Goal: Information Seeking & Learning: Learn about a topic

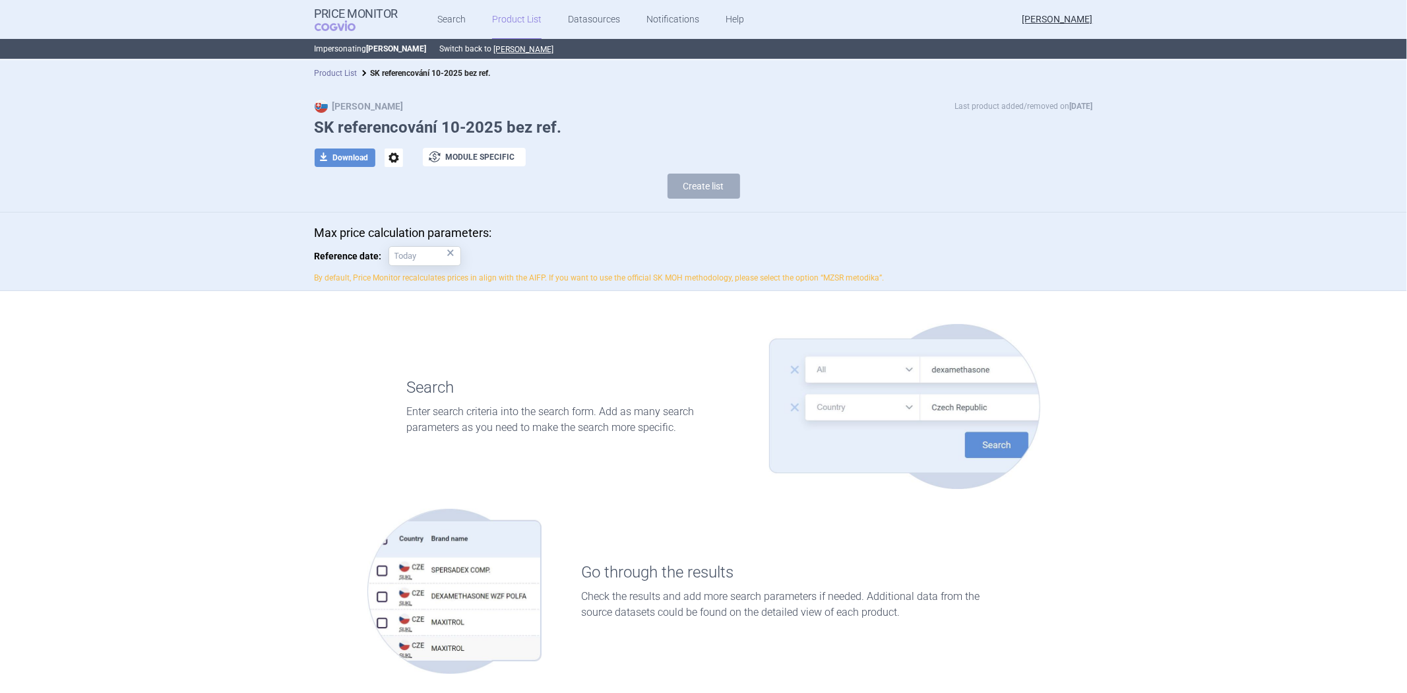
click at [343, 73] on link "Product List" at bounding box center [336, 73] width 43 height 9
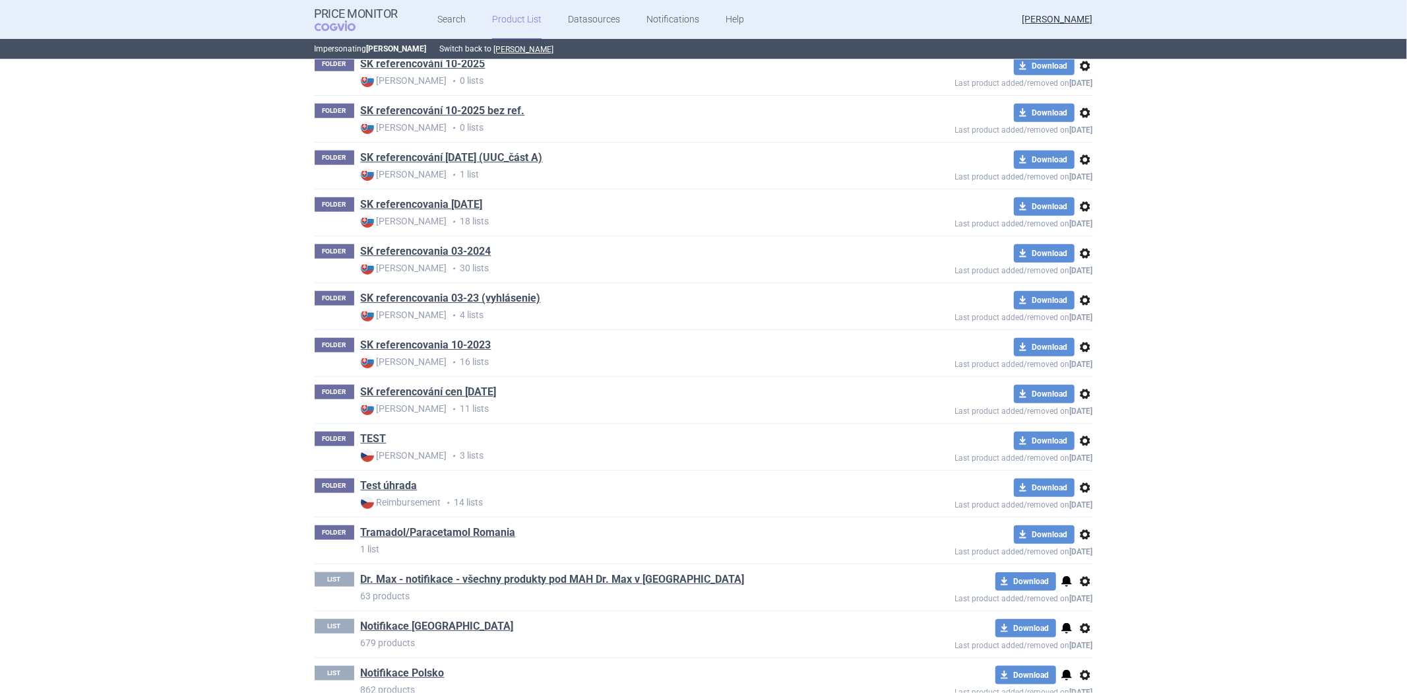
scroll to position [877, 0]
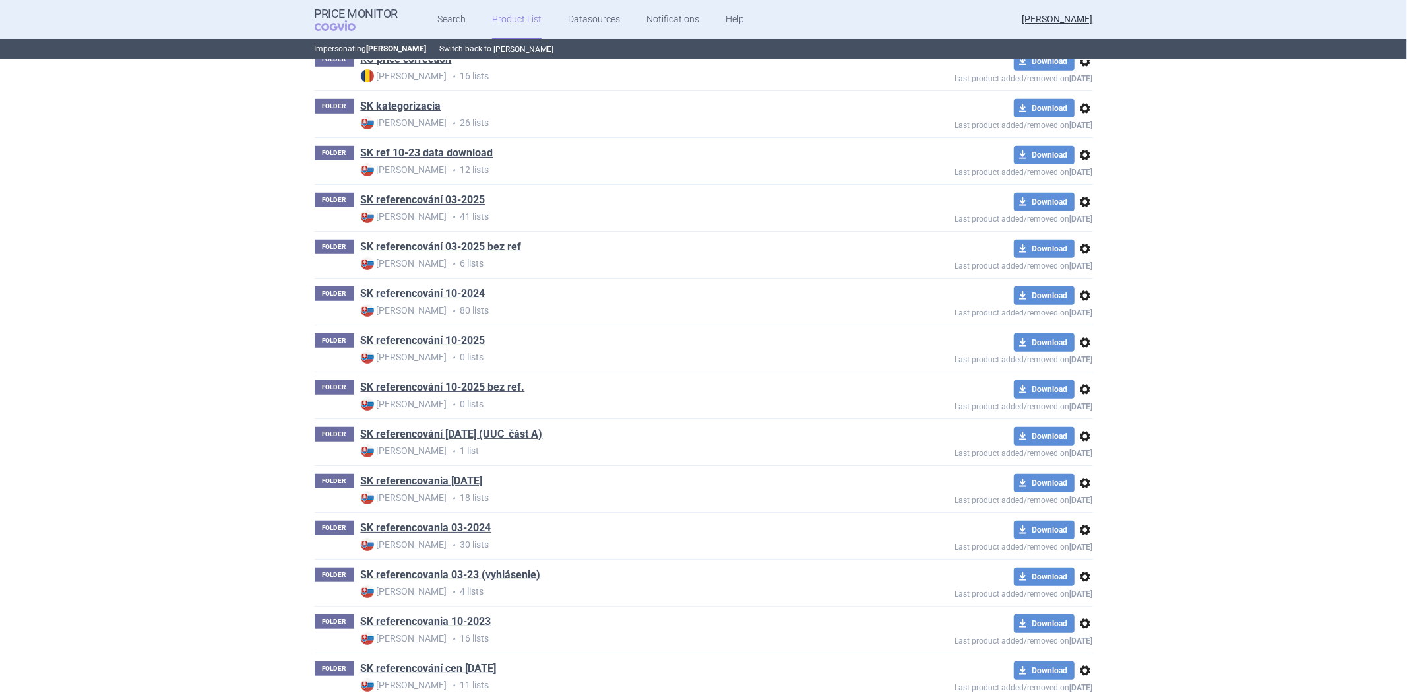
scroll to position [747, 0]
click at [457, 299] on link "SK referencování 10-2024" at bounding box center [423, 293] width 125 height 15
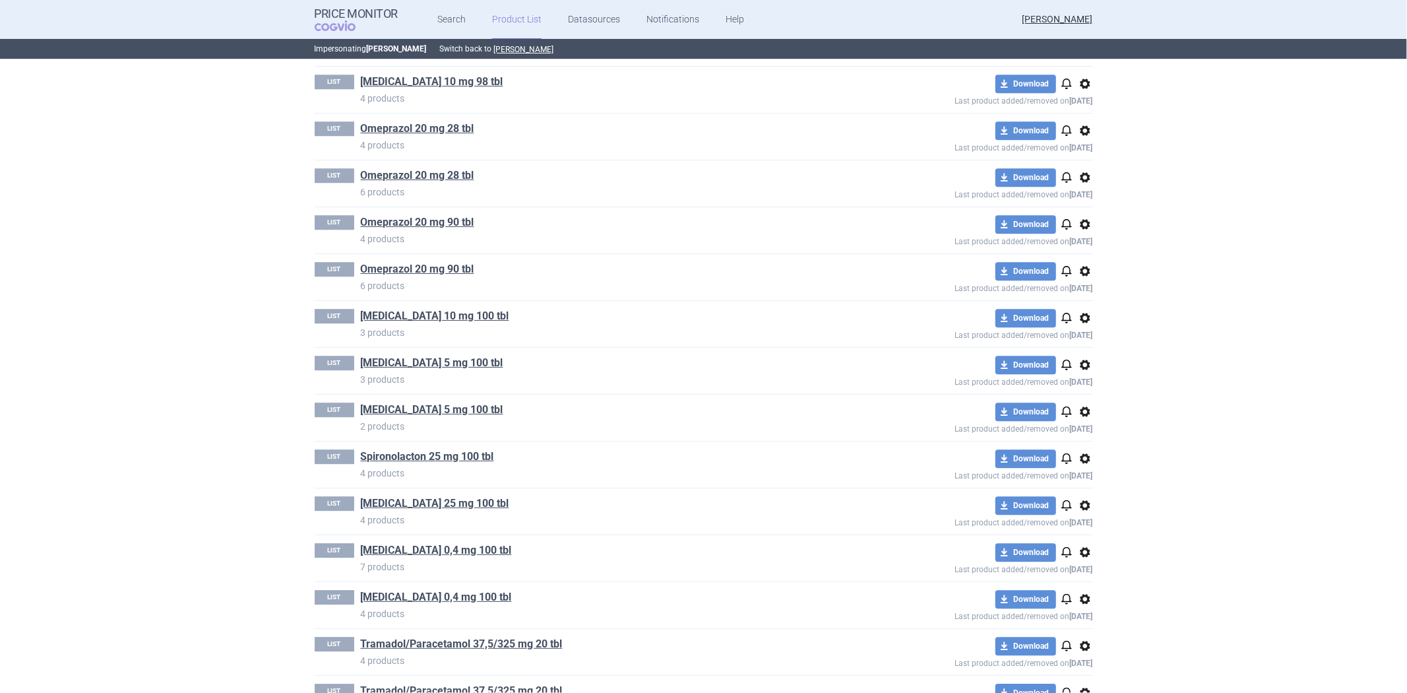
scroll to position [3071, 0]
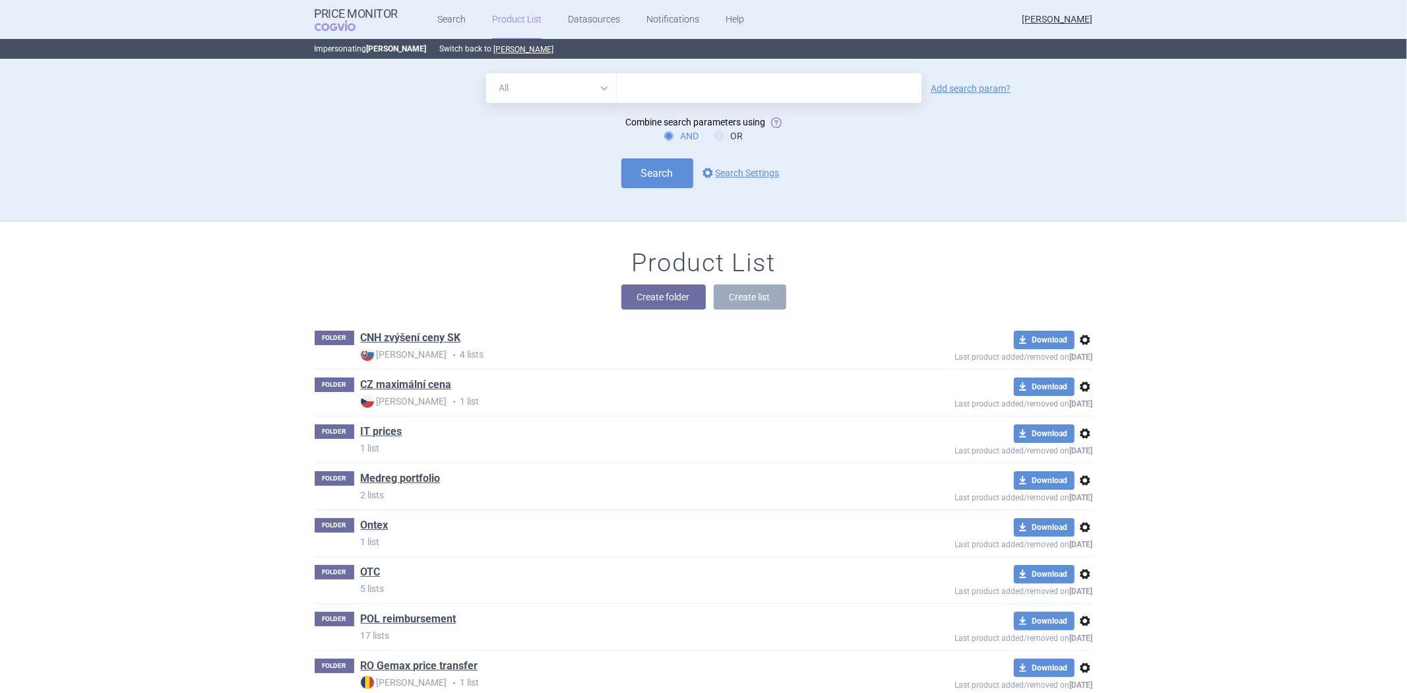
scroll to position [161, 0]
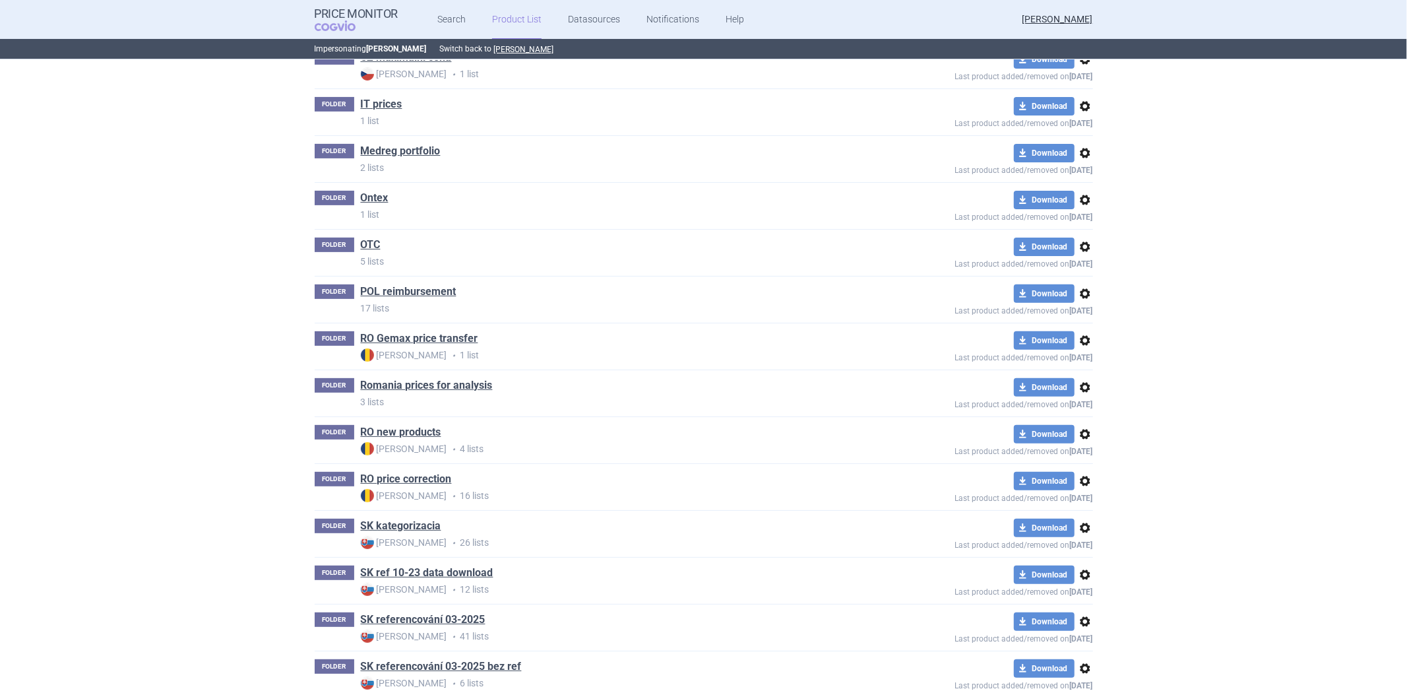
scroll to position [601, 0]
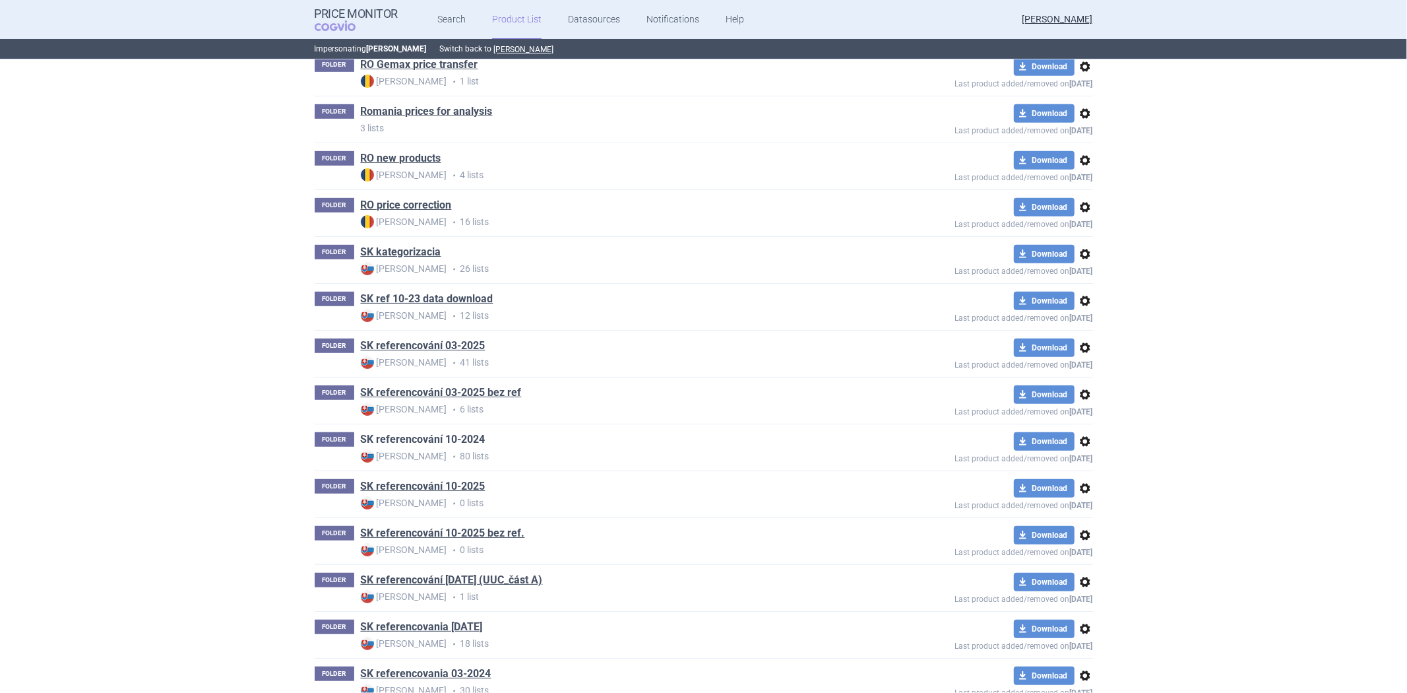
click at [469, 441] on link "SK referencování 10-2024" at bounding box center [423, 439] width 125 height 15
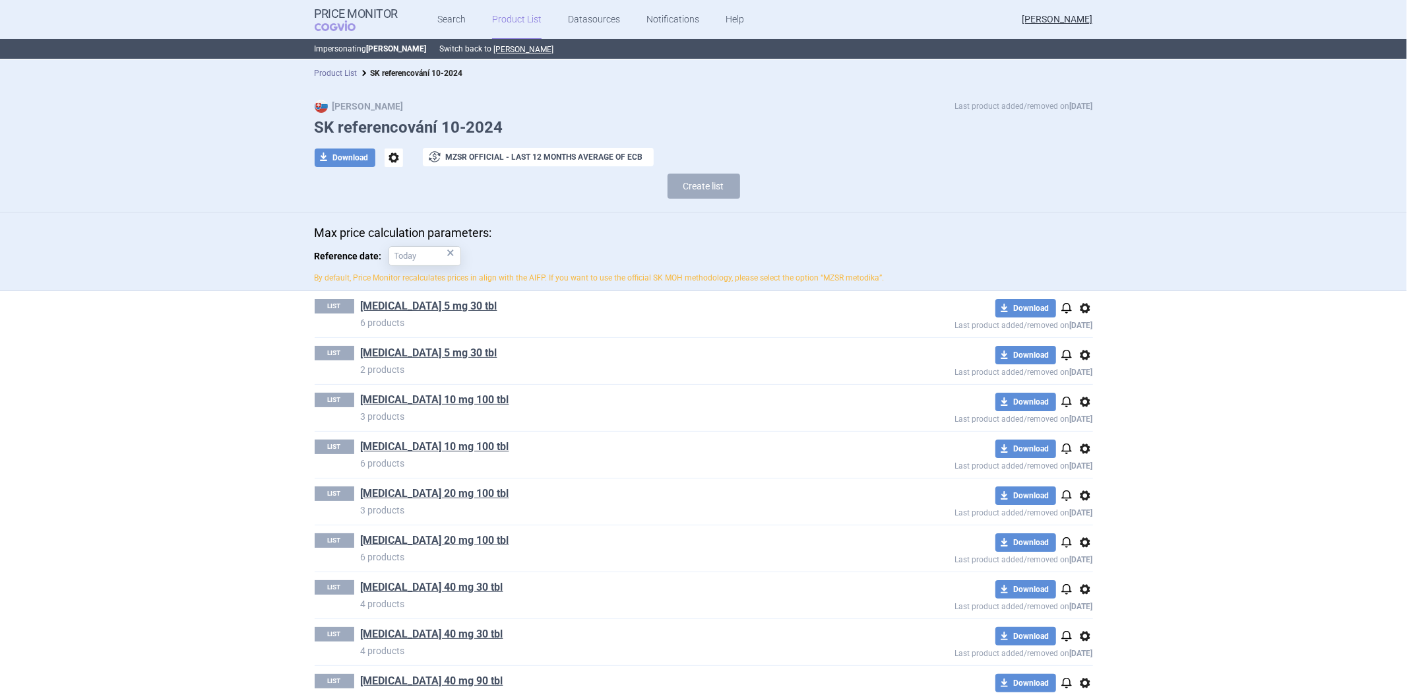
click at [345, 69] on link "Product List" at bounding box center [336, 73] width 43 height 9
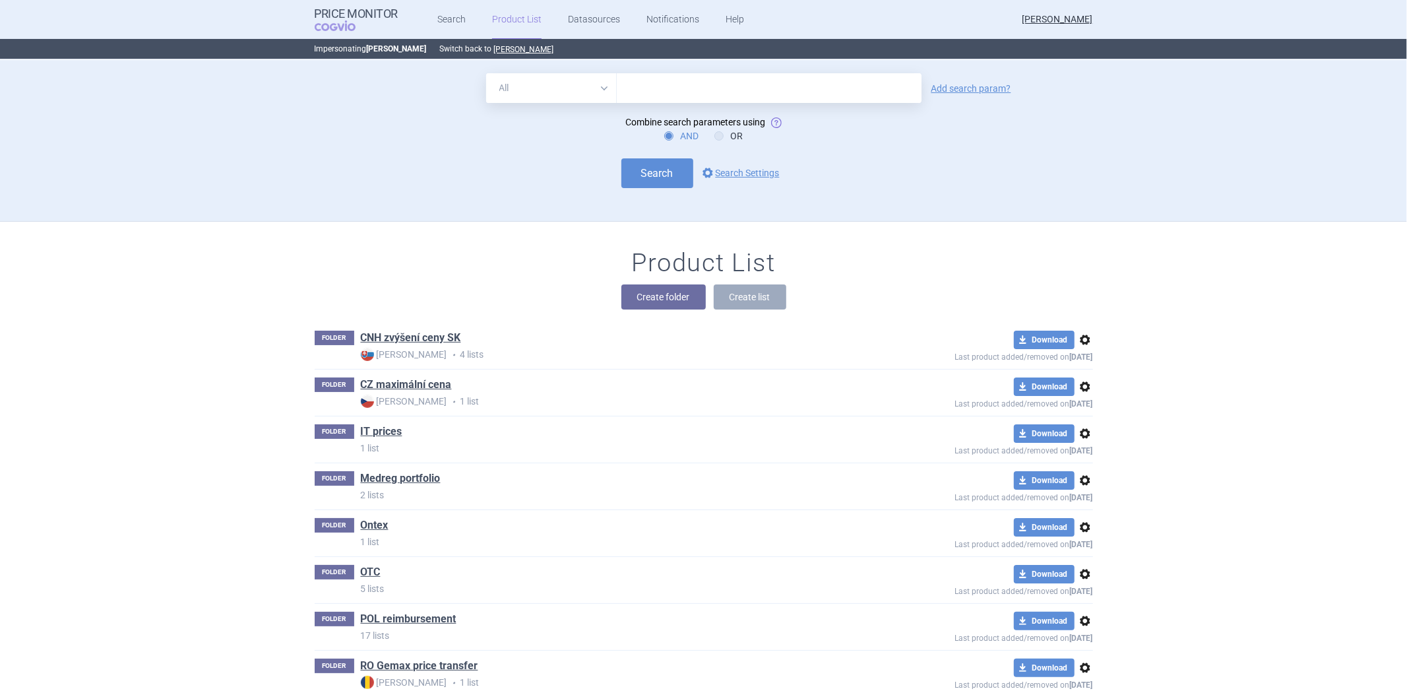
scroll to position [161, 0]
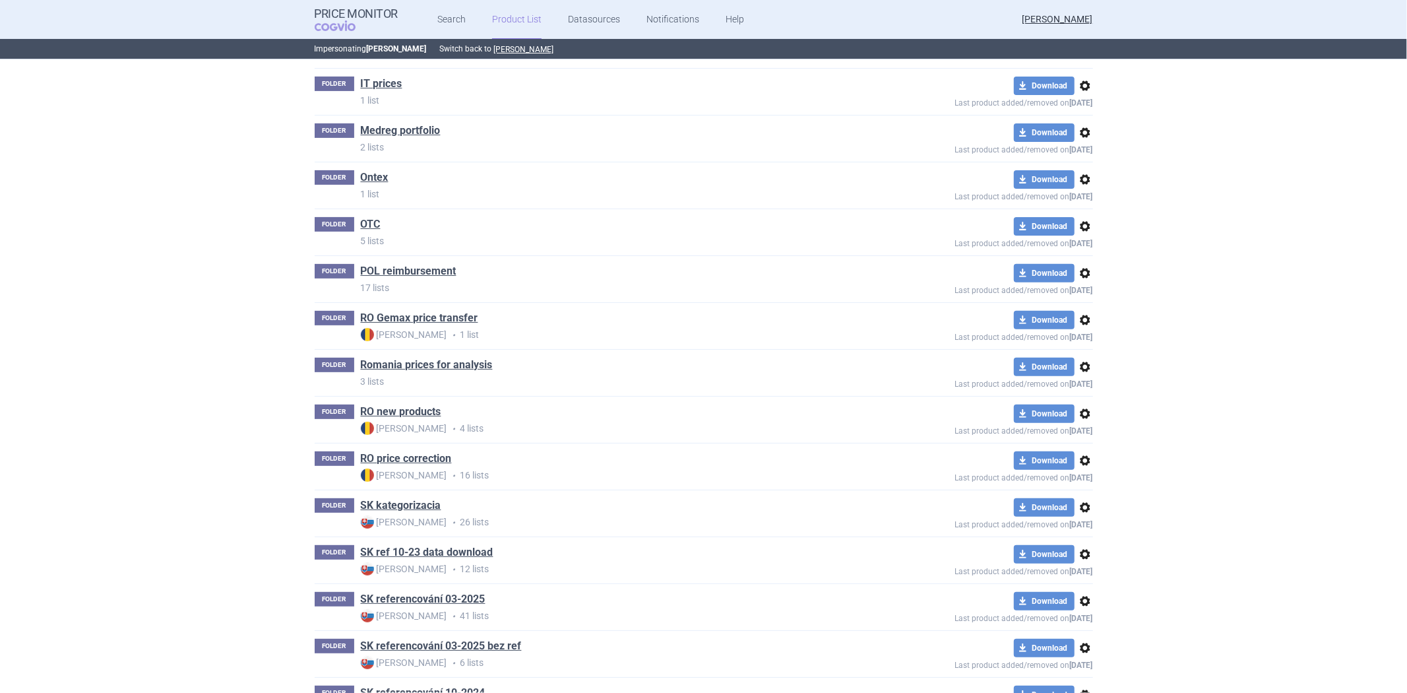
scroll to position [234, 0]
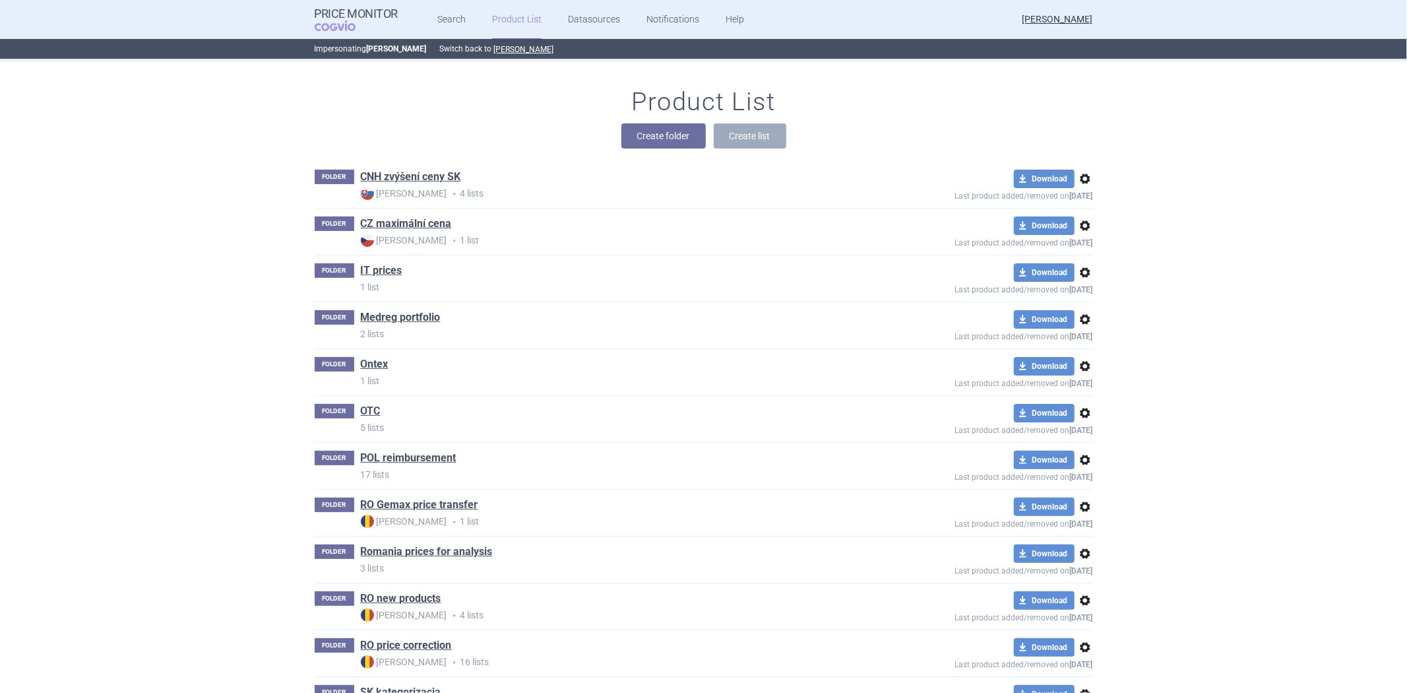
scroll to position [601, 0]
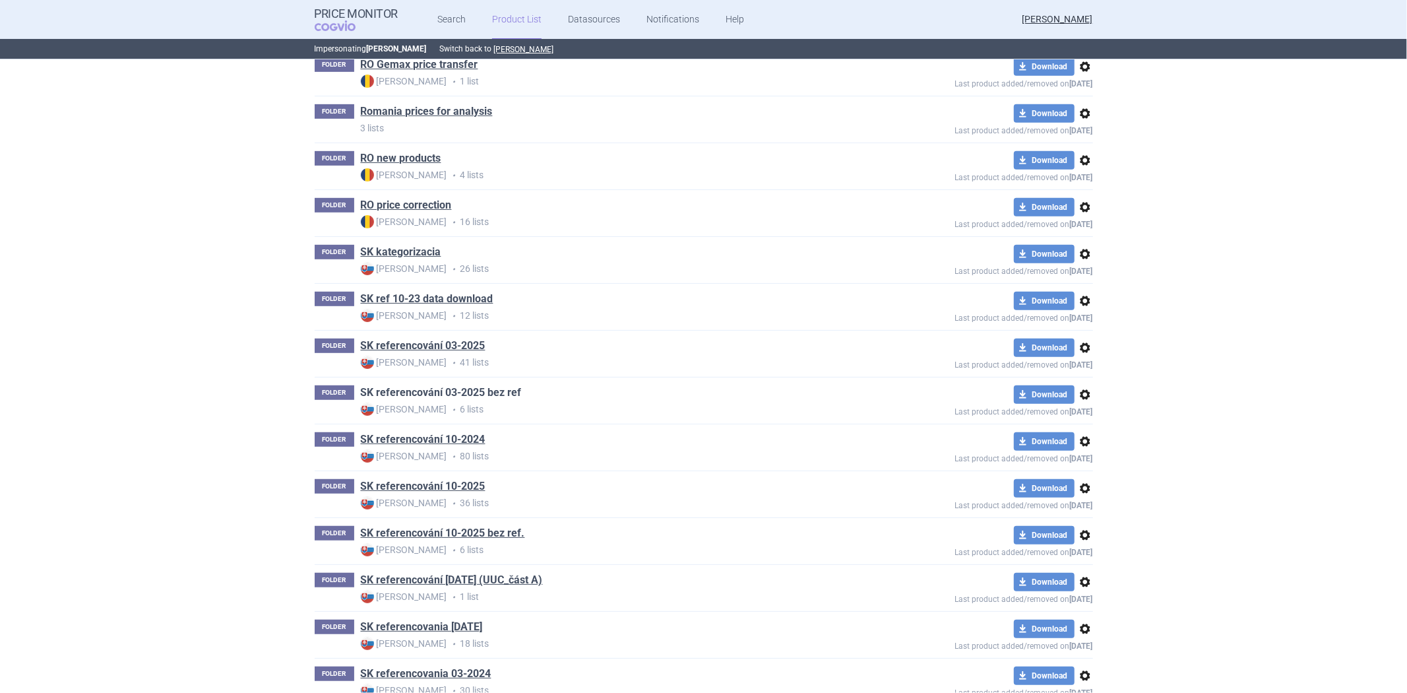
click at [493, 390] on link "SK referencování 03-2025 bez ref" at bounding box center [441, 392] width 161 height 15
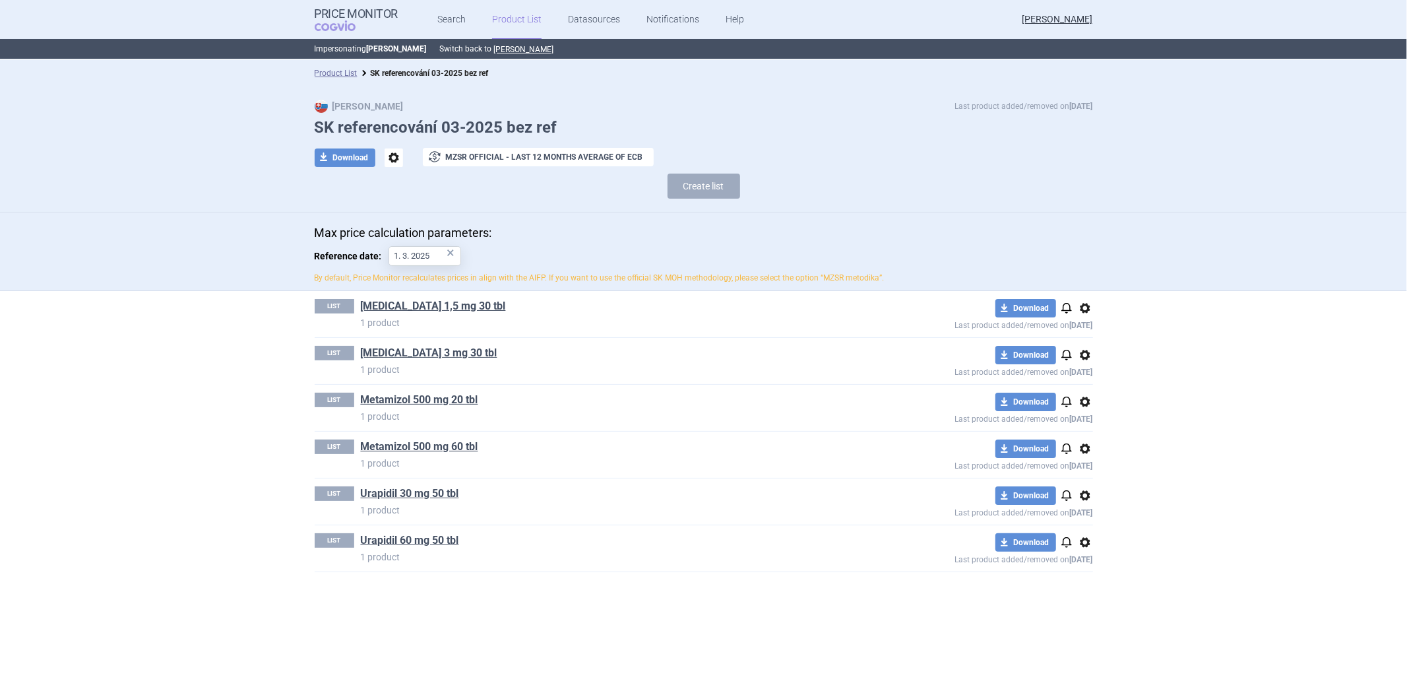
click at [358, 75] on li "SK referencování 03-2025 bez ref" at bounding box center [423, 73] width 131 height 13
click at [344, 71] on link "Product List" at bounding box center [336, 73] width 43 height 9
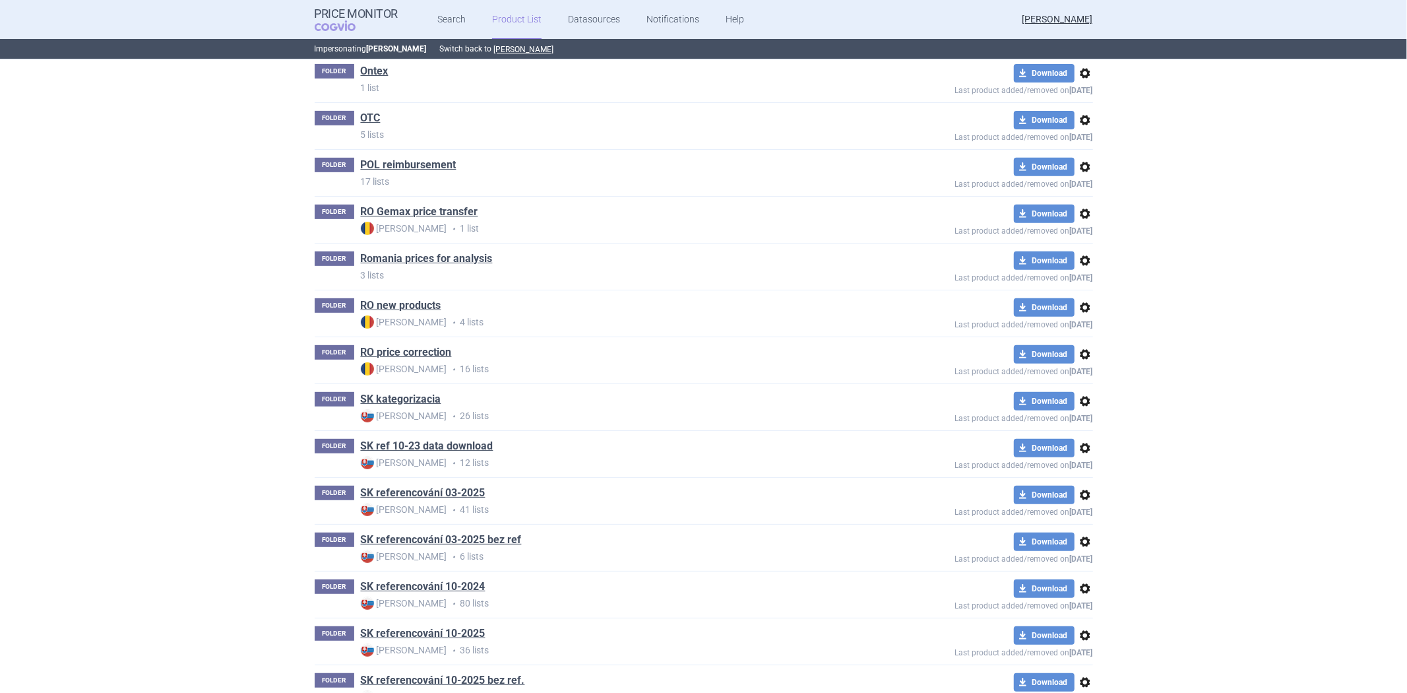
scroll to position [528, 0]
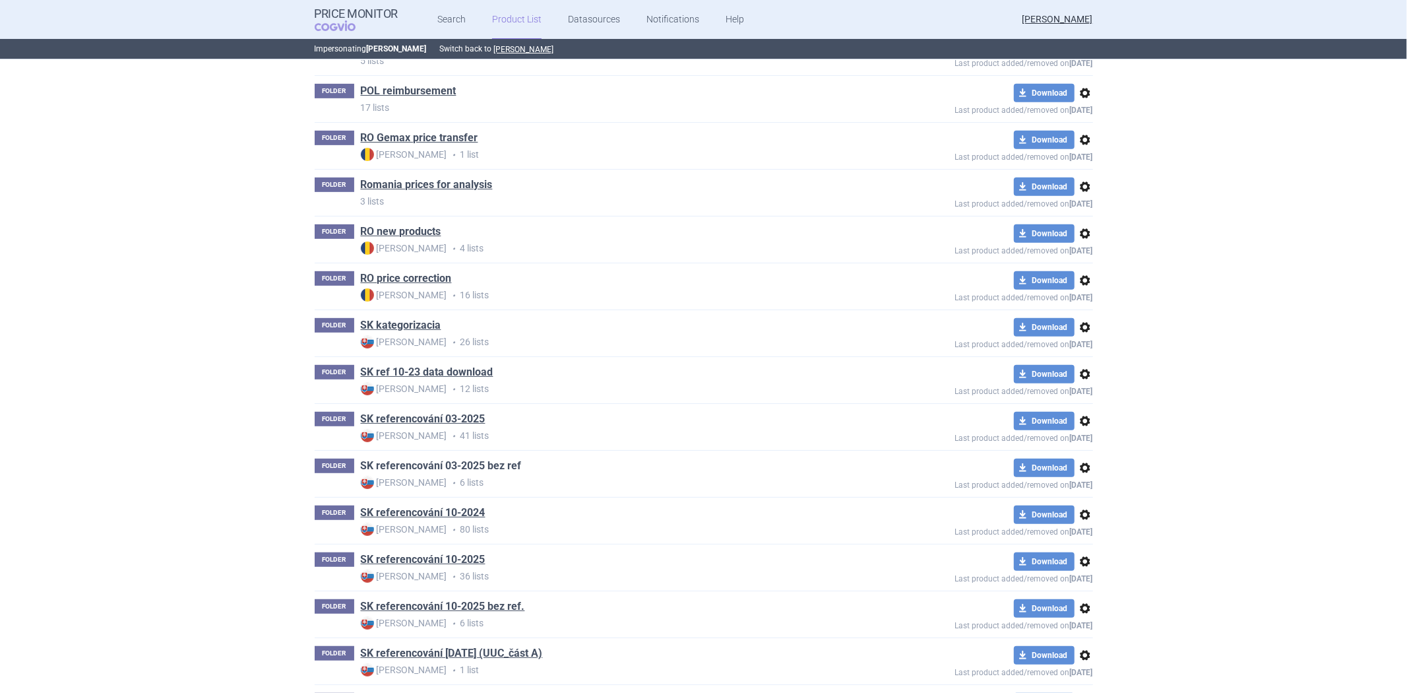
click at [445, 462] on link "SK referencování 03-2025 bez ref" at bounding box center [441, 466] width 161 height 15
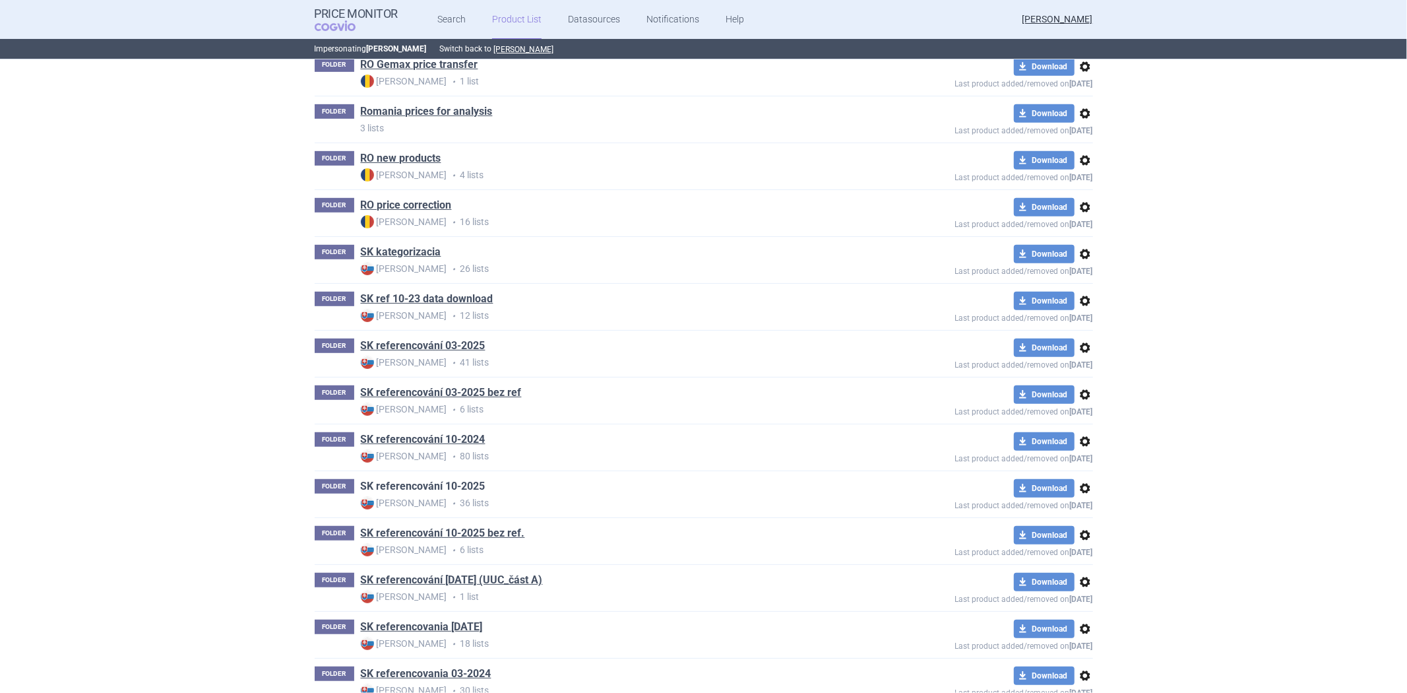
click at [451, 485] on link "SK referencování 10-2025" at bounding box center [423, 486] width 125 height 15
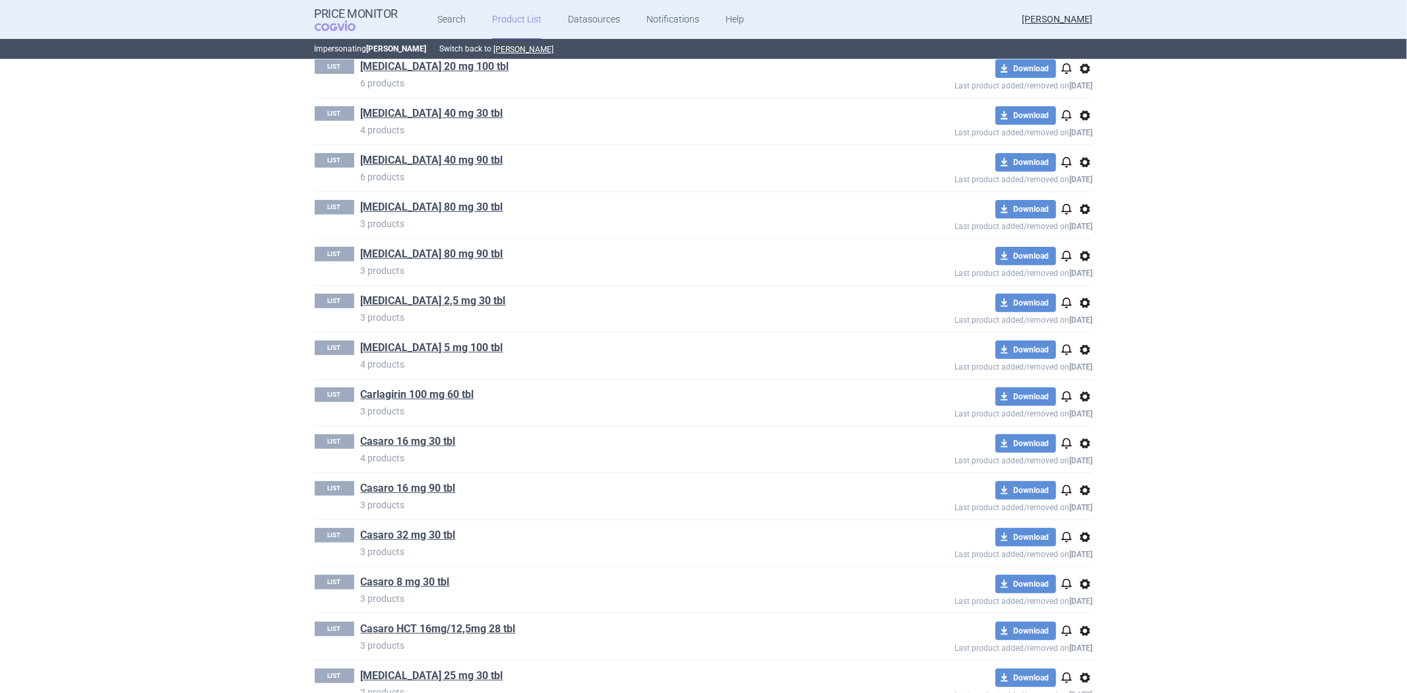
scroll to position [366, 0]
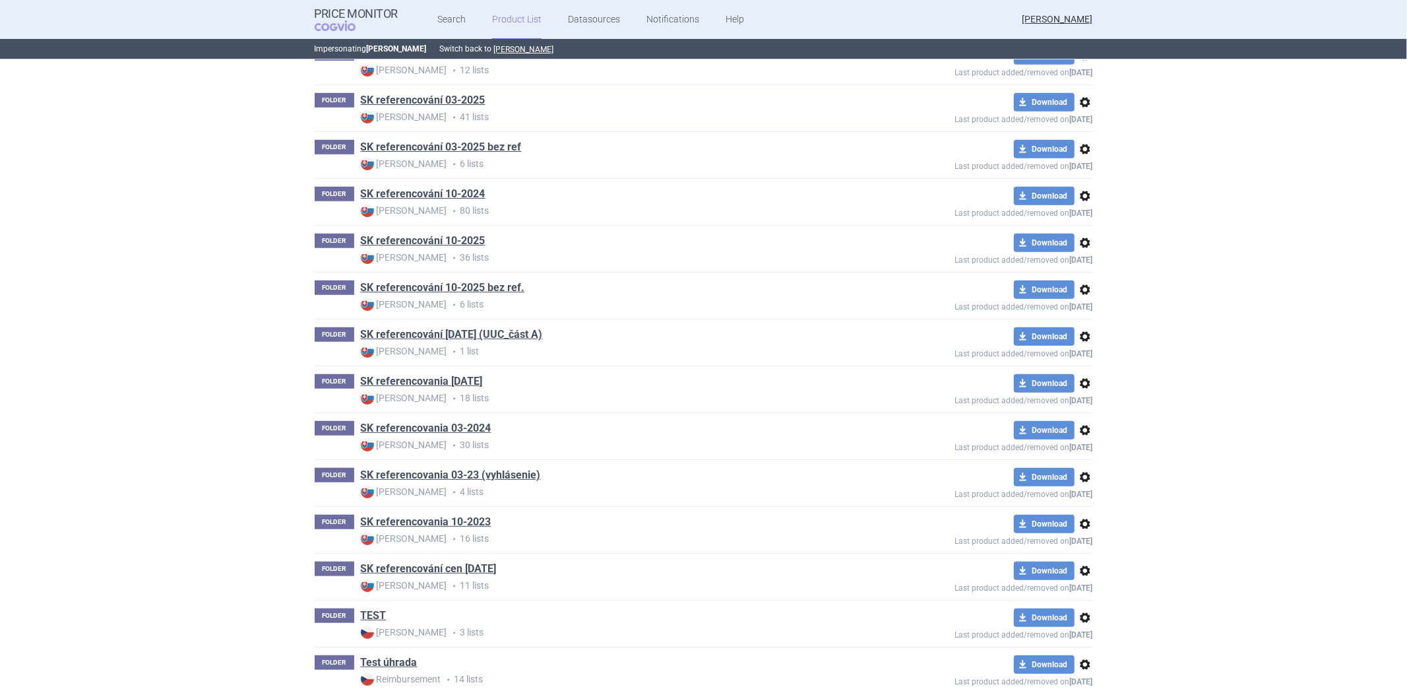
scroll to position [821, 0]
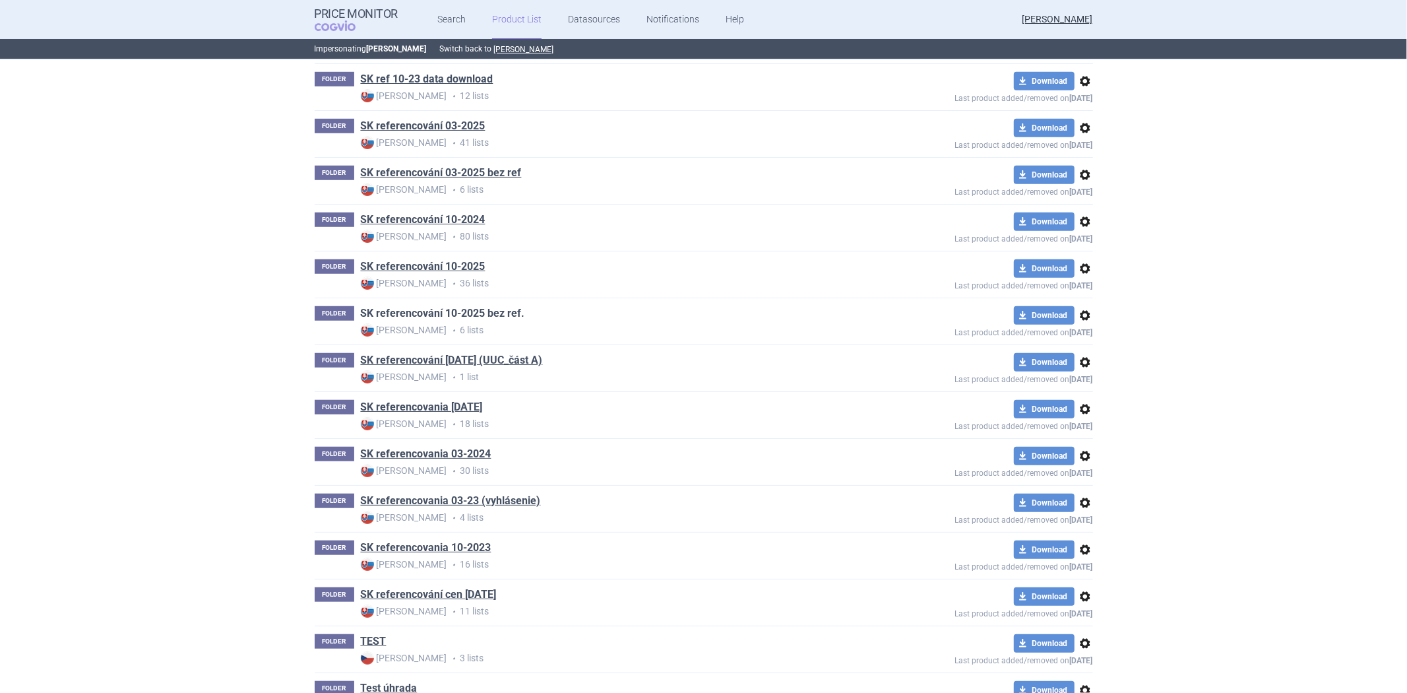
click at [466, 307] on link "SK referencování 10-2025 bez ref." at bounding box center [443, 313] width 164 height 15
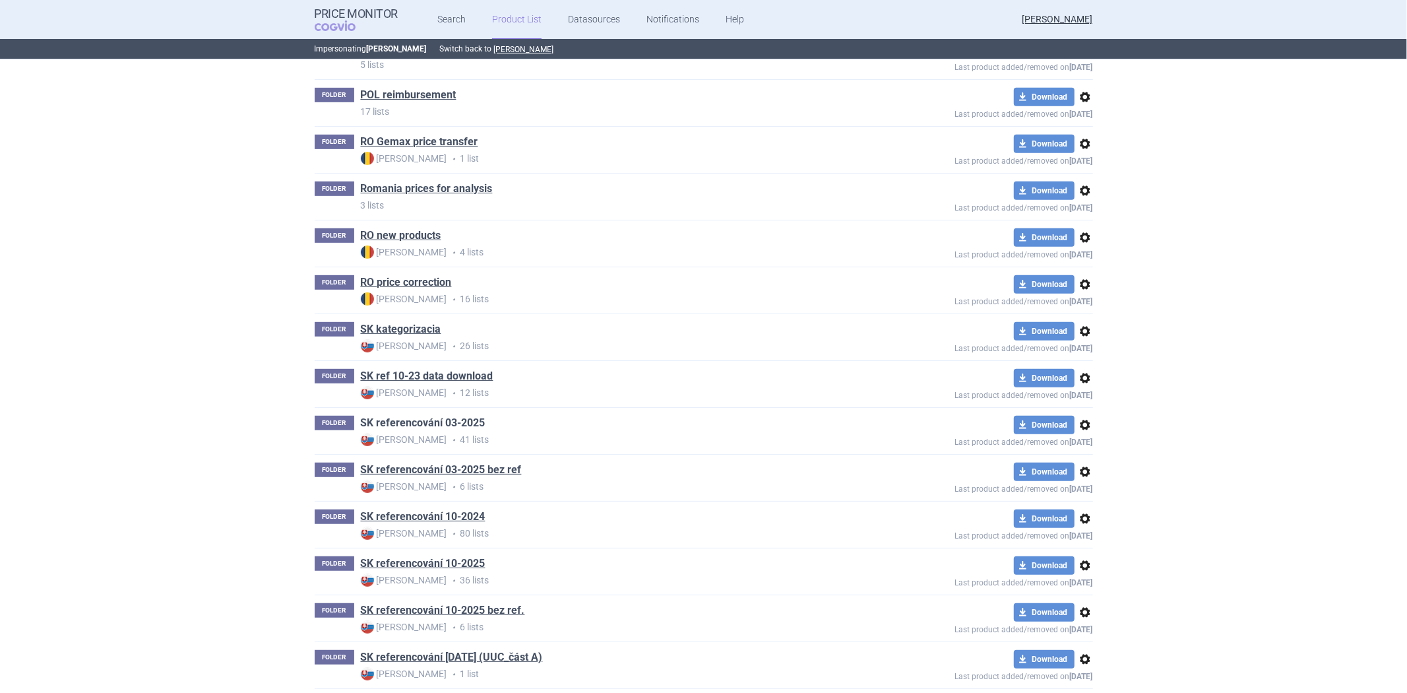
scroll to position [528, 0]
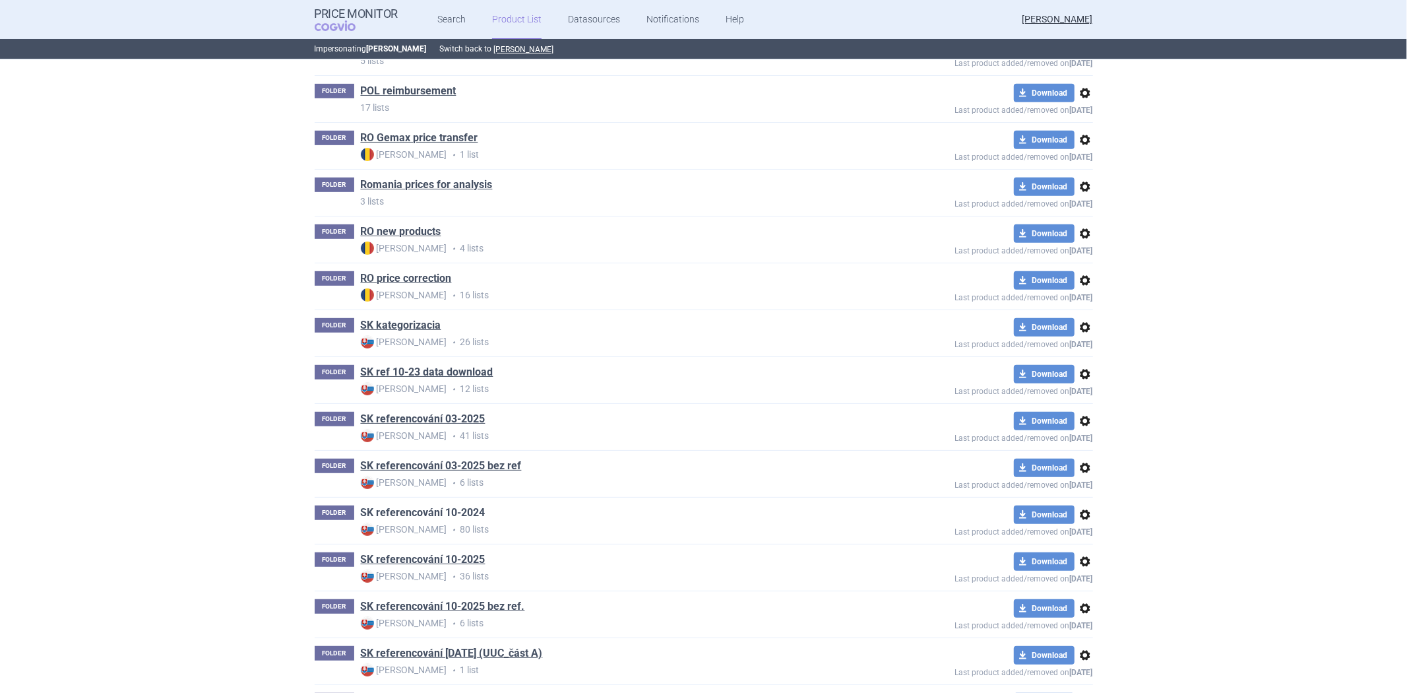
click at [466, 513] on link "SK referencování 10-2024" at bounding box center [423, 512] width 125 height 15
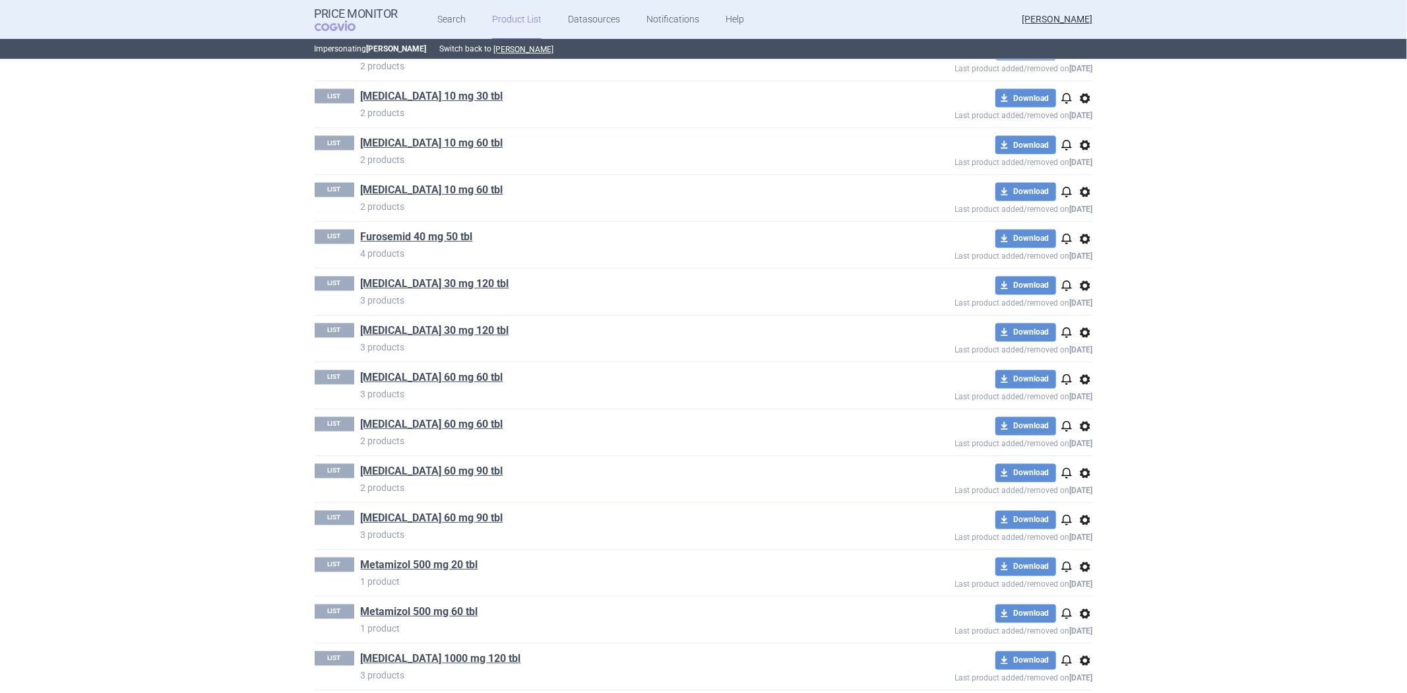
scroll to position [2345, 0]
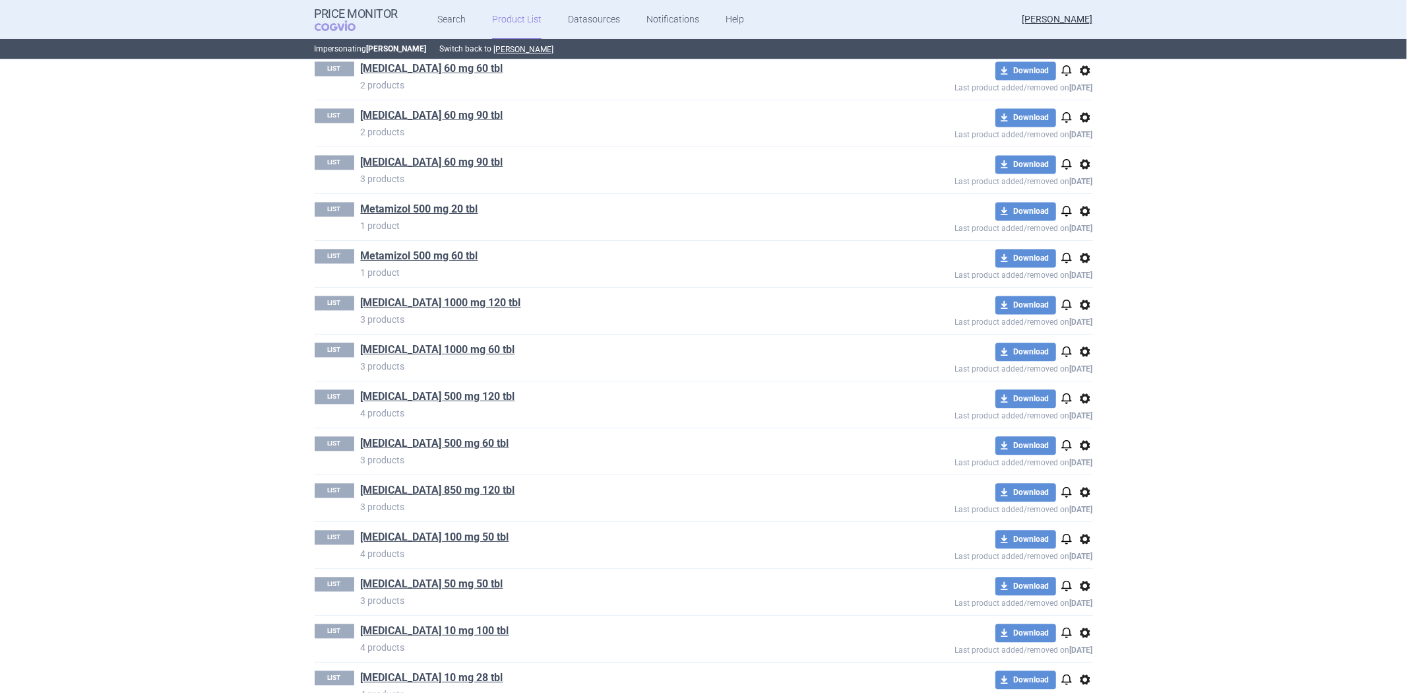
drag, startPoint x: 1097, startPoint y: 365, endPoint x: 1069, endPoint y: 372, distance: 29.3
drag, startPoint x: 1090, startPoint y: 371, endPoint x: 1075, endPoint y: 371, distance: 14.5
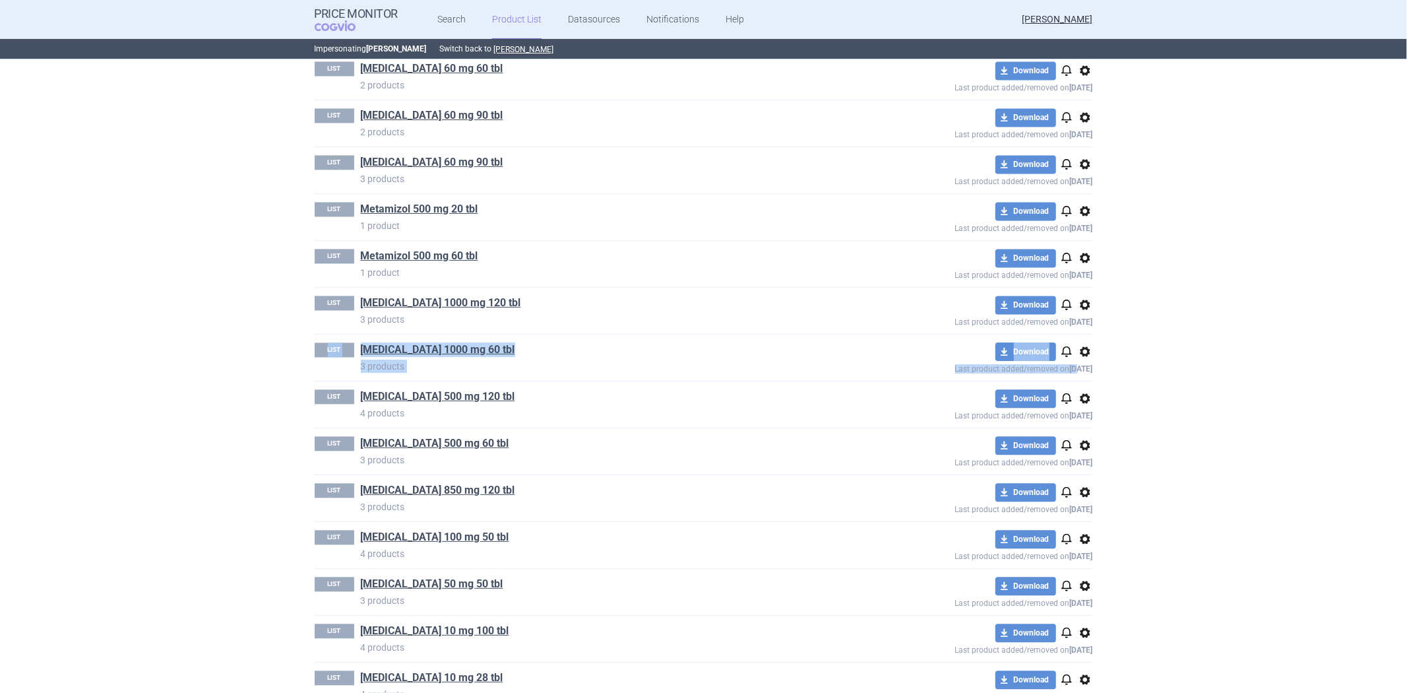
click at [1070, 371] on strong "[DATE]" at bounding box center [1081, 368] width 23 height 9
drag, startPoint x: 1069, startPoint y: 371, endPoint x: 1086, endPoint y: 371, distance: 17.2
click at [1086, 371] on strong "[DATE]" at bounding box center [1081, 368] width 23 height 9
copy strong "[DATE]"
click at [693, 426] on div "LIST Metformin 500 mg 120 tbl 4 products download Download notifications option…" at bounding box center [704, 404] width 779 height 46
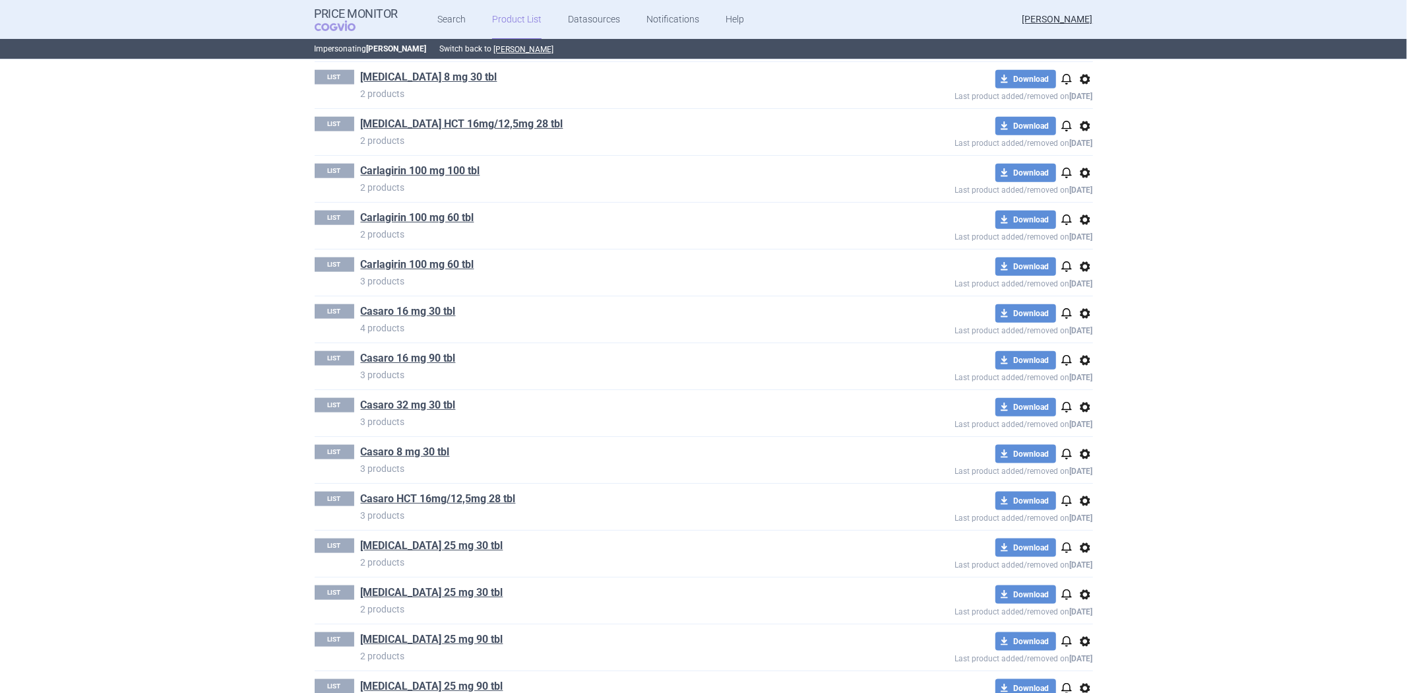
scroll to position [0, 0]
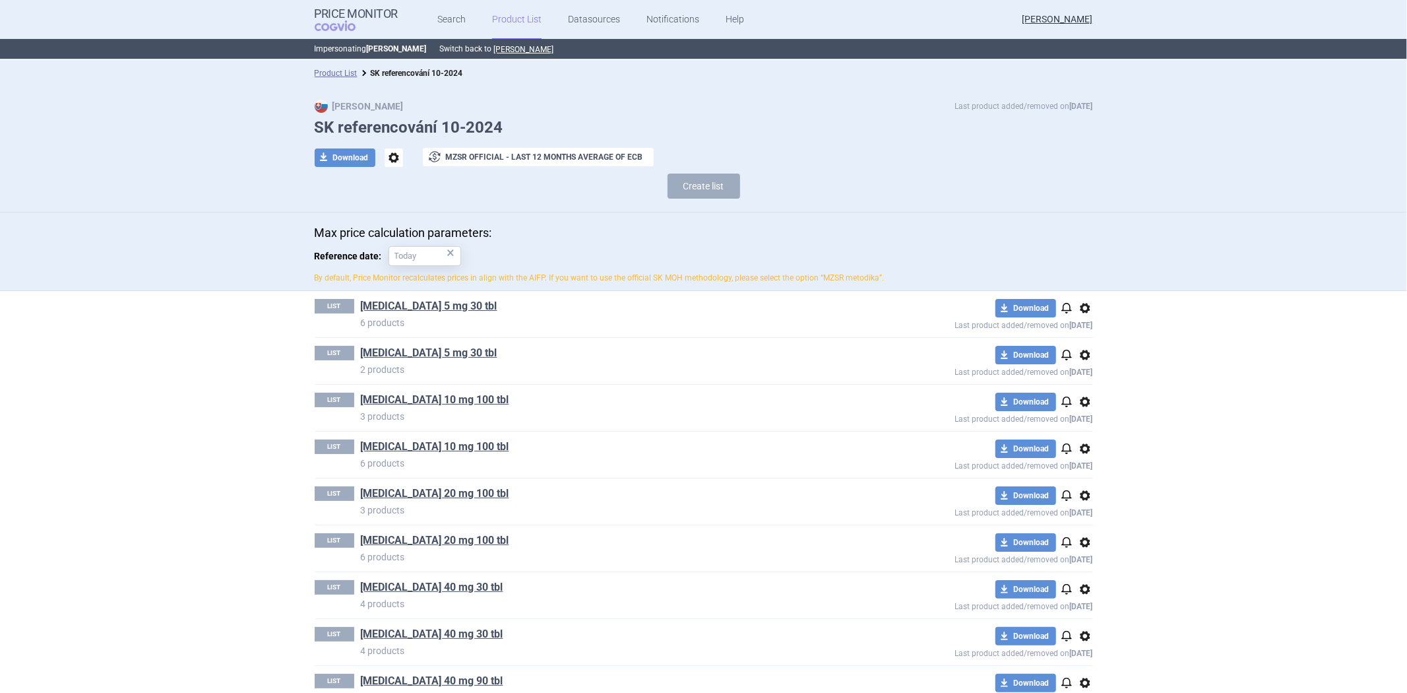
click at [1082, 305] on span "options" at bounding box center [1085, 308] width 16 height 16
click at [1074, 392] on button "Delete" at bounding box center [1079, 384] width 42 height 19
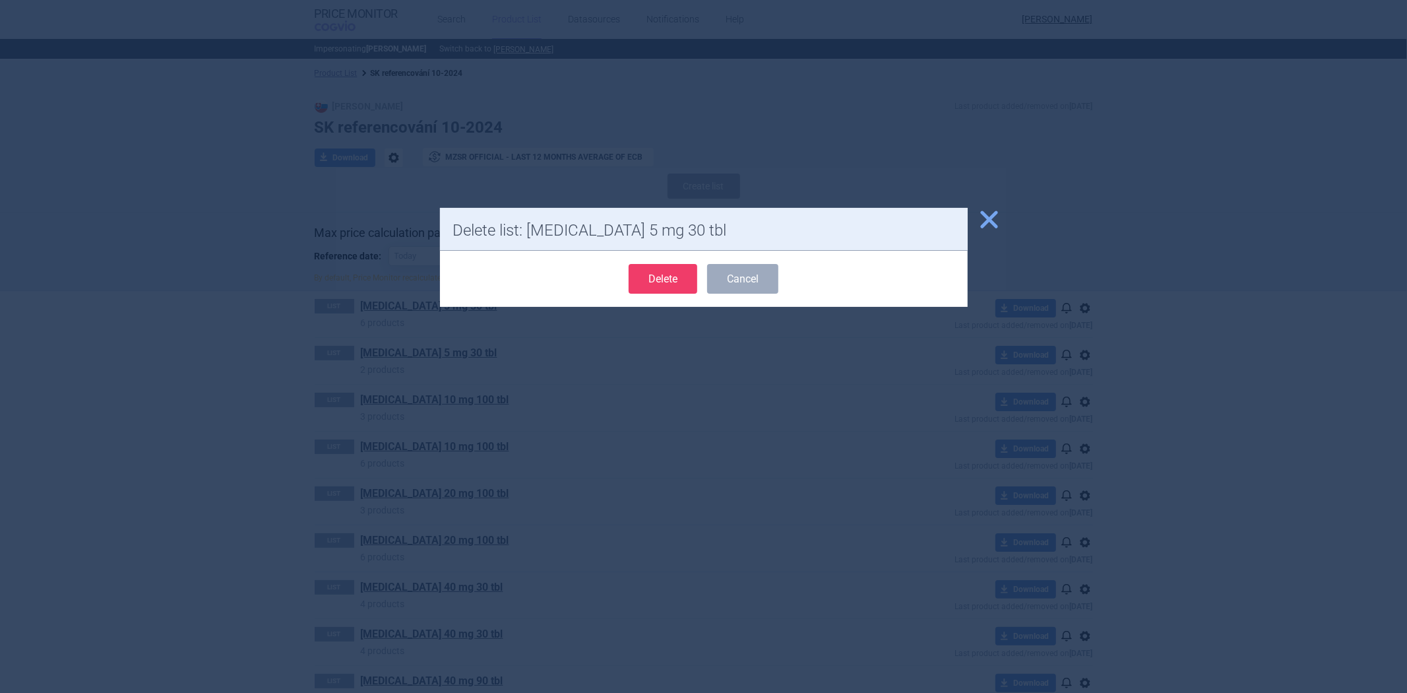
click at [661, 279] on button "Delete" at bounding box center [663, 279] width 69 height 30
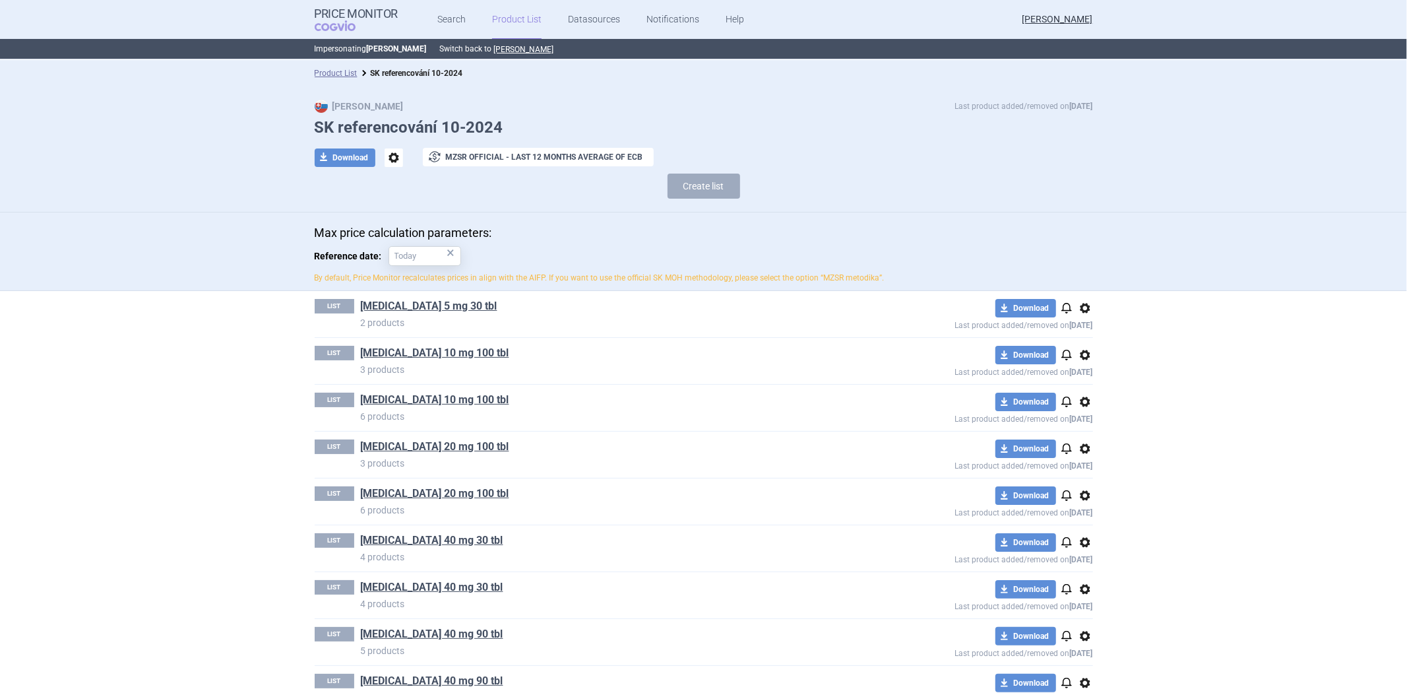
click at [1079, 400] on span "options" at bounding box center [1085, 402] width 16 height 16
click at [1083, 479] on button "Delete" at bounding box center [1079, 479] width 42 height 19
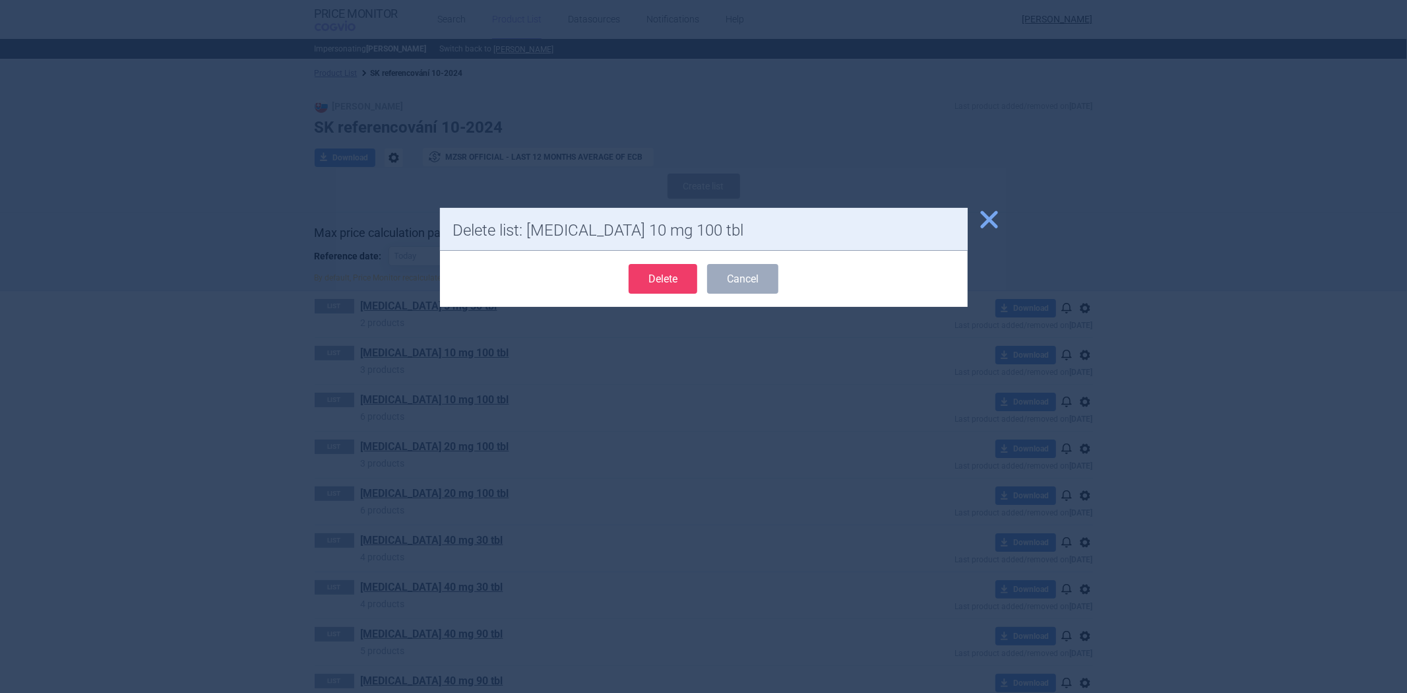
click at [673, 279] on button "Delete" at bounding box center [663, 279] width 69 height 30
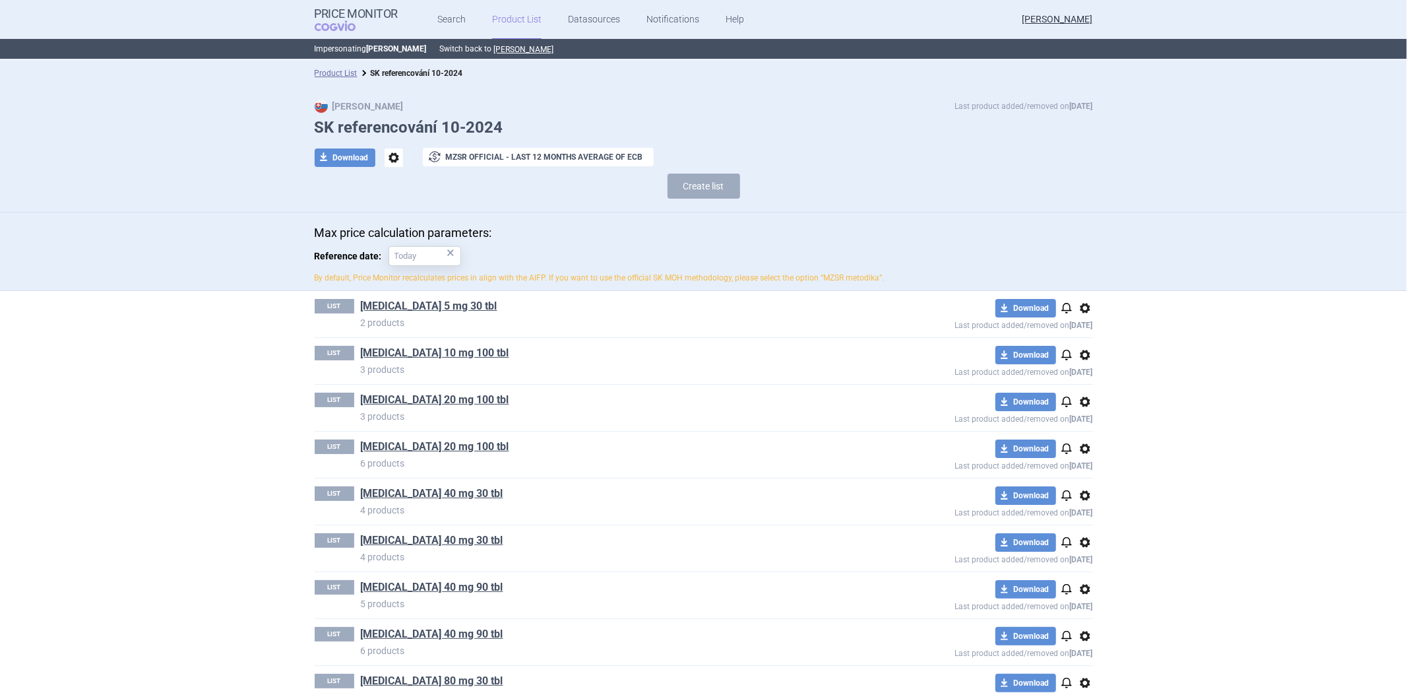
click at [1081, 446] on span "options" at bounding box center [1085, 449] width 16 height 16
click at [1097, 526] on button "Delete" at bounding box center [1079, 526] width 42 height 19
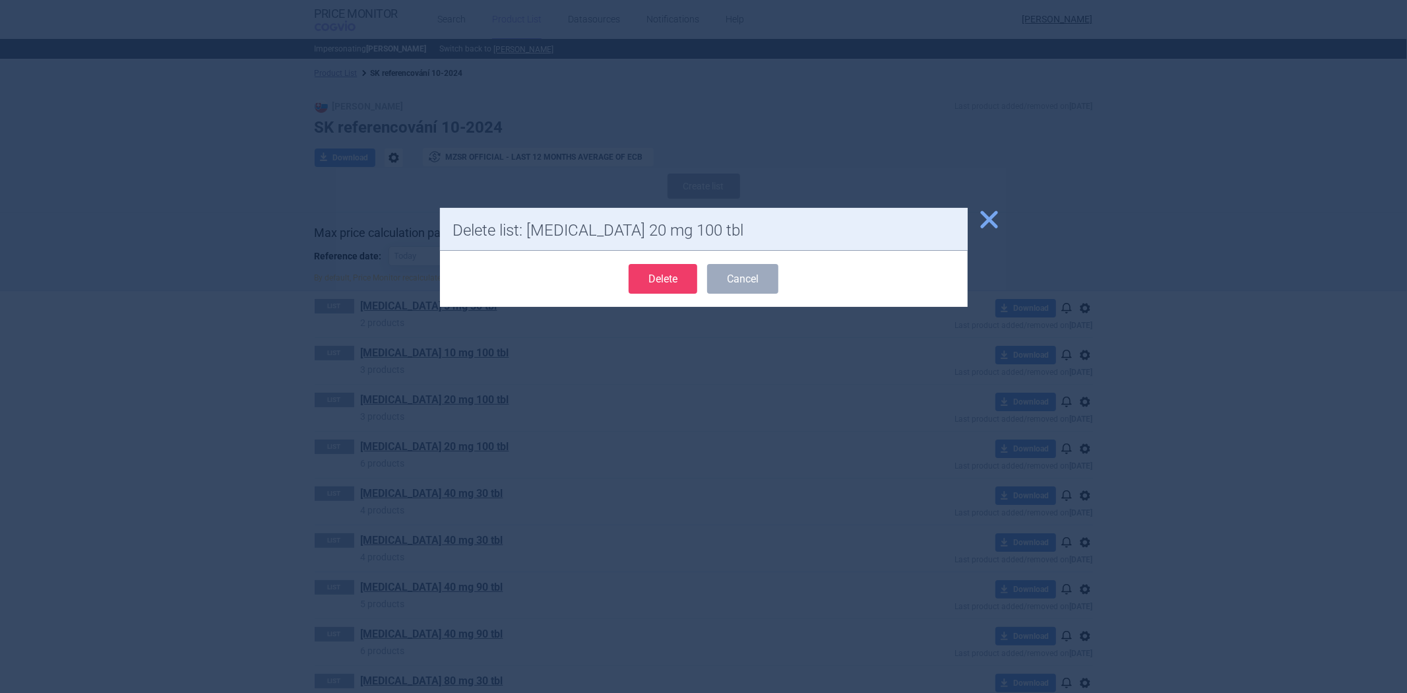
click at [648, 282] on button "Delete" at bounding box center [663, 279] width 69 height 30
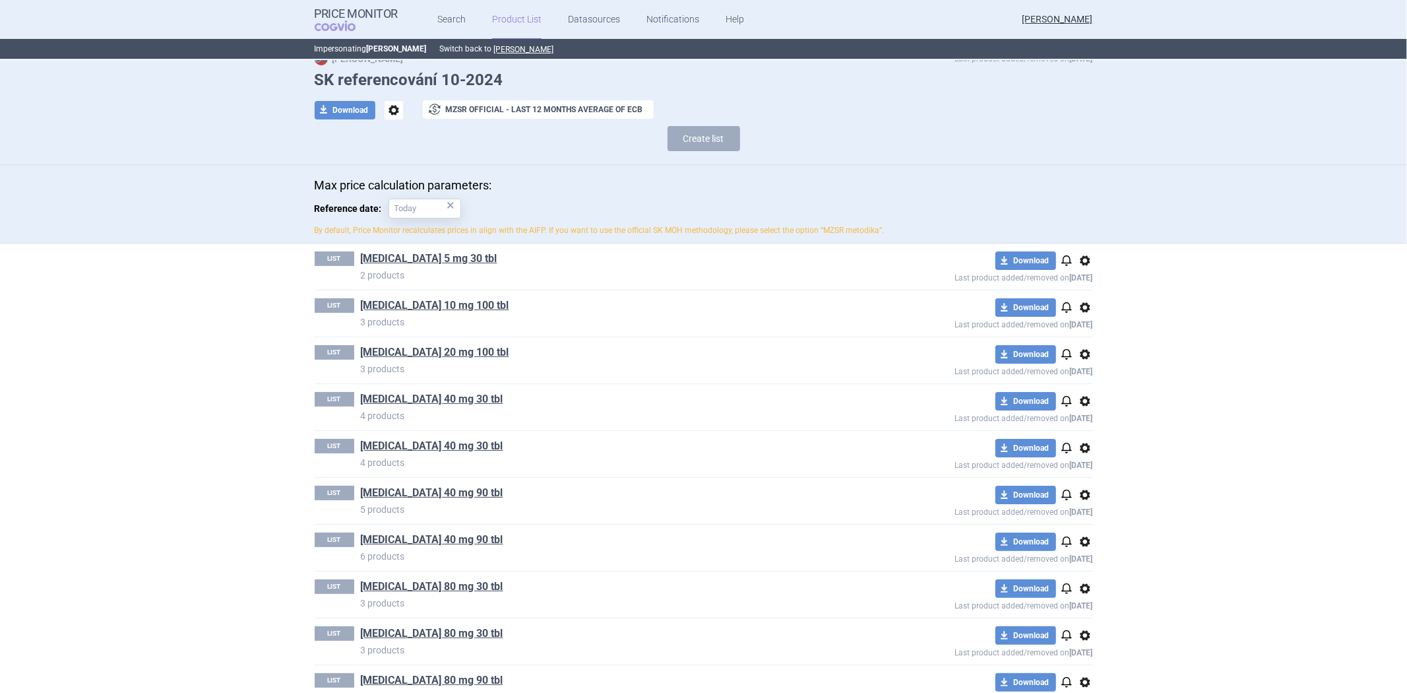
scroll to position [146, 0]
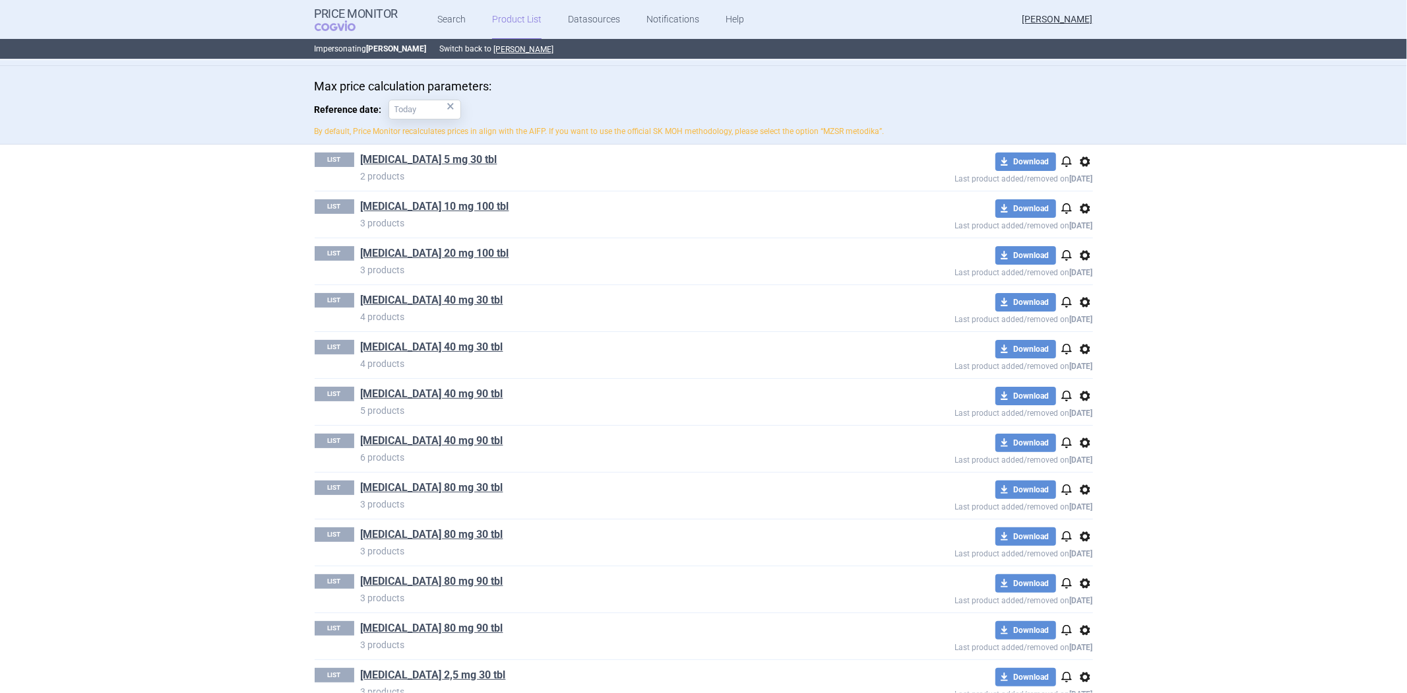
click at [1078, 350] on span "options" at bounding box center [1085, 349] width 16 height 16
click at [1085, 424] on button "Delete" at bounding box center [1079, 426] width 42 height 19
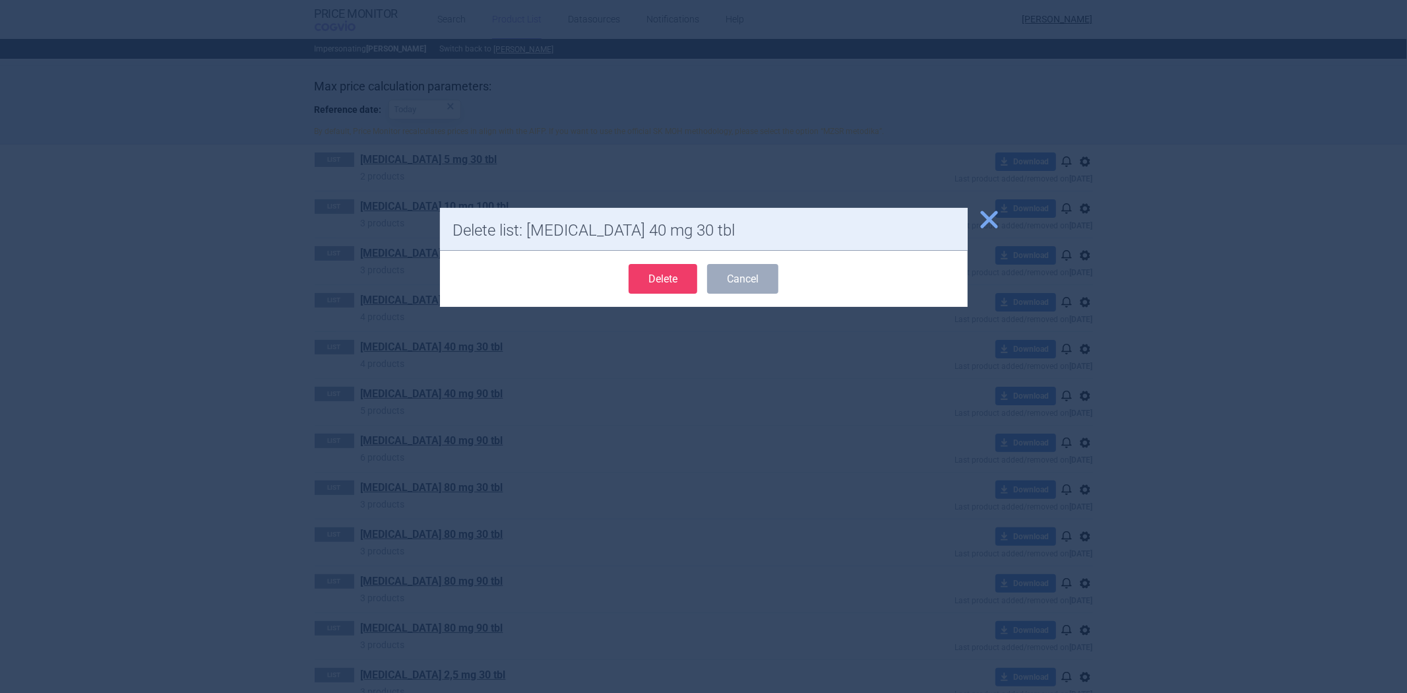
click at [652, 281] on button "Delete" at bounding box center [663, 279] width 69 height 30
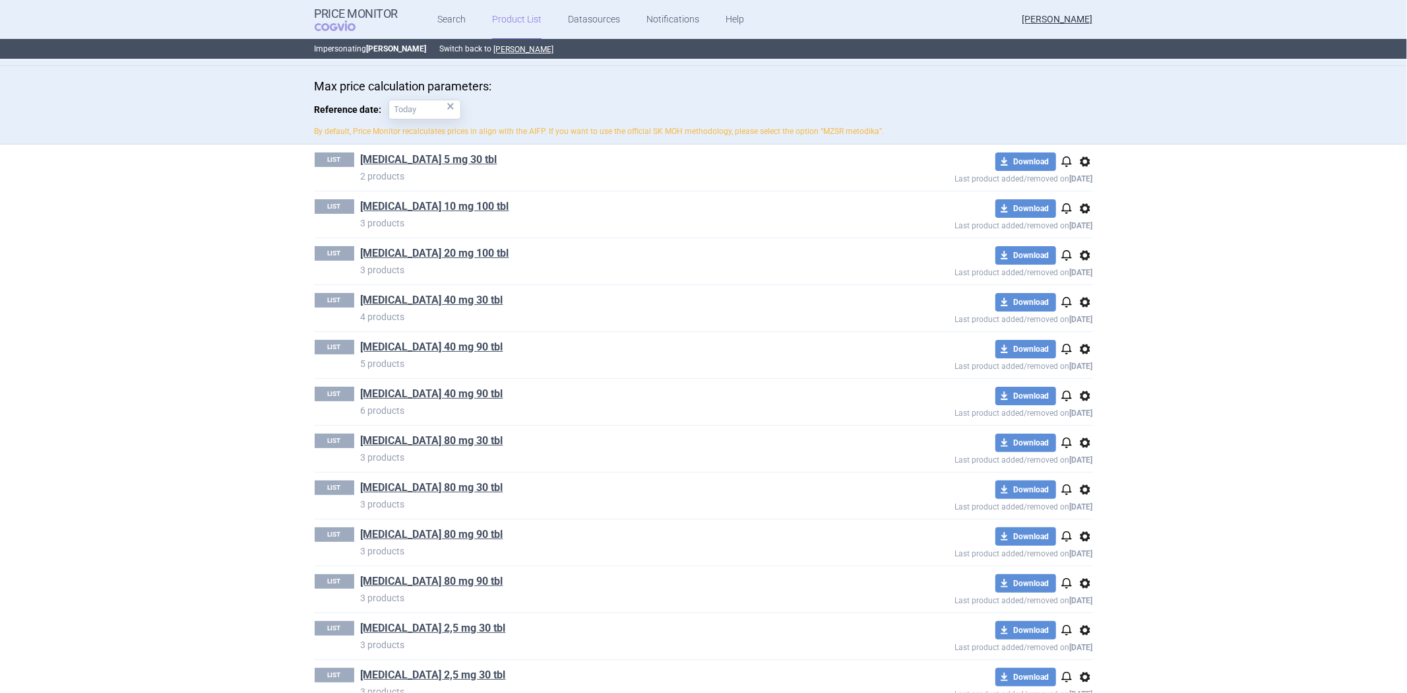
click at [1079, 391] on span "options" at bounding box center [1085, 396] width 16 height 16
click at [1070, 473] on button "Delete" at bounding box center [1079, 473] width 42 height 19
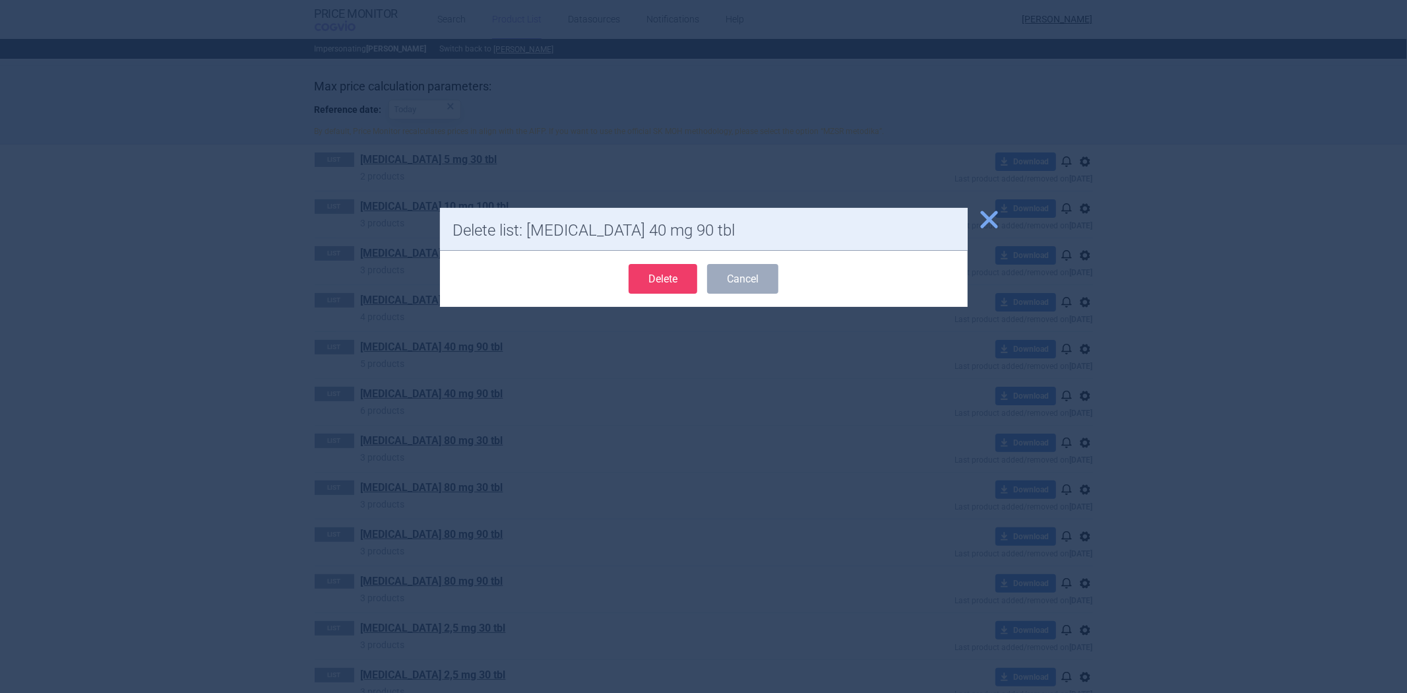
click at [649, 267] on button "Delete" at bounding box center [663, 279] width 69 height 30
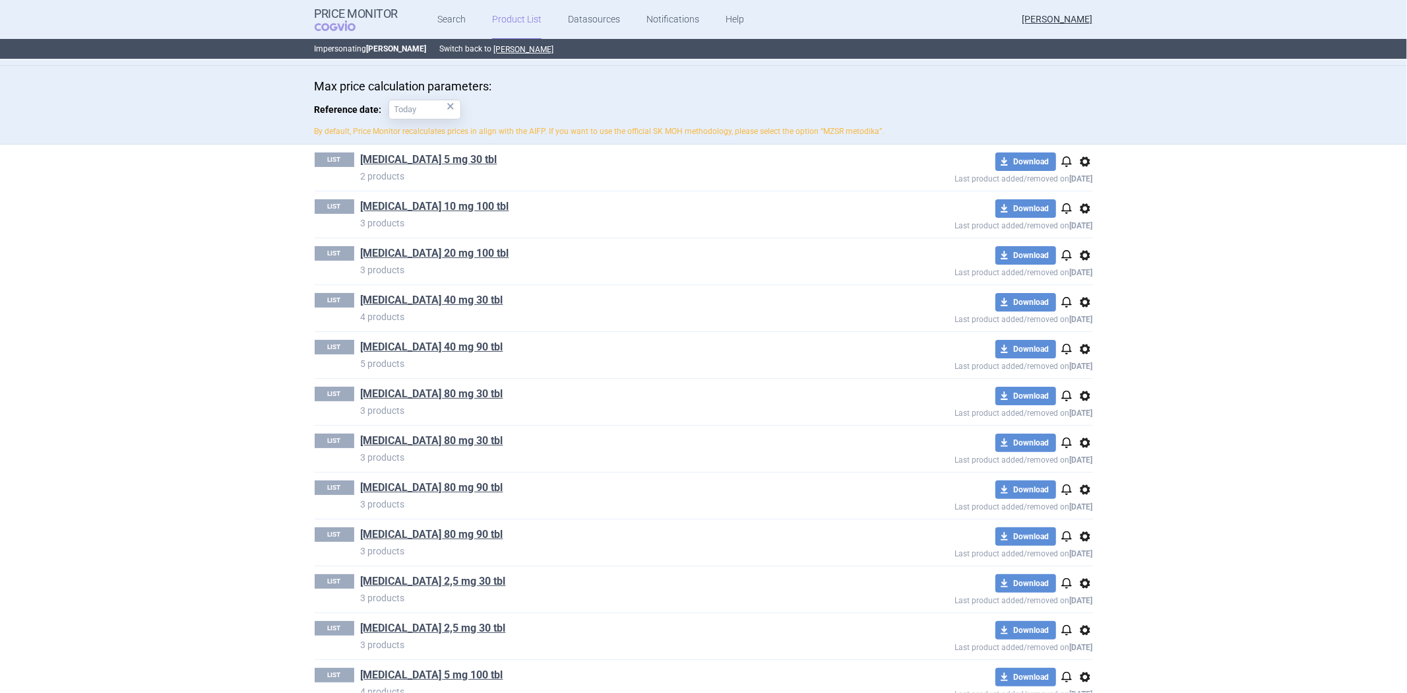
click at [1077, 439] on span "options" at bounding box center [1085, 443] width 16 height 16
click at [1071, 521] on button "Delete" at bounding box center [1079, 520] width 42 height 19
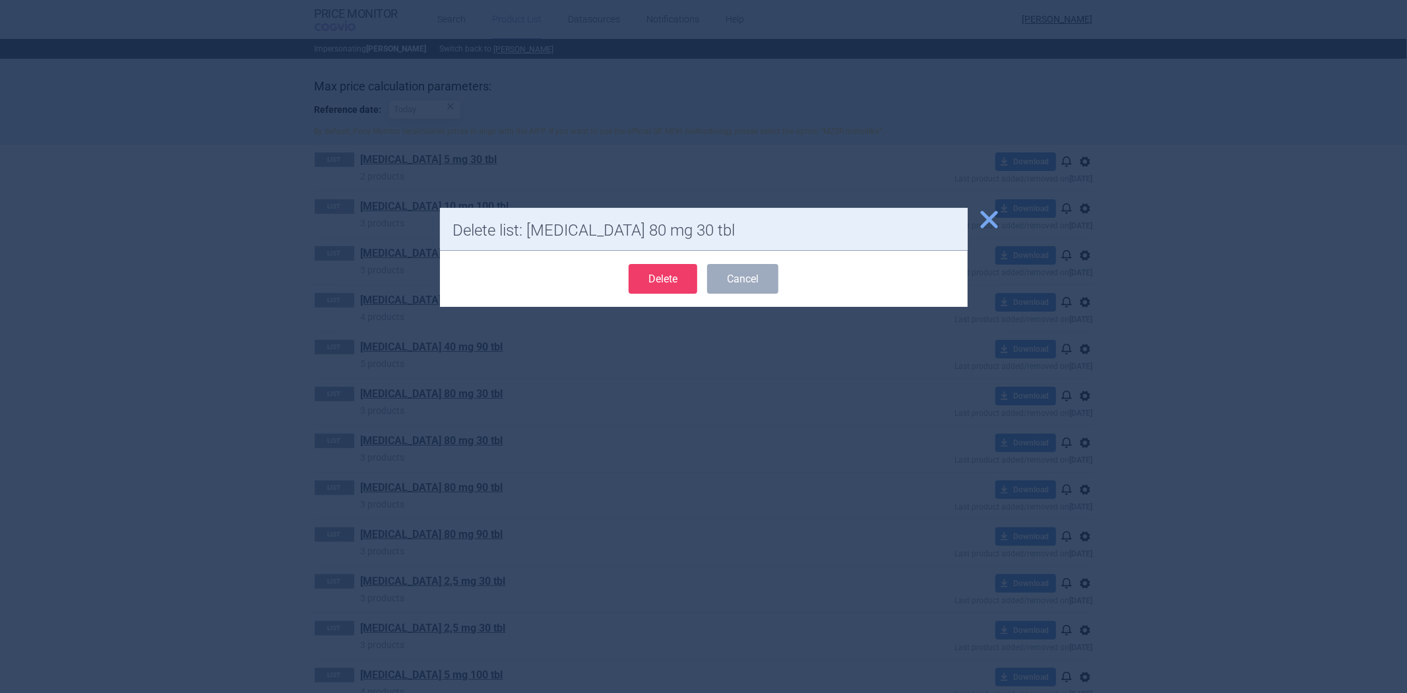
click at [670, 278] on button "Delete" at bounding box center [663, 279] width 69 height 30
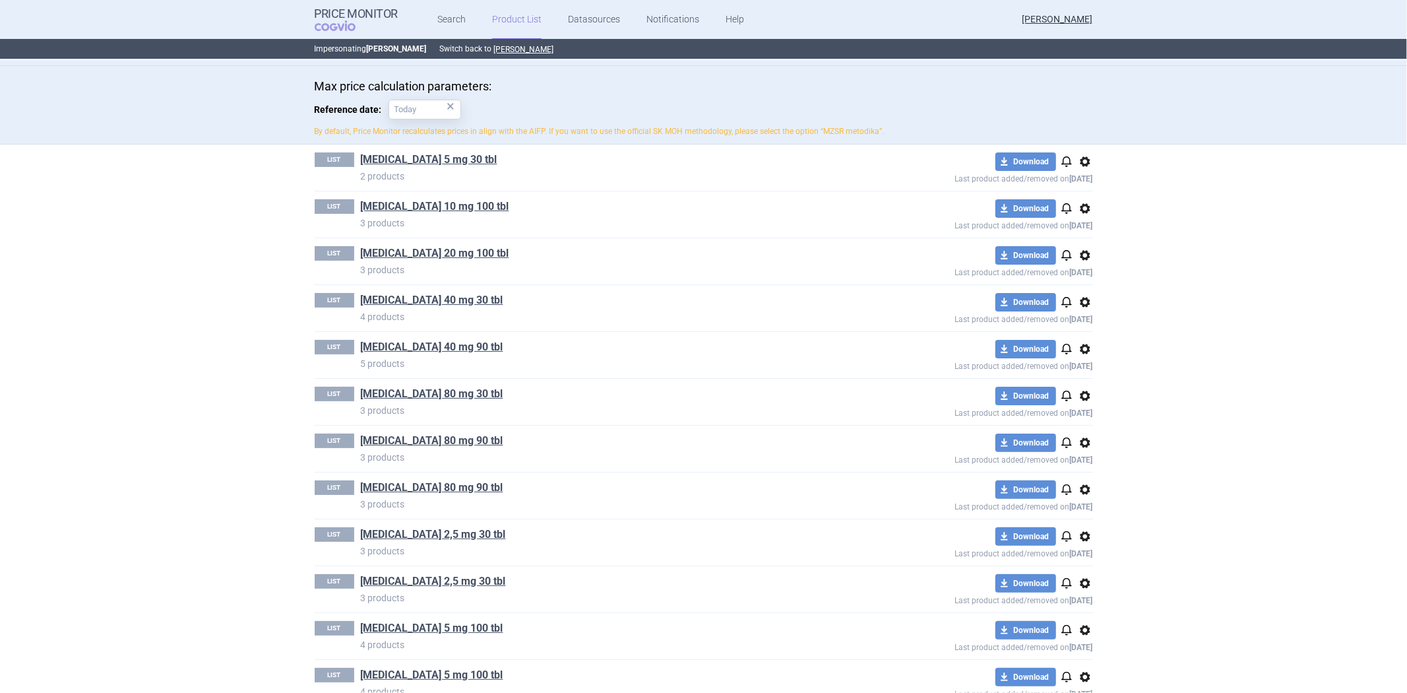
click at [1085, 445] on span "options" at bounding box center [1085, 443] width 16 height 16
click at [1090, 519] on button "Delete" at bounding box center [1079, 520] width 42 height 19
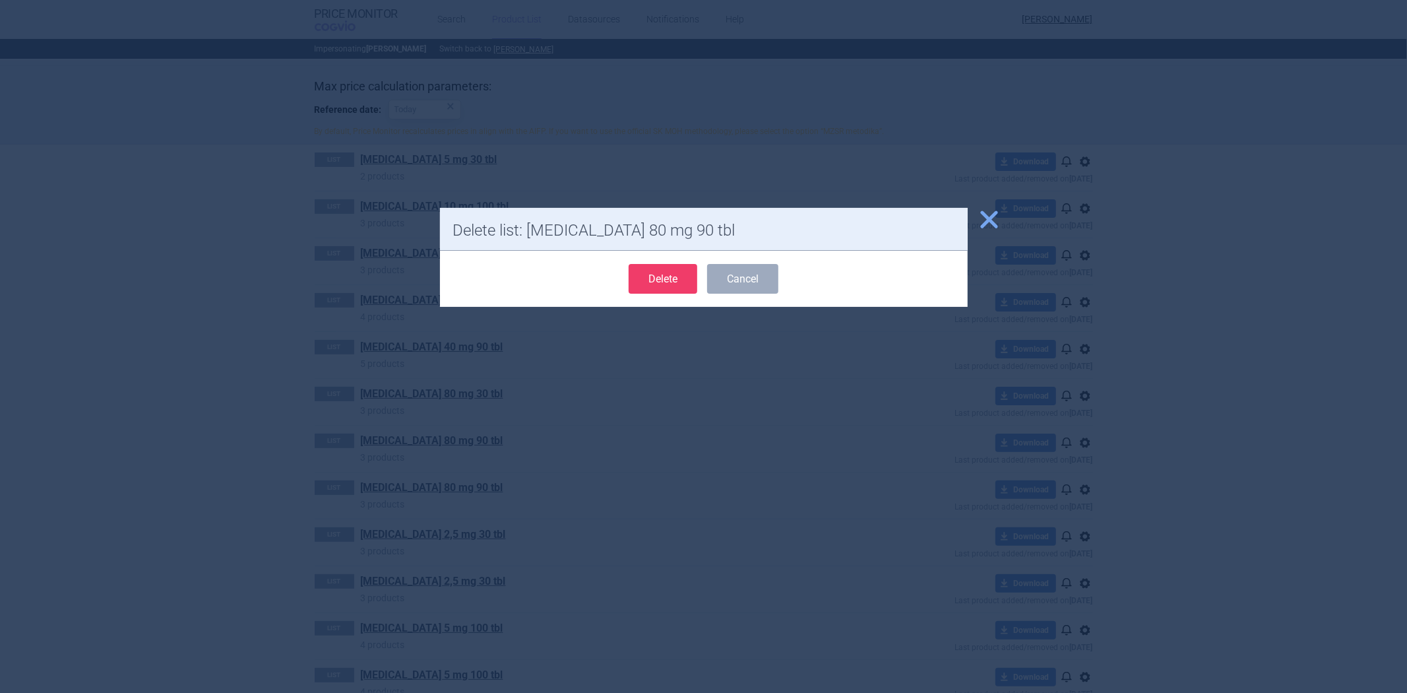
click at [666, 276] on button "Delete" at bounding box center [663, 279] width 69 height 30
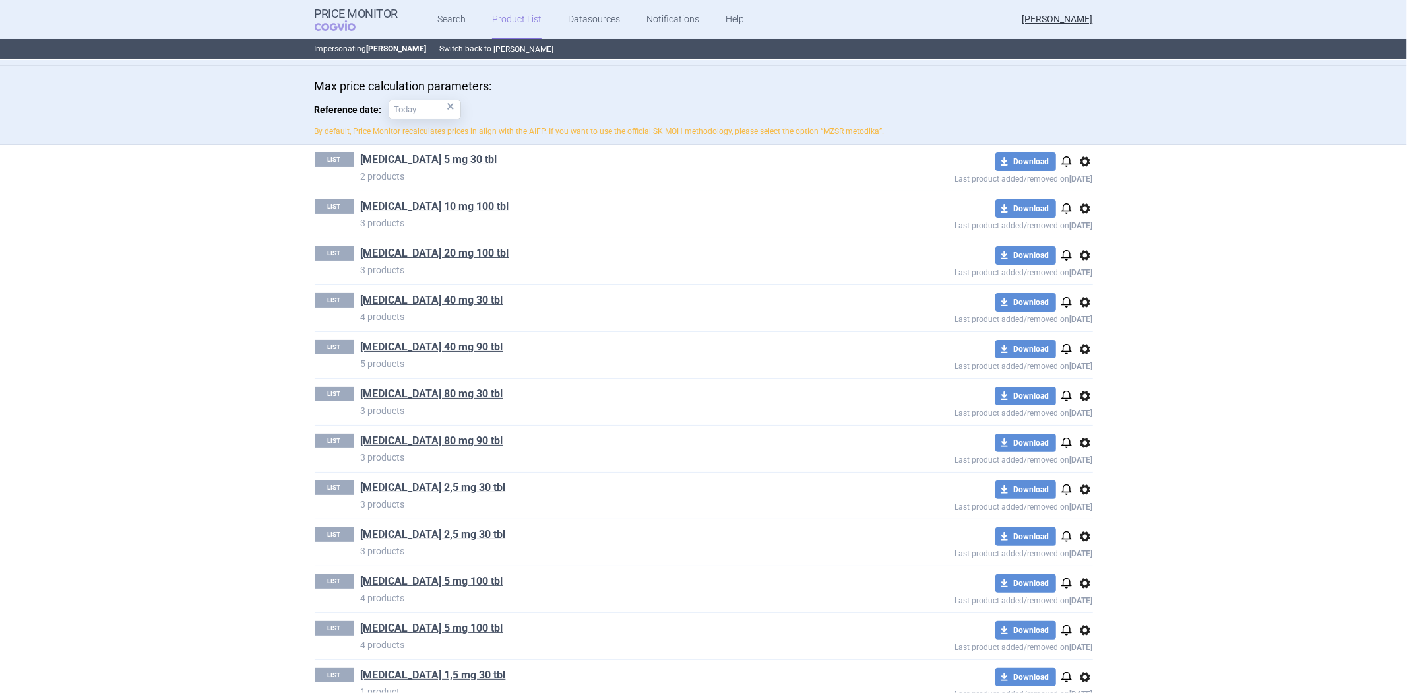
scroll to position [293, 0]
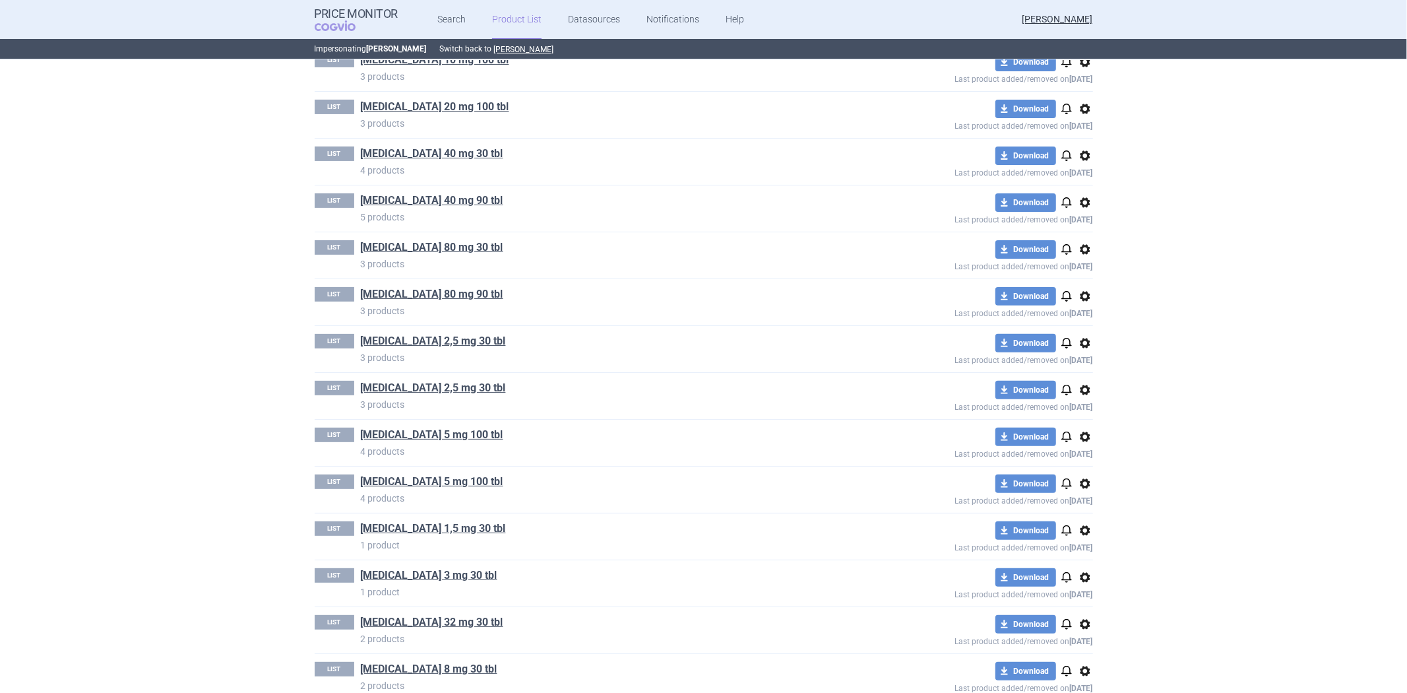
click at [1077, 388] on span "options" at bounding box center [1085, 390] width 16 height 16
click at [1074, 474] on button "Delete" at bounding box center [1079, 467] width 42 height 19
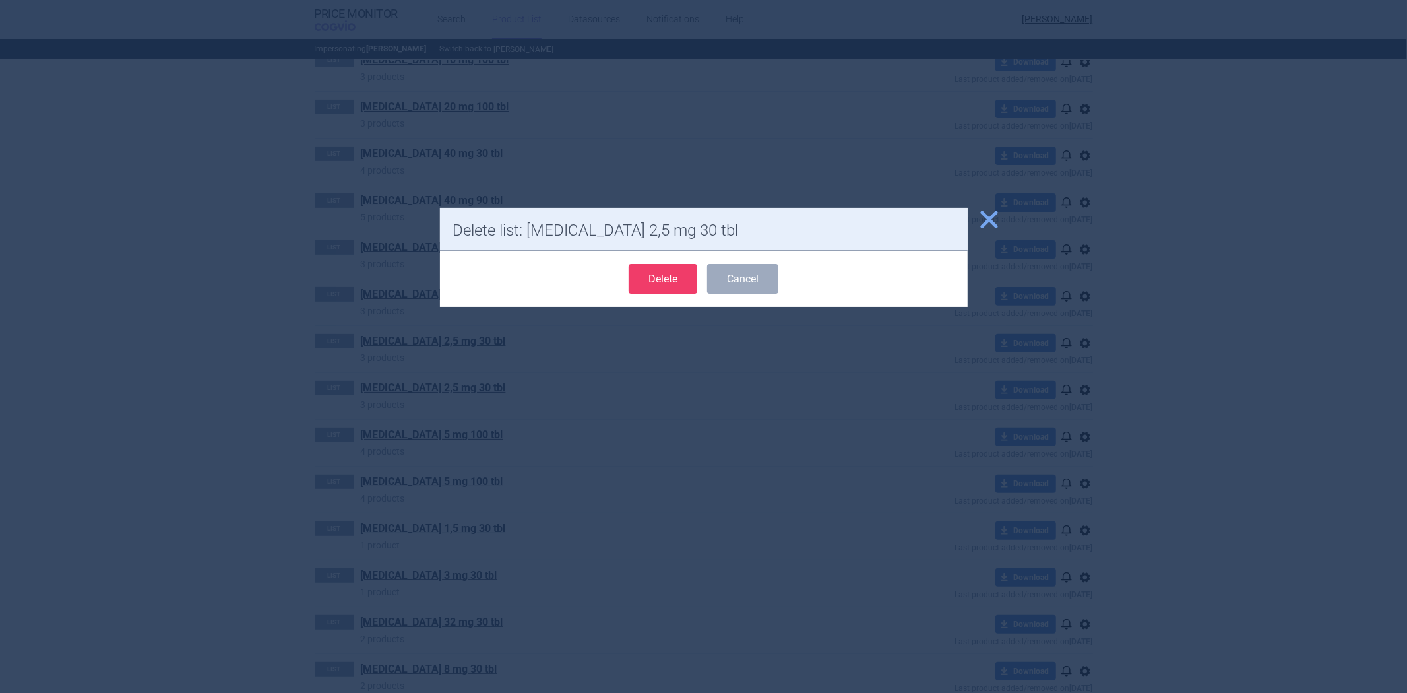
click at [680, 280] on button "Delete" at bounding box center [663, 279] width 69 height 30
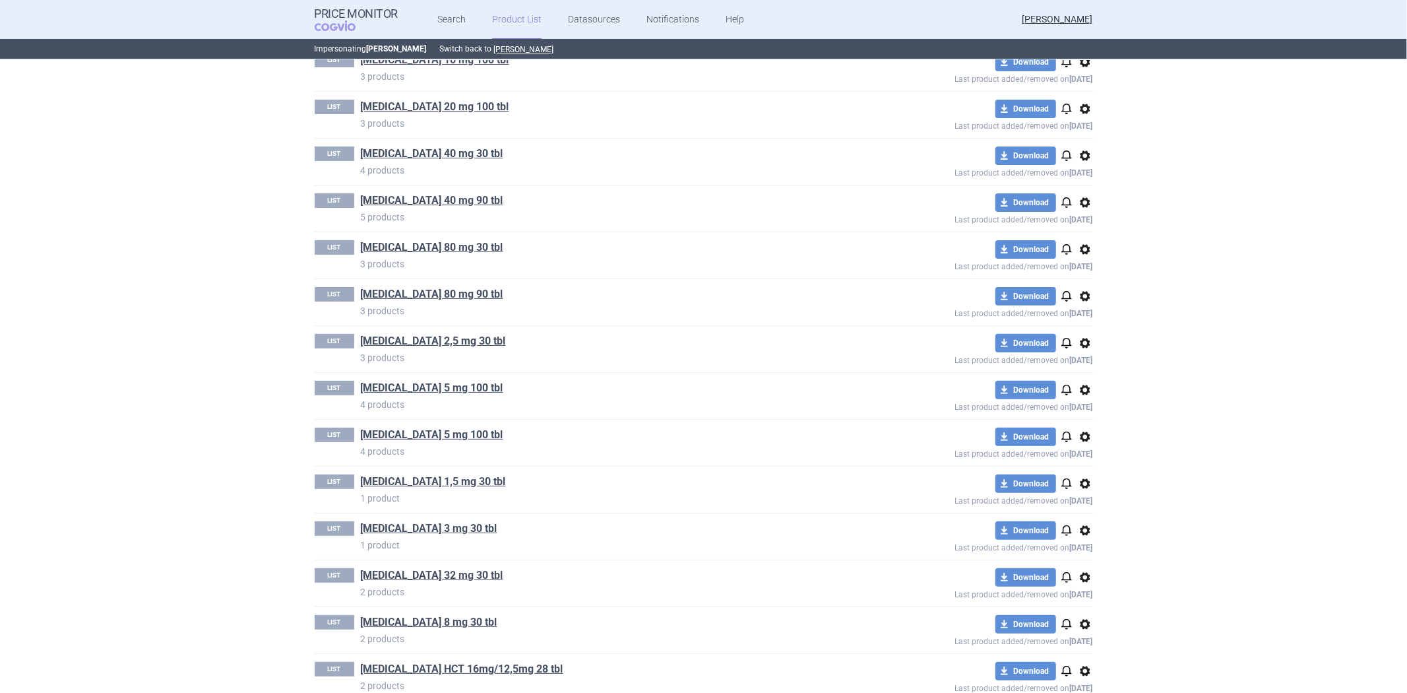
click at [1083, 436] on span "options" at bounding box center [1085, 437] width 16 height 16
click at [1063, 515] on button "Delete" at bounding box center [1079, 514] width 42 height 19
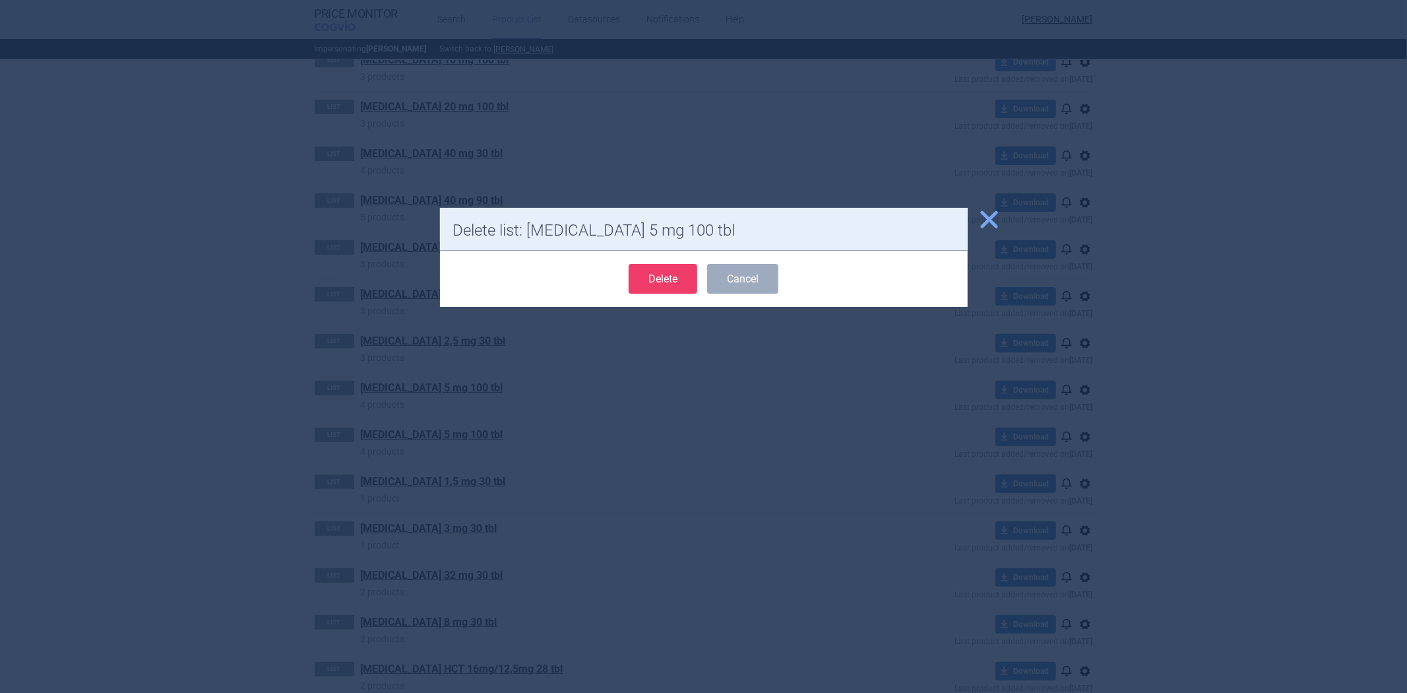
click at [652, 277] on button "Delete" at bounding box center [663, 279] width 69 height 30
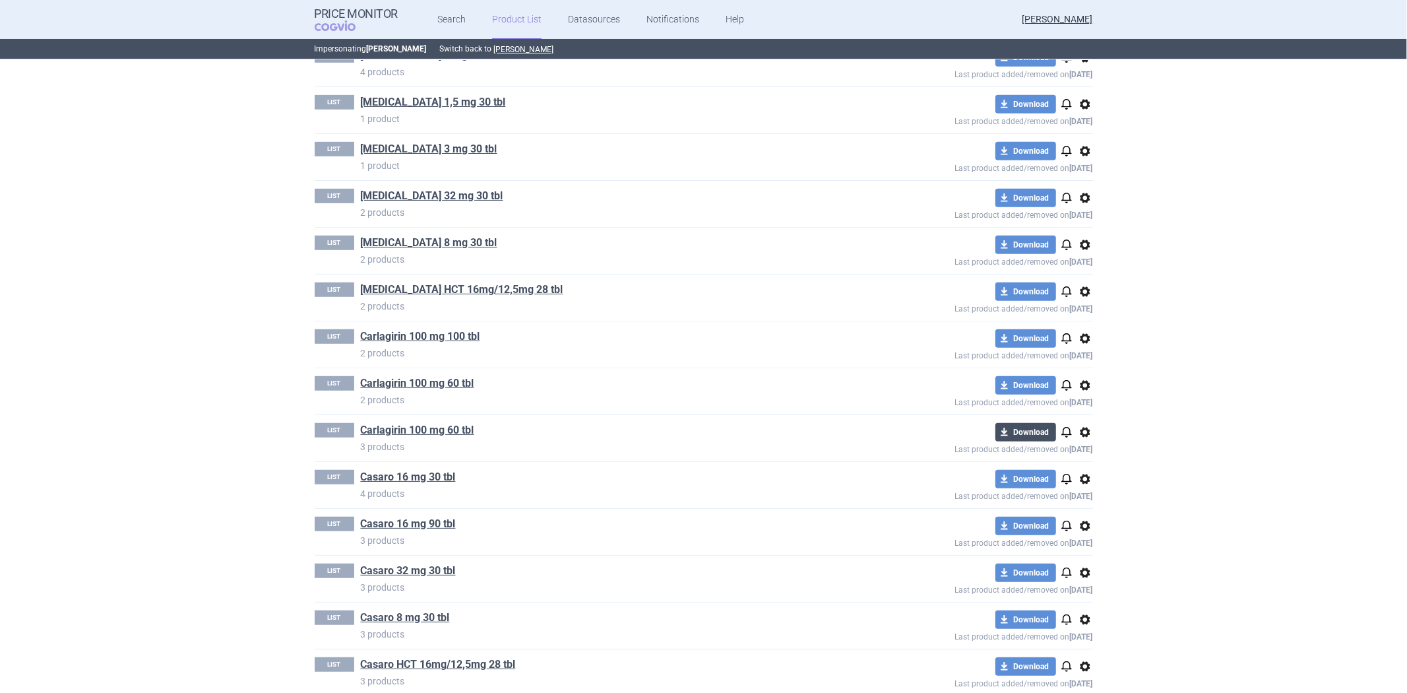
scroll to position [733, 0]
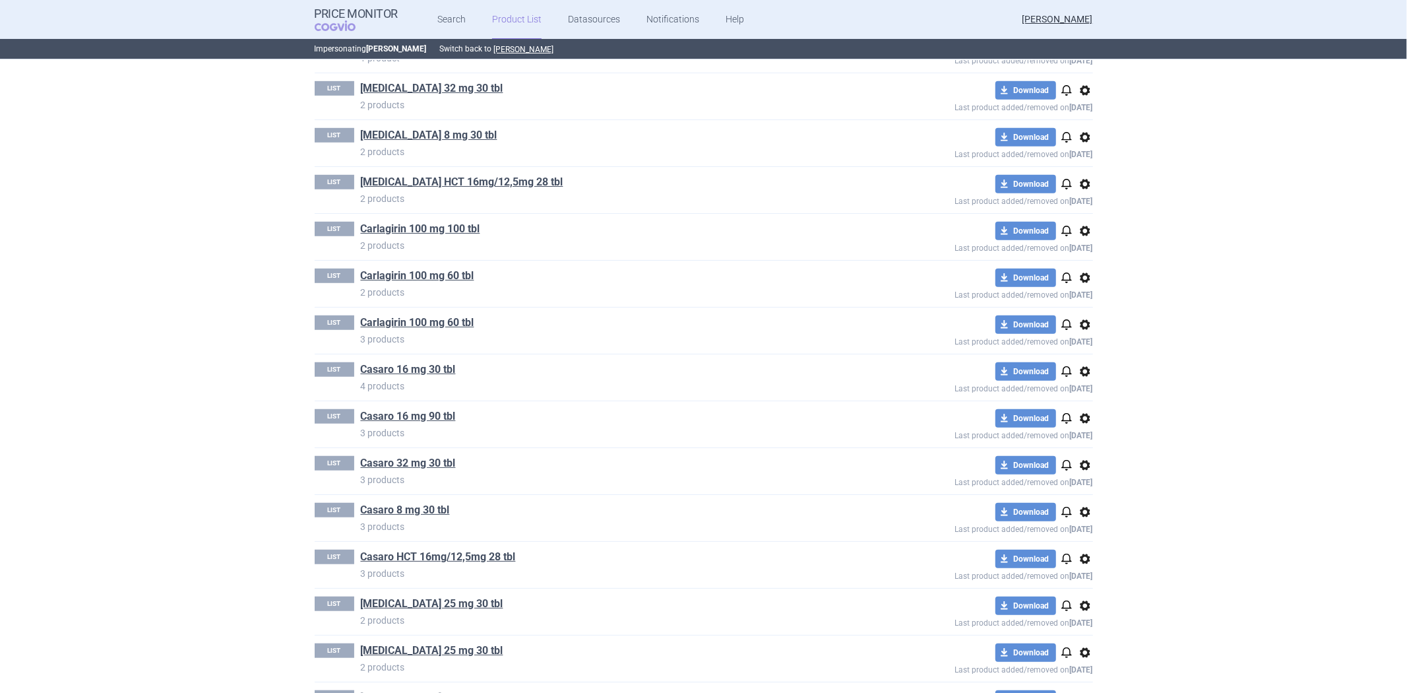
click at [1084, 331] on span "options" at bounding box center [1085, 325] width 16 height 16
click at [1087, 403] on button "Delete" at bounding box center [1079, 402] width 42 height 19
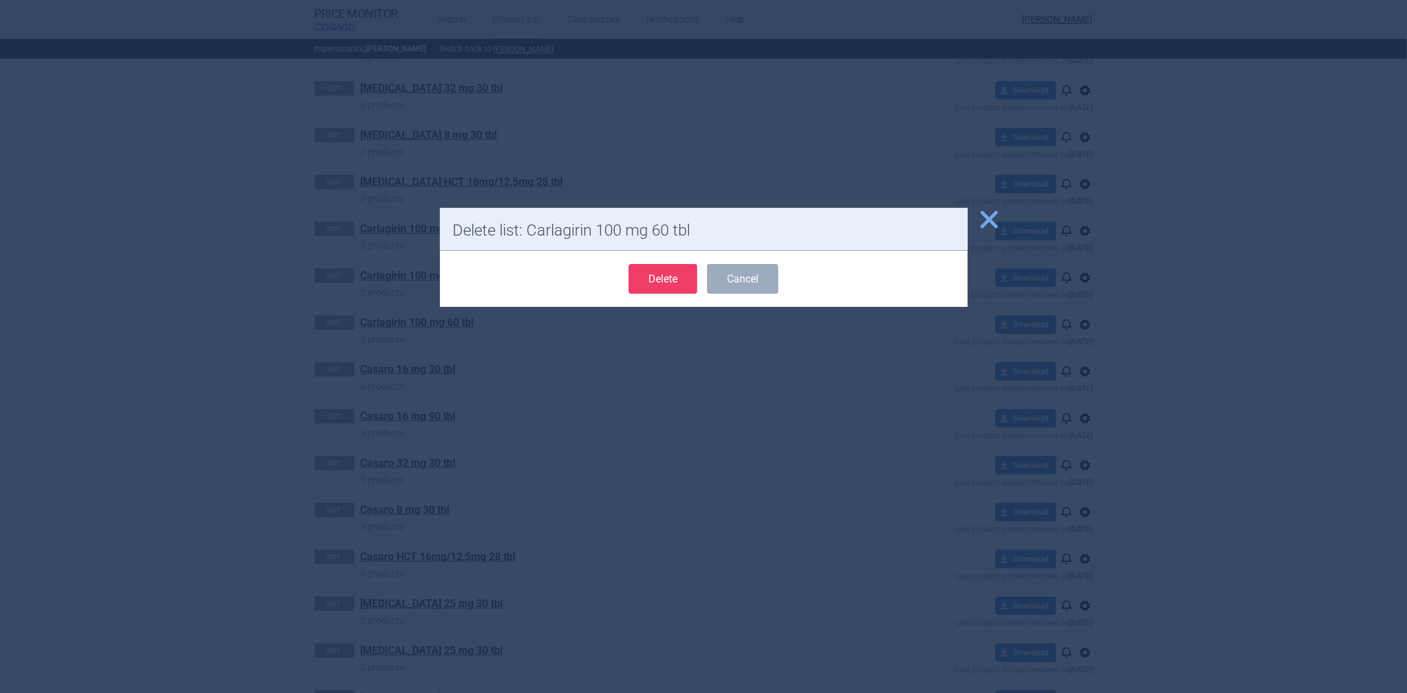
click at [660, 280] on button "Delete" at bounding box center [663, 279] width 69 height 30
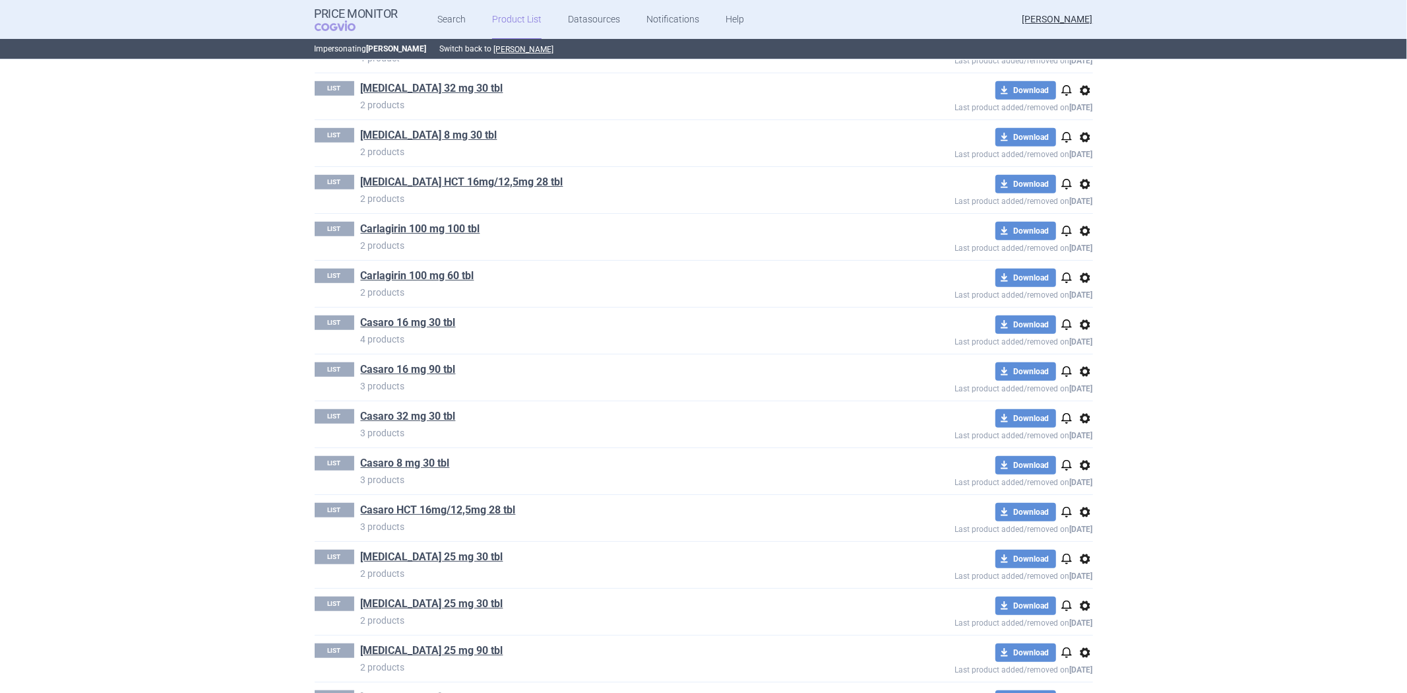
click at [1079, 327] on span "options" at bounding box center [1085, 325] width 16 height 16
click at [1073, 402] on button "Delete" at bounding box center [1079, 402] width 42 height 19
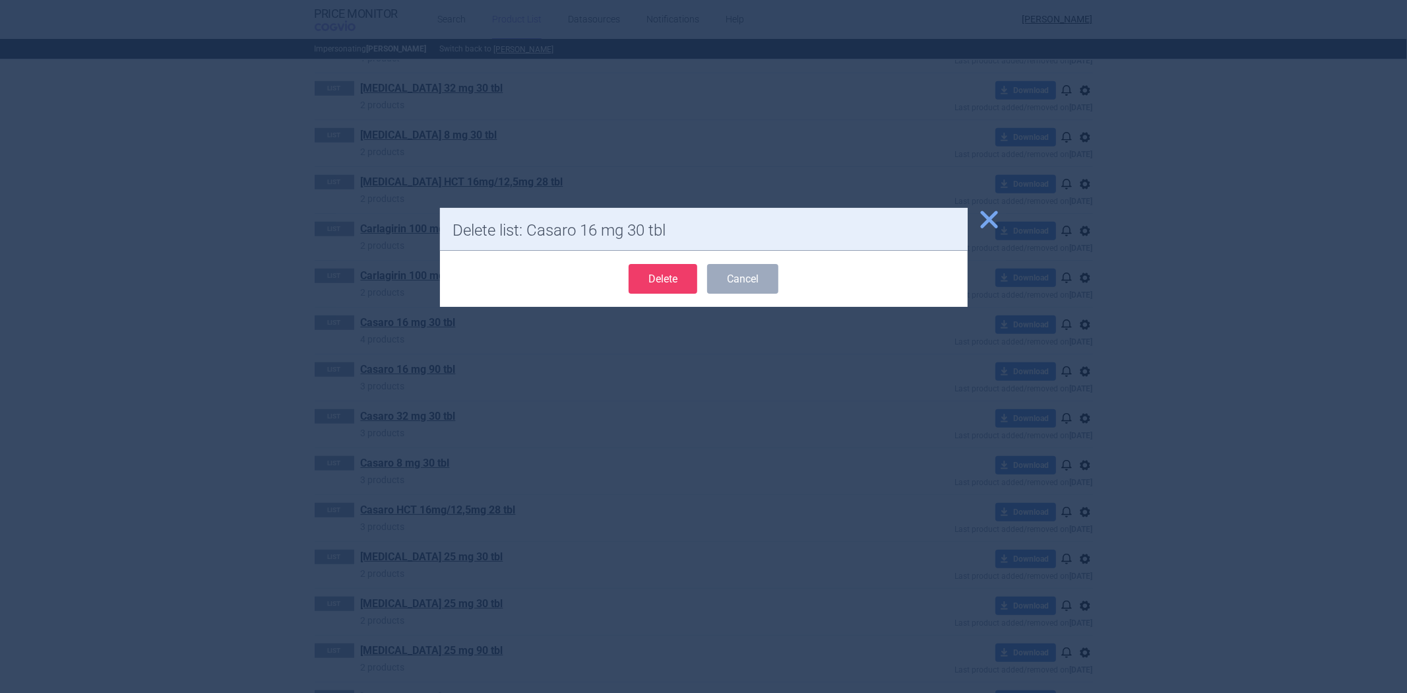
click at [652, 281] on button "Delete" at bounding box center [663, 279] width 69 height 30
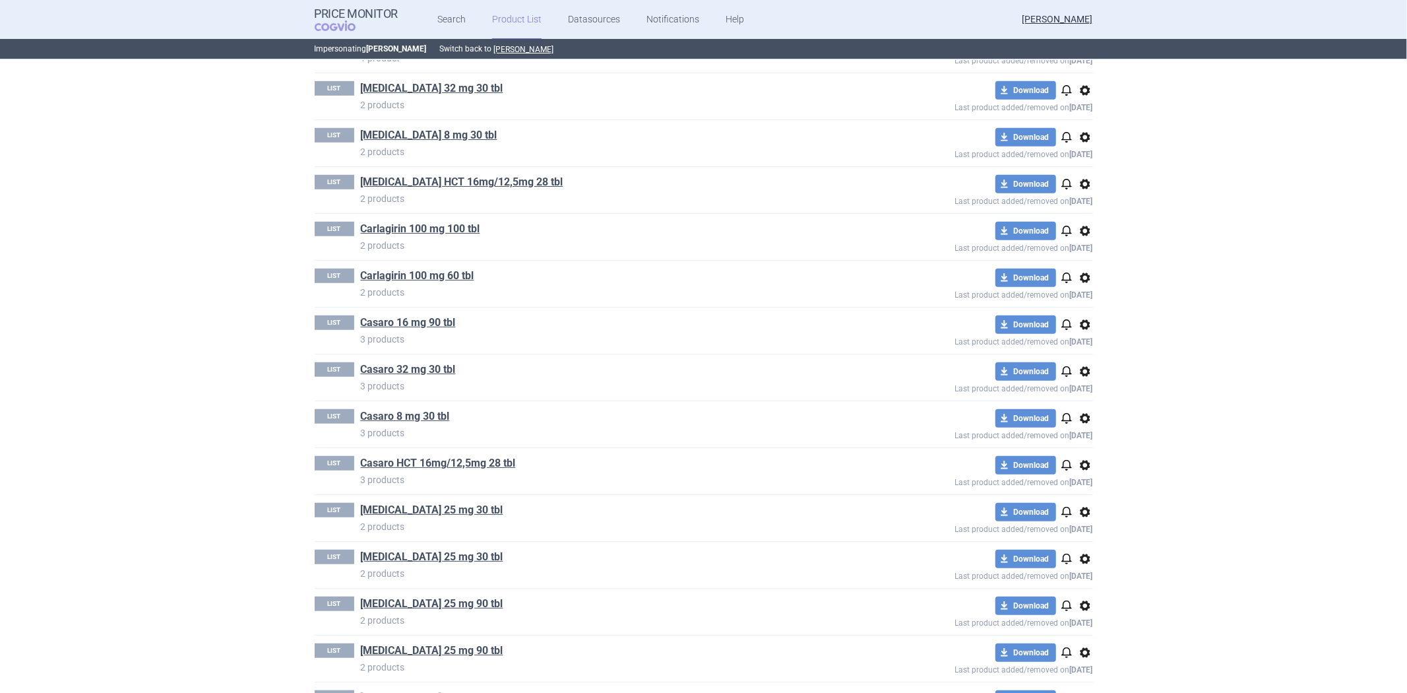
click at [1081, 322] on span "options" at bounding box center [1085, 325] width 16 height 16
click at [1080, 401] on button "Delete" at bounding box center [1079, 402] width 42 height 19
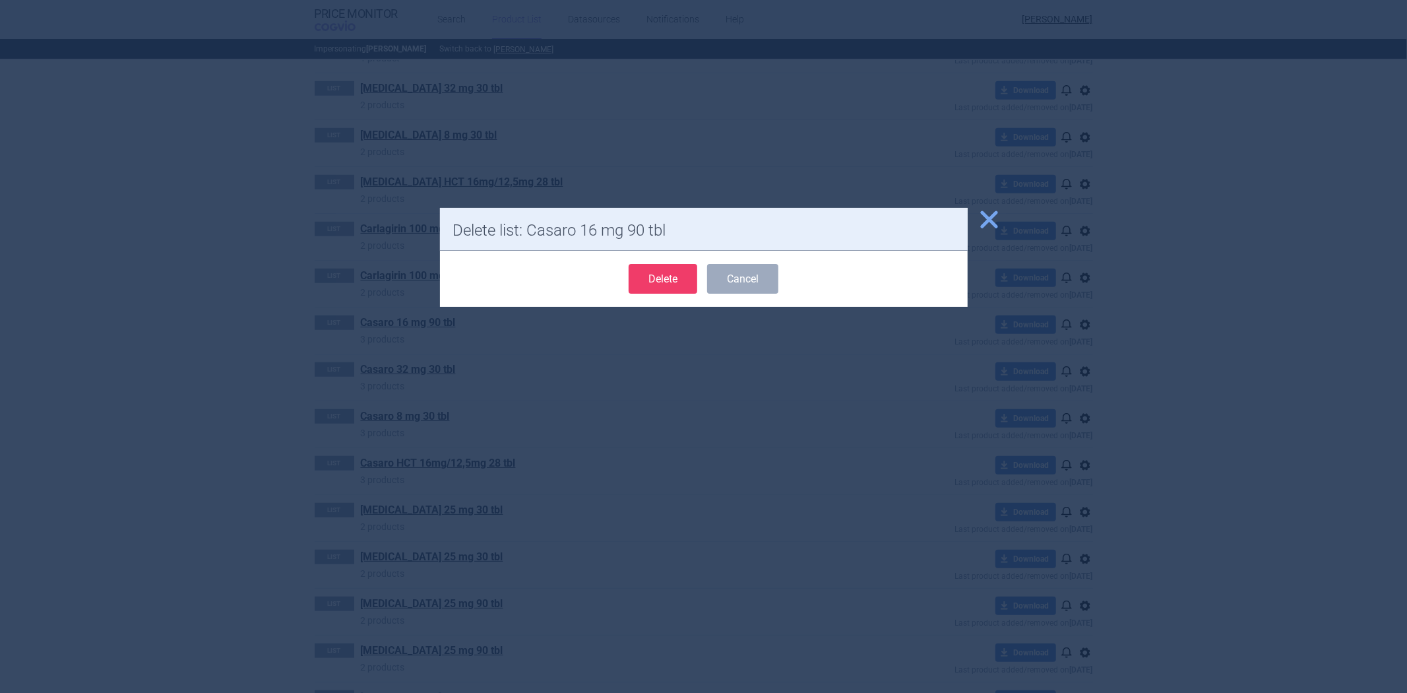
click at [654, 272] on button "Delete" at bounding box center [663, 279] width 69 height 30
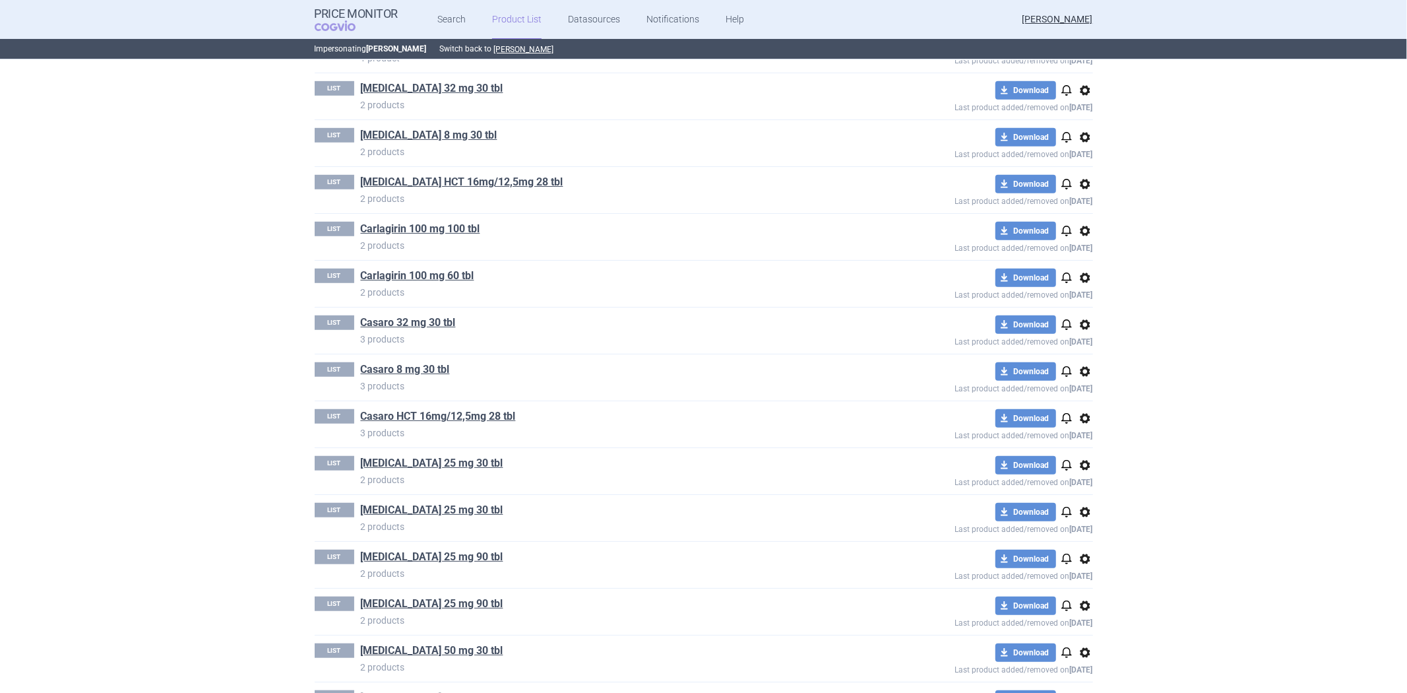
click at [1083, 320] on span "options" at bounding box center [1085, 325] width 16 height 16
click at [1081, 403] on button "Delete" at bounding box center [1079, 402] width 42 height 19
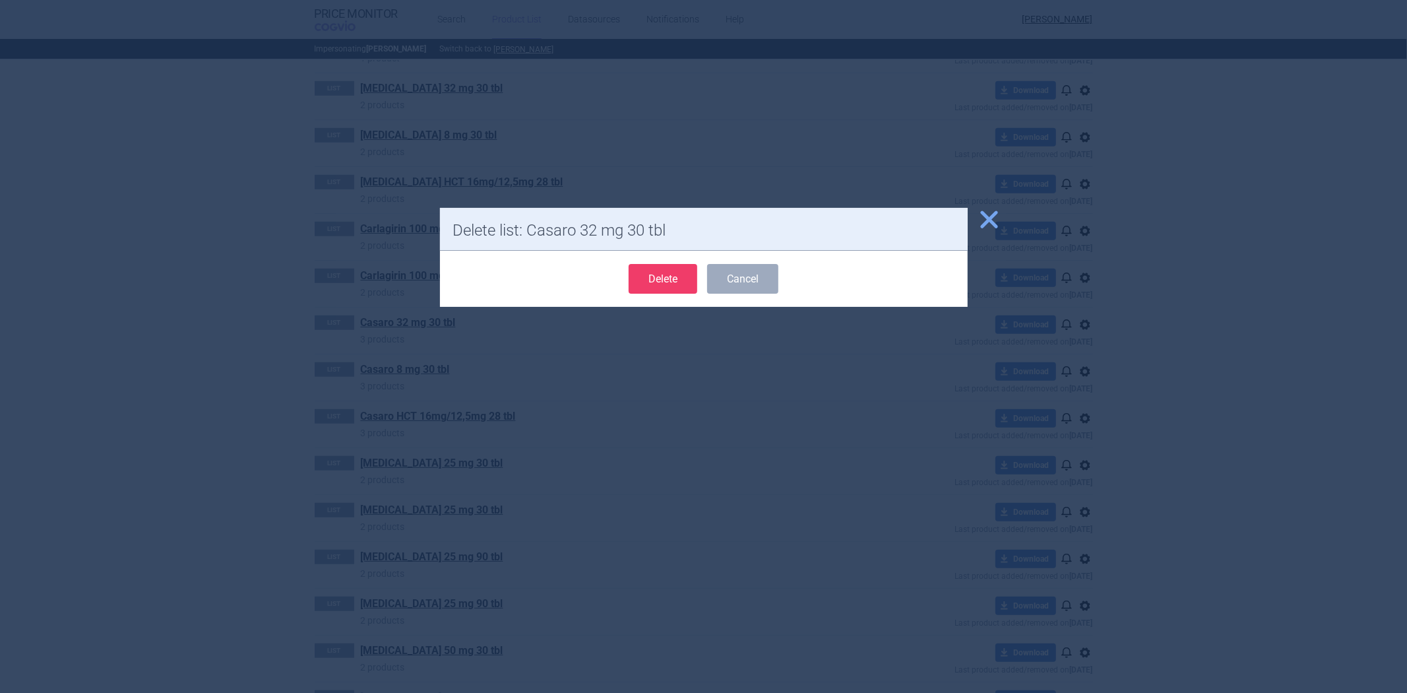
click at [660, 287] on button "Delete" at bounding box center [663, 279] width 69 height 30
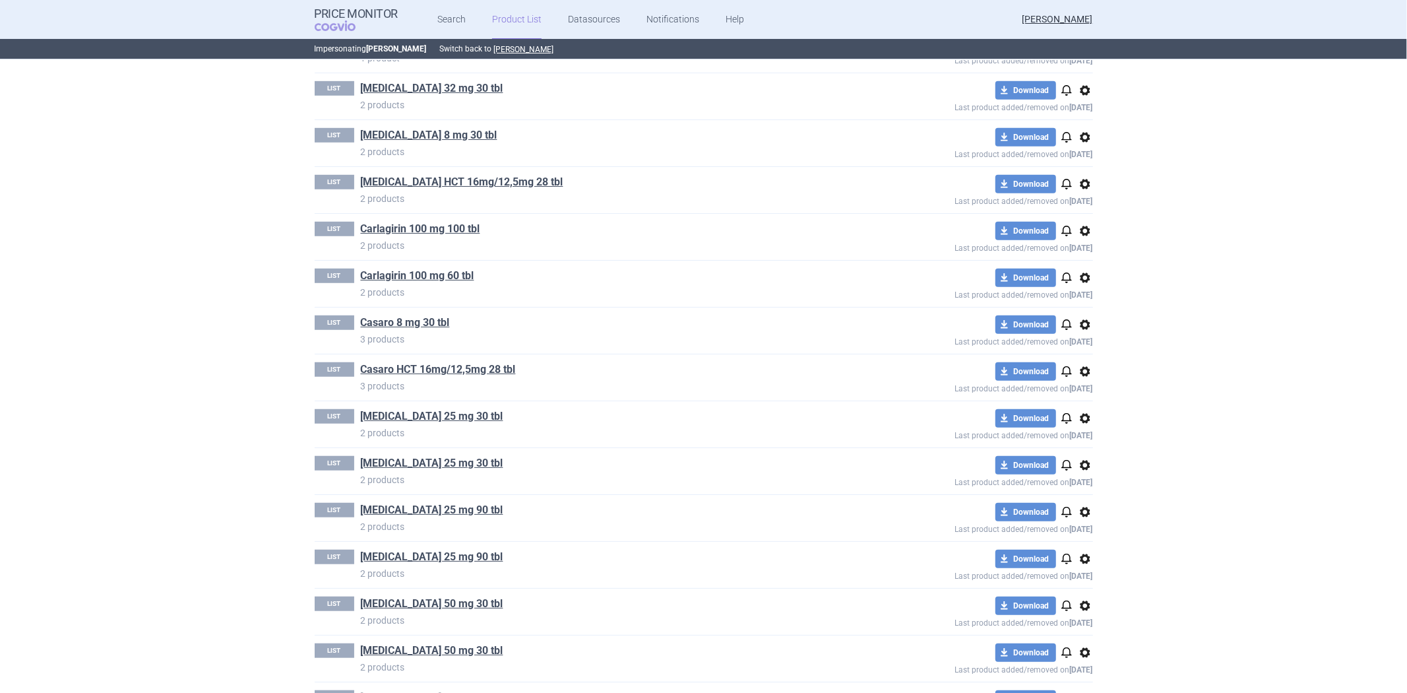
click at [1077, 325] on span "options" at bounding box center [1085, 325] width 16 height 16
click at [1077, 403] on button "Delete" at bounding box center [1079, 402] width 42 height 19
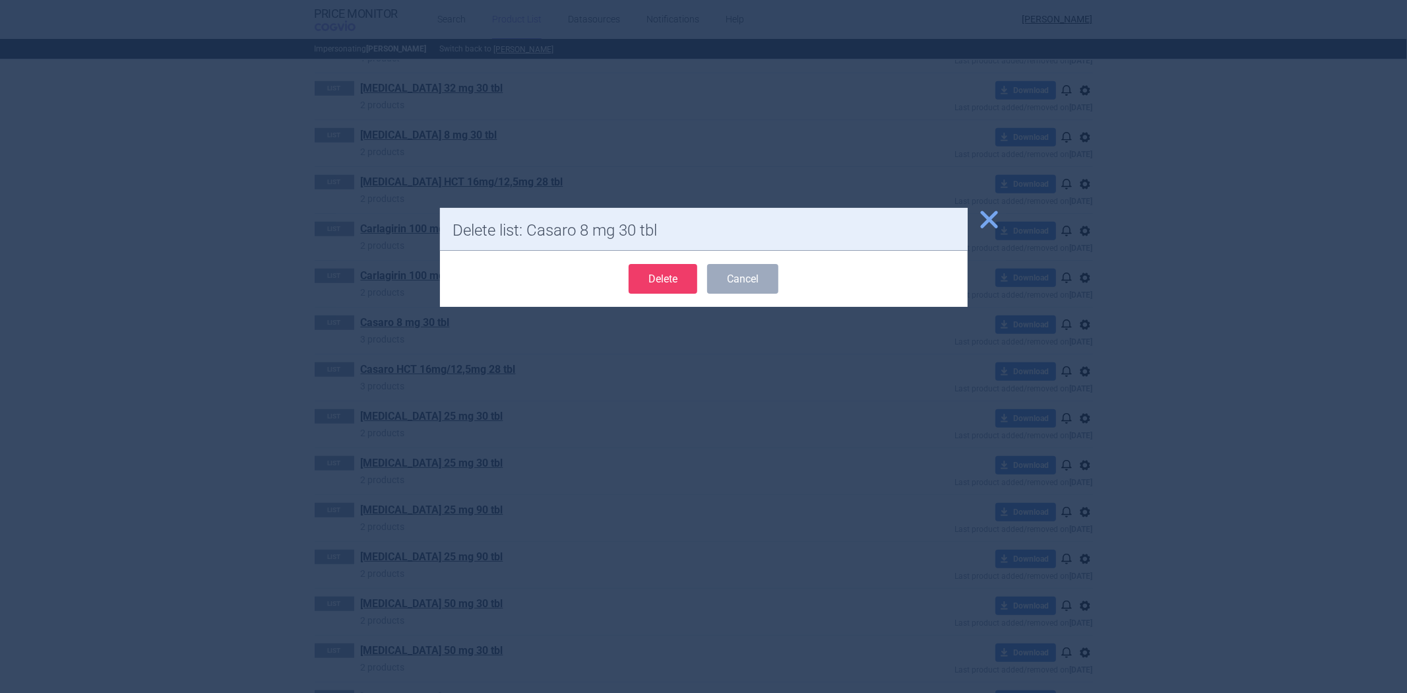
click at [667, 282] on button "Delete" at bounding box center [663, 279] width 69 height 30
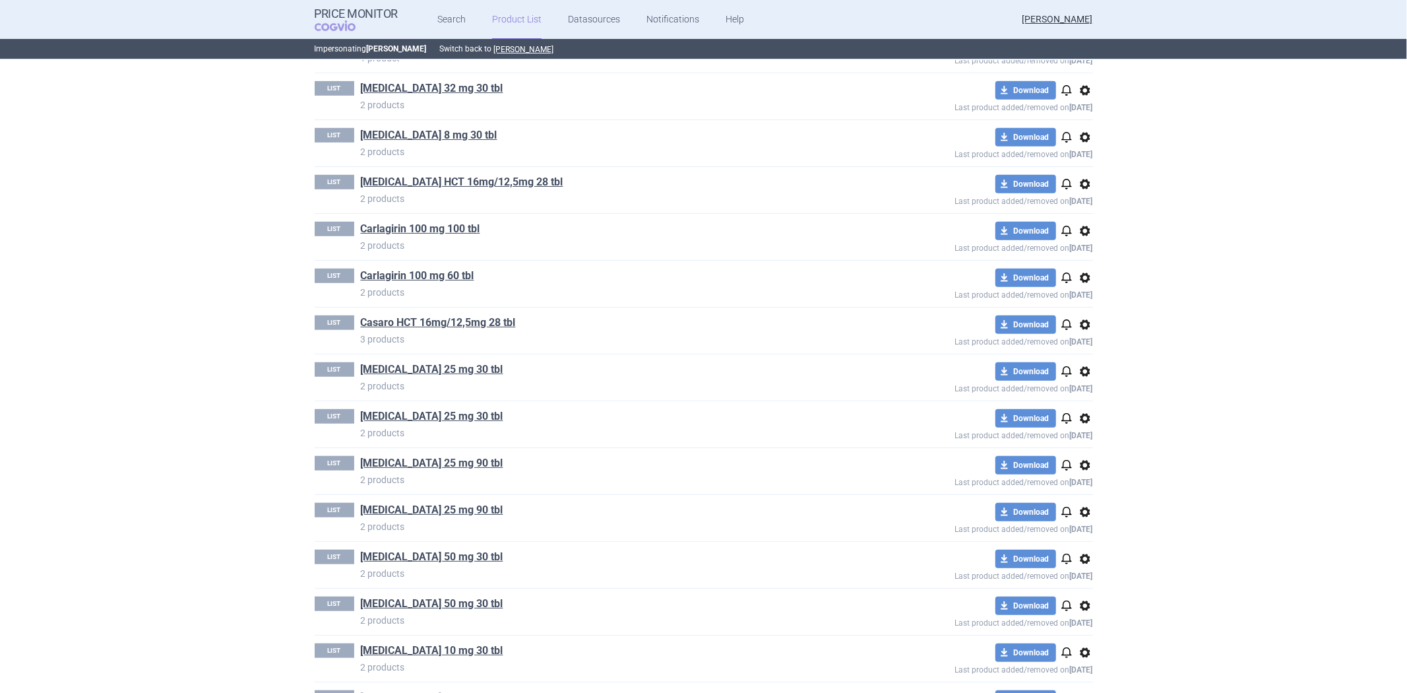
click at [1083, 318] on span "options" at bounding box center [1085, 325] width 16 height 16
click at [1065, 399] on button "Delete" at bounding box center [1079, 402] width 42 height 19
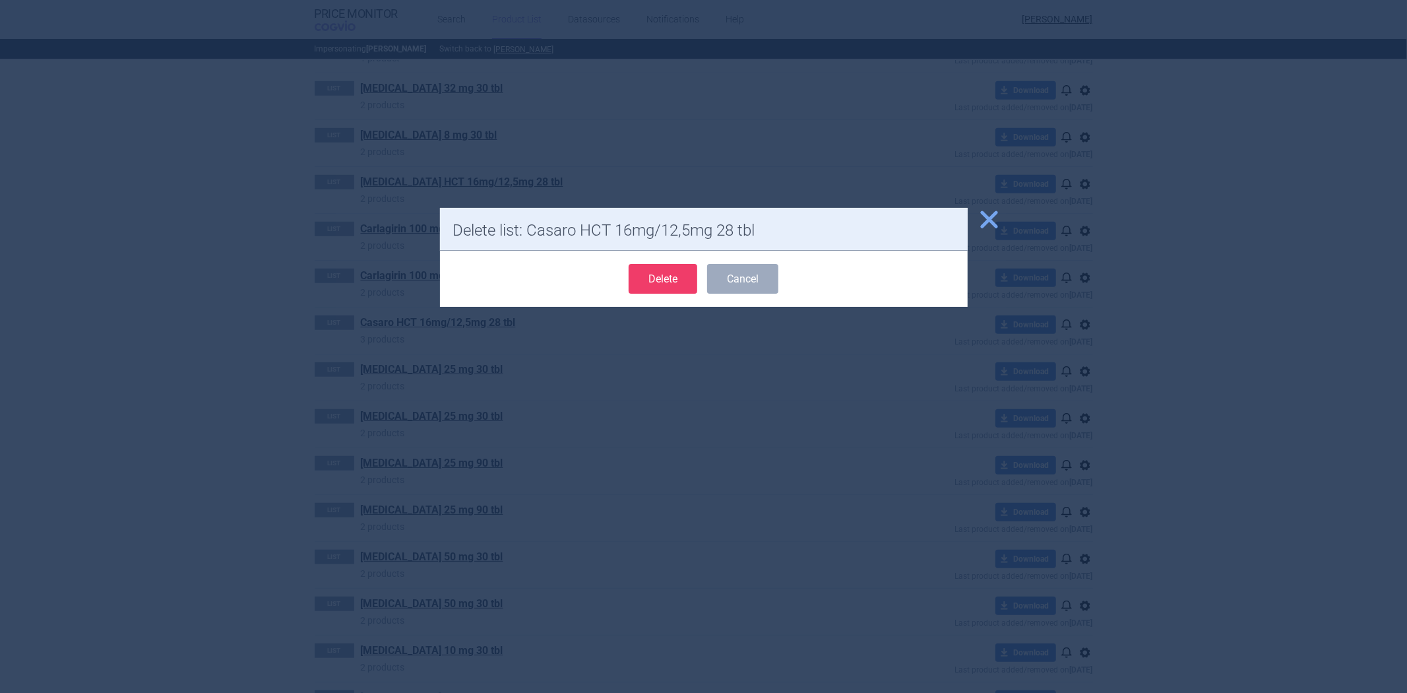
click at [664, 278] on button "Delete" at bounding box center [663, 279] width 69 height 30
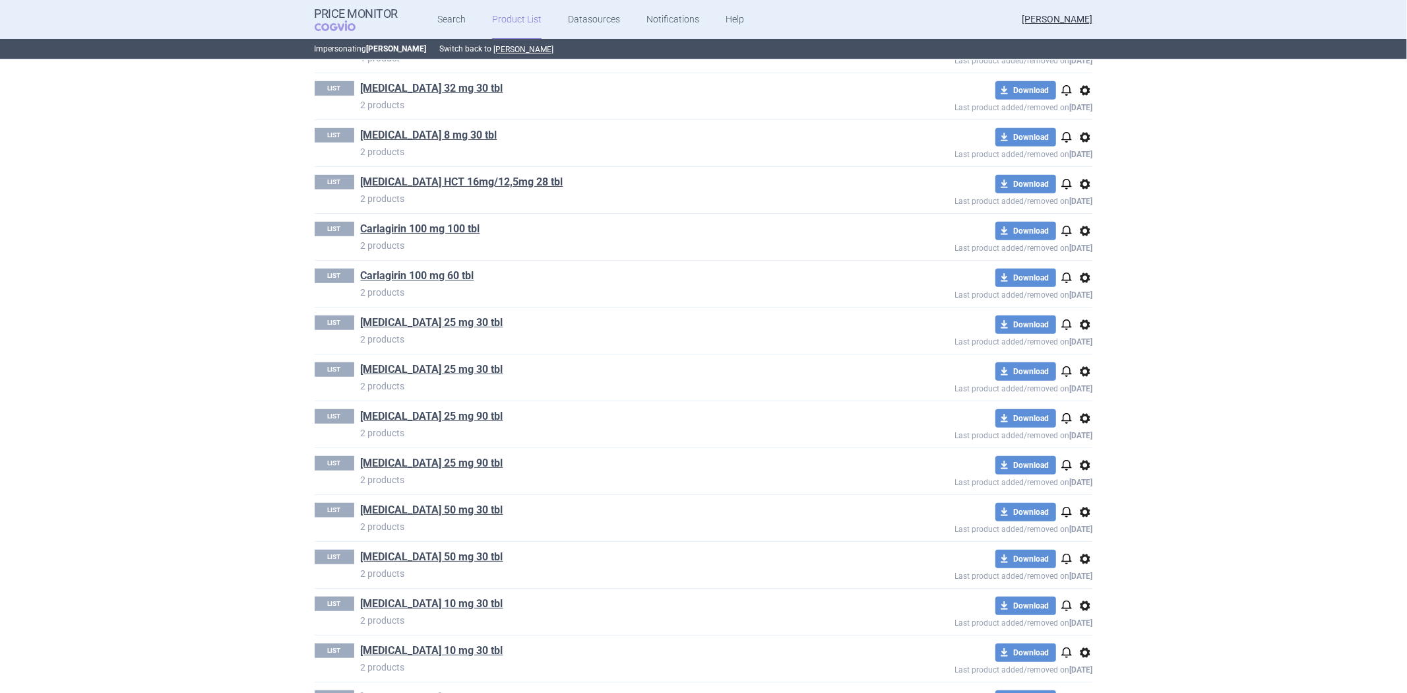
click at [1080, 320] on span "options" at bounding box center [1085, 325] width 16 height 16
click at [1070, 398] on button "Delete" at bounding box center [1079, 402] width 42 height 19
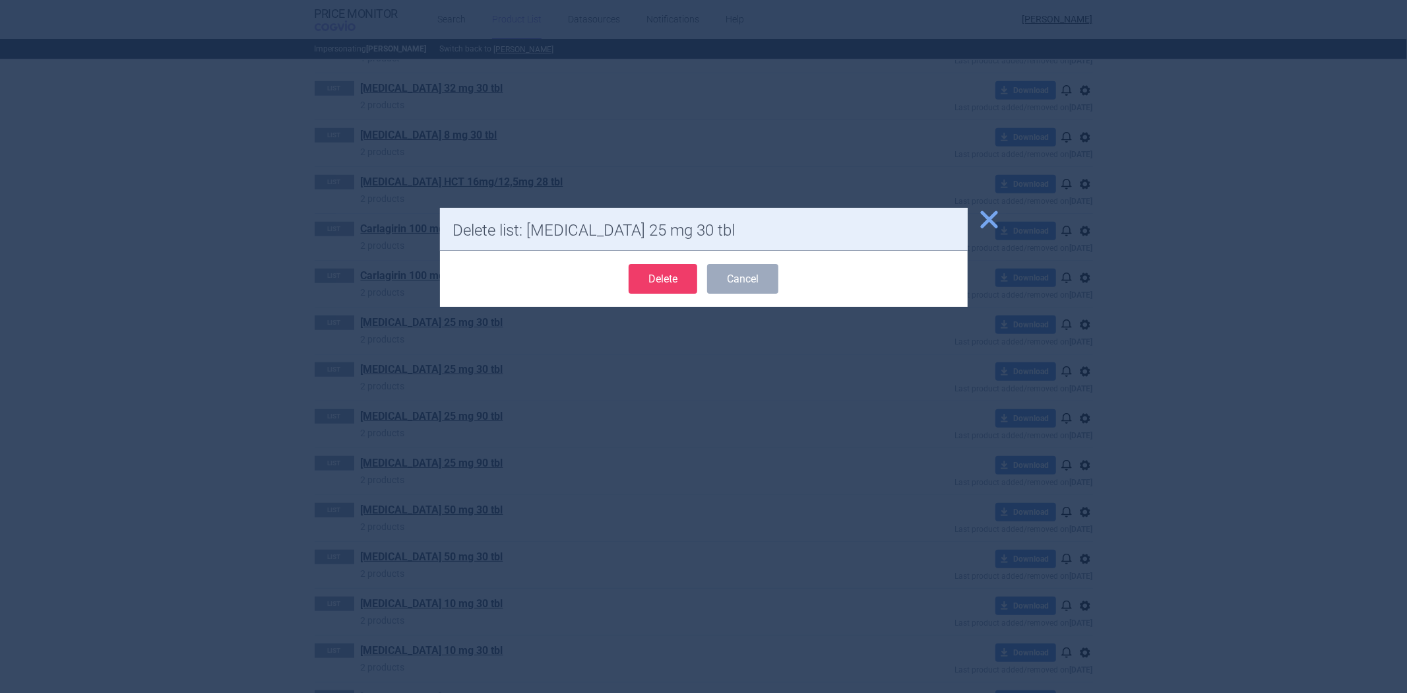
click at [668, 272] on button "Delete" at bounding box center [663, 279] width 69 height 30
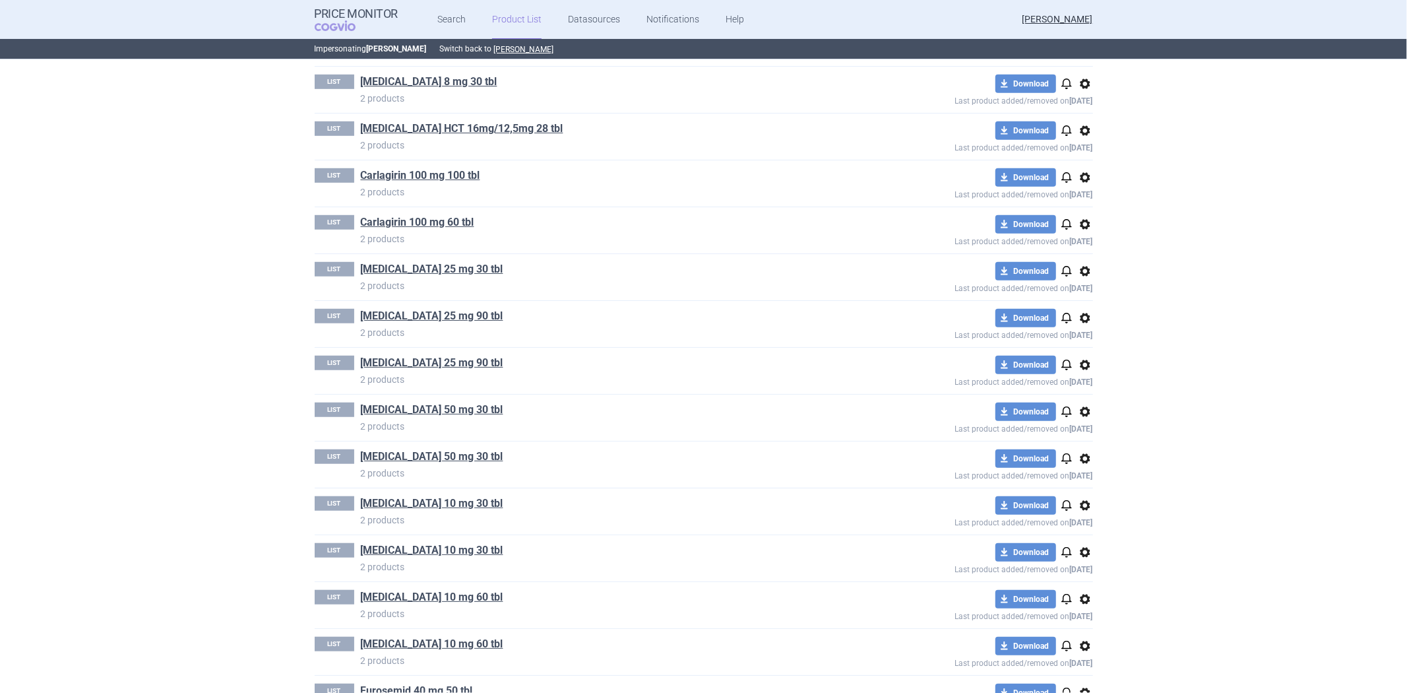
scroll to position [879, 0]
click at [1078, 224] on span "options" at bounding box center [1085, 225] width 16 height 16
click at [1074, 307] on button "Delete" at bounding box center [1079, 303] width 42 height 19
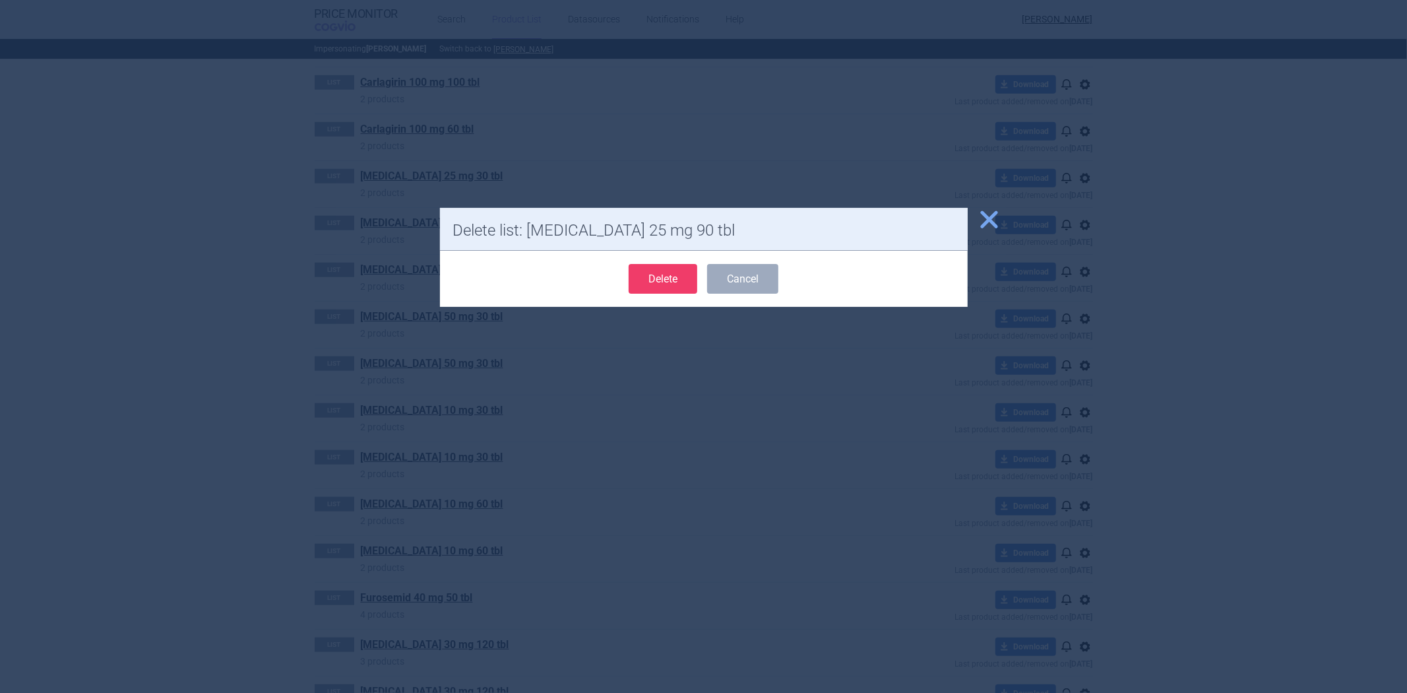
click at [674, 284] on button "Delete" at bounding box center [663, 279] width 69 height 30
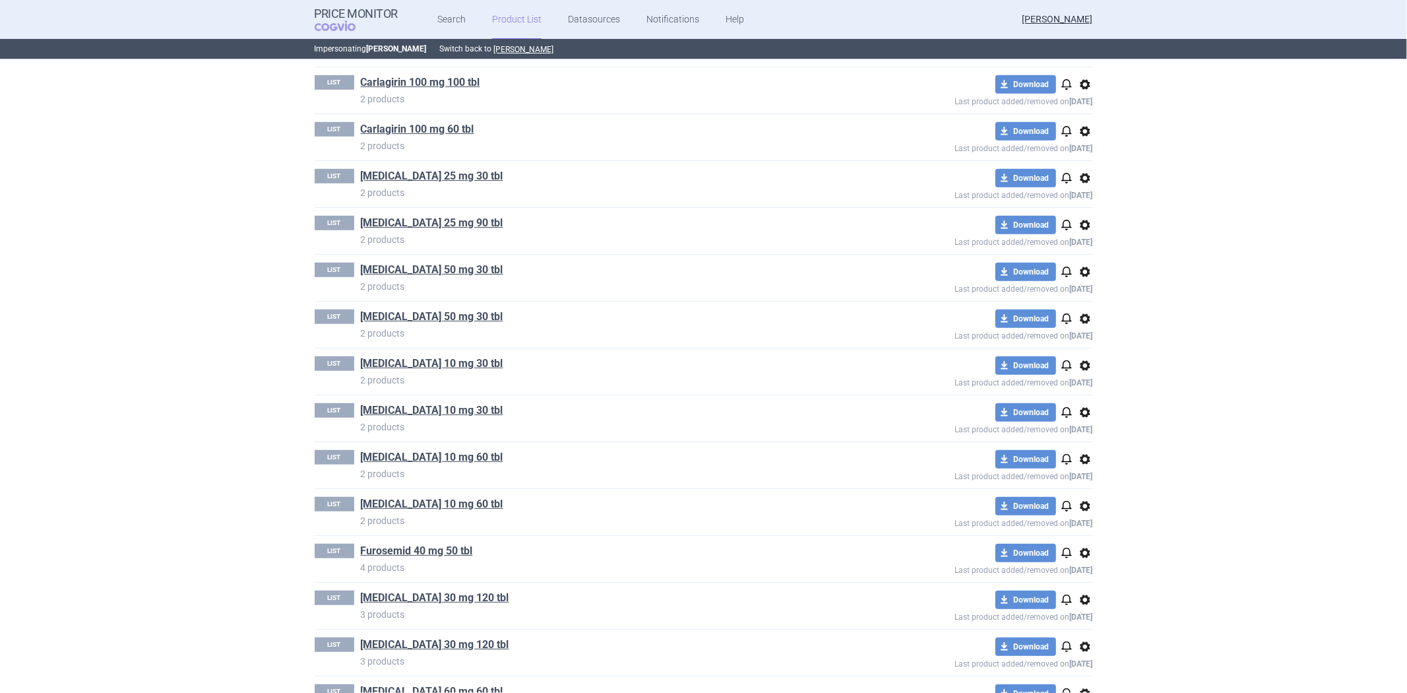
click at [1082, 279] on span "options" at bounding box center [1085, 272] width 16 height 16
click at [1064, 354] on button "Delete" at bounding box center [1079, 349] width 42 height 19
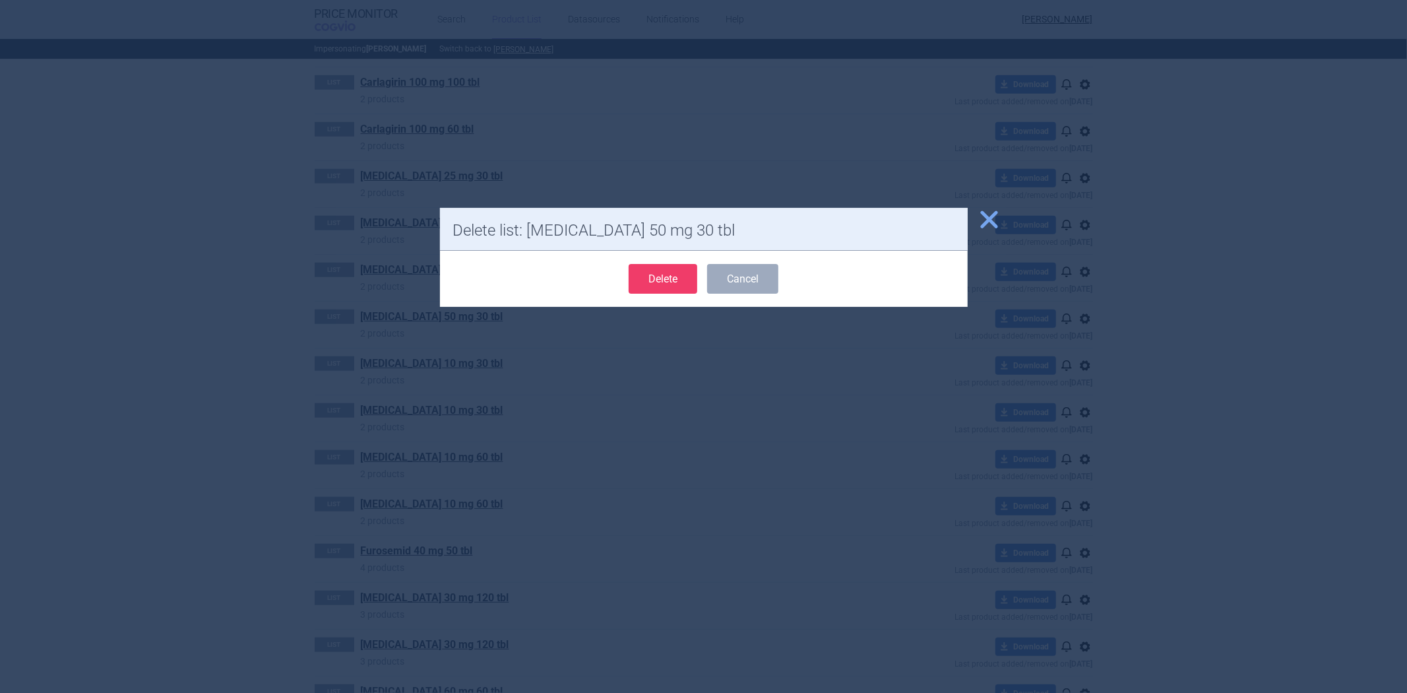
click at [651, 278] on button "Delete" at bounding box center [663, 279] width 69 height 30
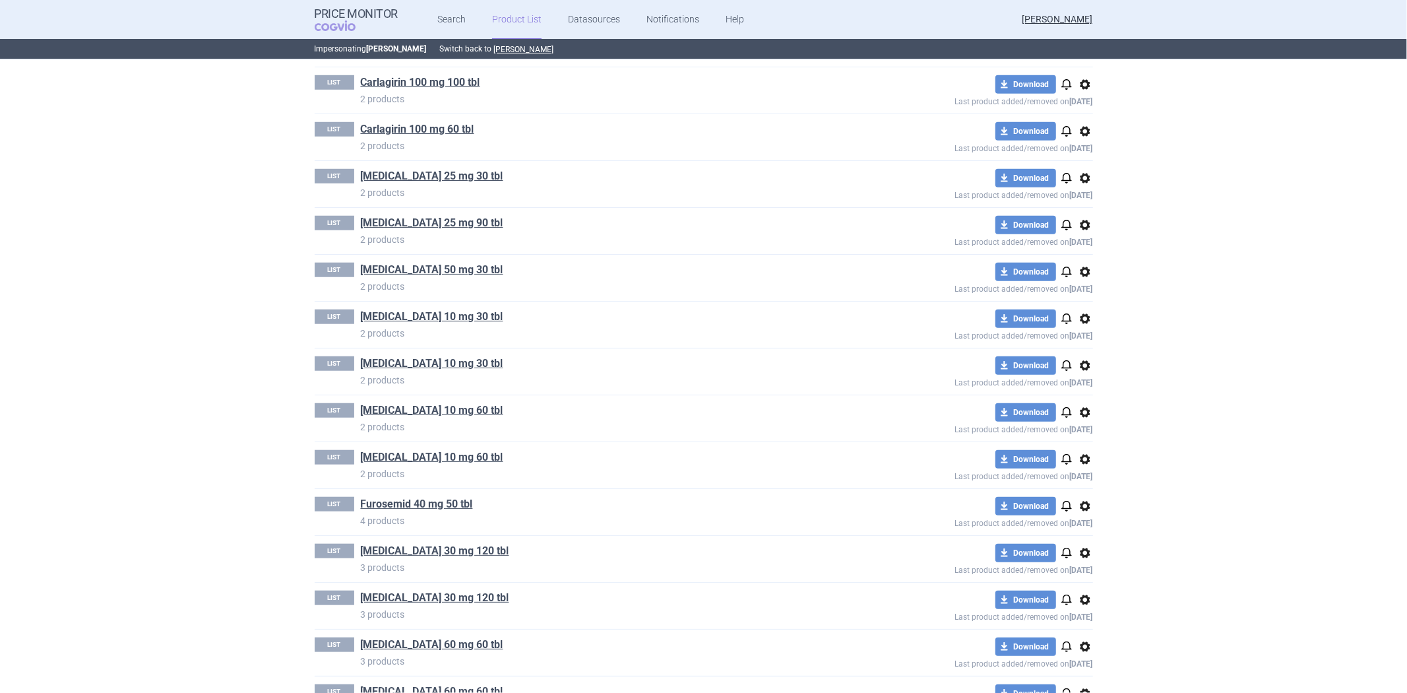
click at [1084, 365] on span "options" at bounding box center [1085, 366] width 16 height 16
click at [1078, 442] on button "Delete" at bounding box center [1079, 443] width 42 height 19
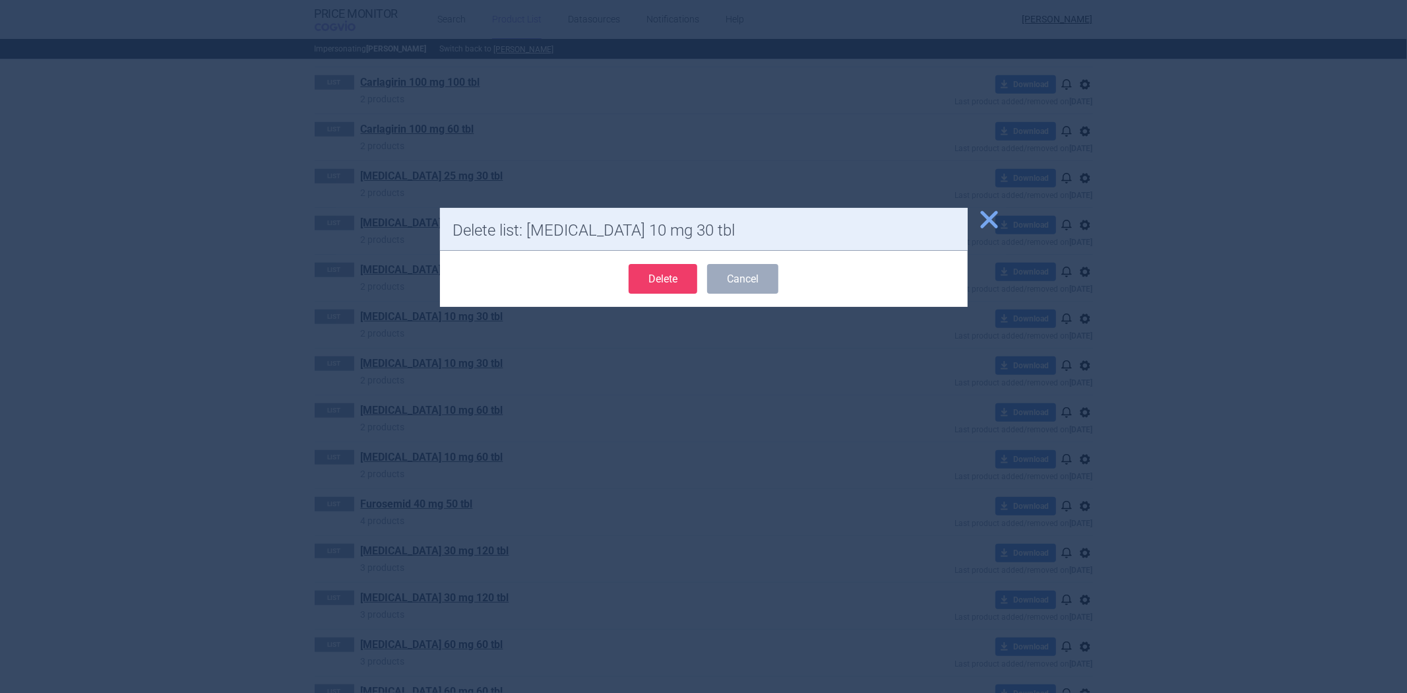
click at [657, 282] on button "Delete" at bounding box center [663, 279] width 69 height 30
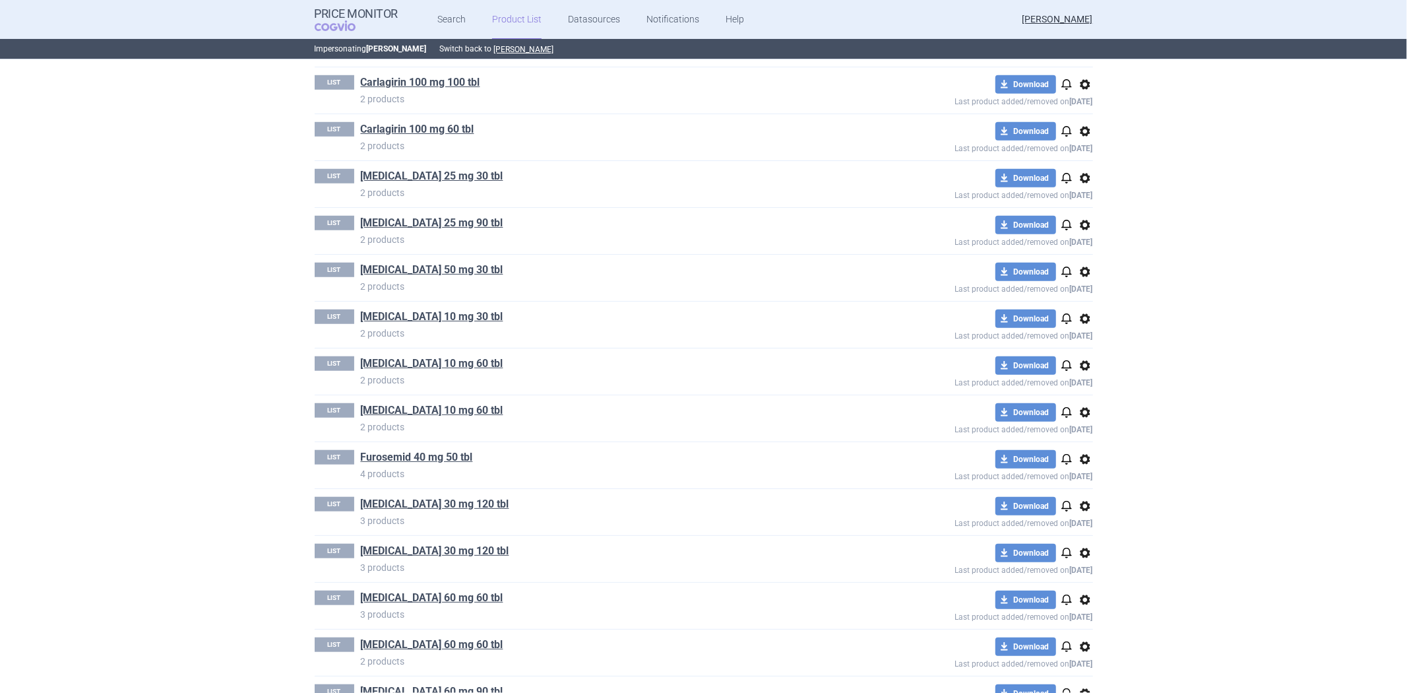
click at [1081, 408] on span "options" at bounding box center [1085, 412] width 16 height 16
click at [1075, 492] on button "Delete" at bounding box center [1079, 490] width 42 height 19
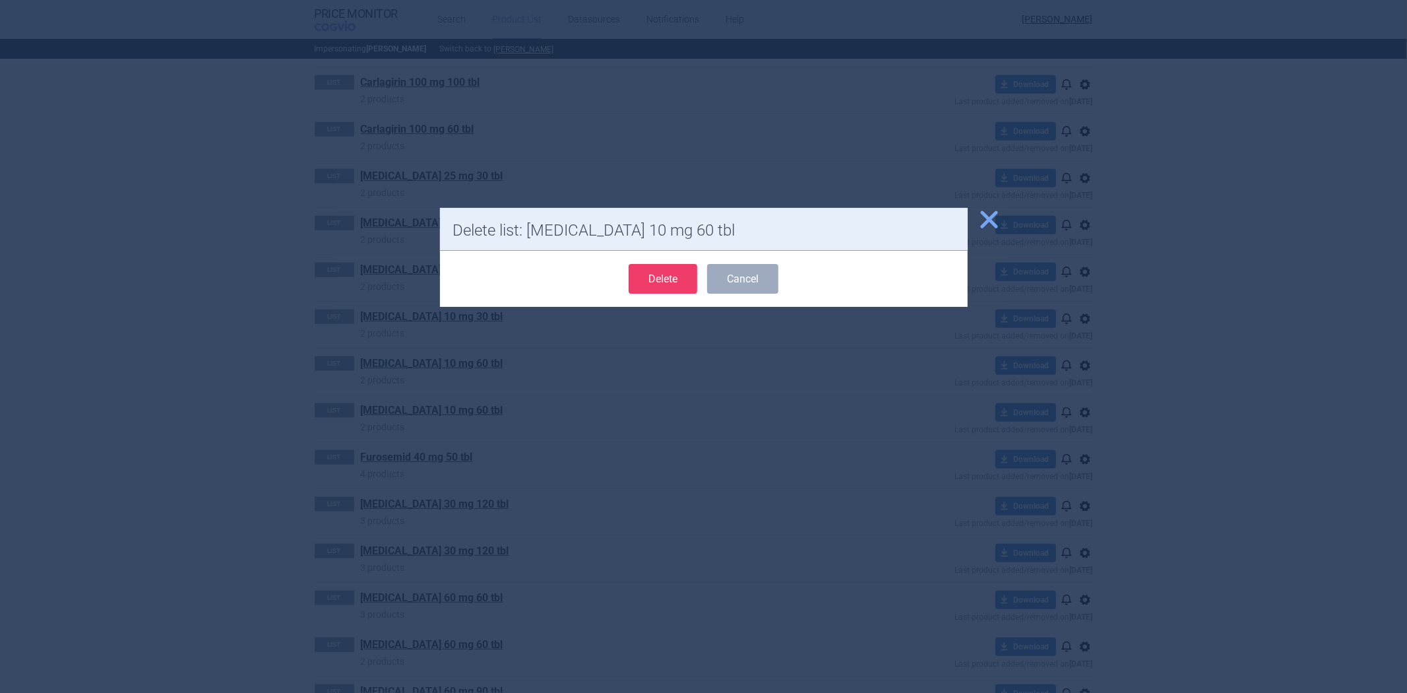
click at [670, 284] on button "Delete" at bounding box center [663, 279] width 69 height 30
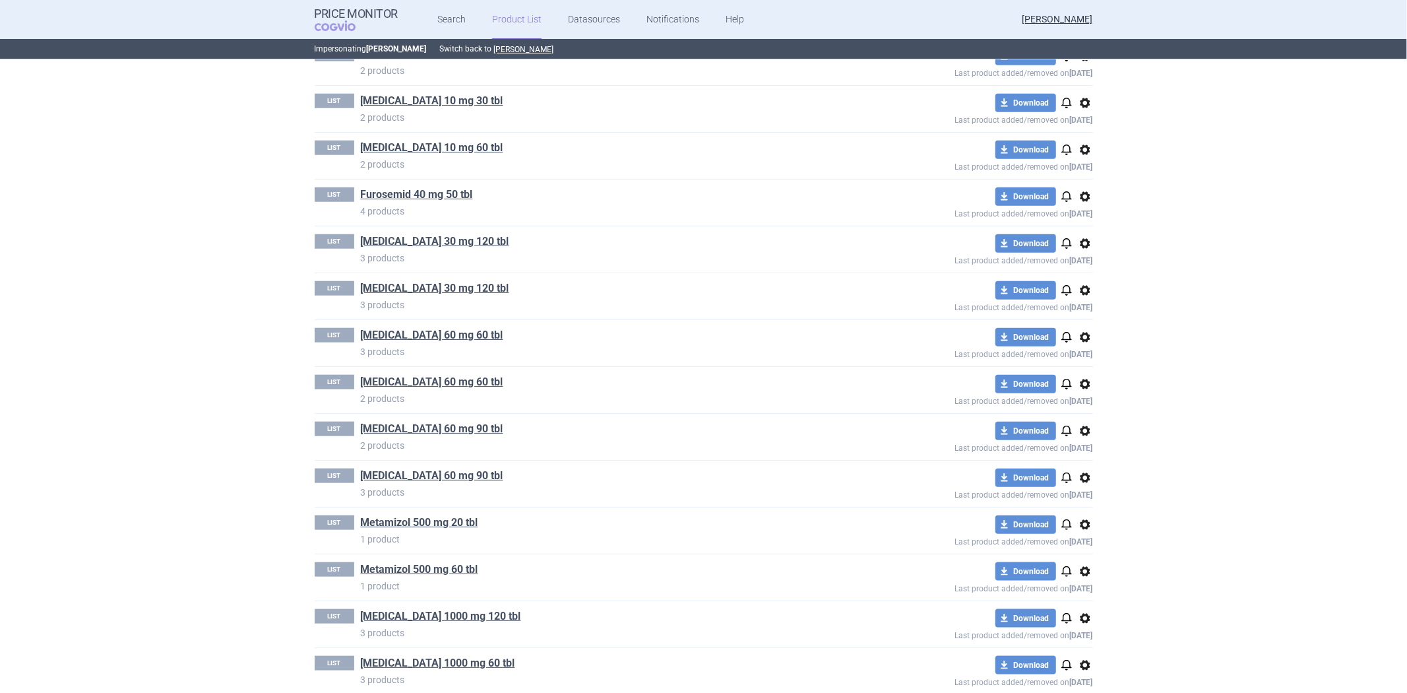
scroll to position [1099, 0]
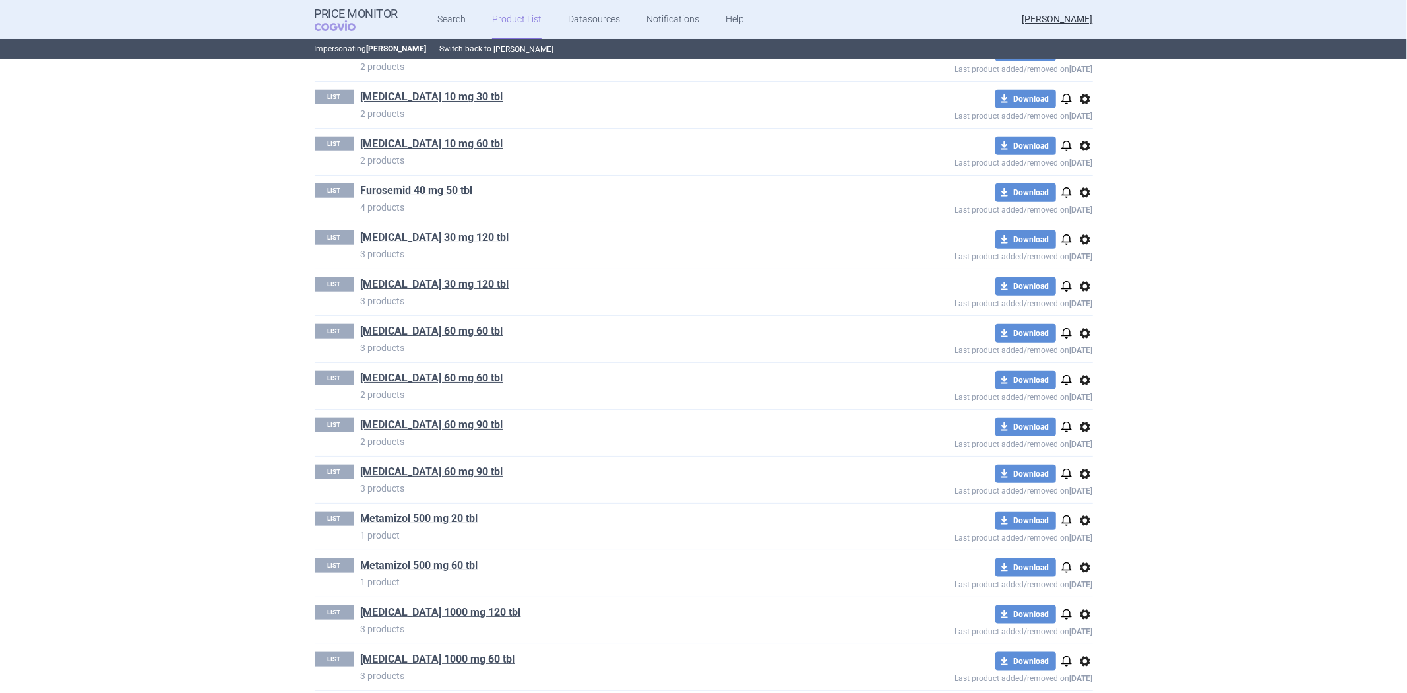
click at [1079, 282] on span "options" at bounding box center [1085, 286] width 16 height 16
click at [1078, 355] on button "Delete" at bounding box center [1079, 364] width 42 height 19
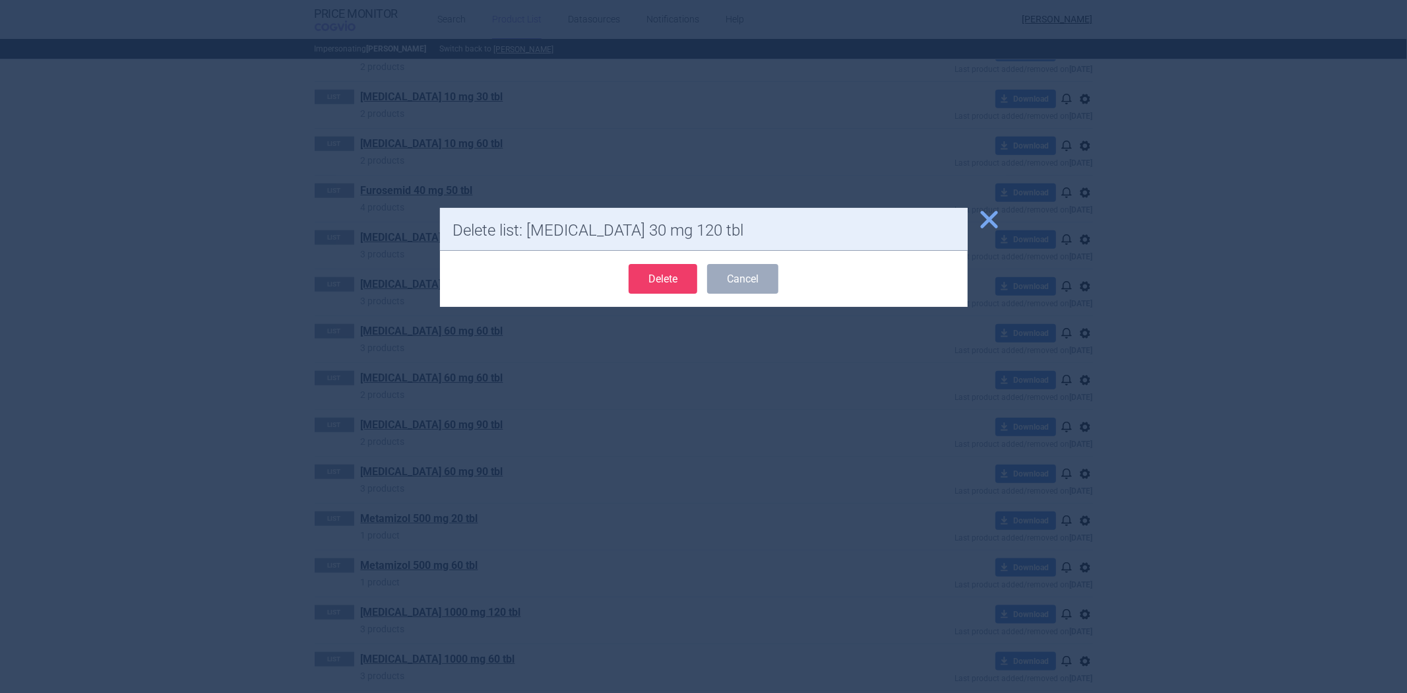
click at [682, 279] on button "Delete" at bounding box center [663, 279] width 69 height 30
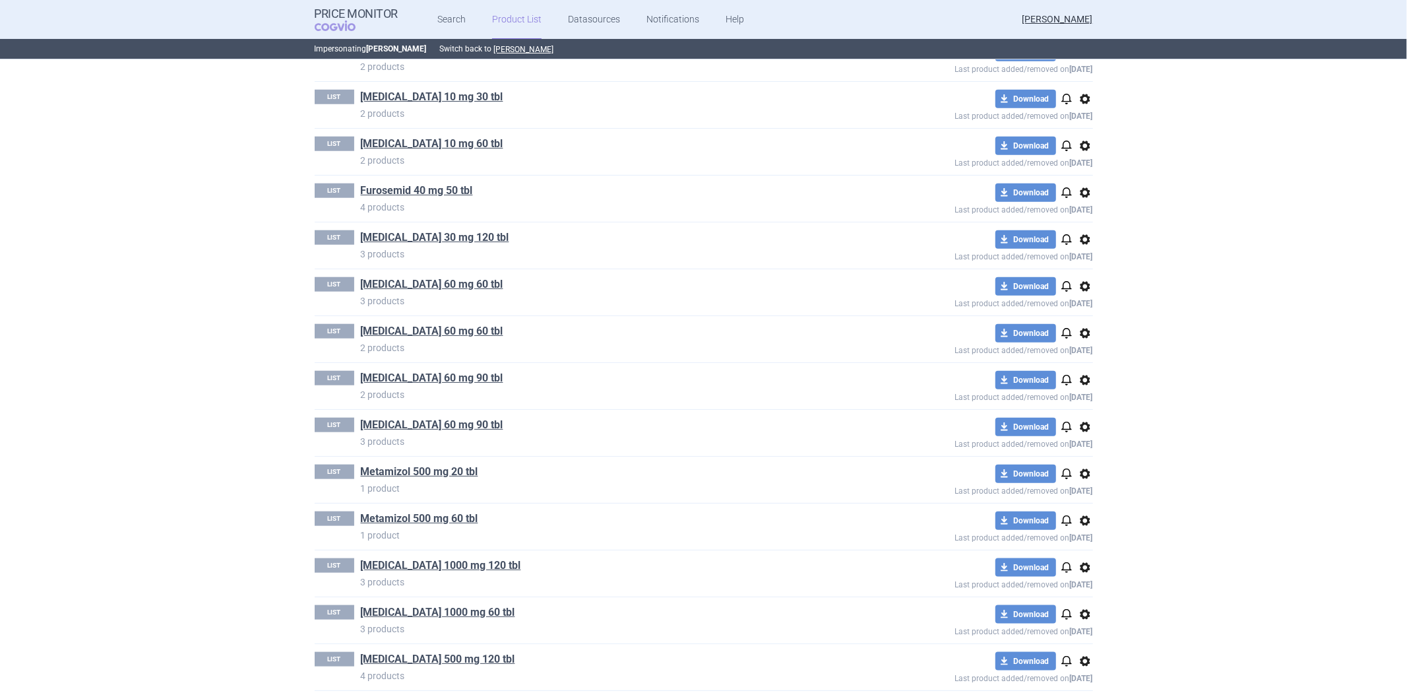
click at [1079, 292] on span "options" at bounding box center [1085, 286] width 16 height 16
click at [1077, 360] on button "Delete" at bounding box center [1079, 364] width 42 height 19
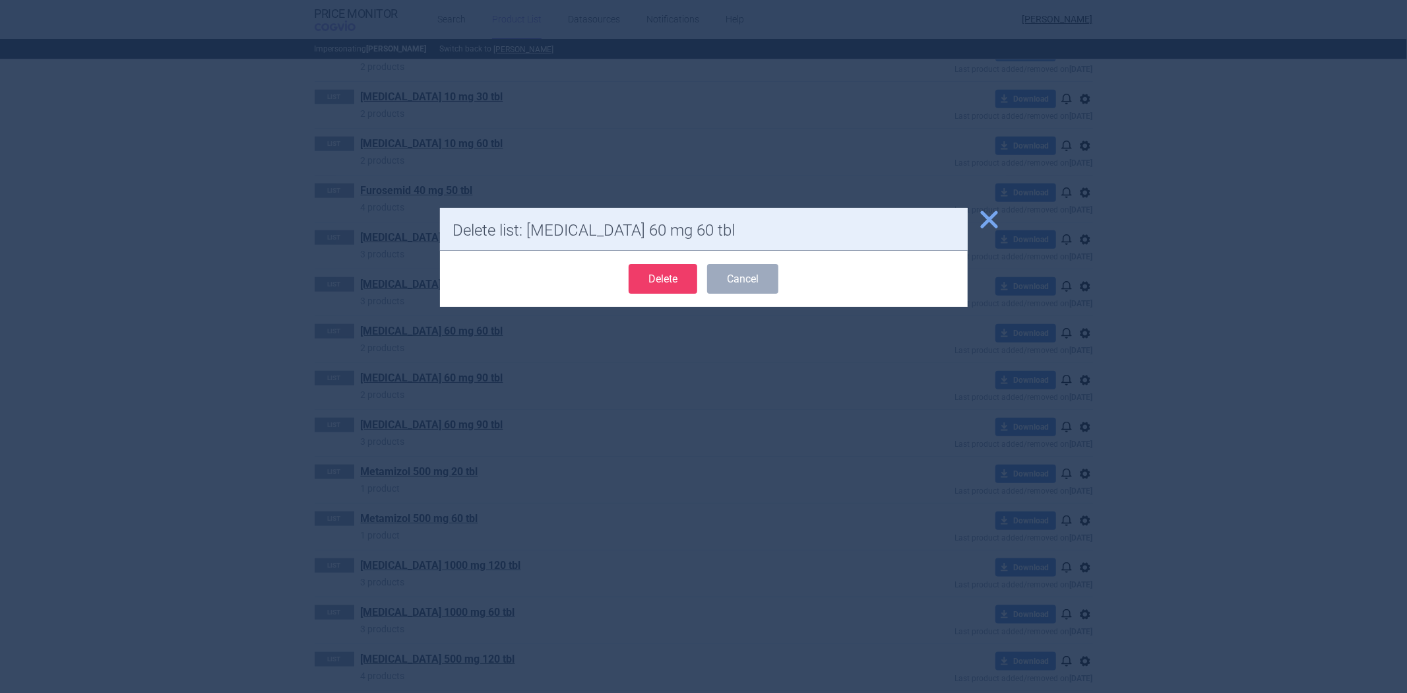
click at [645, 277] on button "Delete" at bounding box center [663, 279] width 69 height 30
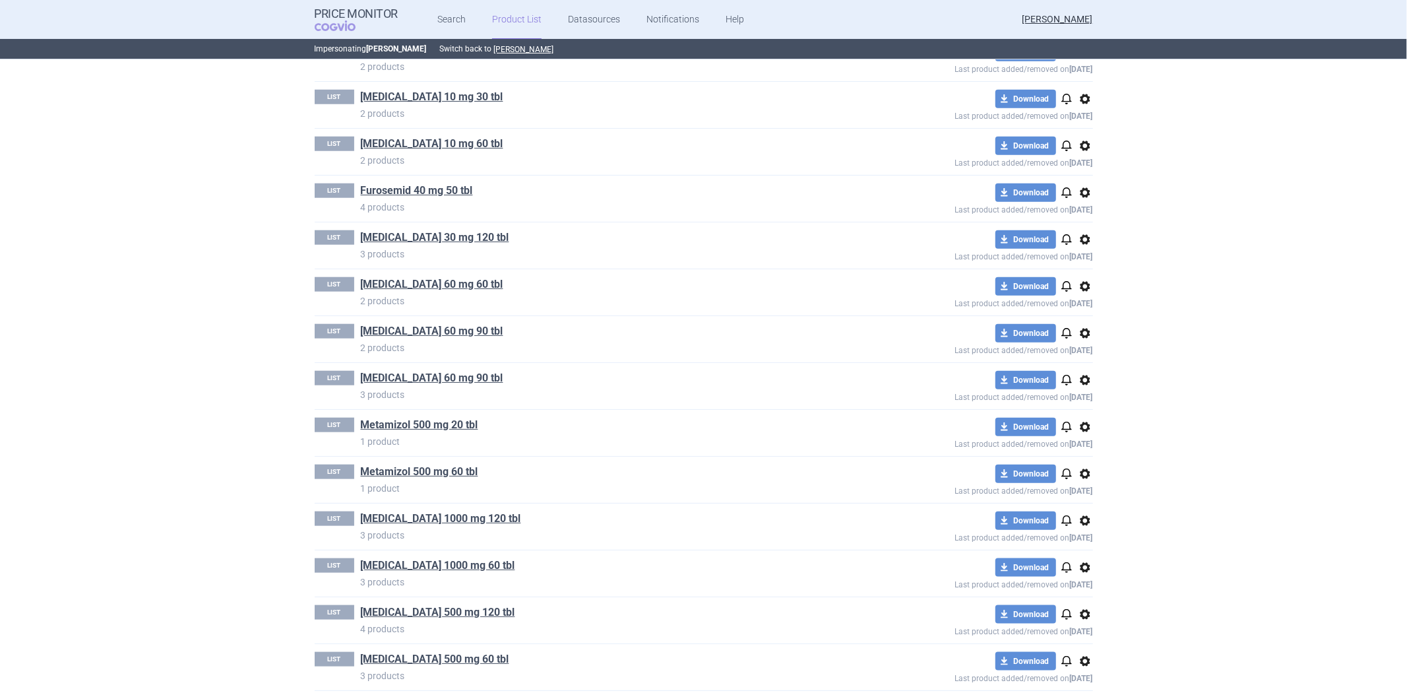
click at [1079, 381] on span "options" at bounding box center [1085, 380] width 16 height 16
click at [1069, 461] on button "Delete" at bounding box center [1079, 458] width 42 height 19
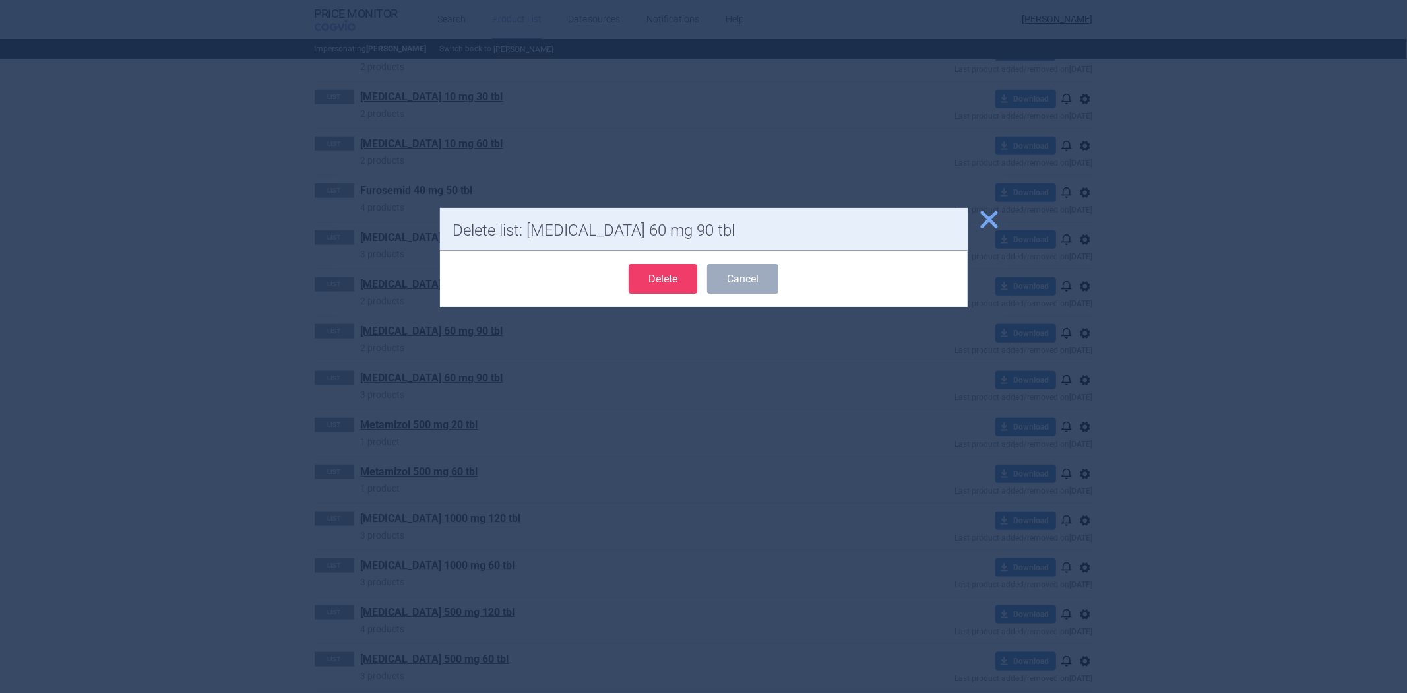
click at [660, 282] on button "Delete" at bounding box center [663, 279] width 69 height 30
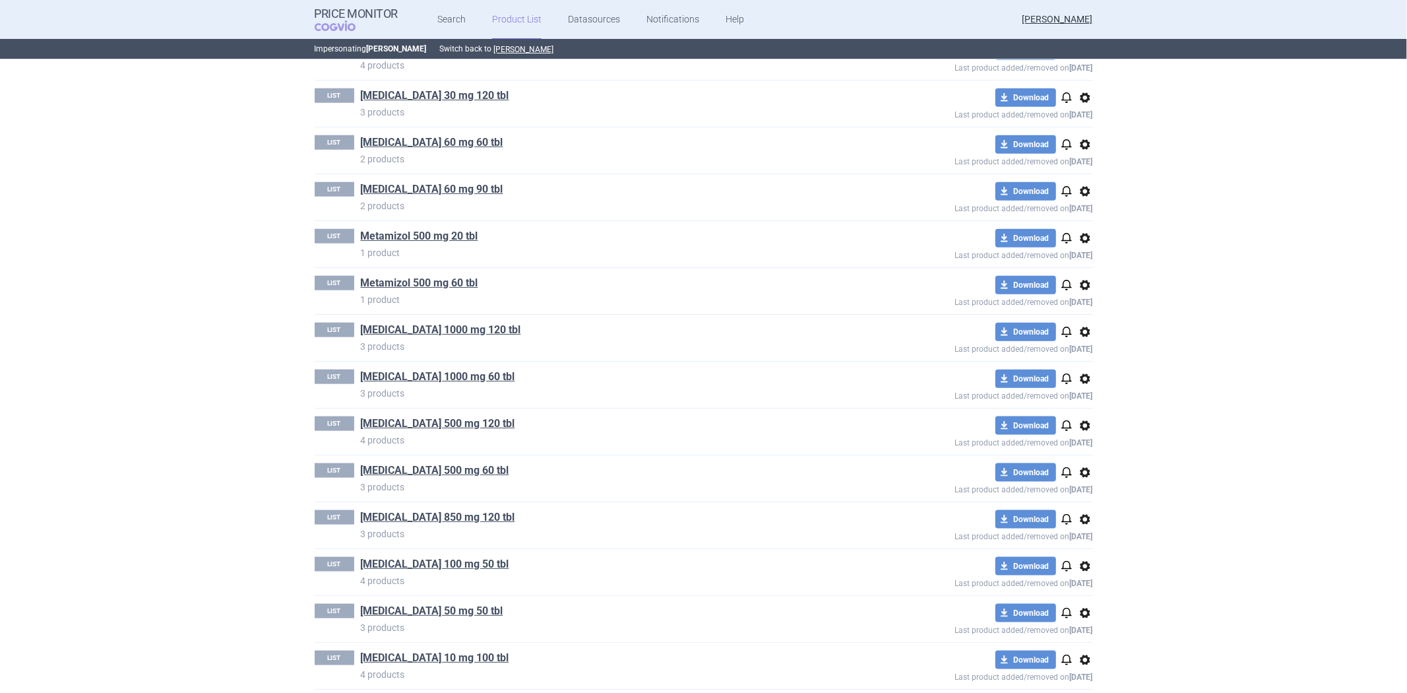
scroll to position [1246, 0]
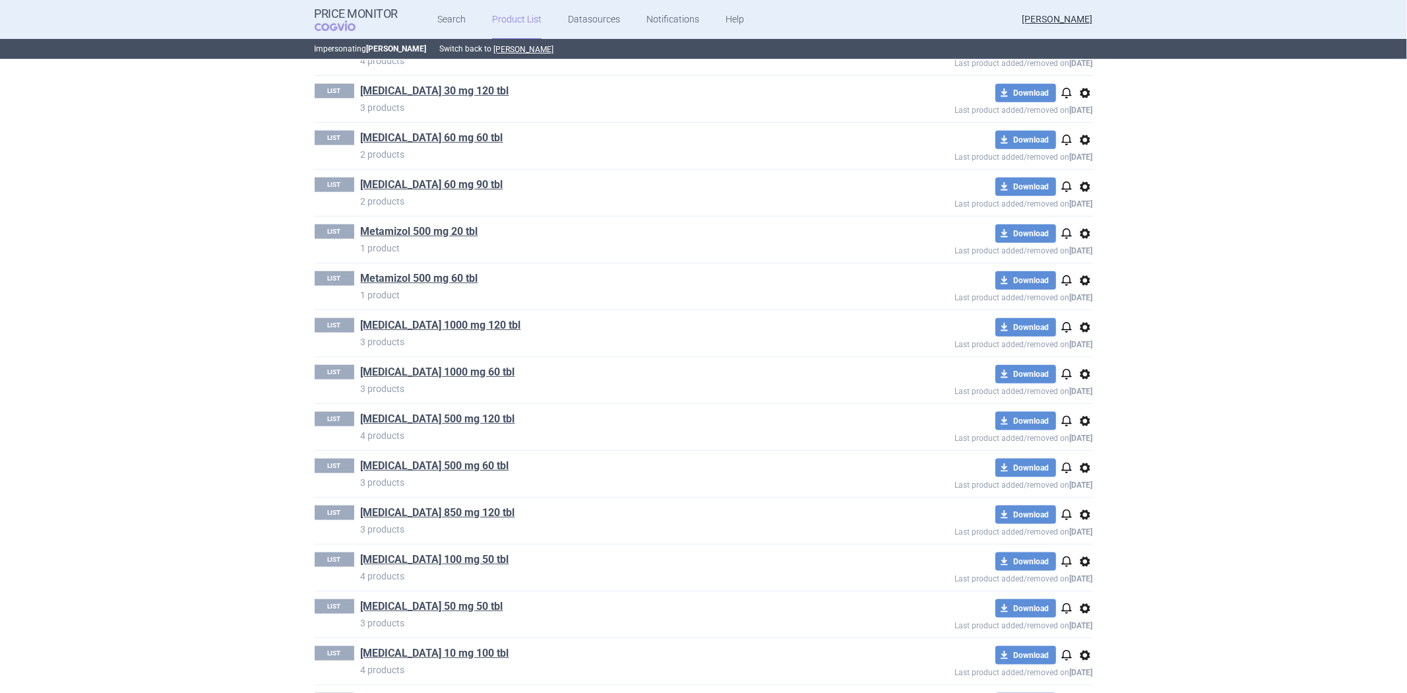
click at [1077, 325] on span "options" at bounding box center [1085, 327] width 16 height 16
click at [1071, 404] on button "Delete" at bounding box center [1079, 406] width 42 height 19
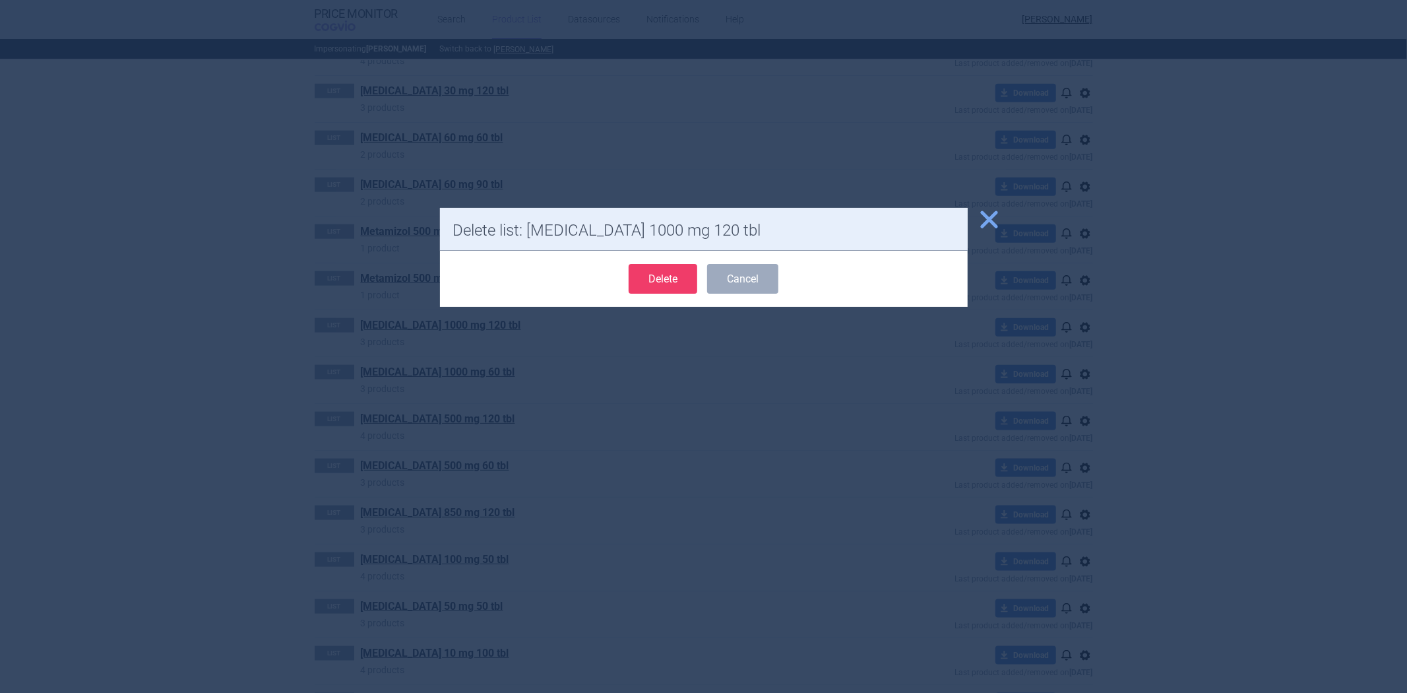
click at [647, 276] on button "Delete" at bounding box center [663, 279] width 69 height 30
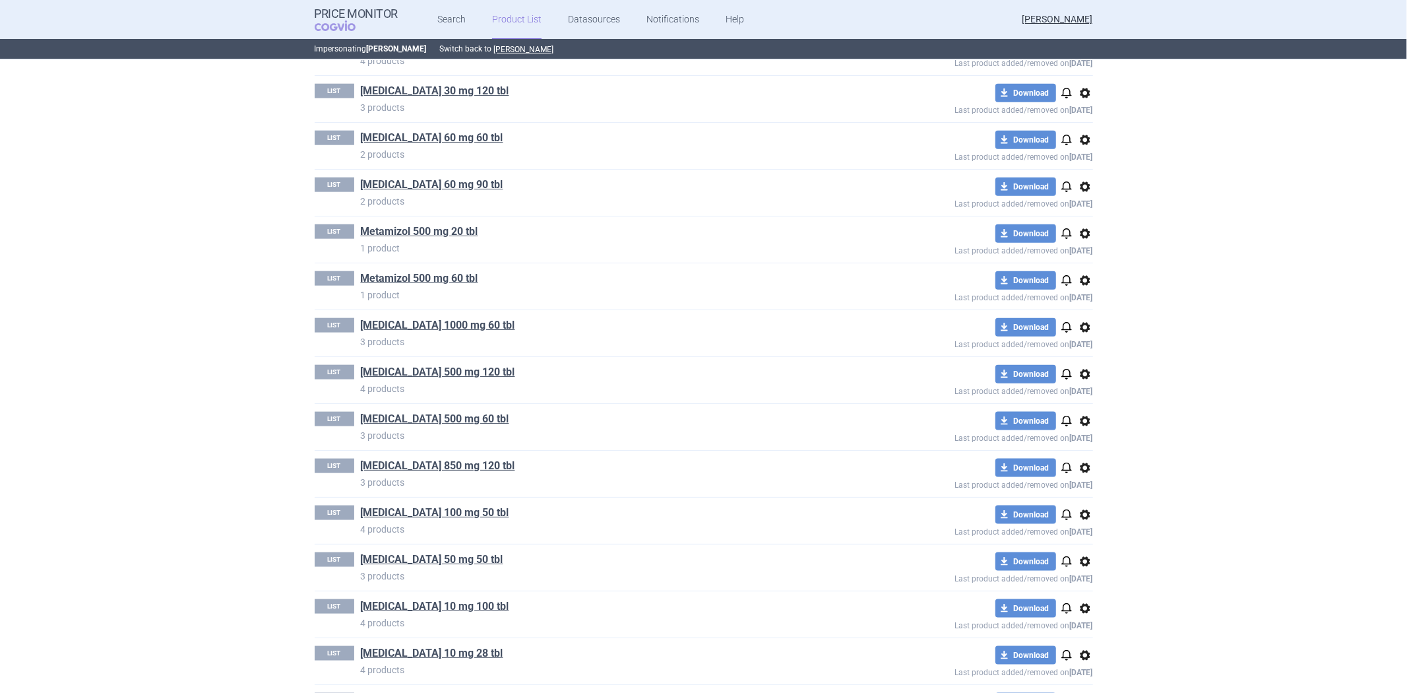
click at [1083, 332] on span "options" at bounding box center [1085, 327] width 16 height 16
click at [1075, 402] on button "Delete" at bounding box center [1079, 406] width 42 height 19
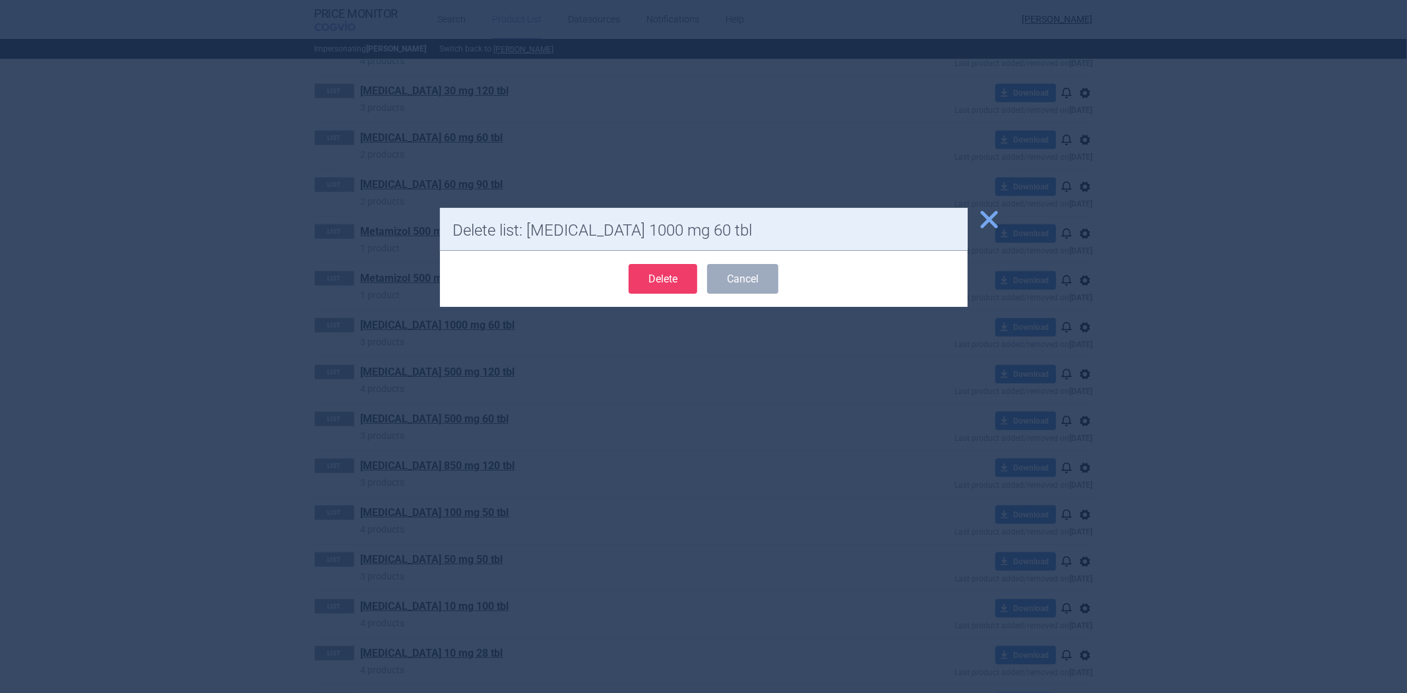
click at [669, 269] on button "Delete" at bounding box center [663, 279] width 69 height 30
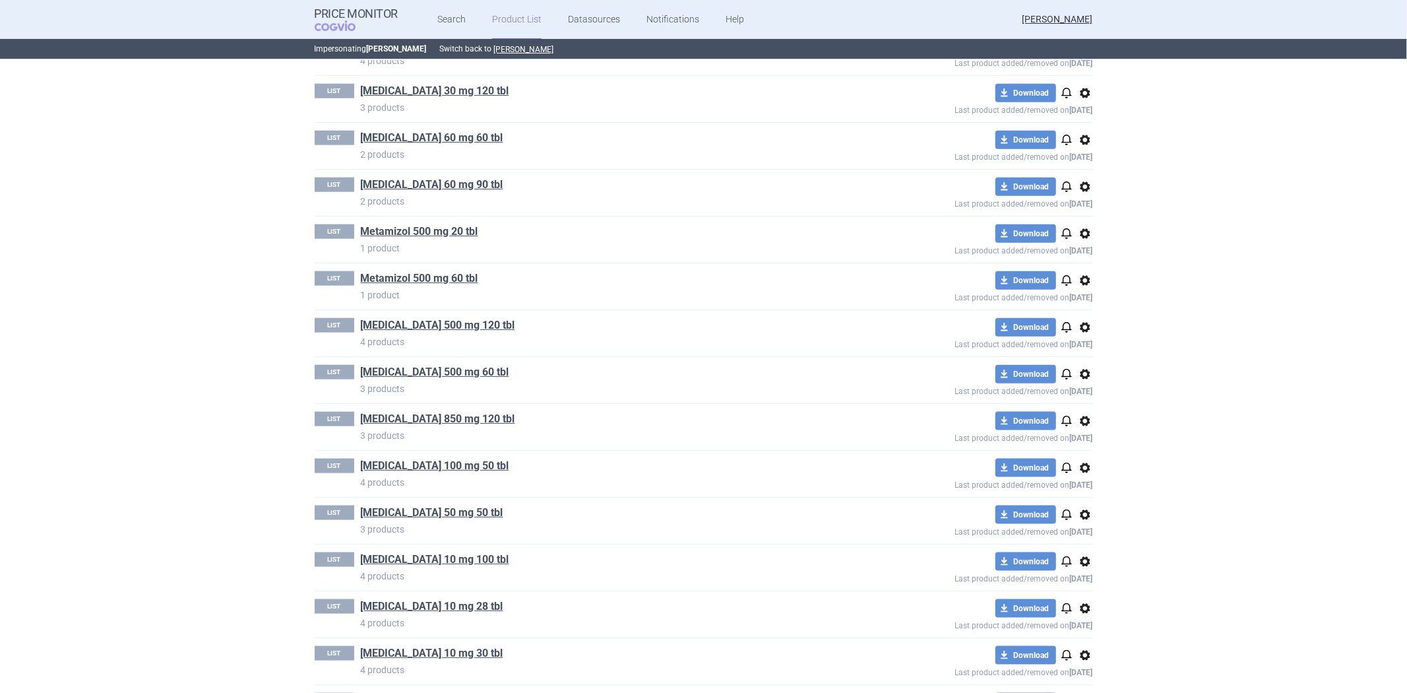
click at [1082, 330] on span "options" at bounding box center [1085, 327] width 16 height 16
click at [1072, 402] on button "Delete" at bounding box center [1079, 406] width 42 height 19
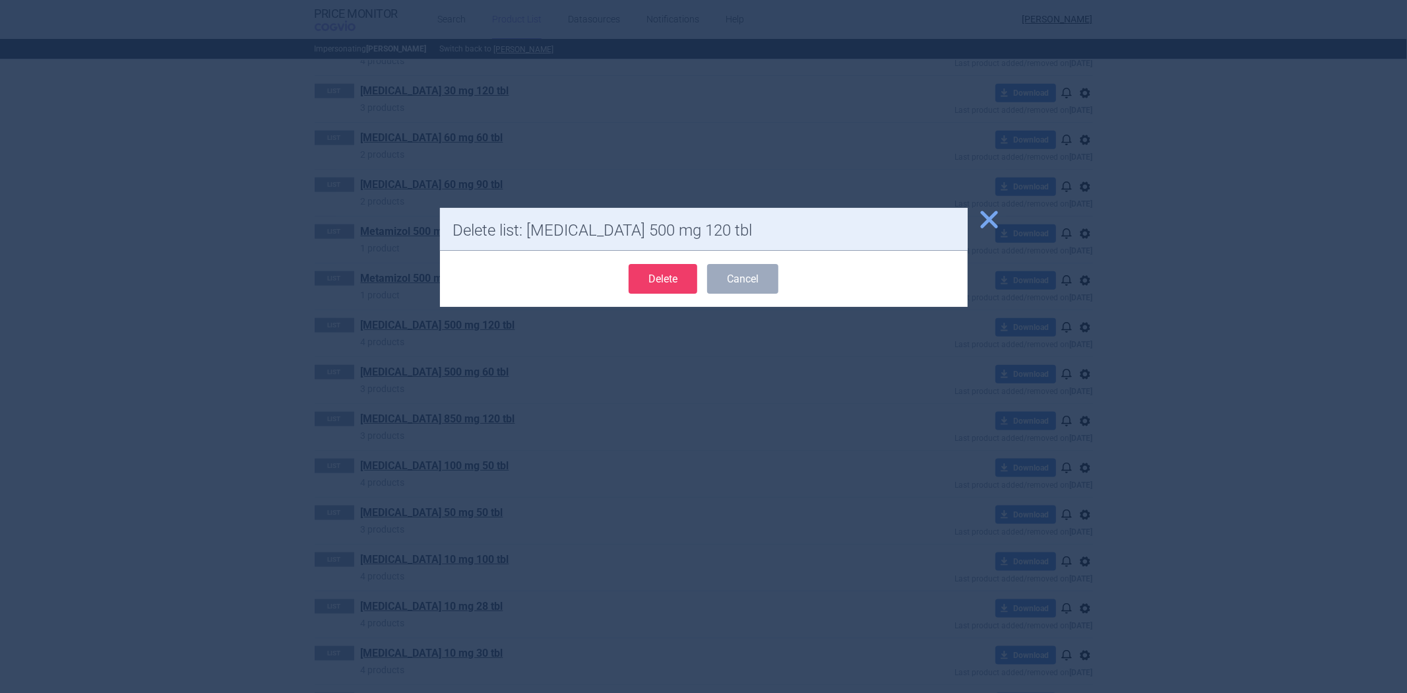
click at [661, 286] on button "Delete" at bounding box center [663, 279] width 69 height 30
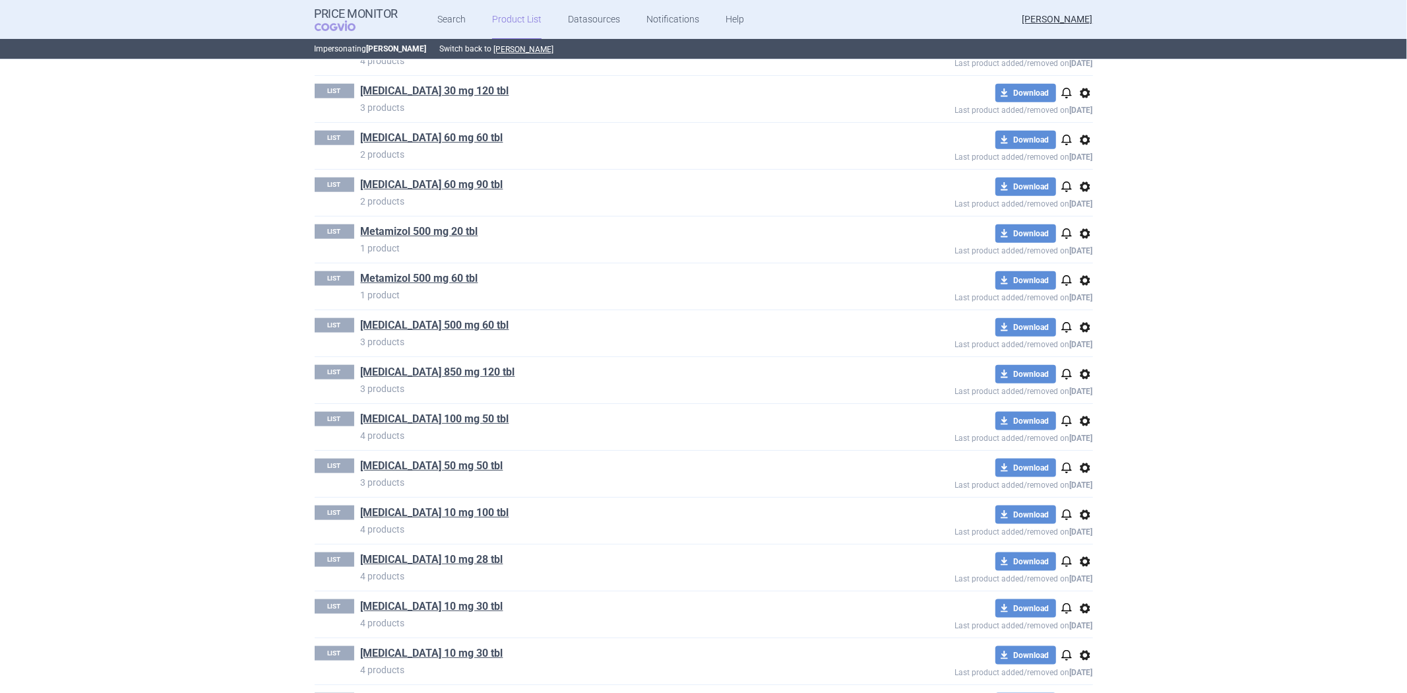
click at [1082, 327] on span "options" at bounding box center [1085, 327] width 16 height 16
click at [1069, 409] on button "Delete" at bounding box center [1079, 406] width 42 height 19
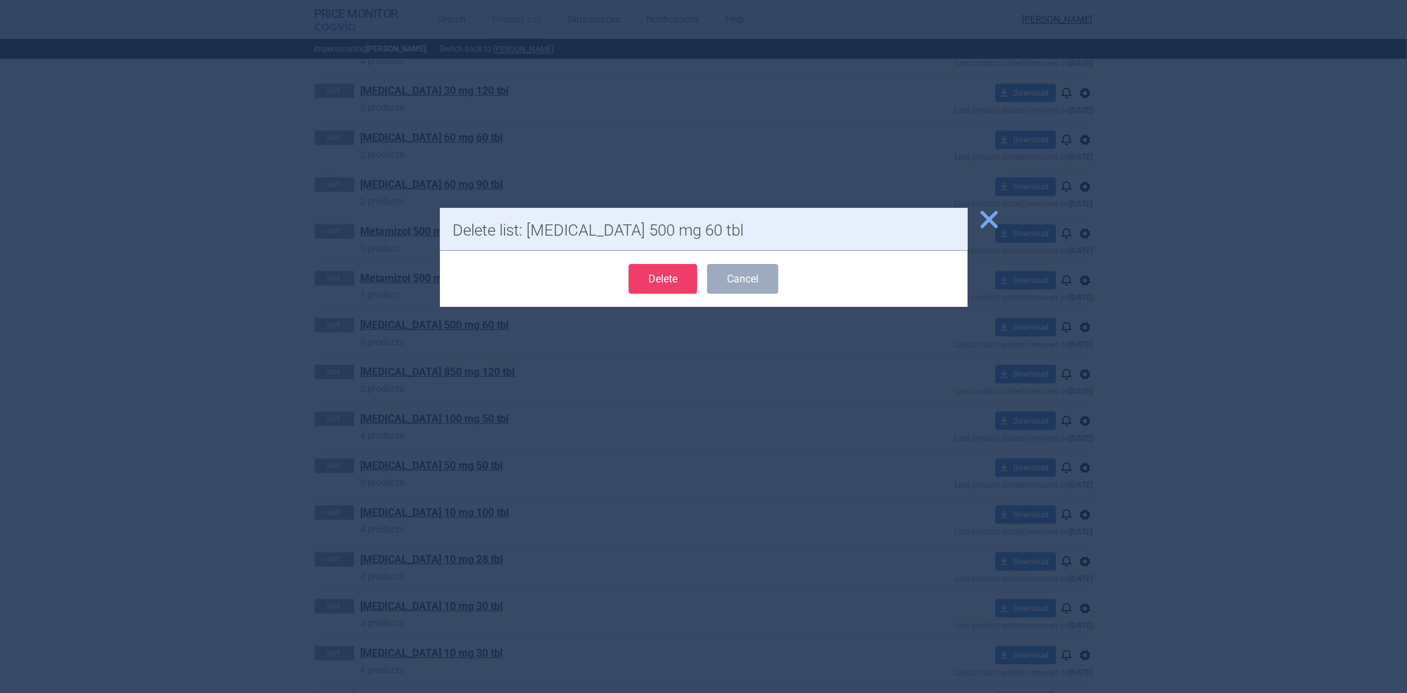
click at [647, 282] on button "Delete" at bounding box center [663, 279] width 69 height 30
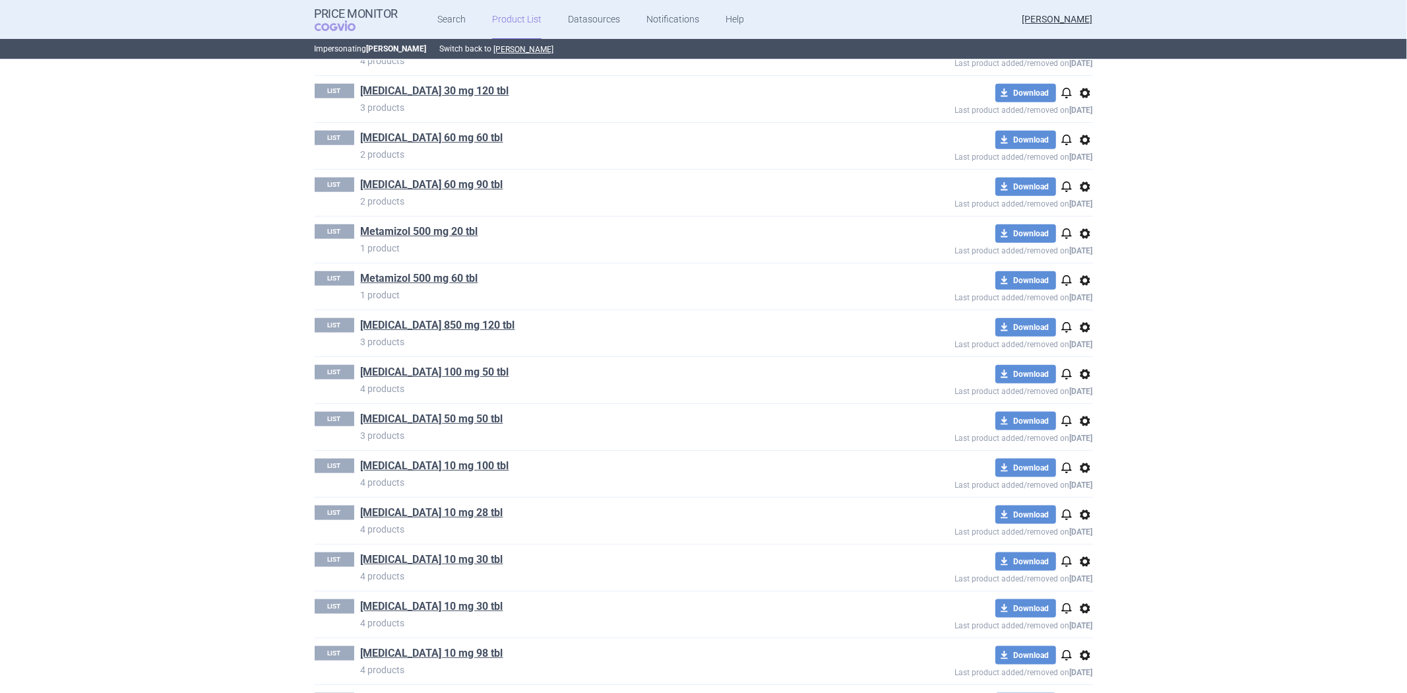
click at [1083, 330] on span "options" at bounding box center [1085, 327] width 16 height 16
click at [1073, 400] on button "Delete" at bounding box center [1079, 406] width 42 height 19
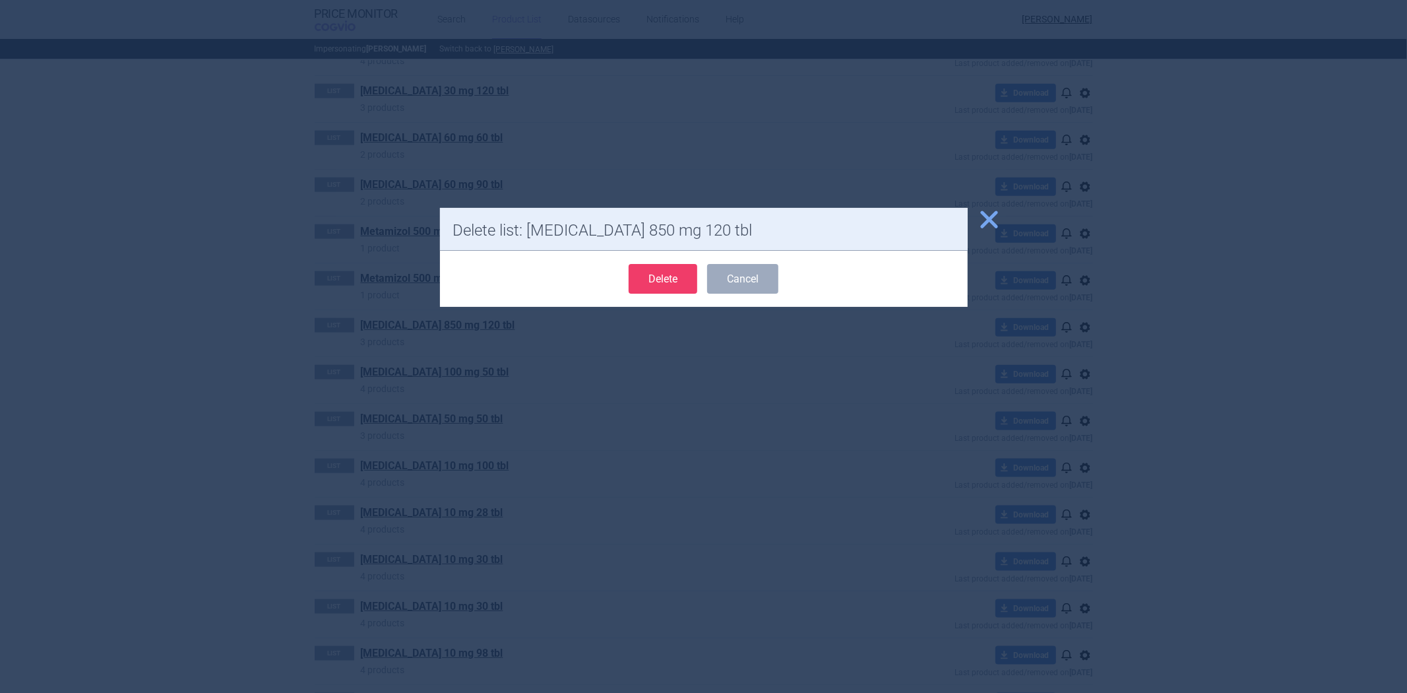
click at [668, 281] on button "Delete" at bounding box center [663, 279] width 69 height 30
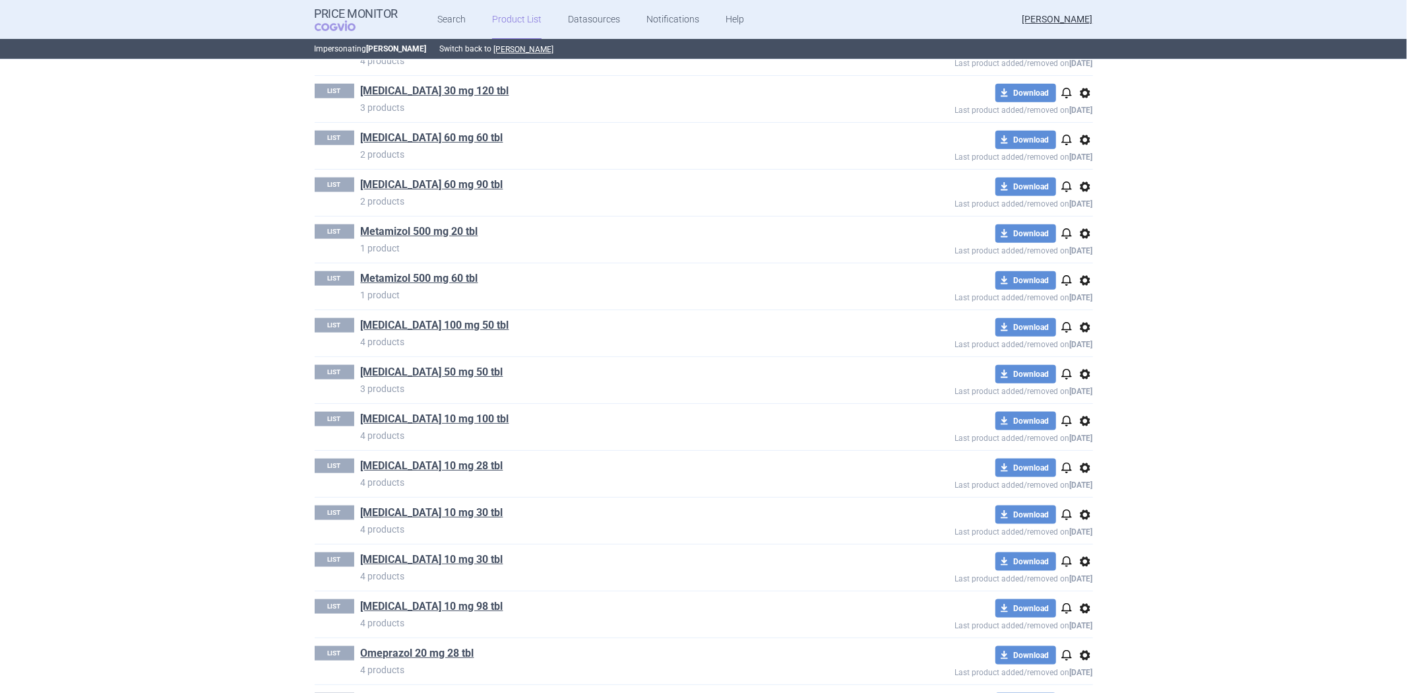
click at [1077, 419] on span "options" at bounding box center [1085, 421] width 16 height 16
click at [1078, 498] on button "Delete" at bounding box center [1079, 499] width 42 height 19
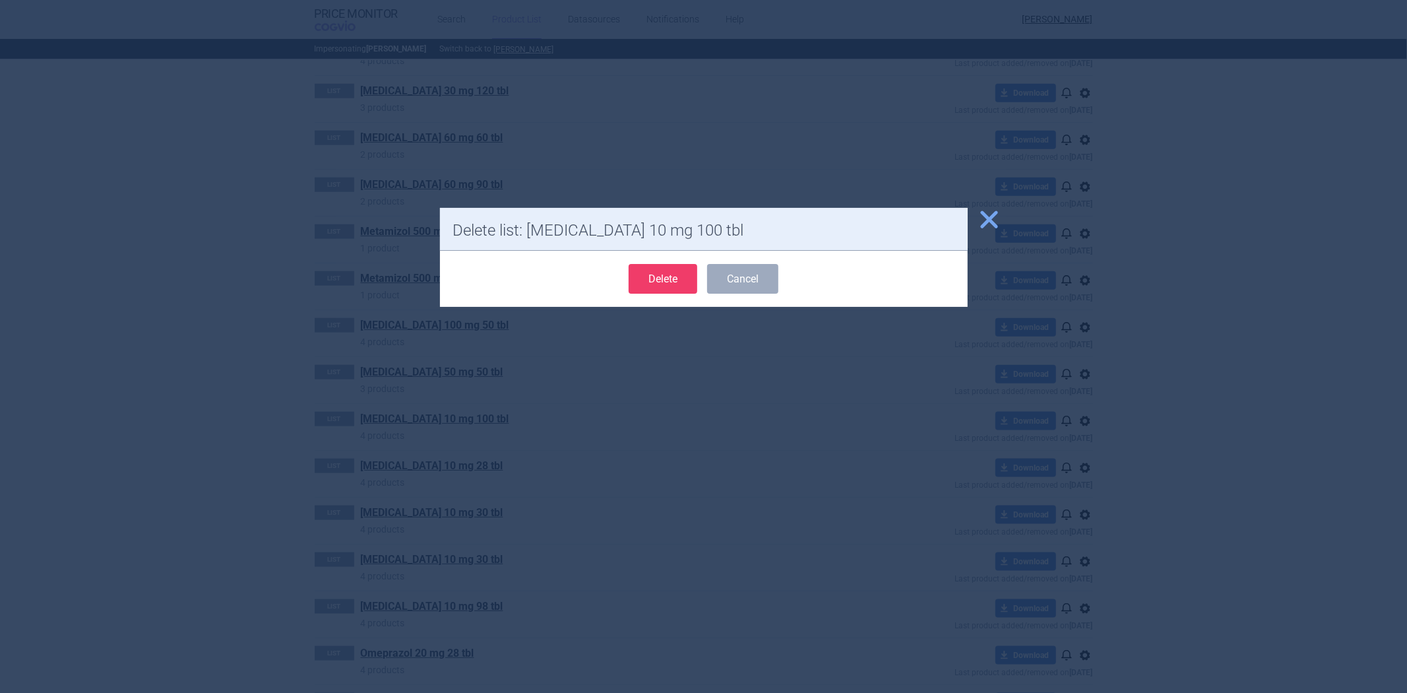
click at [672, 284] on button "Delete" at bounding box center [663, 279] width 69 height 30
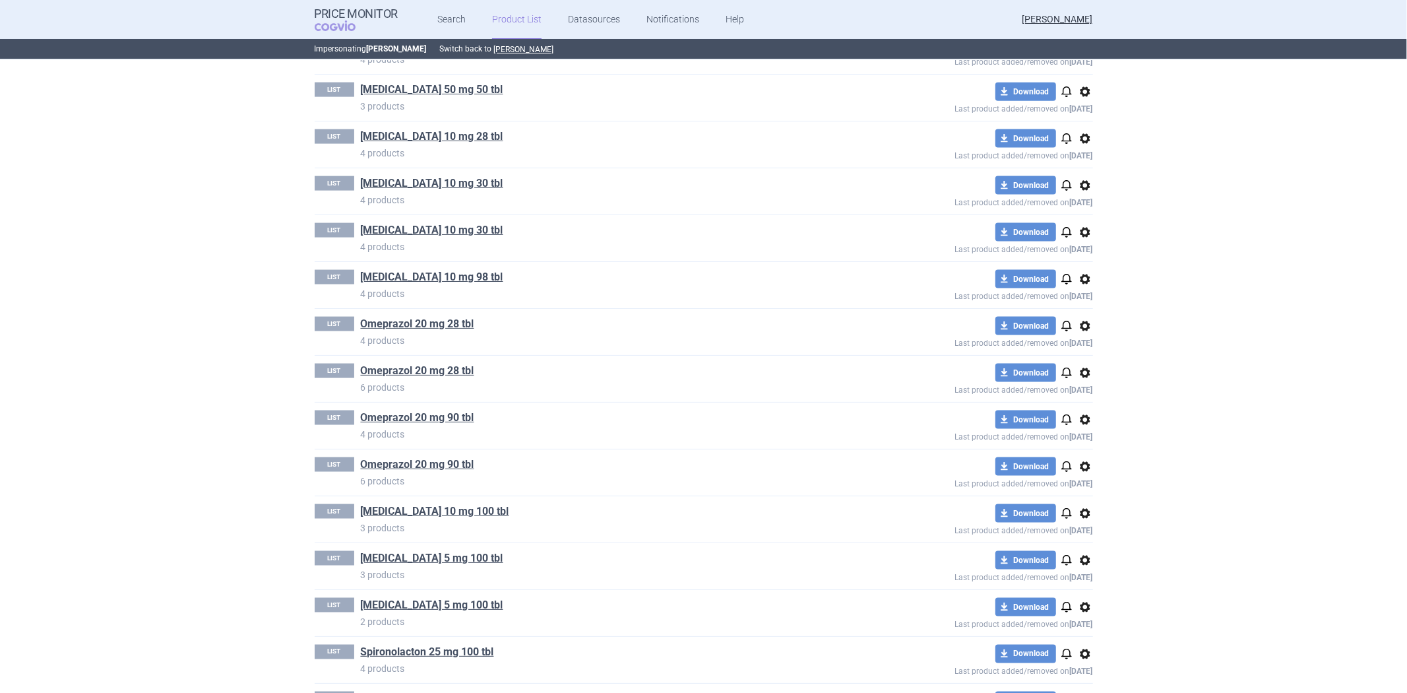
scroll to position [1539, 0]
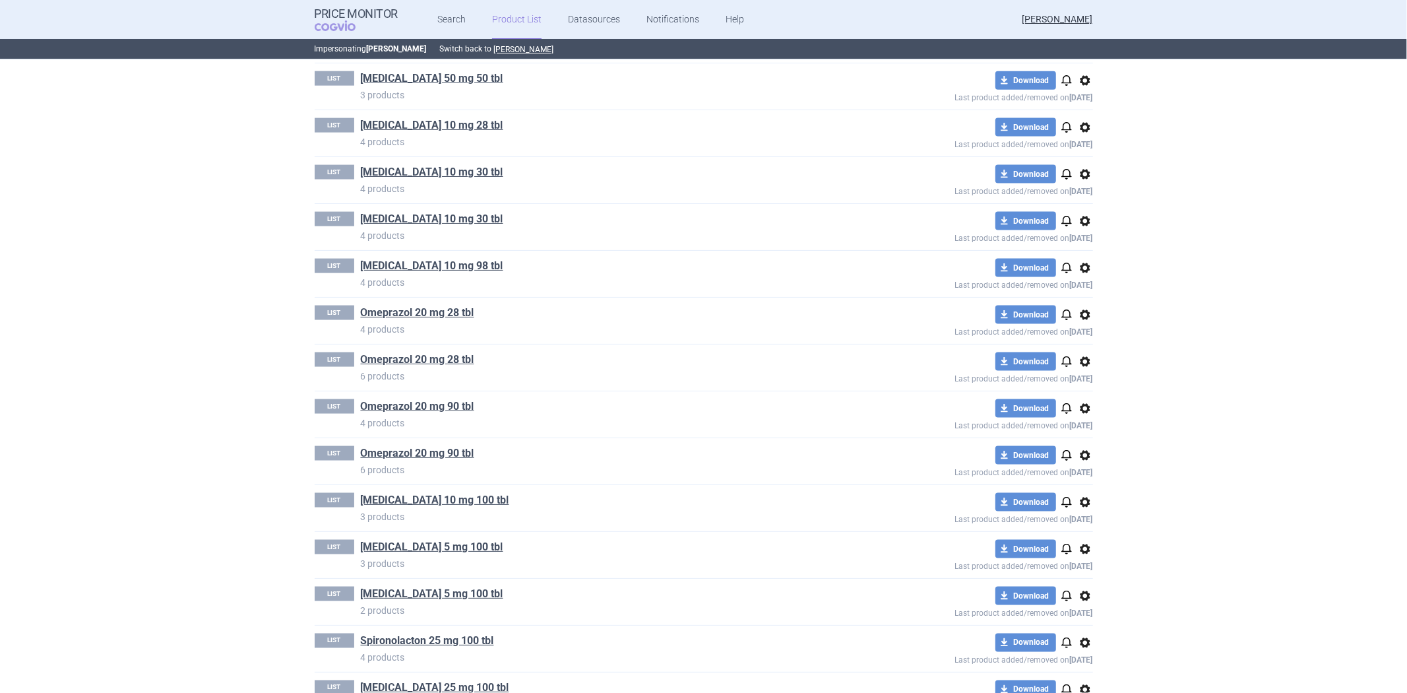
click at [1077, 223] on span "options" at bounding box center [1085, 221] width 16 height 16
click at [1079, 300] on button "Delete" at bounding box center [1079, 300] width 42 height 19
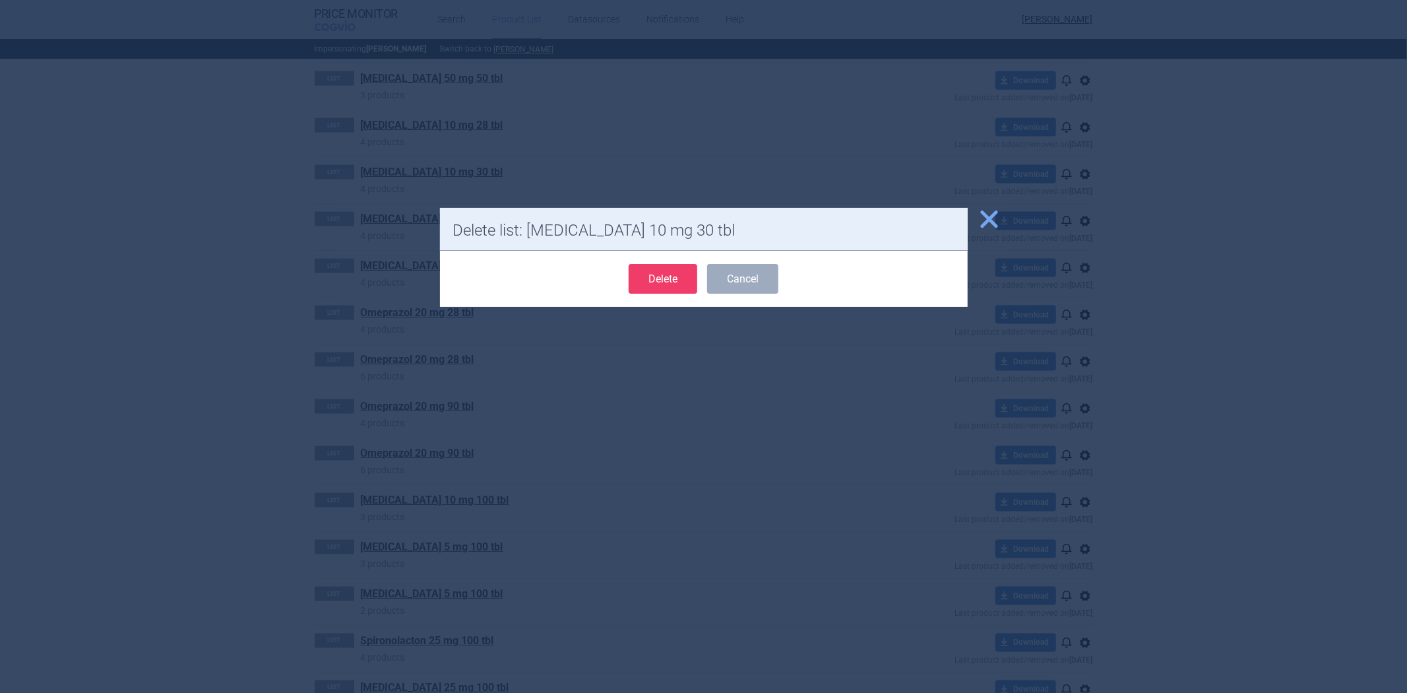
click at [994, 227] on span "close" at bounding box center [989, 219] width 23 height 23
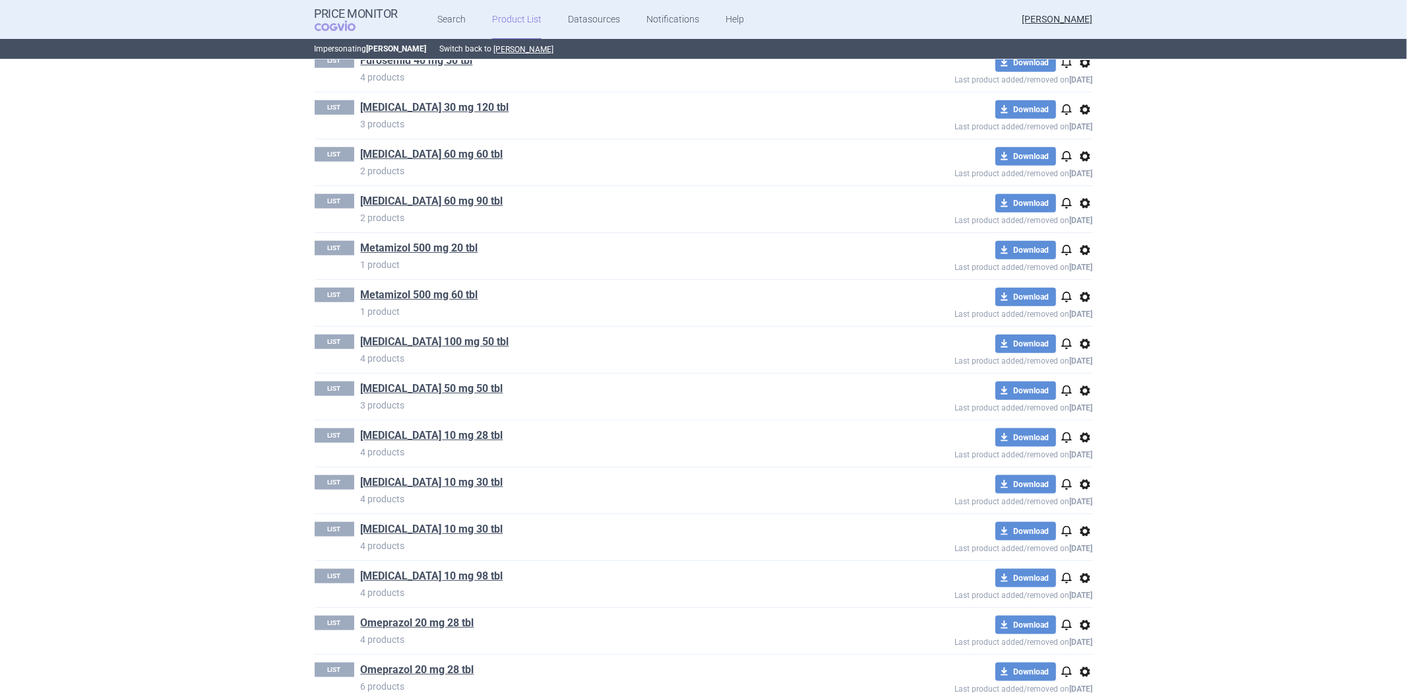
scroll to position [1393, 0]
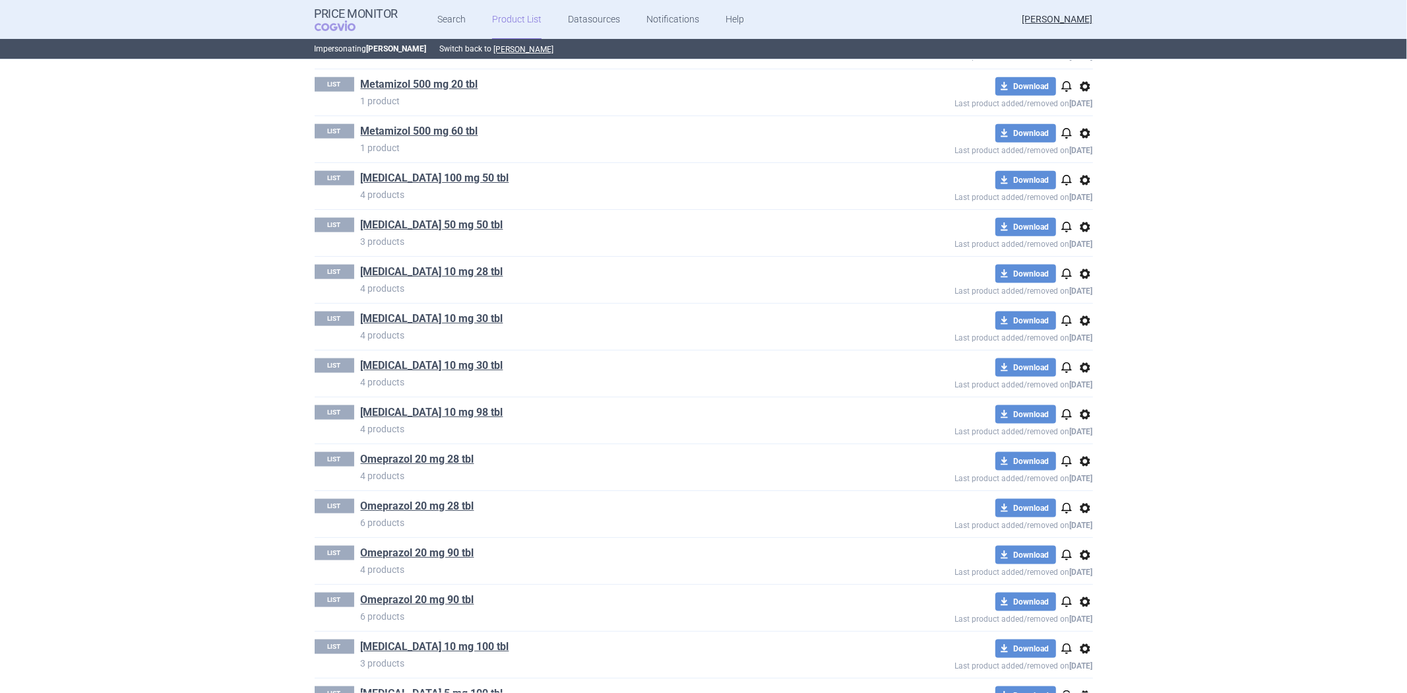
click at [1081, 374] on span "options" at bounding box center [1085, 368] width 16 height 16
click at [1077, 442] on button "Delete" at bounding box center [1079, 446] width 42 height 19
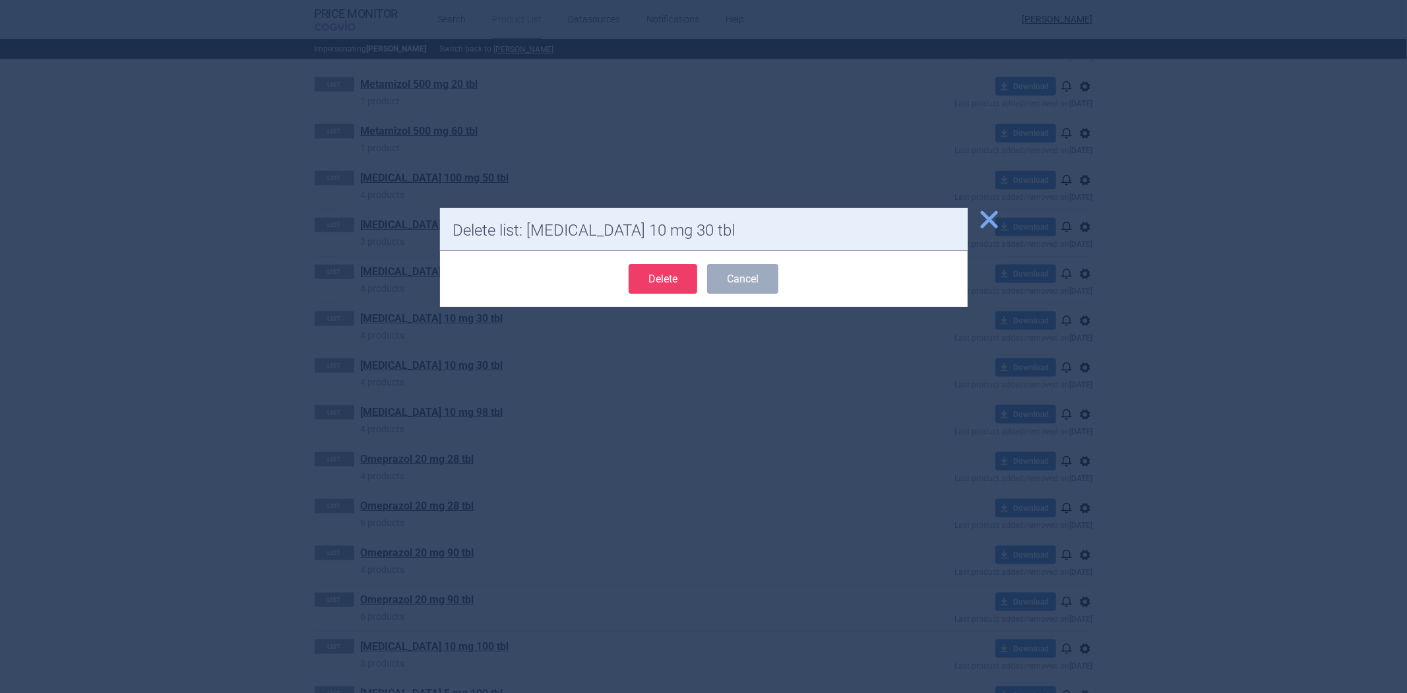
click at [662, 278] on button "Delete" at bounding box center [663, 279] width 69 height 30
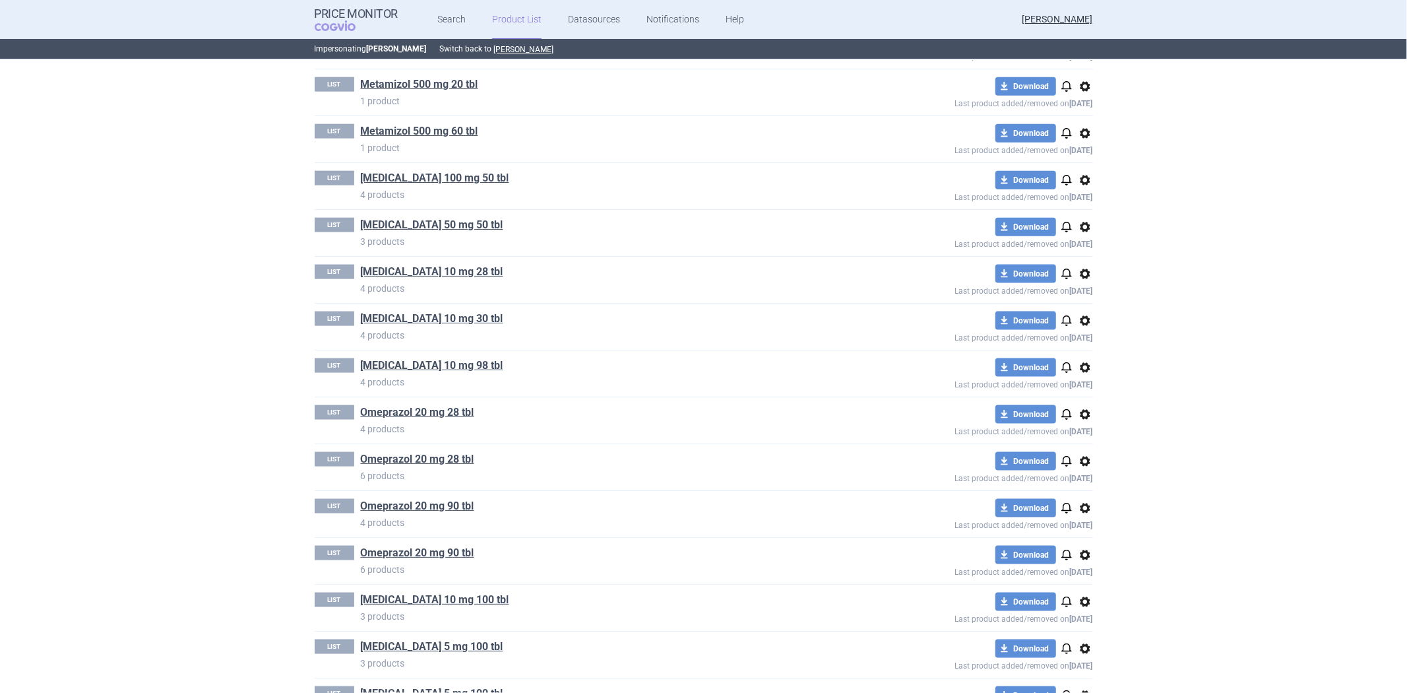
click at [1080, 466] on span "options" at bounding box center [1085, 461] width 16 height 16
click at [1071, 542] on button "Delete" at bounding box center [1079, 540] width 42 height 19
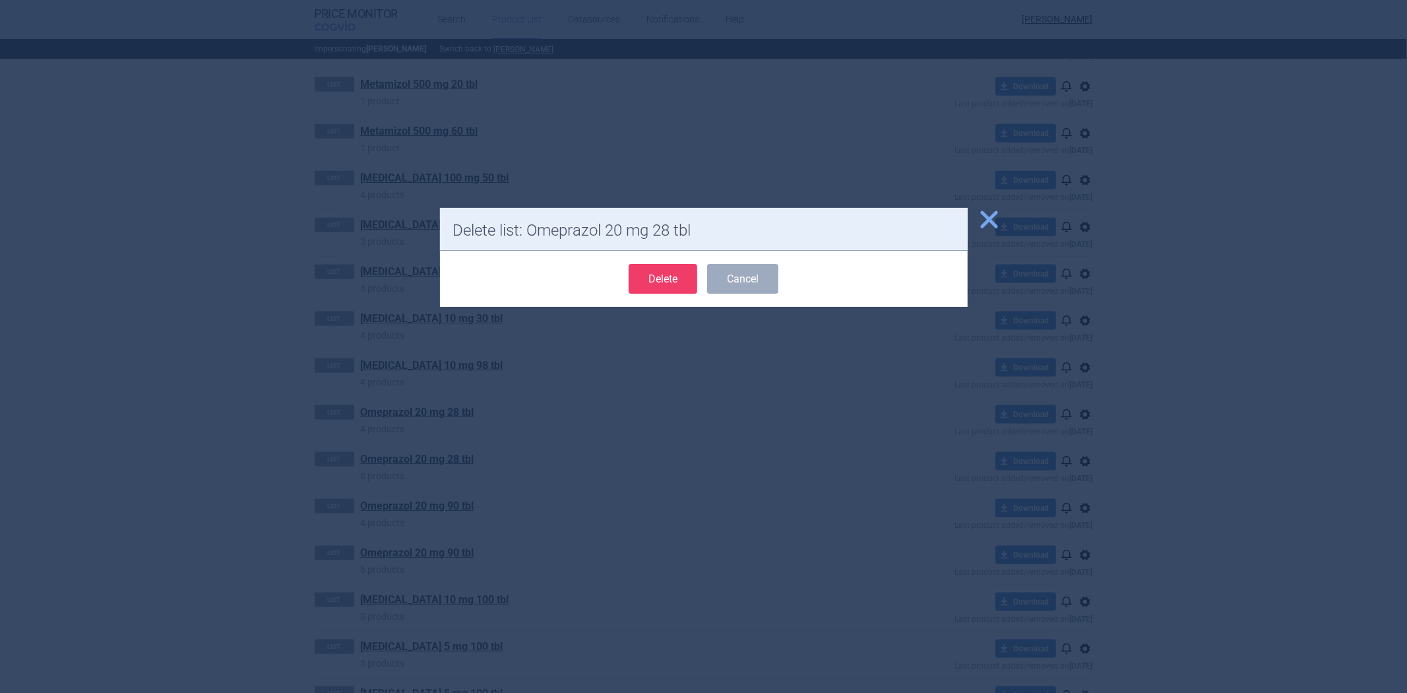
click at [668, 288] on button "Delete" at bounding box center [663, 279] width 69 height 30
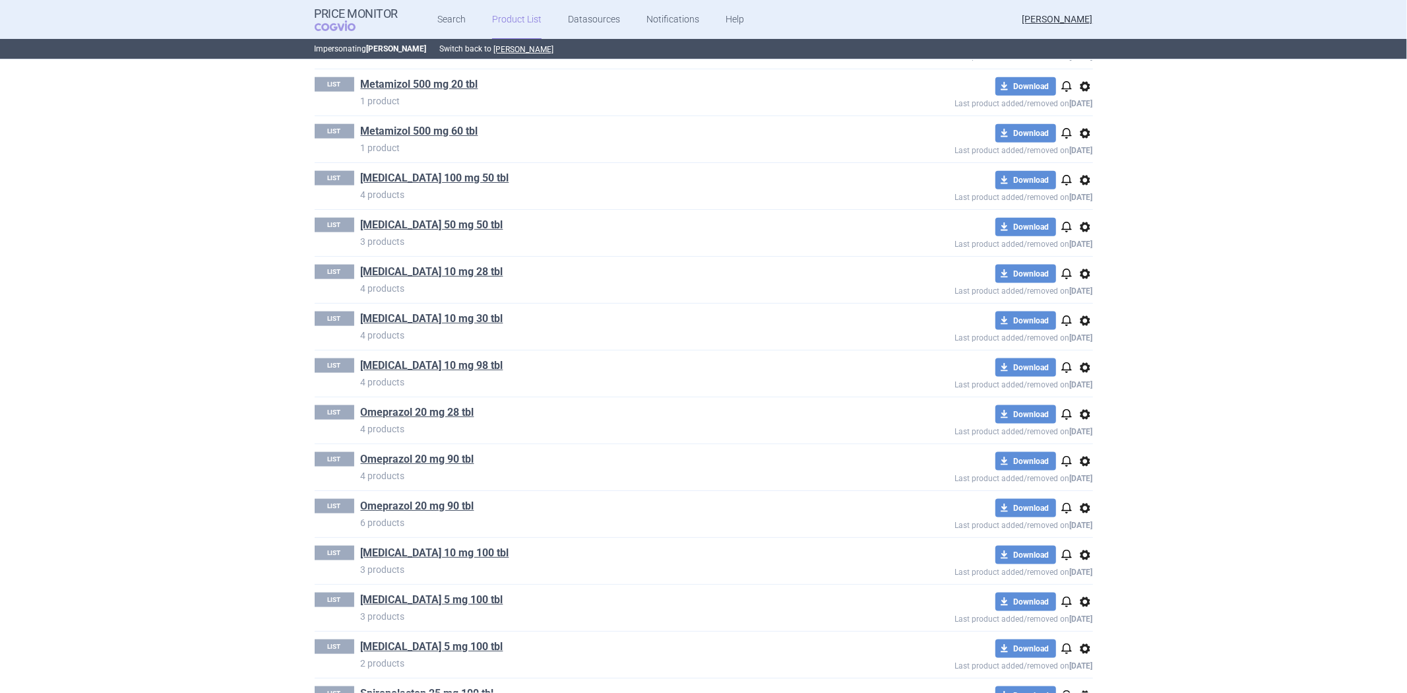
click at [1080, 511] on span "options" at bounding box center [1085, 508] width 16 height 16
click at [1072, 582] on button "Delete" at bounding box center [1079, 587] width 42 height 19
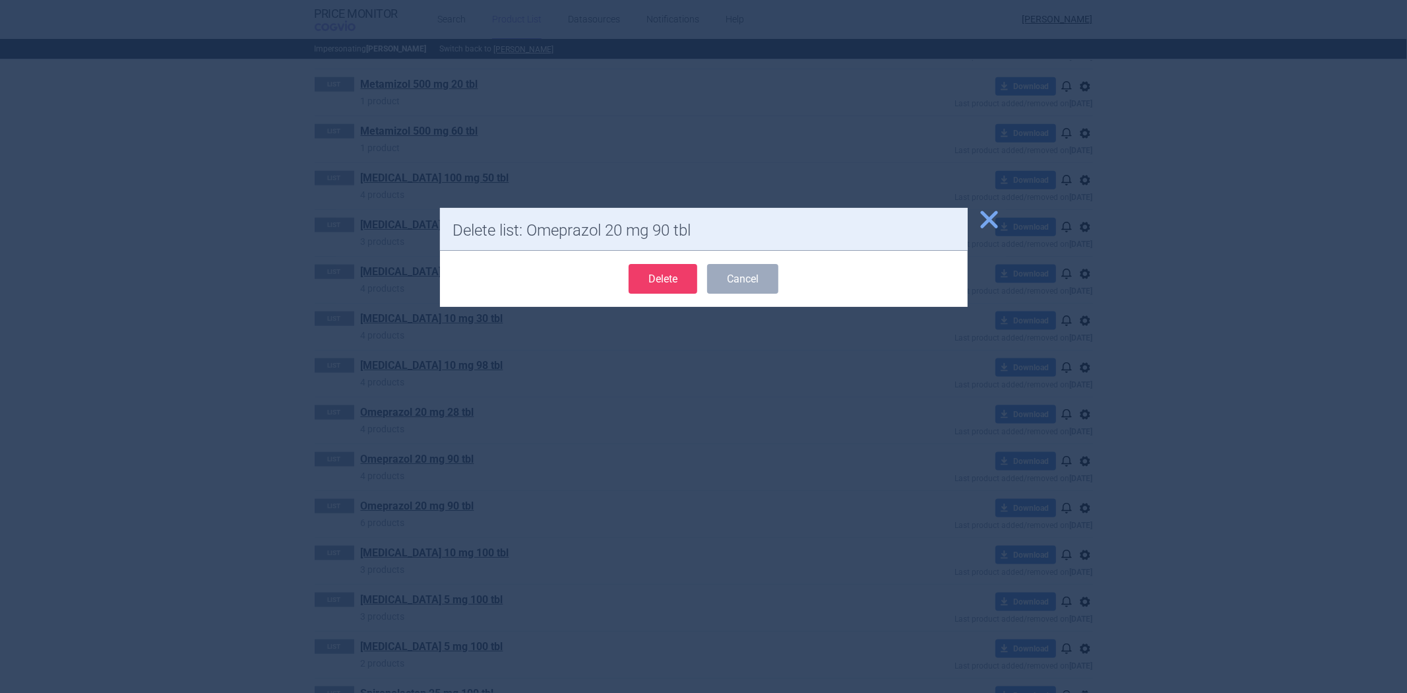
click at [665, 280] on button "Delete" at bounding box center [663, 279] width 69 height 30
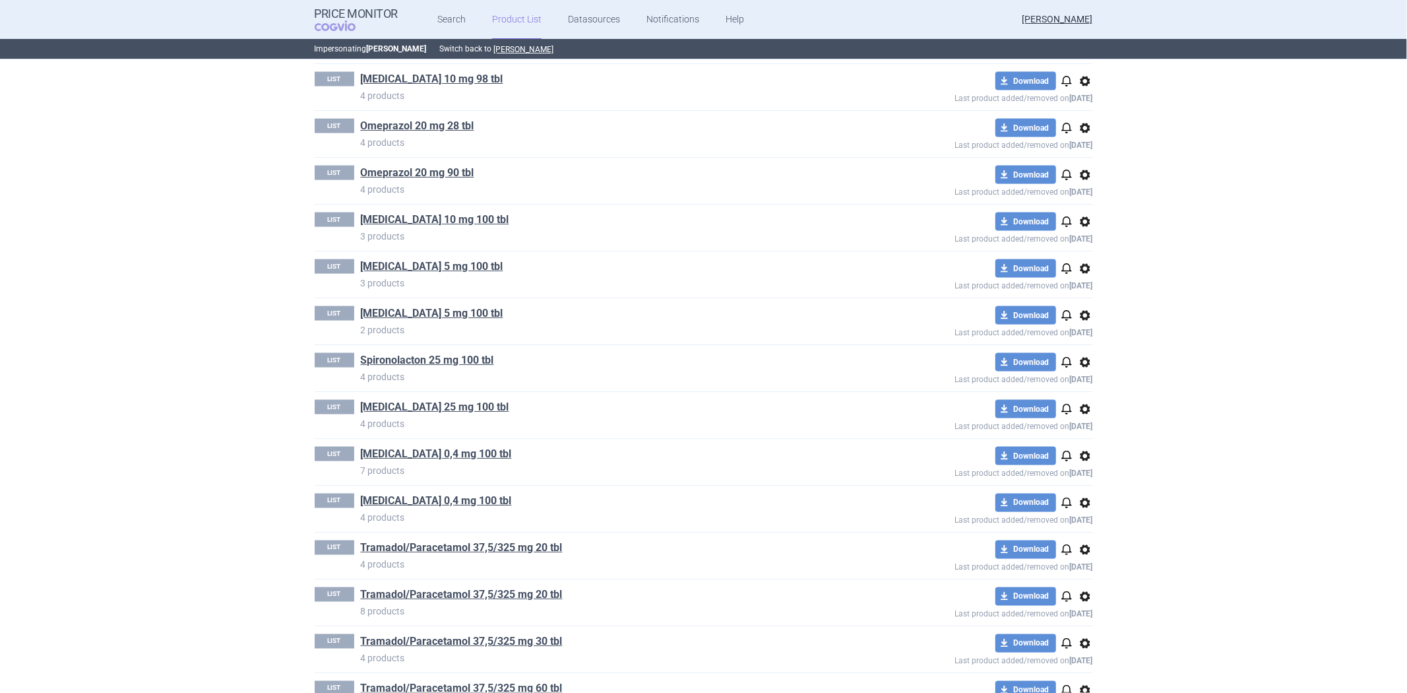
scroll to position [1686, 0]
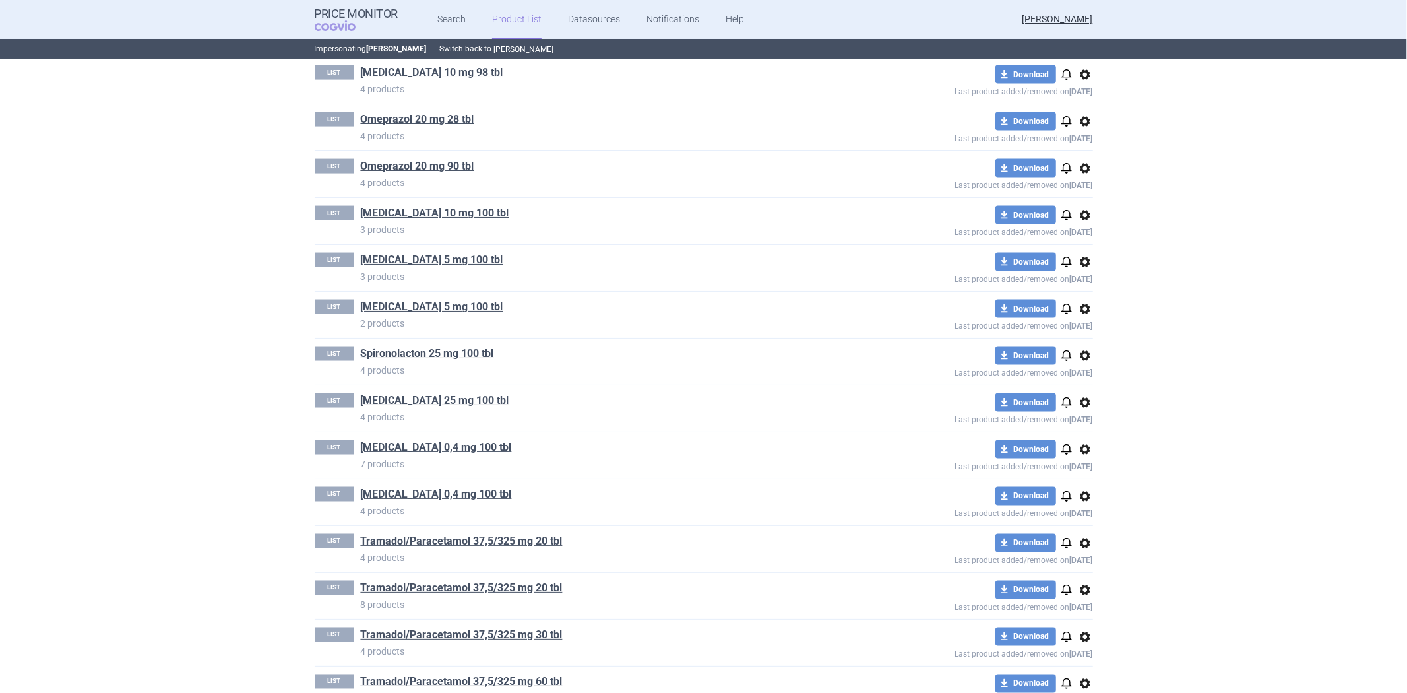
click at [1087, 266] on span "options" at bounding box center [1085, 262] width 16 height 16
click at [1064, 340] on button "Delete" at bounding box center [1079, 341] width 42 height 19
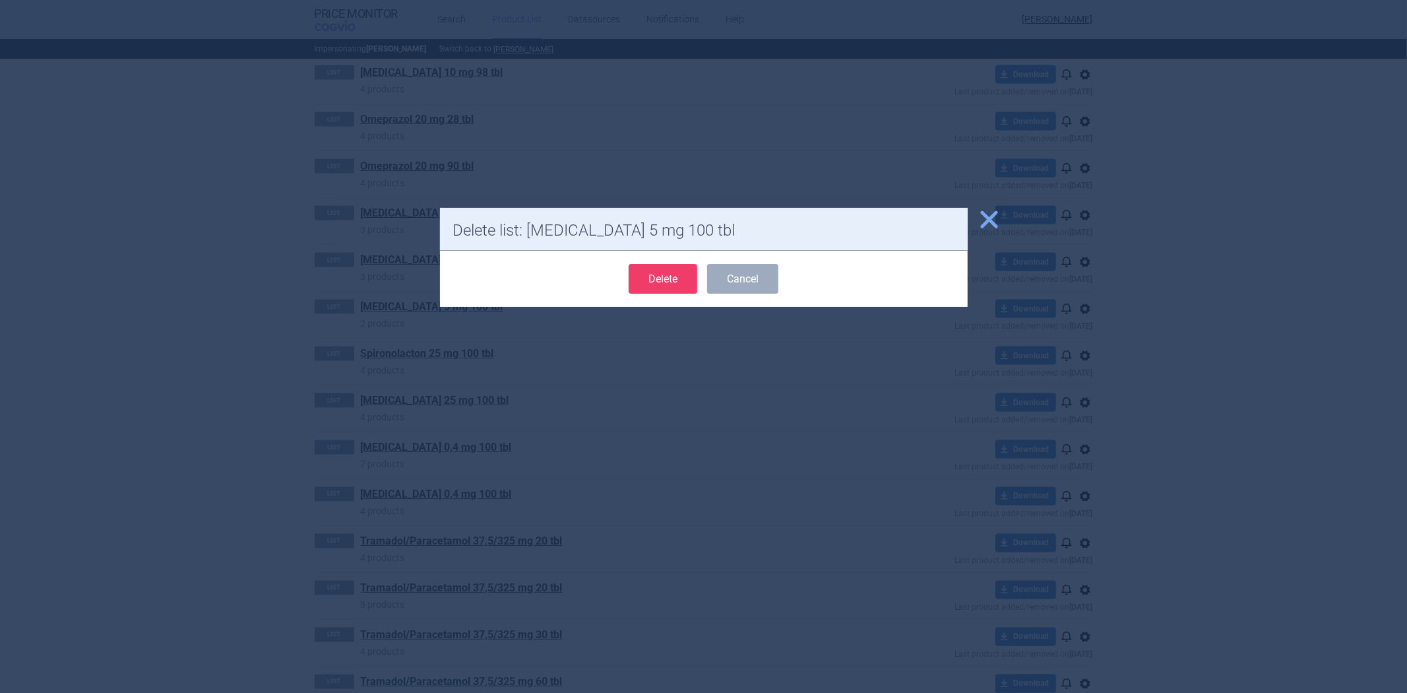
click at [654, 282] on button "Delete" at bounding box center [663, 279] width 69 height 30
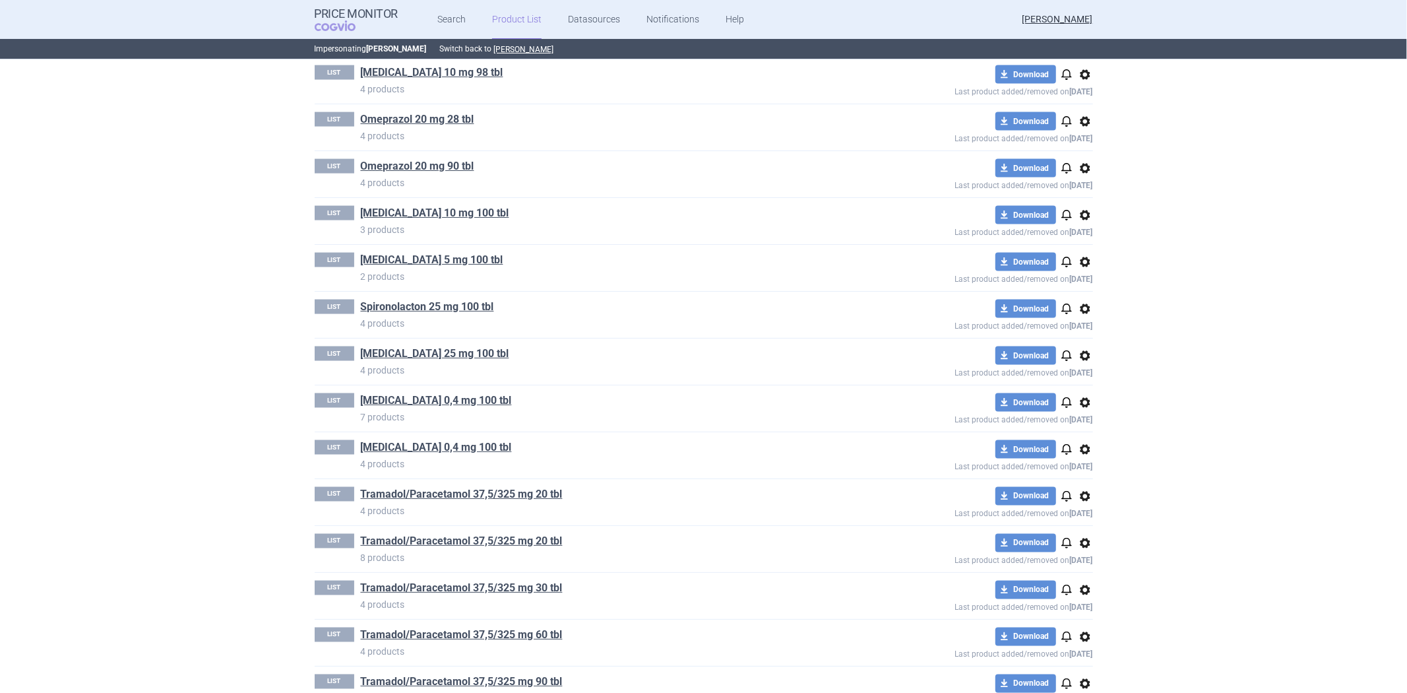
click at [1079, 356] on span "options" at bounding box center [1085, 356] width 16 height 16
click at [1067, 427] on button "Delete" at bounding box center [1079, 435] width 42 height 19
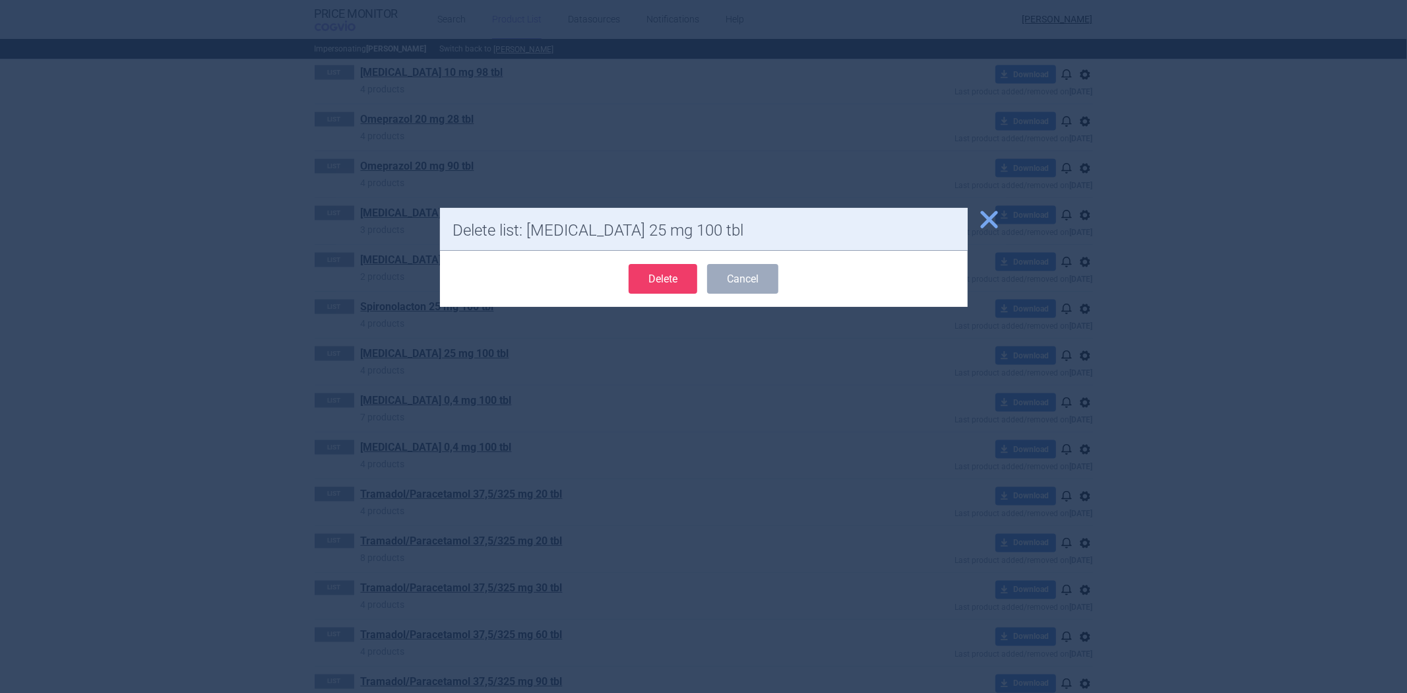
click at [657, 275] on button "Delete" at bounding box center [663, 279] width 69 height 30
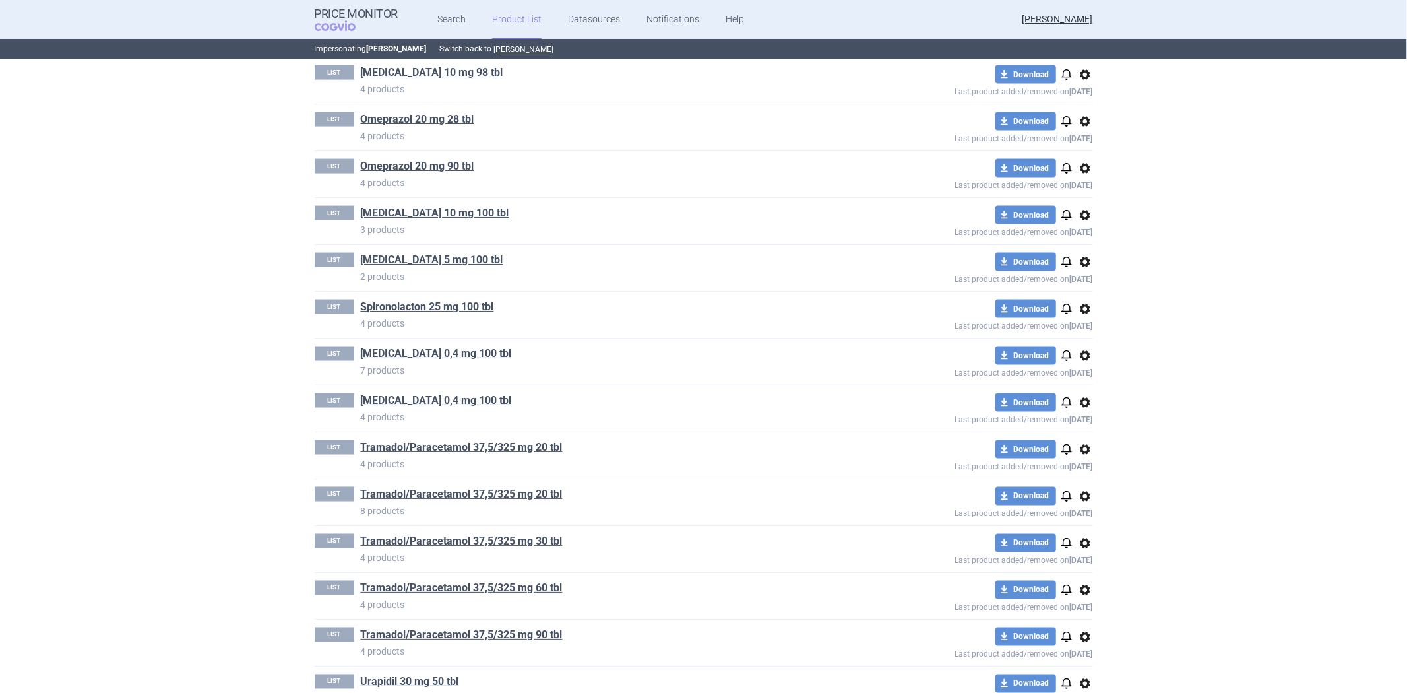
click at [1077, 357] on span "options" at bounding box center [1085, 356] width 16 height 16
click at [1093, 439] on button "Delete" at bounding box center [1079, 435] width 42 height 19
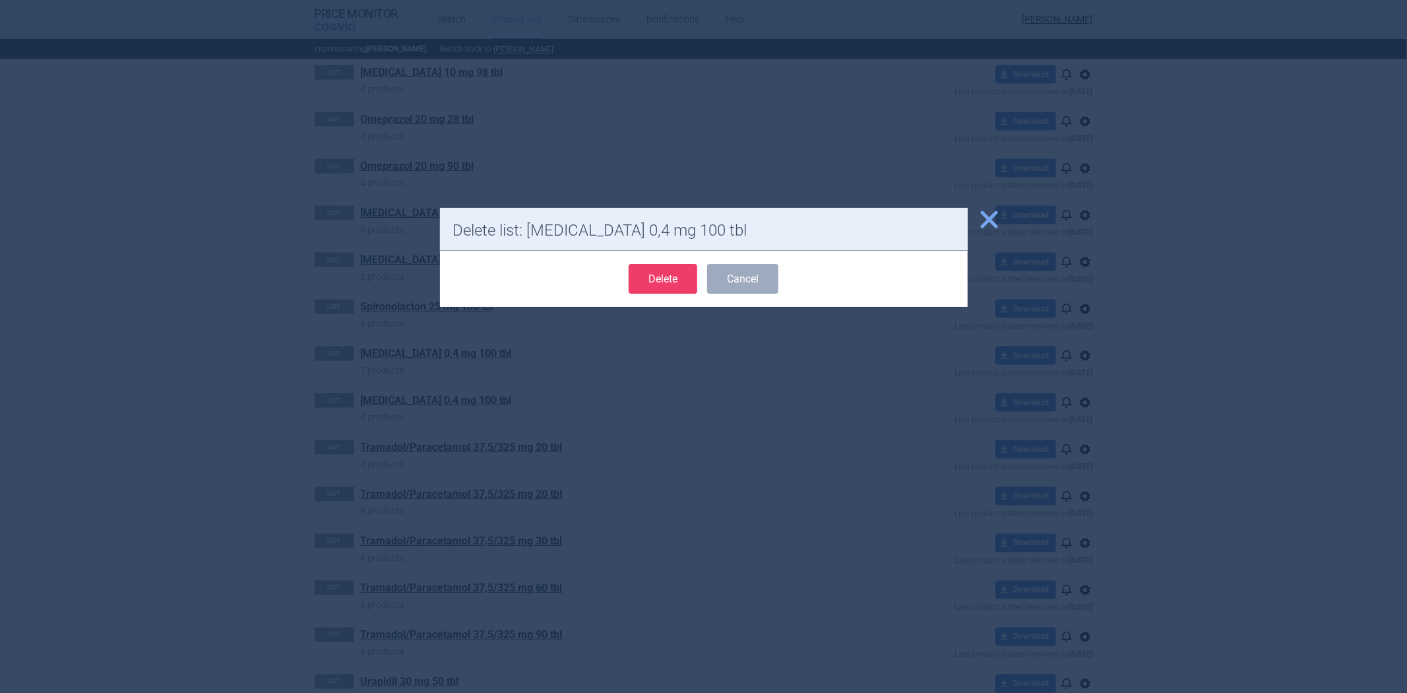
click at [676, 284] on button "Delete" at bounding box center [663, 279] width 69 height 30
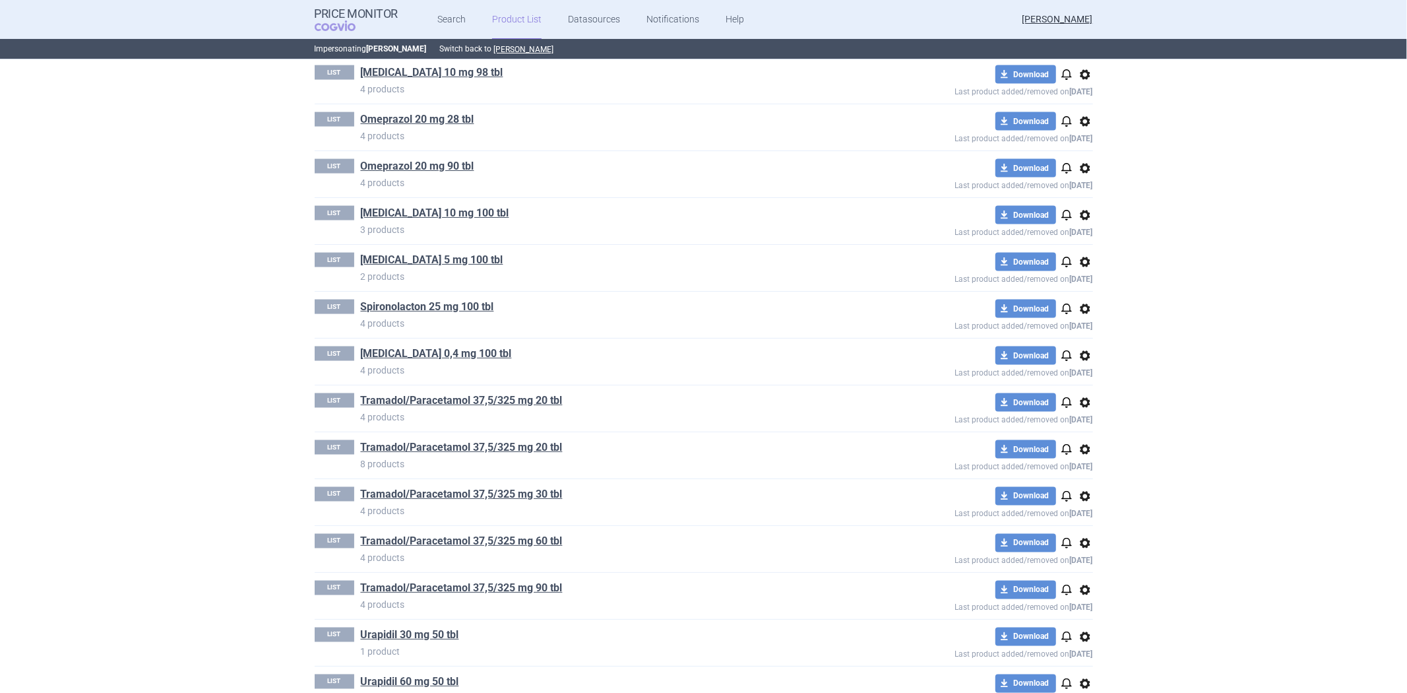
click at [1082, 447] on span "options" at bounding box center [1085, 449] width 16 height 16
click at [1079, 526] on button "Delete" at bounding box center [1079, 528] width 42 height 19
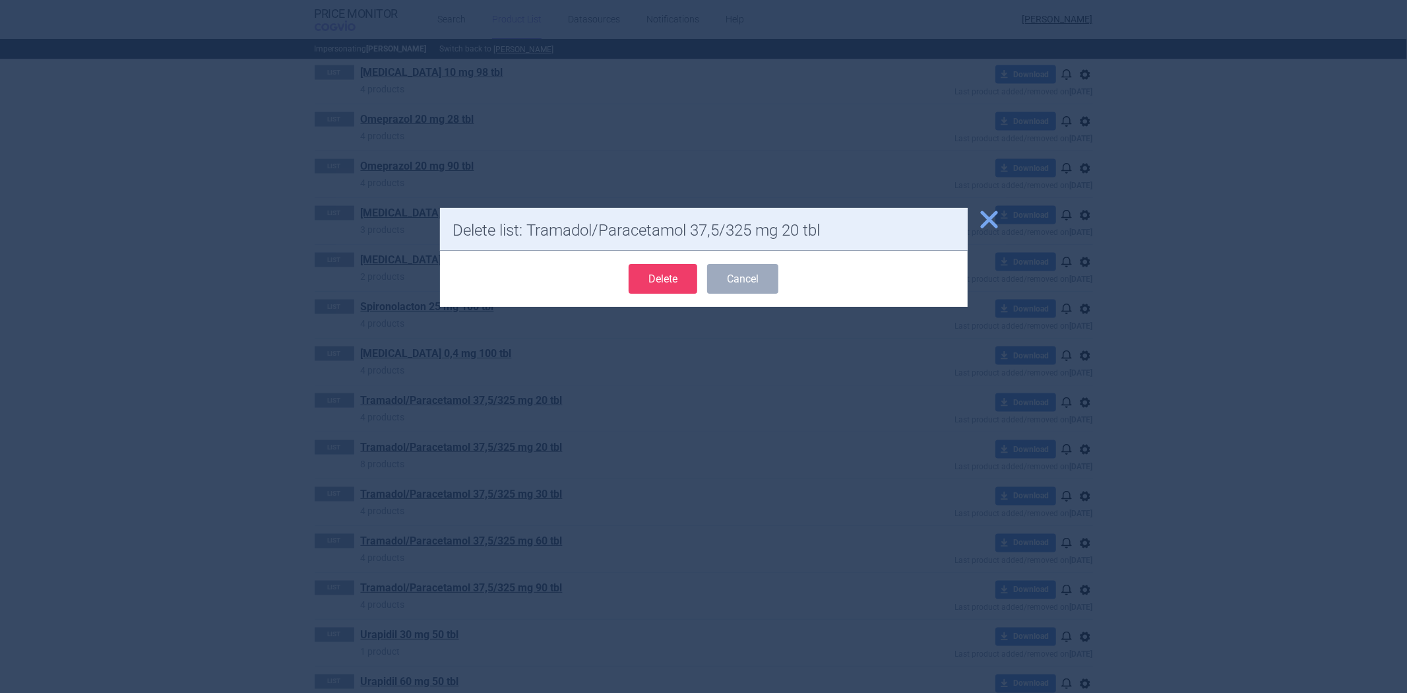
click at [651, 281] on button "Delete" at bounding box center [663, 279] width 69 height 30
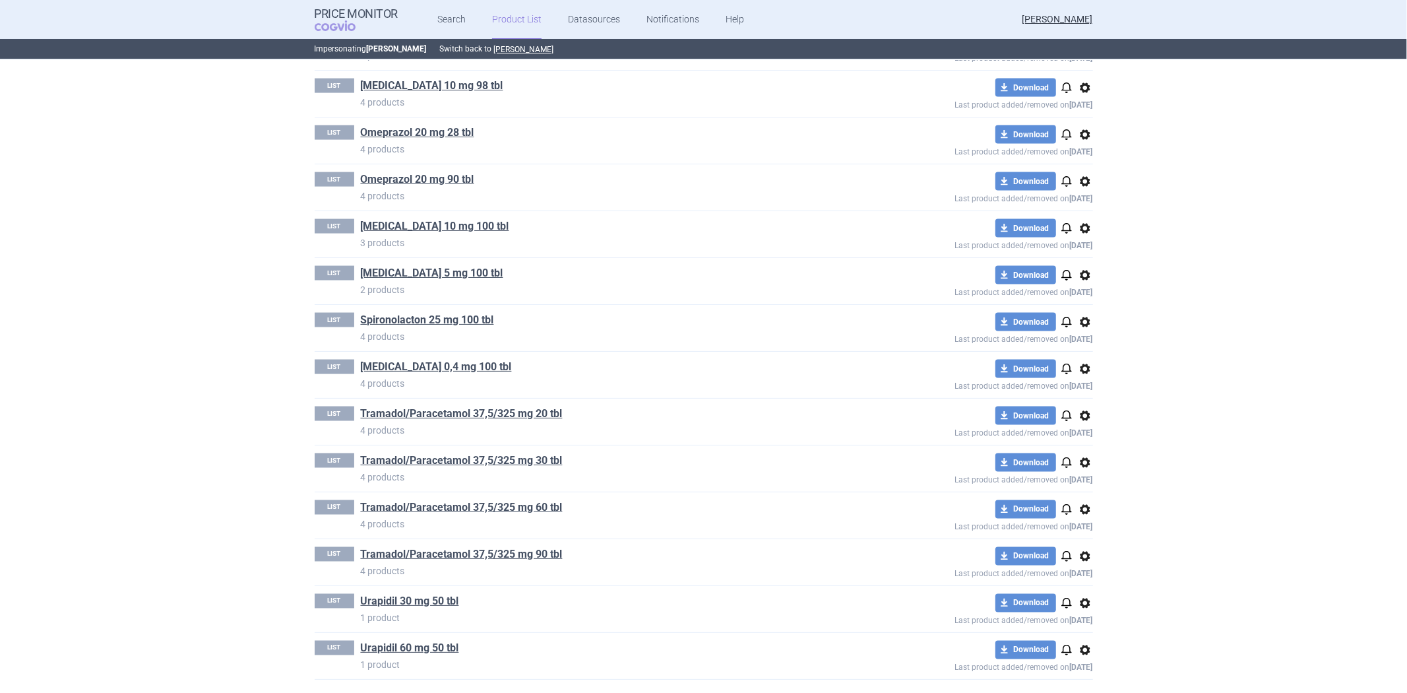
scroll to position [1676, 0]
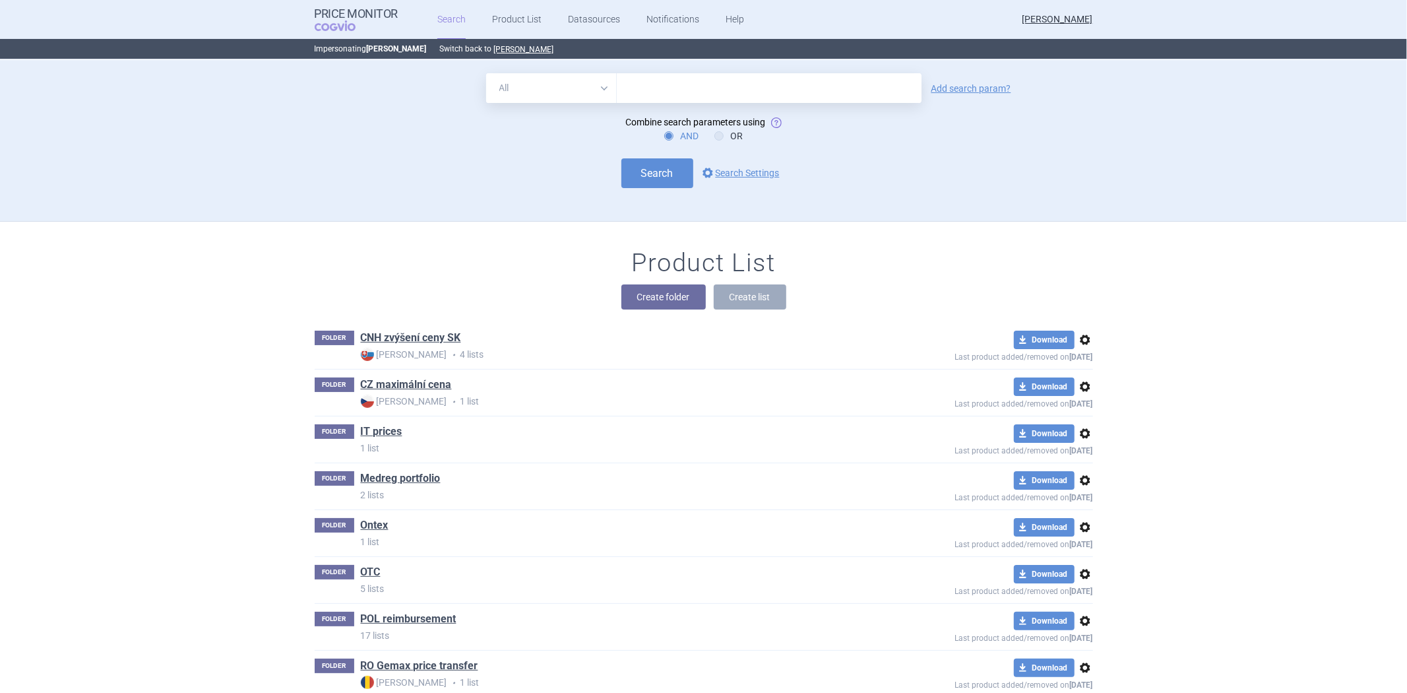
click at [585, 81] on select "All Brand Name ATC Company Active Substance Country Newer than" at bounding box center [551, 88] width 131 height 30
select select "brandName"
click at [486, 73] on select "All Brand Name ATC Company Active Substance Country Newer than" at bounding box center [551, 88] width 131 height 30
click at [648, 70] on div "All Brand Name ATC Company Active Substance Country Newer than Add search param…" at bounding box center [703, 141] width 1407 height 162
click at [648, 86] on input "text" at bounding box center [769, 88] width 305 height 30
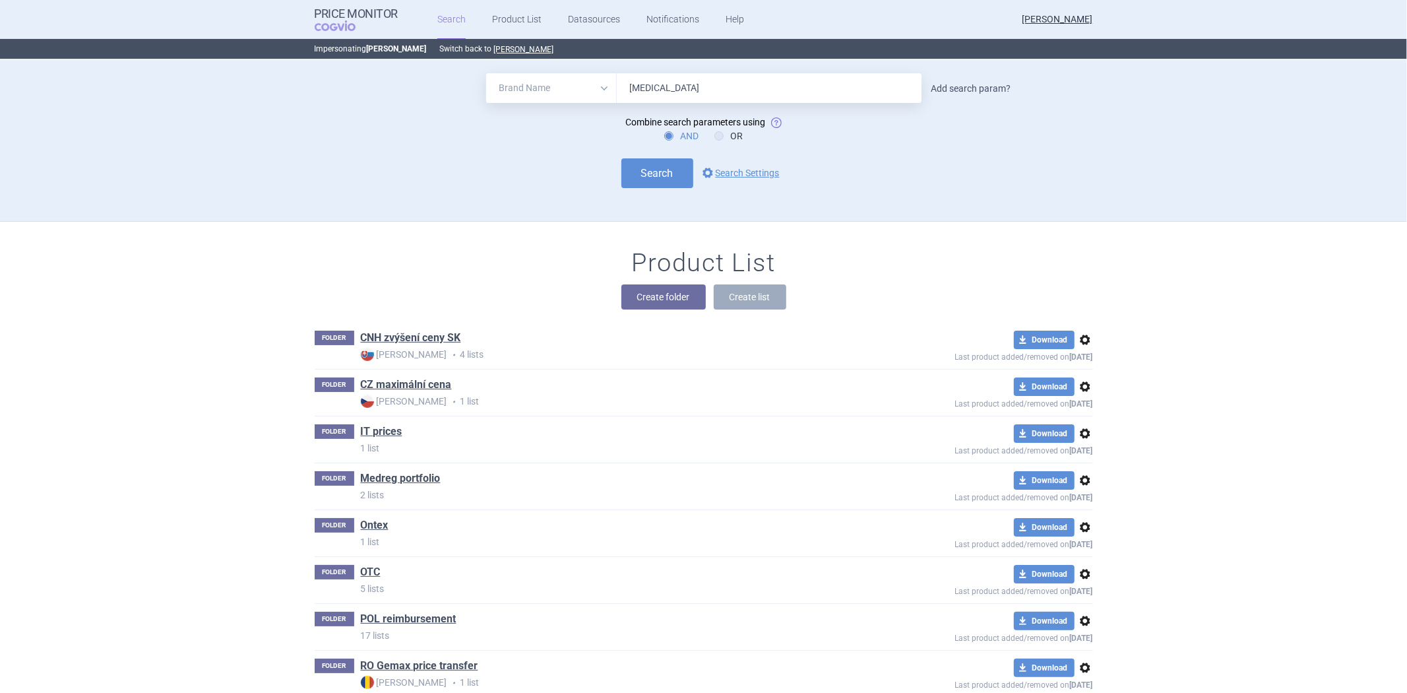
type input "[MEDICAL_DATA]"
click at [939, 84] on link "Add search param?" at bounding box center [972, 88] width 80 height 9
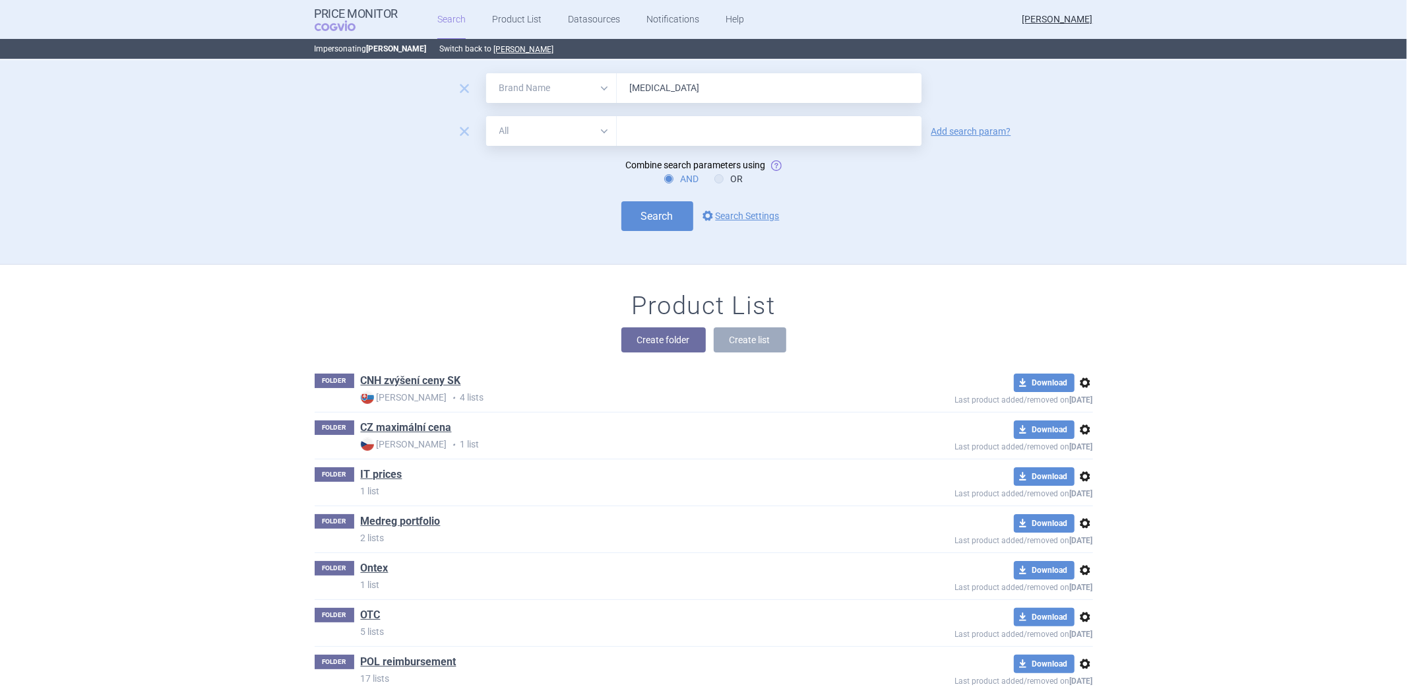
click at [528, 137] on select "All Brand Name ATC Company Active Substance Country Newer than" at bounding box center [551, 131] width 131 height 30
select select "country"
click at [486, 116] on select "All Brand Name ATC Company Active Substance Country Newer than" at bounding box center [551, 131] width 131 height 30
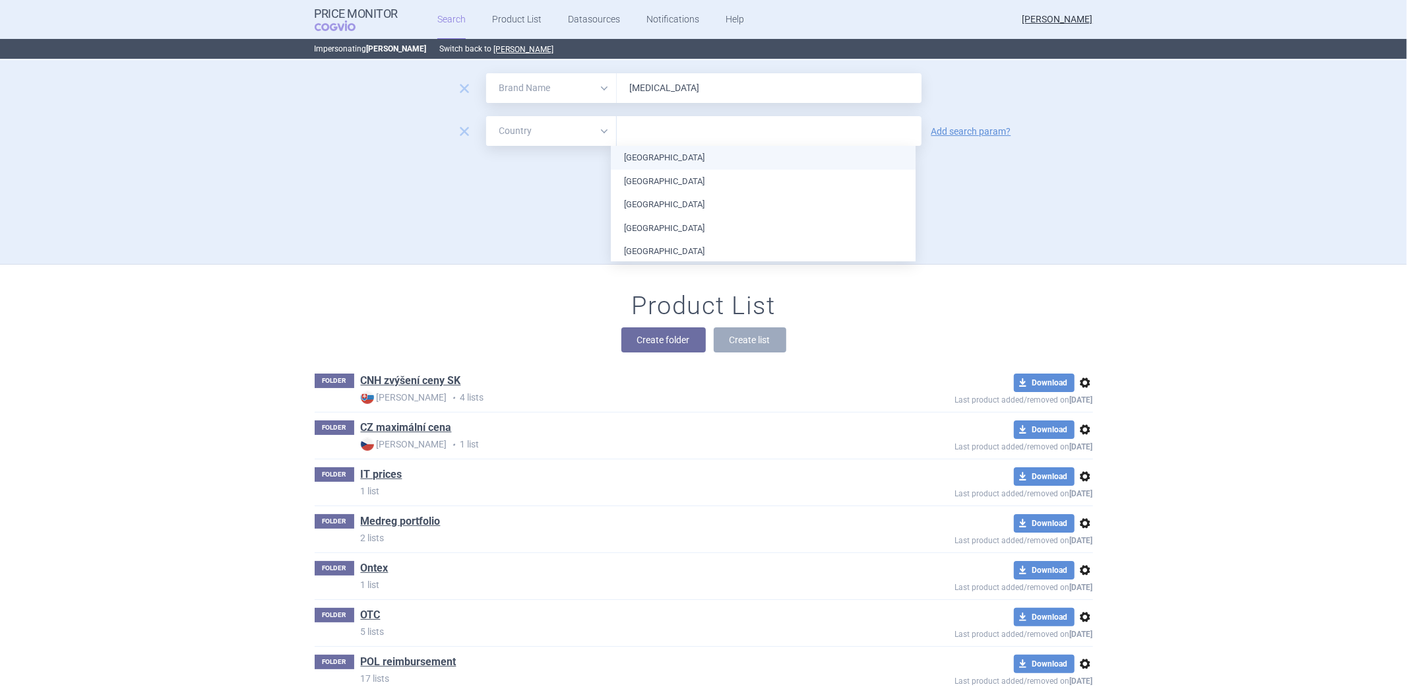
click at [664, 129] on input "text" at bounding box center [769, 131] width 292 height 17
click at [730, 170] on li "[GEOGRAPHIC_DATA]" at bounding box center [763, 182] width 305 height 24
click at [972, 130] on link "Add search param?" at bounding box center [972, 131] width 80 height 9
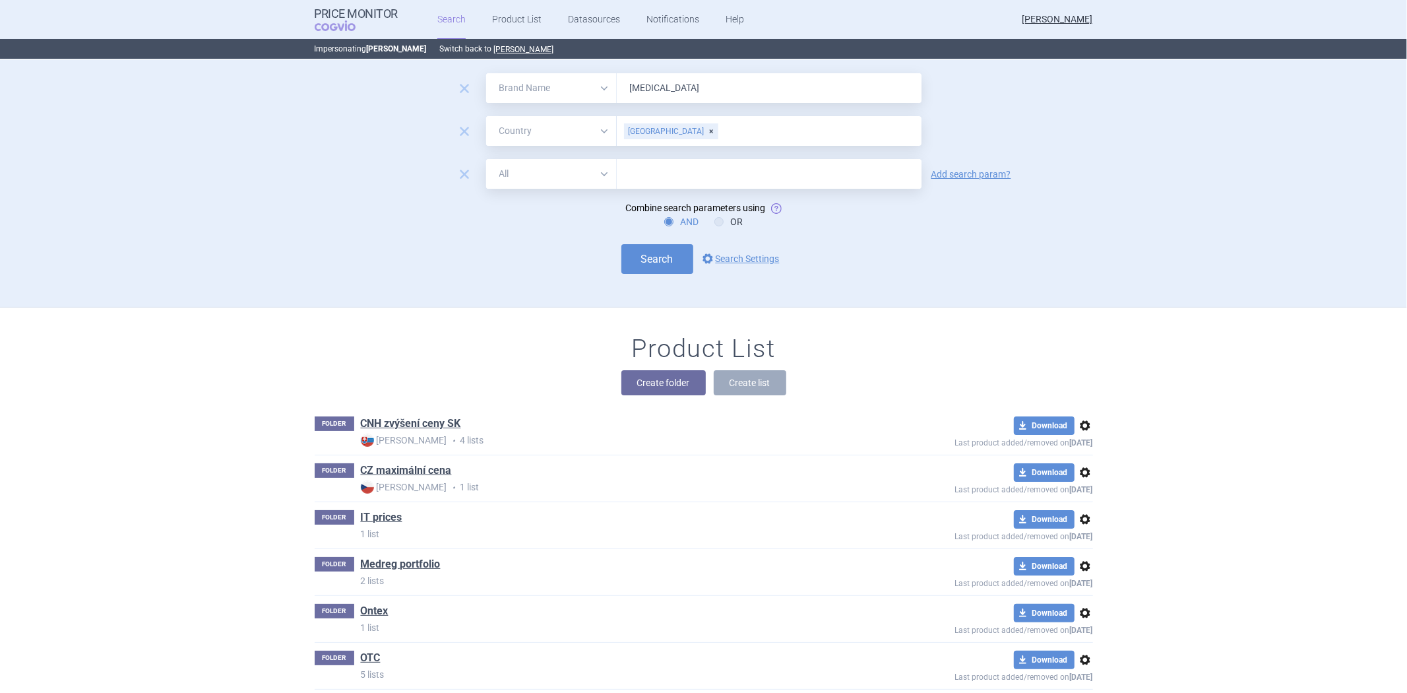
click at [561, 175] on select "All Brand Name ATC Company Active Substance Country Newer than" at bounding box center [551, 174] width 131 height 30
select select "newerThan"
click at [486, 159] on select "All Brand Name ATC Company Active Substance Country Newer than" at bounding box center [551, 174] width 131 height 30
click at [667, 177] on input "text" at bounding box center [769, 174] width 305 height 30
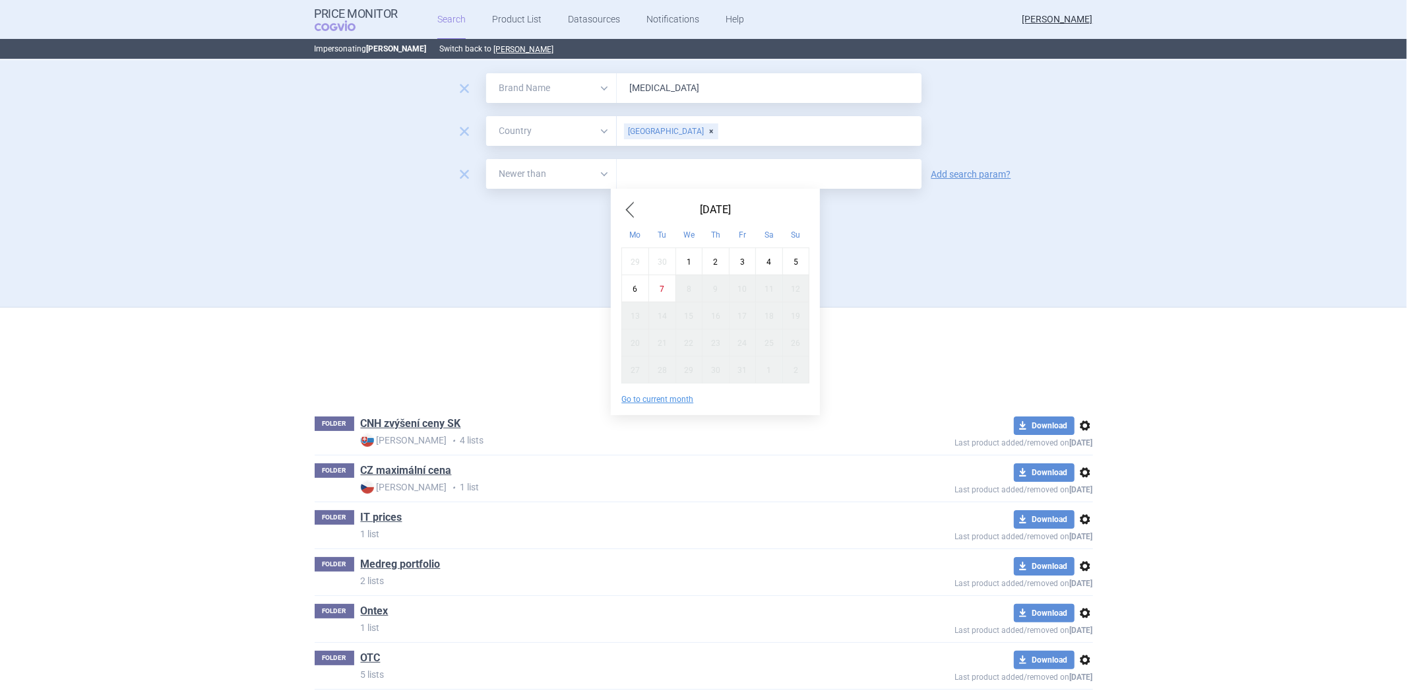
click at [624, 212] on span "Previous Month" at bounding box center [629, 209] width 16 height 21
drag, startPoint x: 624, startPoint y: 212, endPoint x: 619, endPoint y: 219, distance: 9.0
click at [619, 219] on div "[DATE] Mo Tu We Th Fr Sa Su 28 29 30 31 1 2 3 4 5 6 7 8 9 10 11 12 13 14 15 16 …" at bounding box center [715, 302] width 209 height 226
click at [619, 219] on div "[DATE] Mo Tu We Th Fr Sa Su 28 29 30 31 1 2 3 4 5 6 7 8 9 10 11 12 13 14 15 16 …" at bounding box center [715, 291] width 209 height 184
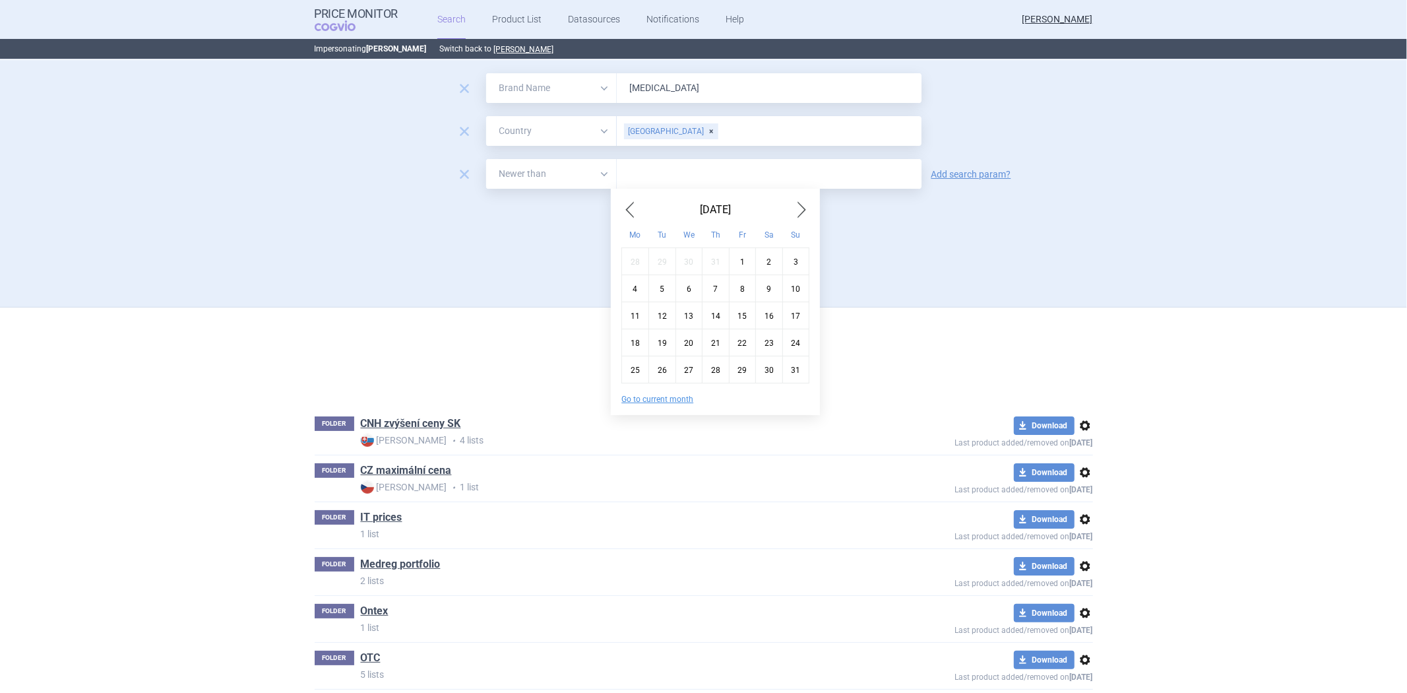
click at [621, 209] on span "Previous Month" at bounding box center [629, 209] width 16 height 21
click at [624, 207] on span "Previous Month" at bounding box center [629, 209] width 16 height 21
click at [794, 270] on div "1" at bounding box center [795, 260] width 27 height 27
type input "1. 6. 2025"
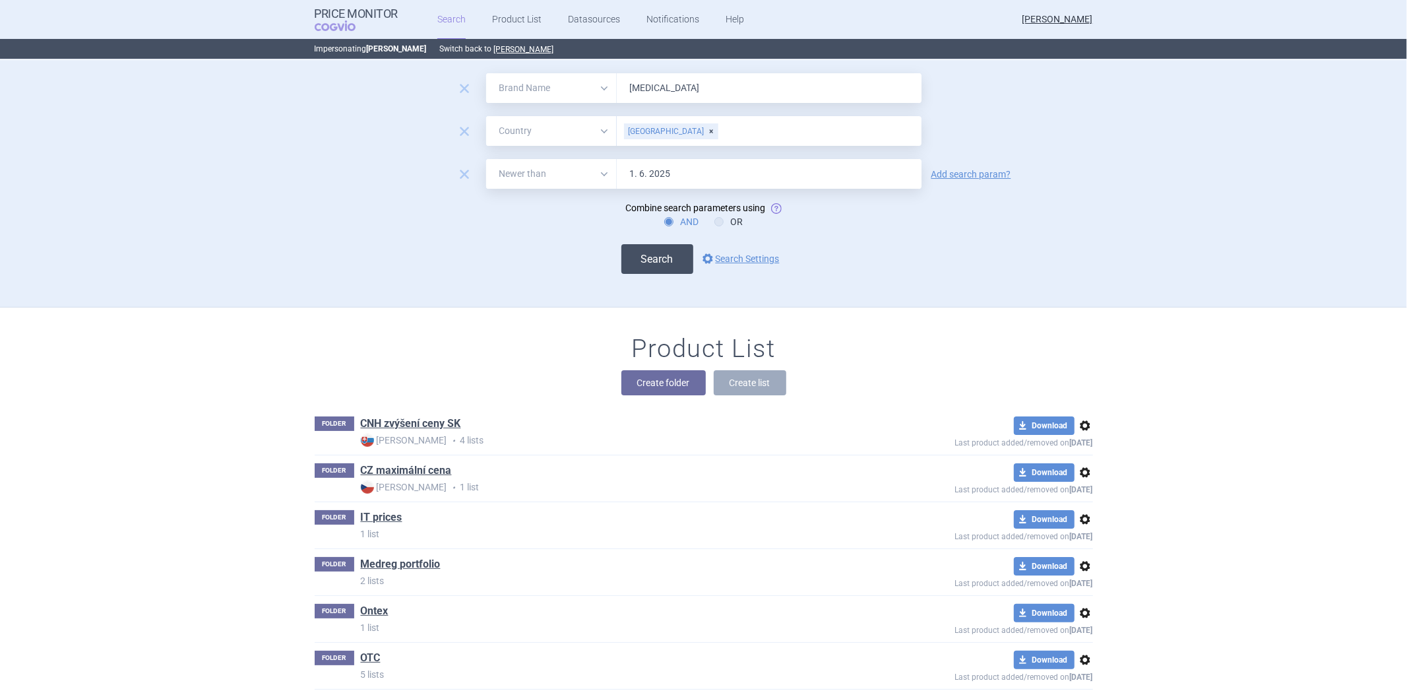
click at [654, 251] on button "Search" at bounding box center [657, 259] width 72 height 30
select select "brandName"
select select "country"
select select "newerThan"
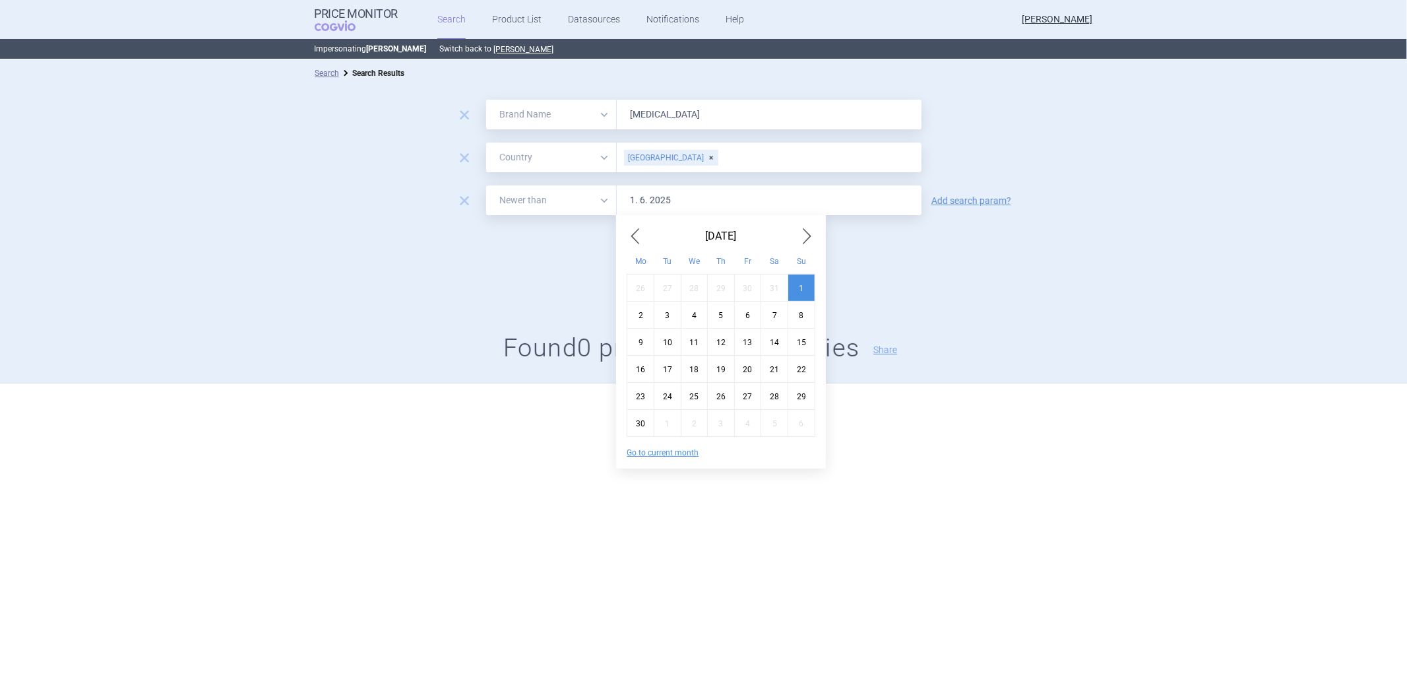
click at [647, 202] on input "1. 6. 2025" at bounding box center [769, 200] width 305 height 30
click at [639, 199] on input "1. 6. 2025" at bounding box center [769, 200] width 305 height 30
click at [721, 241] on div "[DATE]" at bounding box center [721, 236] width 188 height 21
click at [721, 239] on div "[DATE]" at bounding box center [721, 236] width 188 height 21
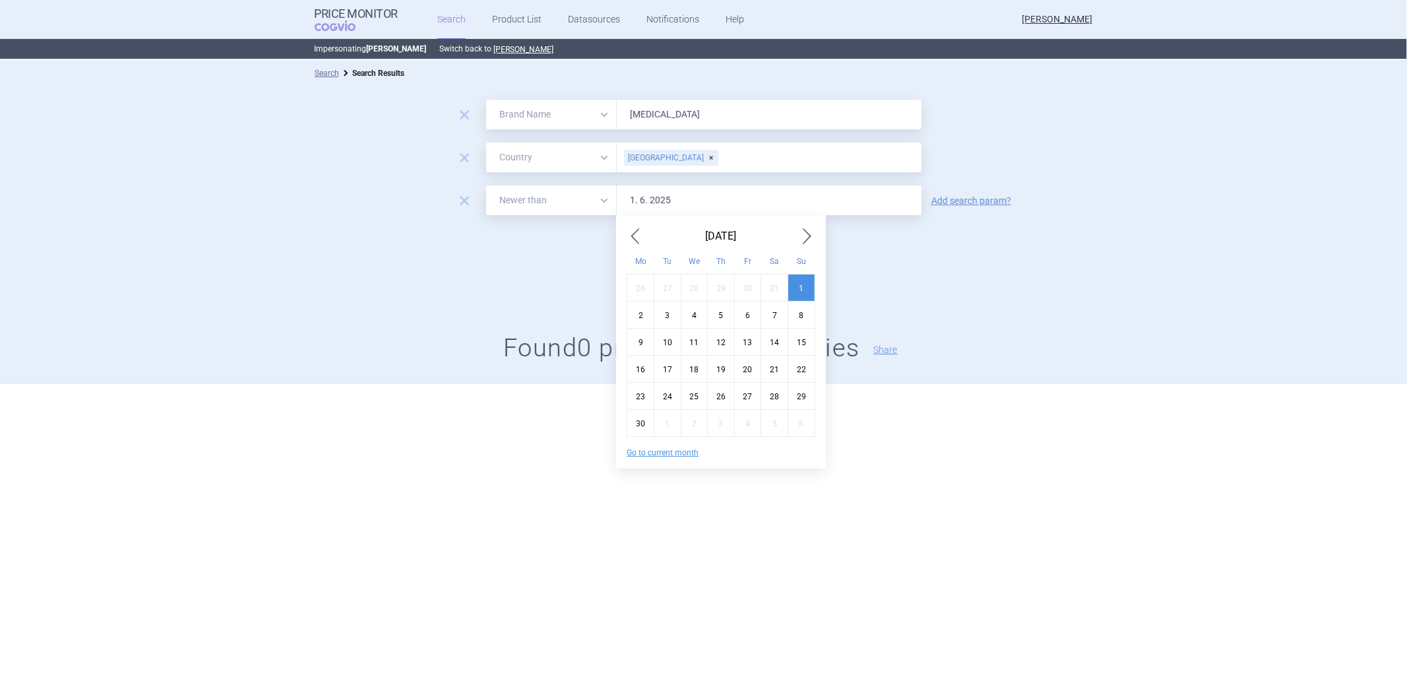
click at [726, 236] on div "[DATE]" at bounding box center [721, 236] width 188 height 21
click at [693, 195] on input "1. 6. 2025" at bounding box center [769, 200] width 305 height 30
click at [1003, 152] on div "remove All Brand Name ATC Company Active Substance Country Newer than [GEOGRAPH…" at bounding box center [703, 158] width 1407 height 30
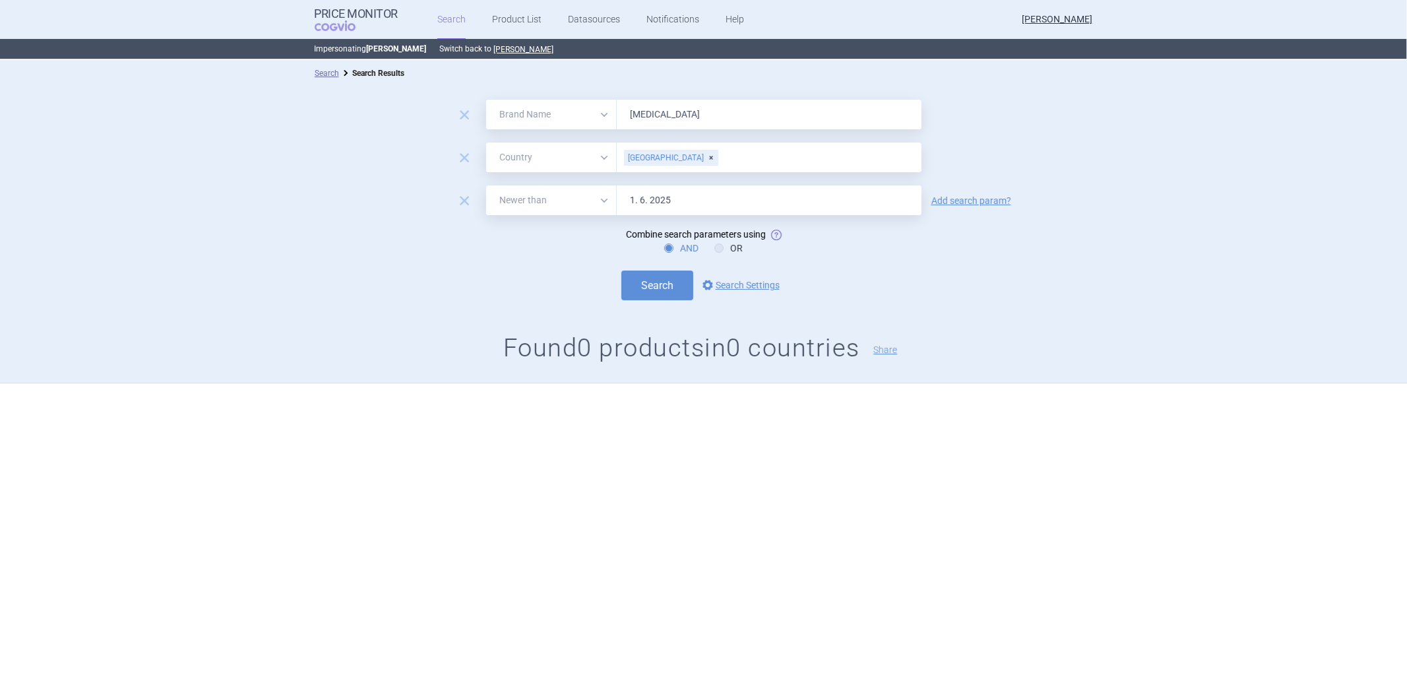
click at [660, 115] on input "[MEDICAL_DATA]" at bounding box center [769, 115] width 305 height 30
paste input "[MEDICAL_DATA]"
type input "[MEDICAL_DATA]"
click at [674, 286] on button "Search" at bounding box center [657, 285] width 72 height 30
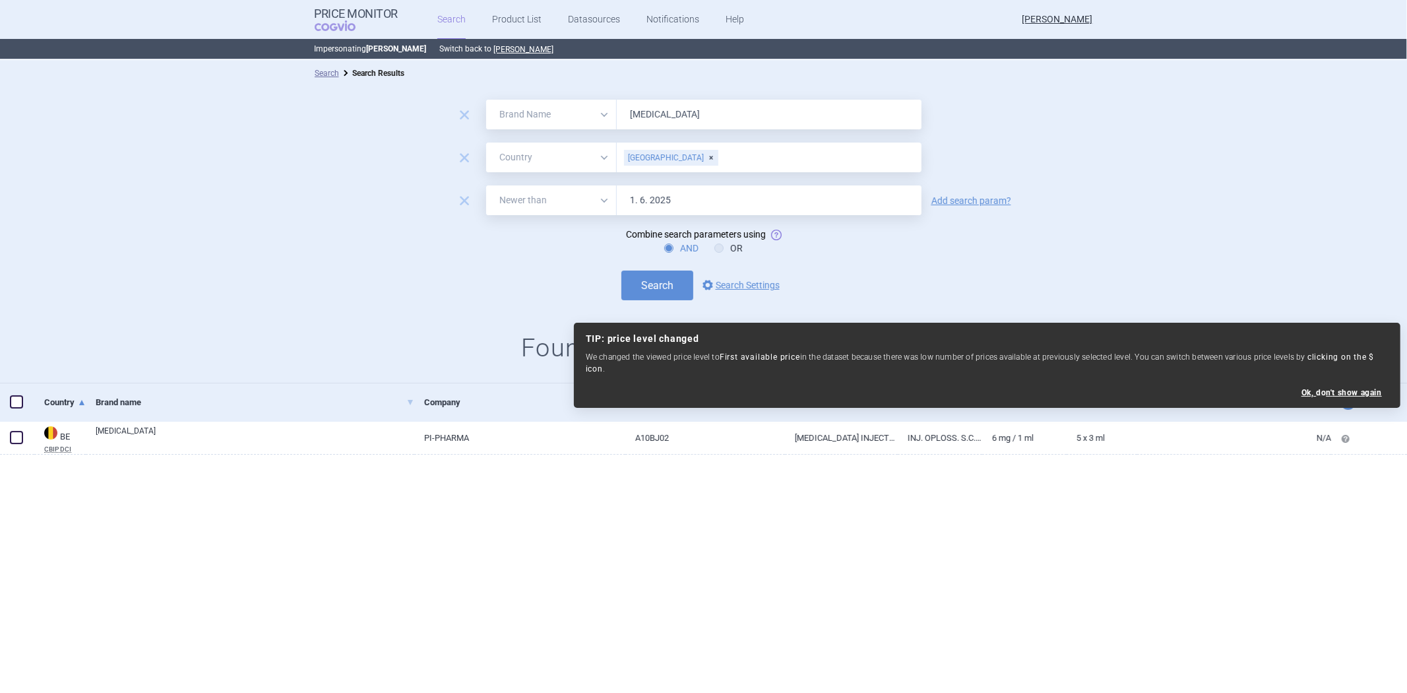
click at [891, 267] on form "remove All Brand Name ATC Company Active Substance Country Newer than [MEDICAL_…" at bounding box center [703, 200] width 1407 height 201
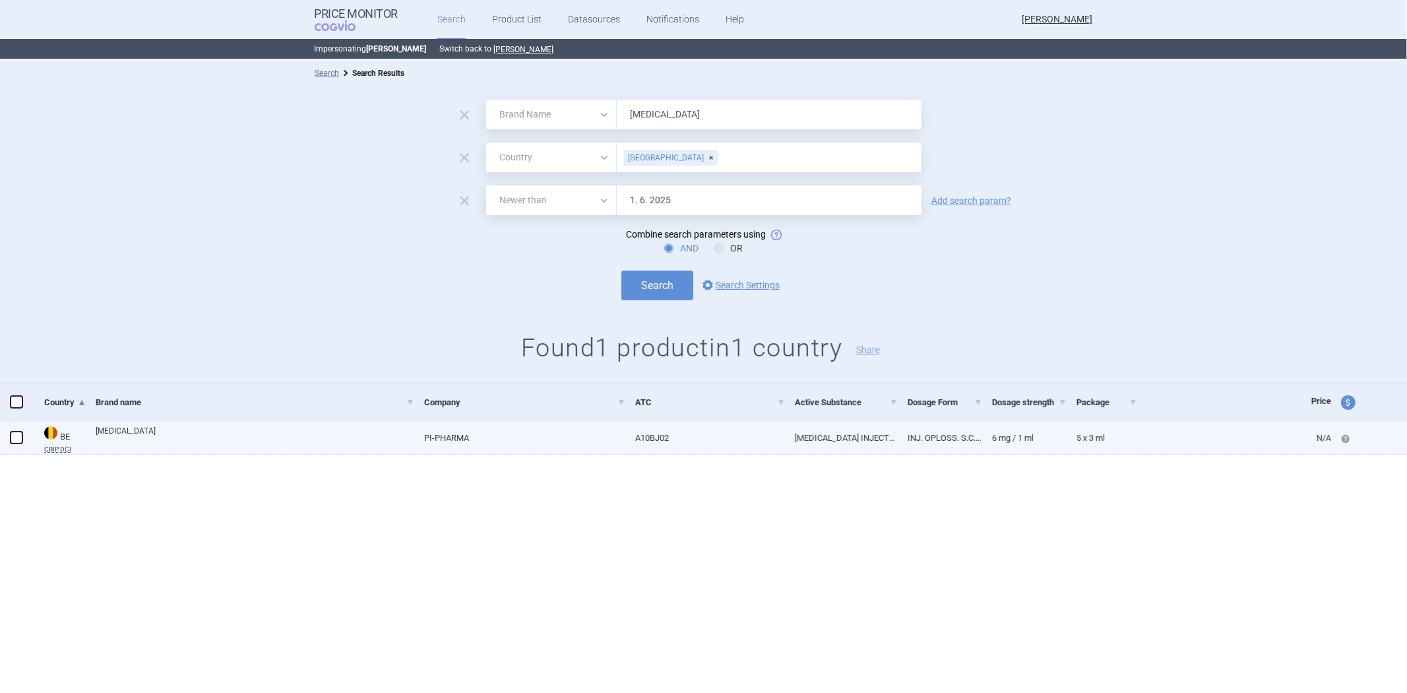
click at [643, 442] on link "A10BJ02" at bounding box center [705, 438] width 160 height 32
select select "EUR"
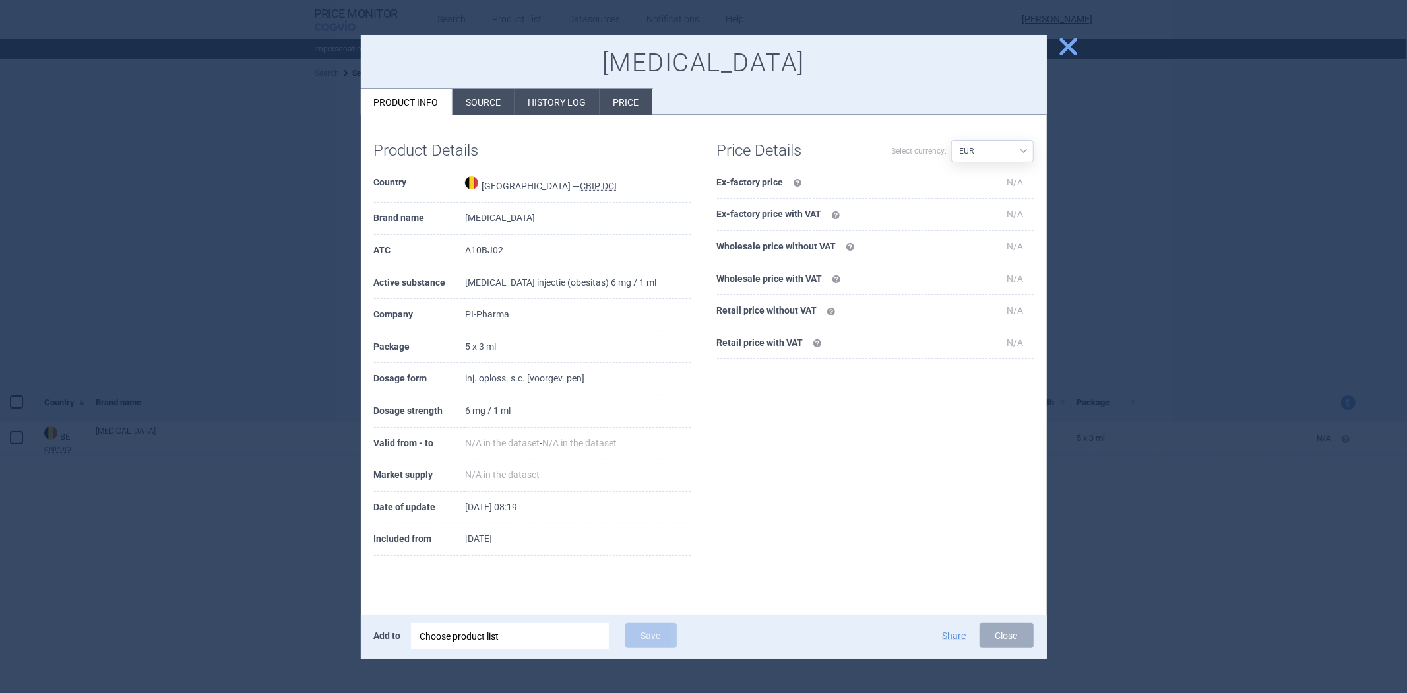
click at [542, 100] on li "History log" at bounding box center [557, 102] width 84 height 26
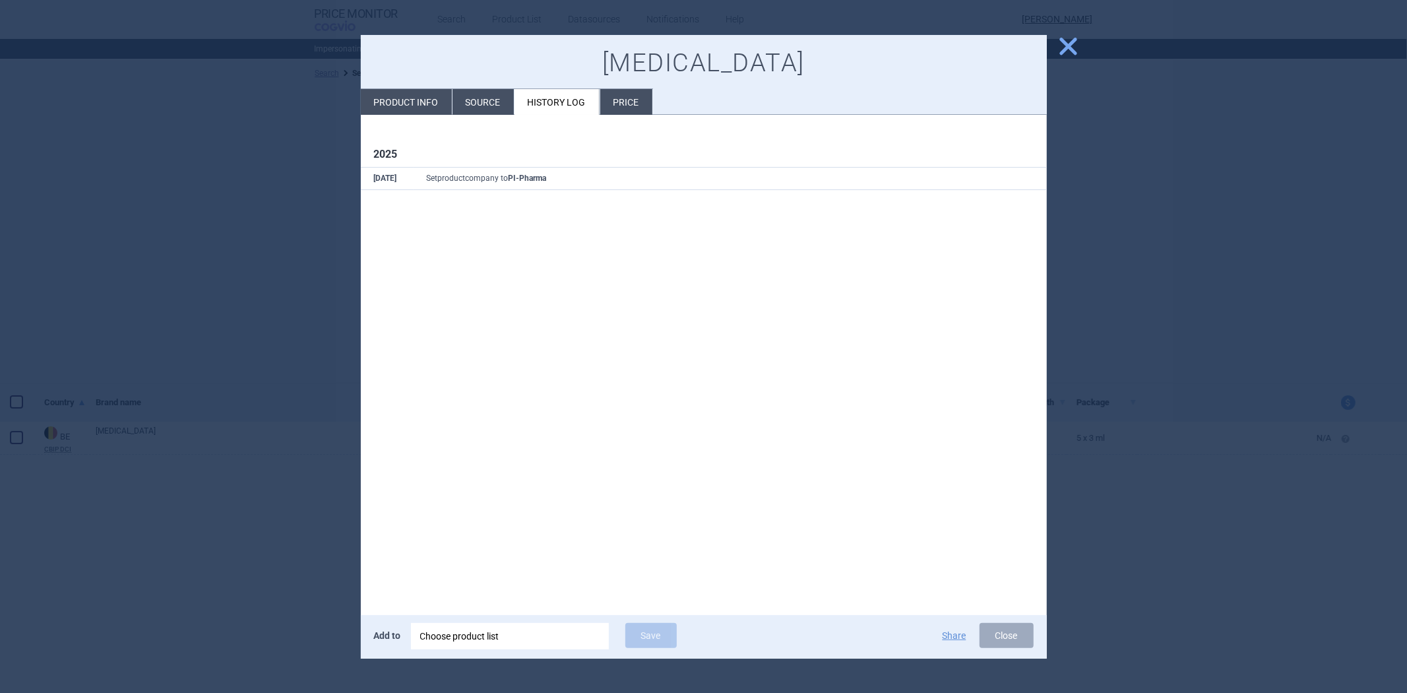
click at [1060, 49] on span "close" at bounding box center [1068, 46] width 23 height 23
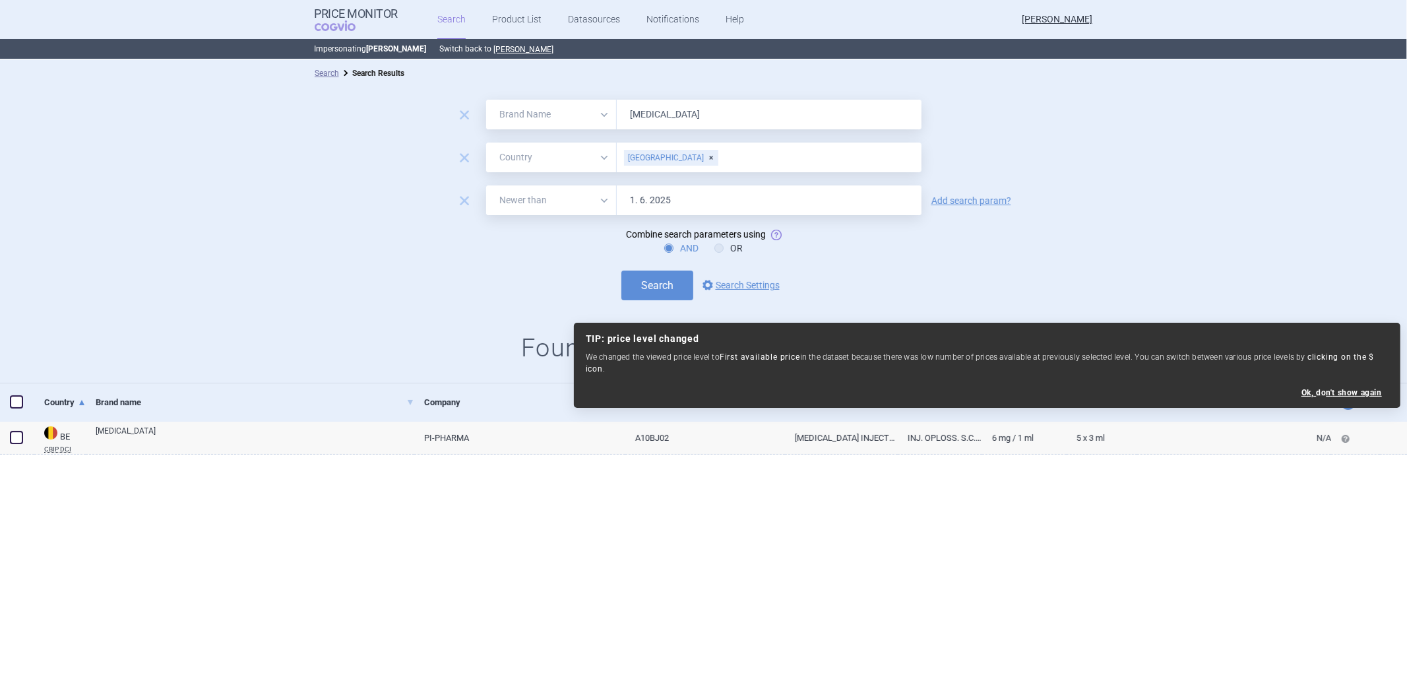
click at [664, 156] on div "[GEOGRAPHIC_DATA]" at bounding box center [671, 158] width 94 height 16
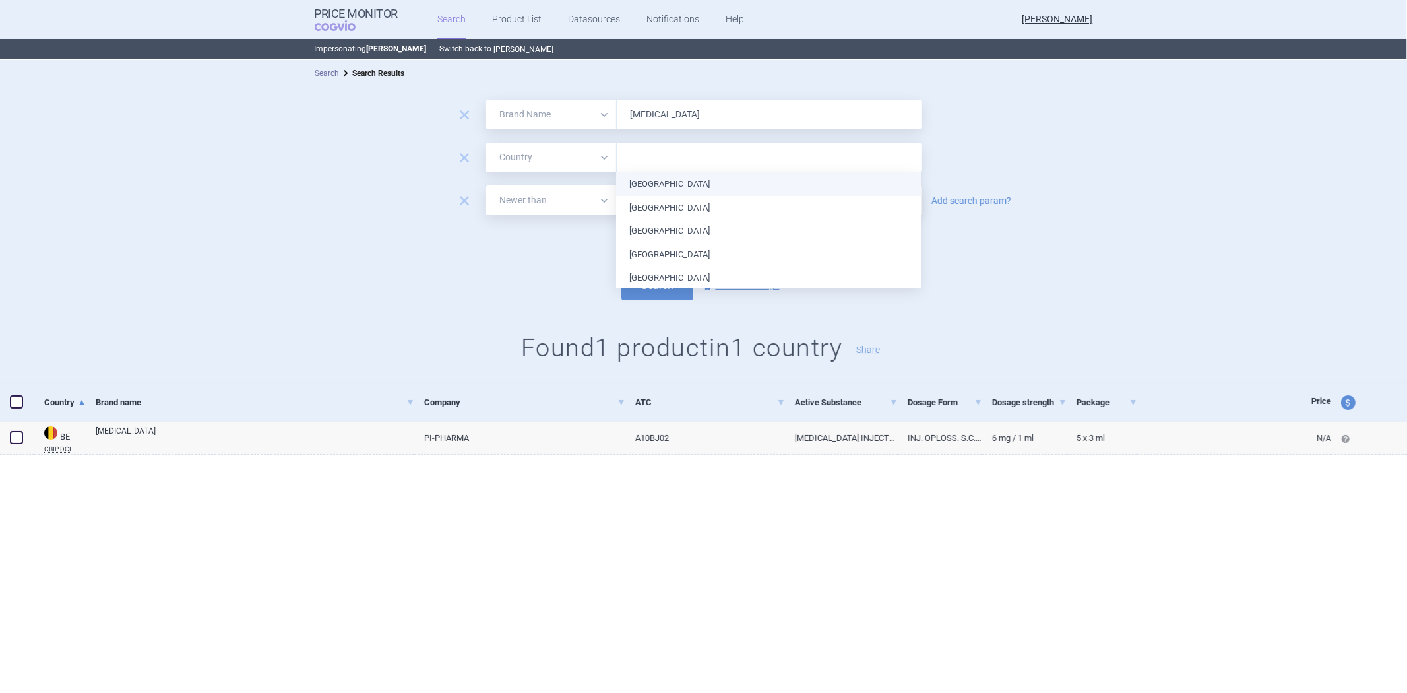
click at [683, 158] on input "text" at bounding box center [769, 157] width 292 height 17
click at [674, 185] on li "[GEOGRAPHIC_DATA]" at bounding box center [768, 184] width 305 height 24
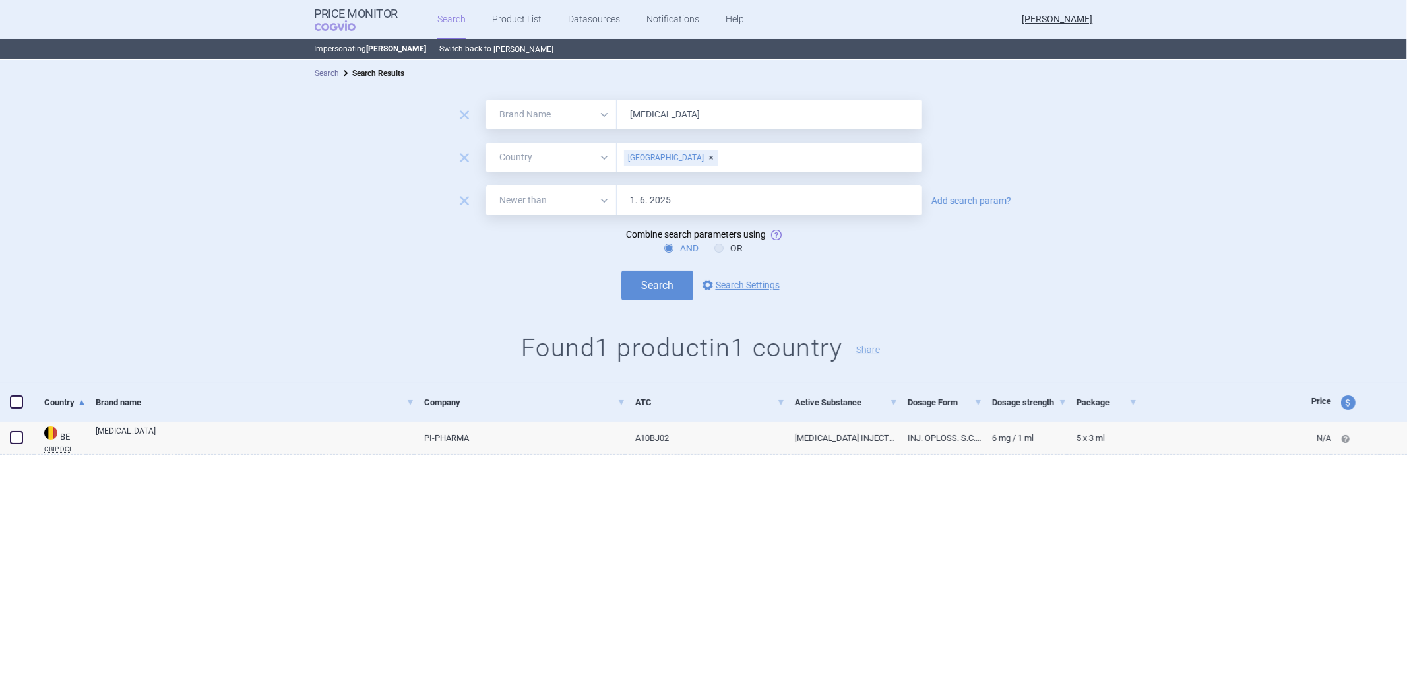
click at [647, 313] on div "remove All Brand Name ATC Company Active Substance Country Newer than [MEDICAL_…" at bounding box center [703, 234] width 1407 height 297
click at [651, 284] on button "Search" at bounding box center [657, 285] width 72 height 30
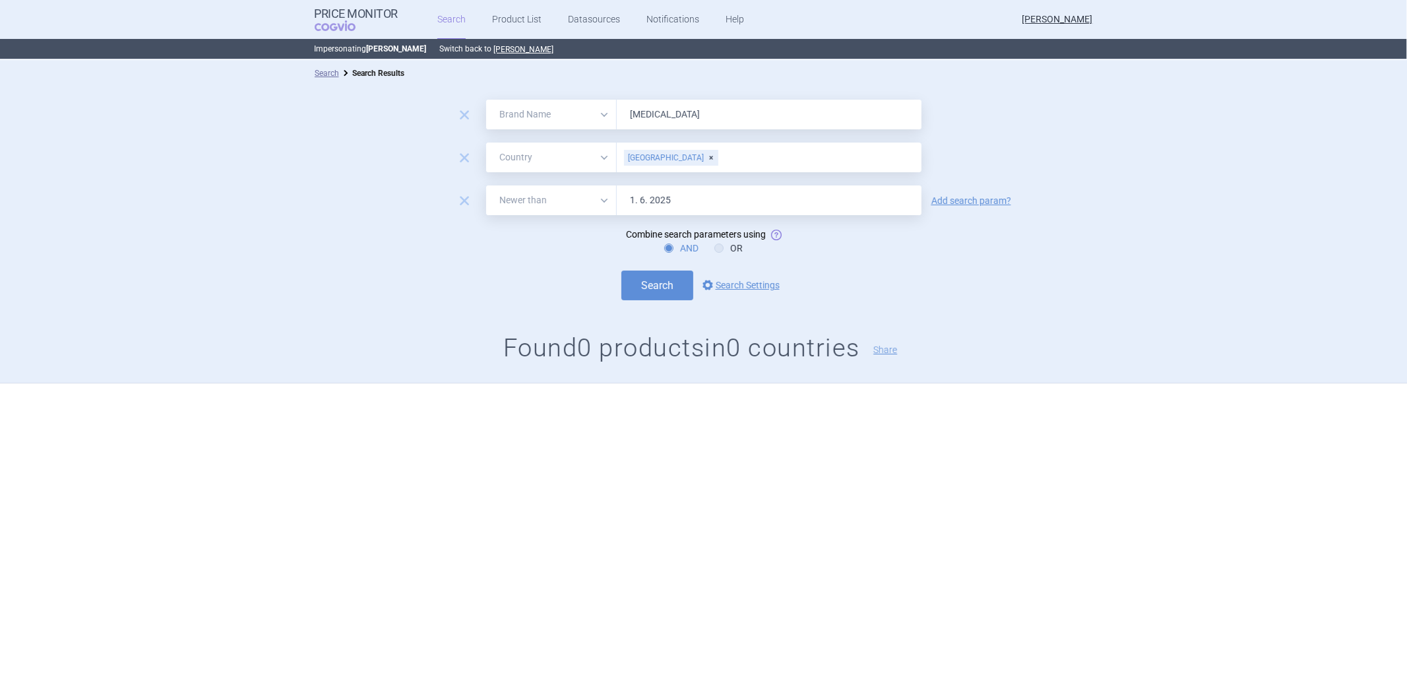
click at [710, 166] on div "[GEOGRAPHIC_DATA]" at bounding box center [769, 158] width 305 height 30
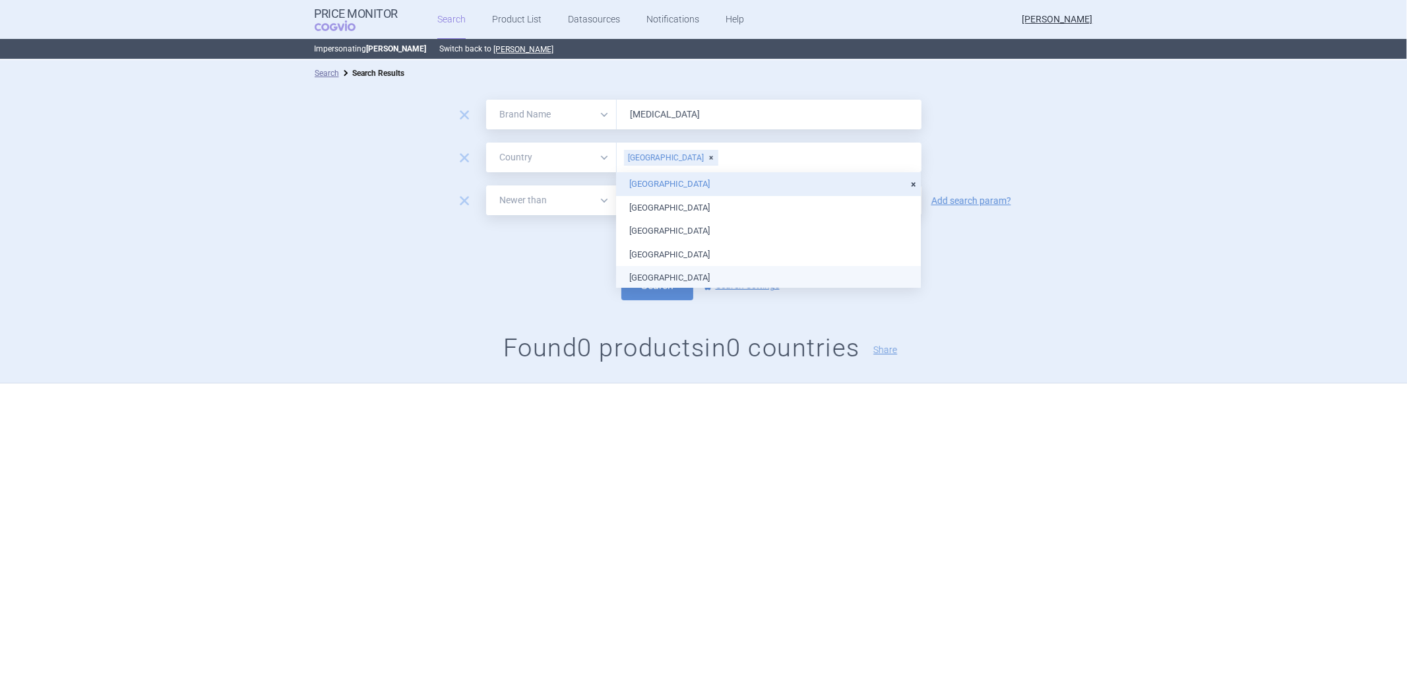
scroll to position [2, 0]
click at [656, 162] on div "[GEOGRAPHIC_DATA]" at bounding box center [671, 158] width 94 height 16
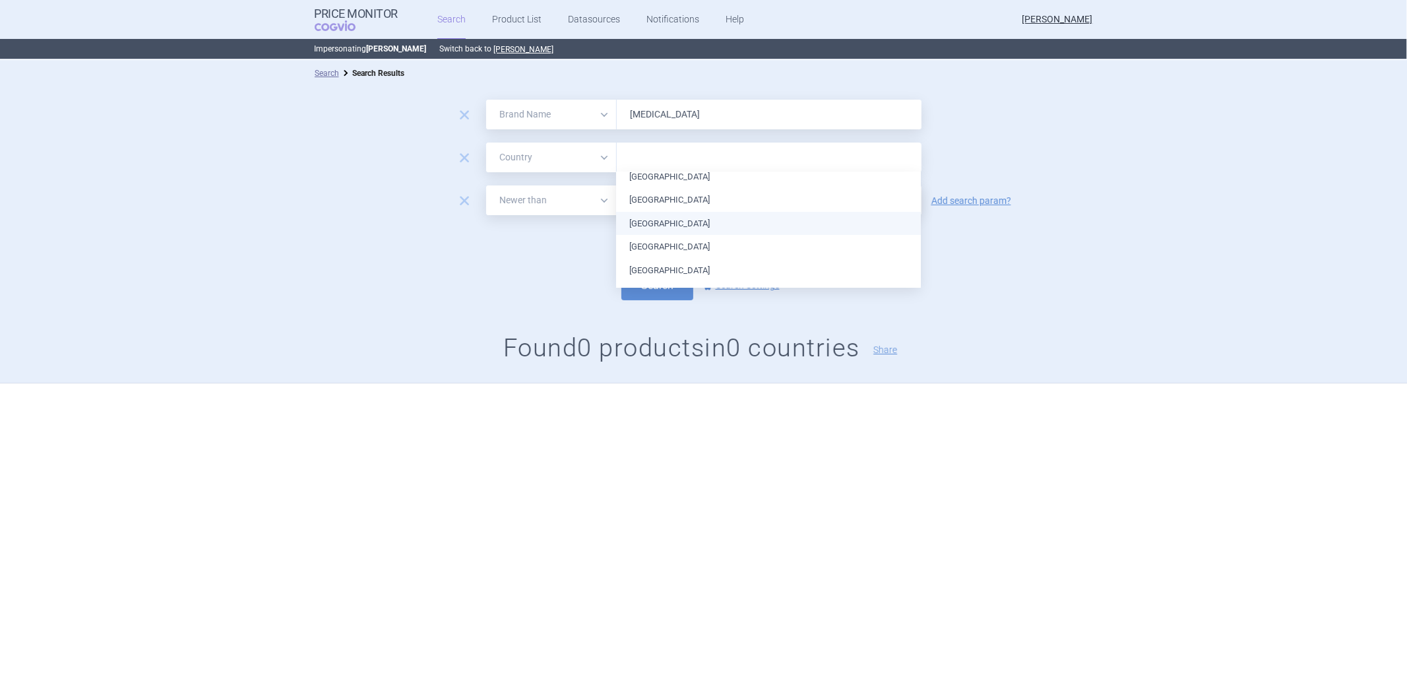
scroll to position [222, 0]
click at [689, 197] on li "[GEOGRAPHIC_DATA]" at bounding box center [768, 197] width 305 height 24
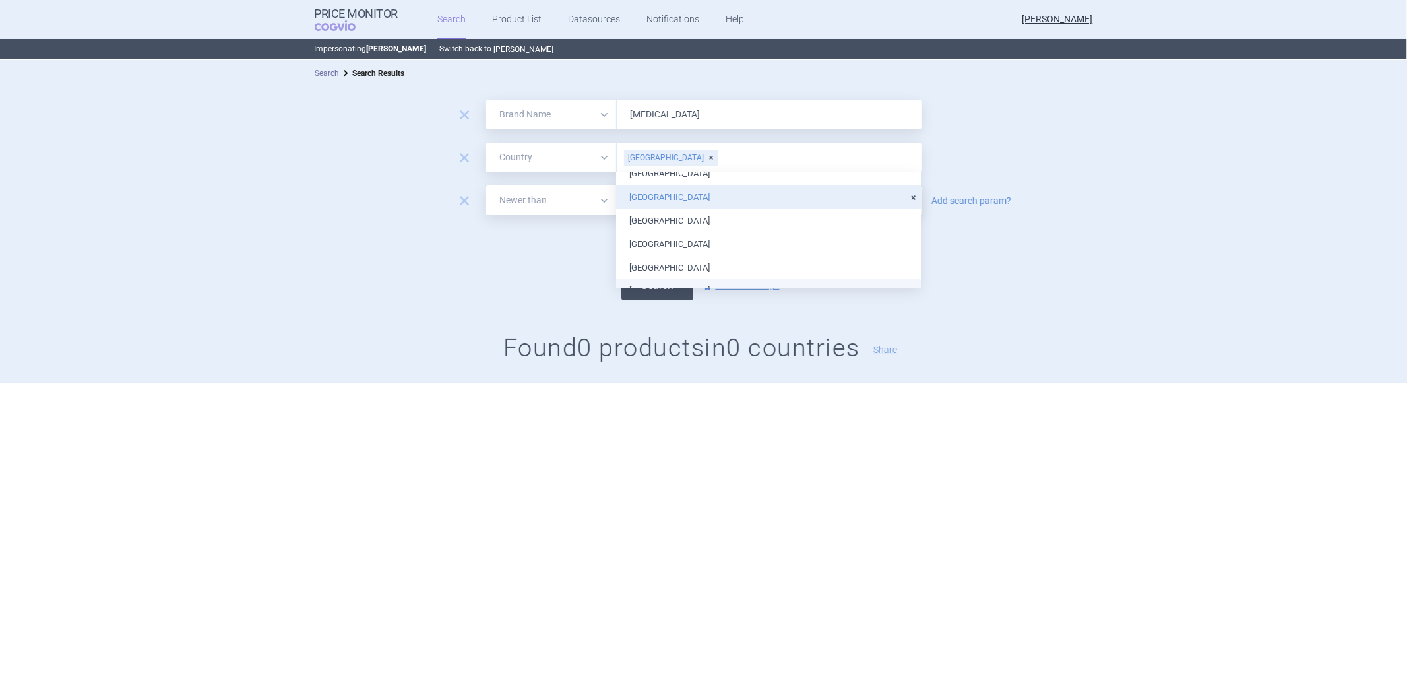
click at [631, 293] on button "Search" at bounding box center [657, 285] width 72 height 30
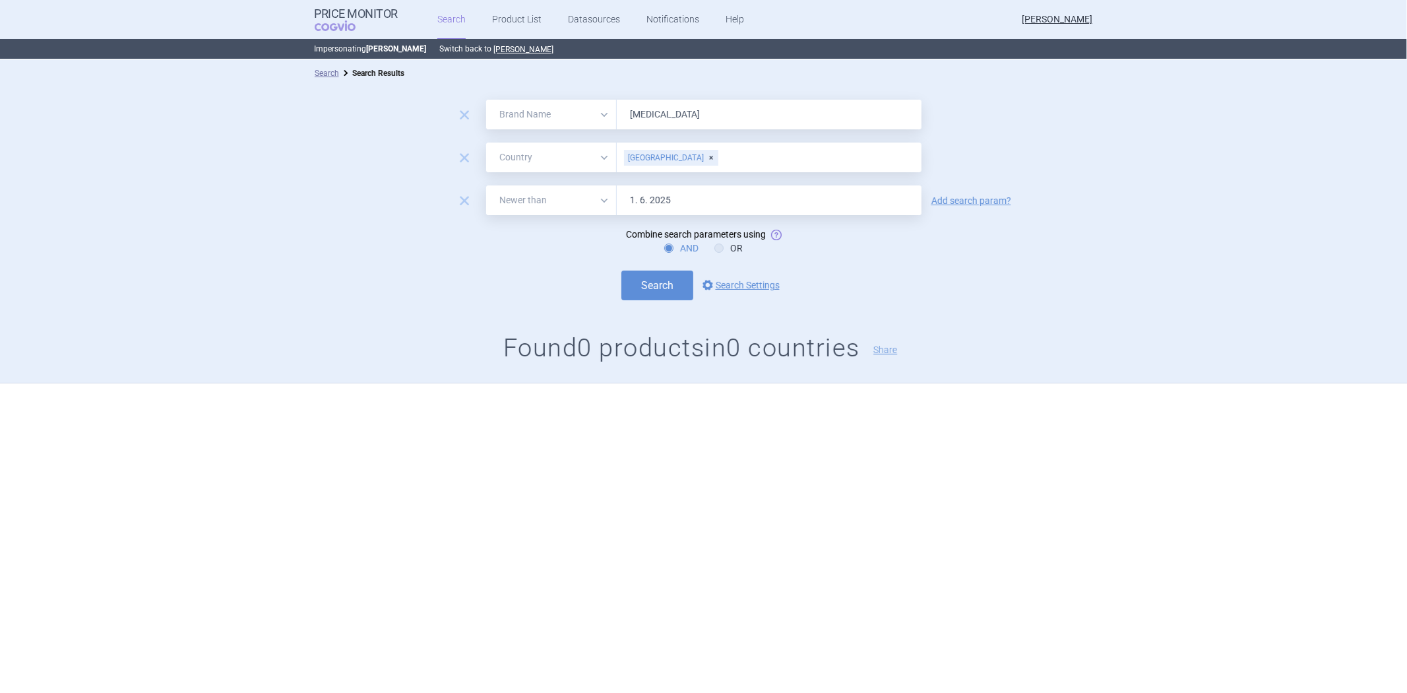
click at [664, 160] on div "[GEOGRAPHIC_DATA]" at bounding box center [671, 158] width 94 height 16
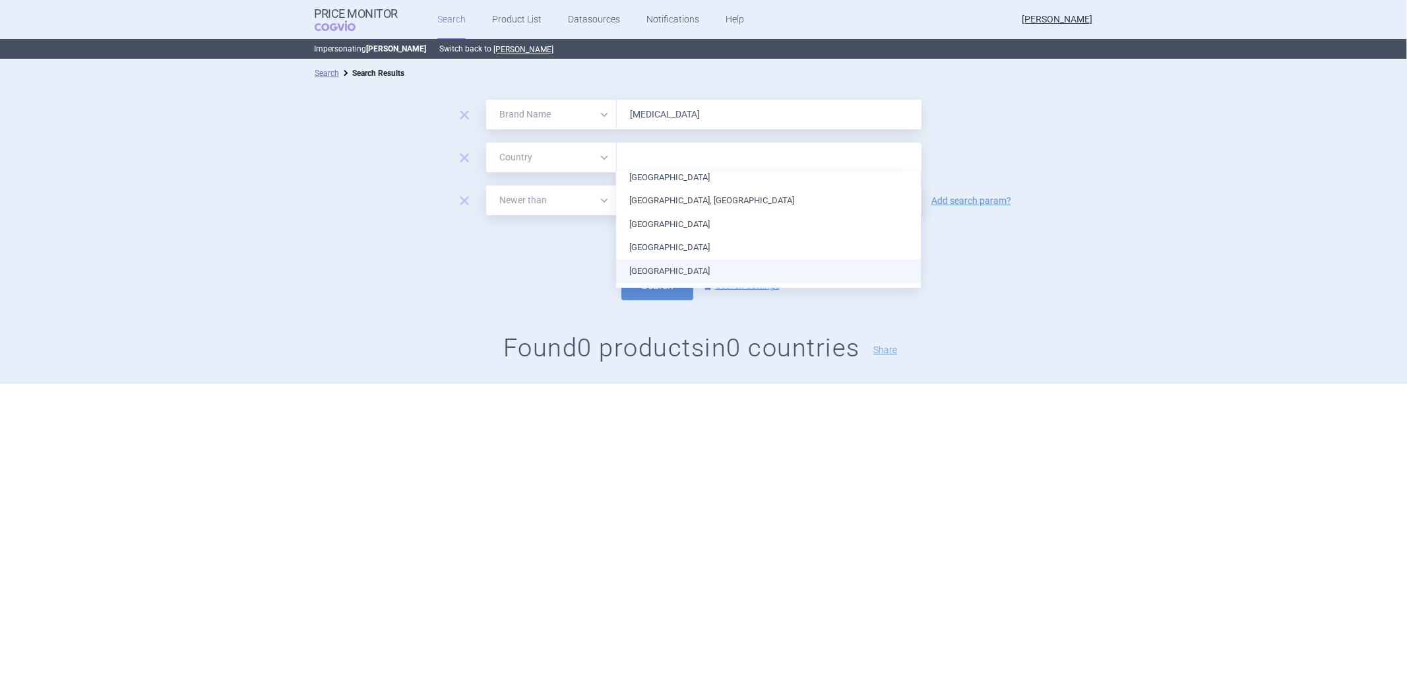
scroll to position [457, 0]
click at [713, 203] on li "[GEOGRAPHIC_DATA]" at bounding box center [768, 197] width 305 height 24
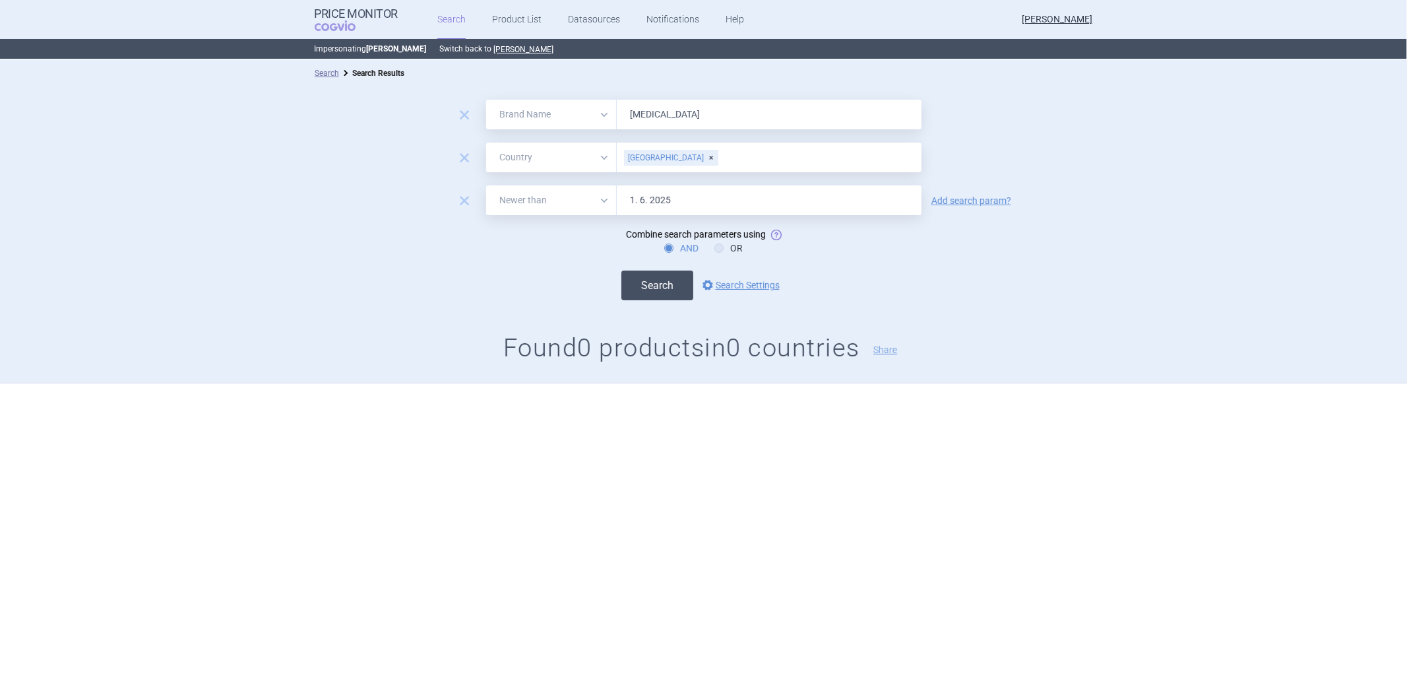
click at [657, 294] on button "Search" at bounding box center [657, 285] width 72 height 30
click at [460, 152] on span "remove" at bounding box center [464, 157] width 18 height 18
select select "newerThan"
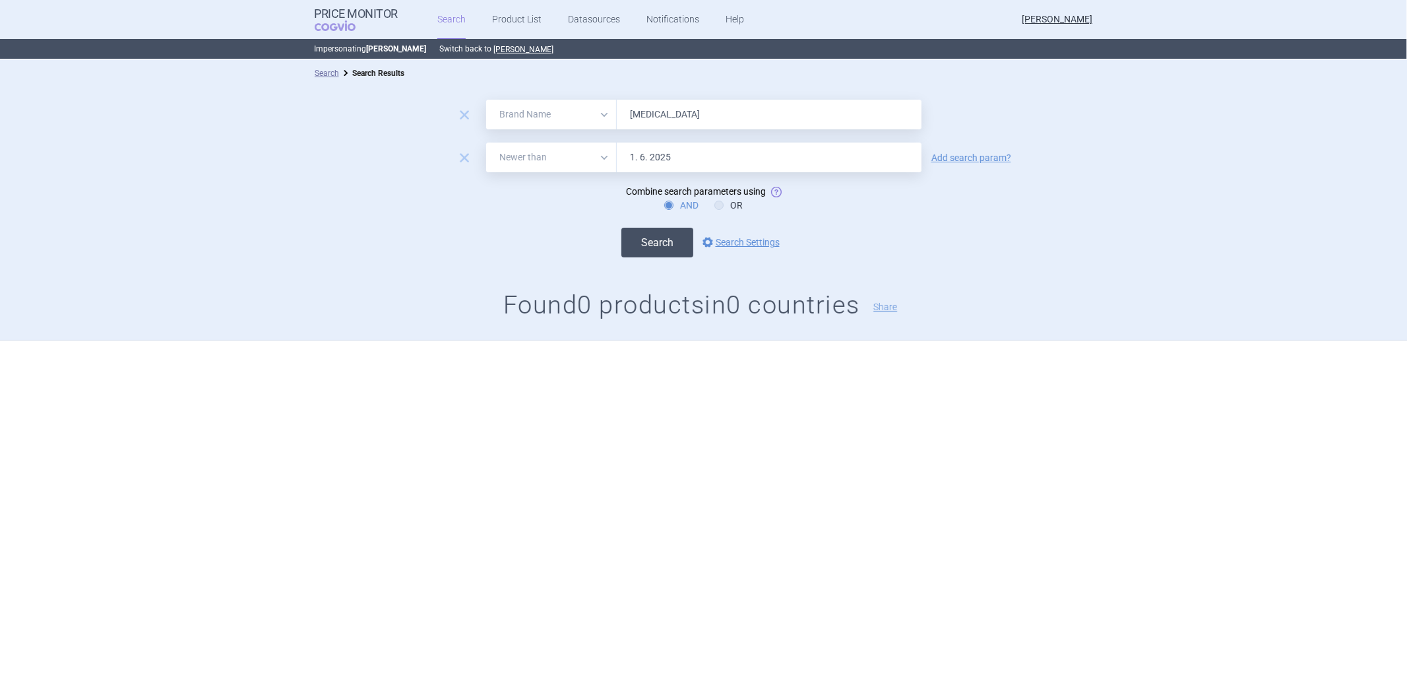
click at [654, 248] on button "Search" at bounding box center [657, 243] width 72 height 30
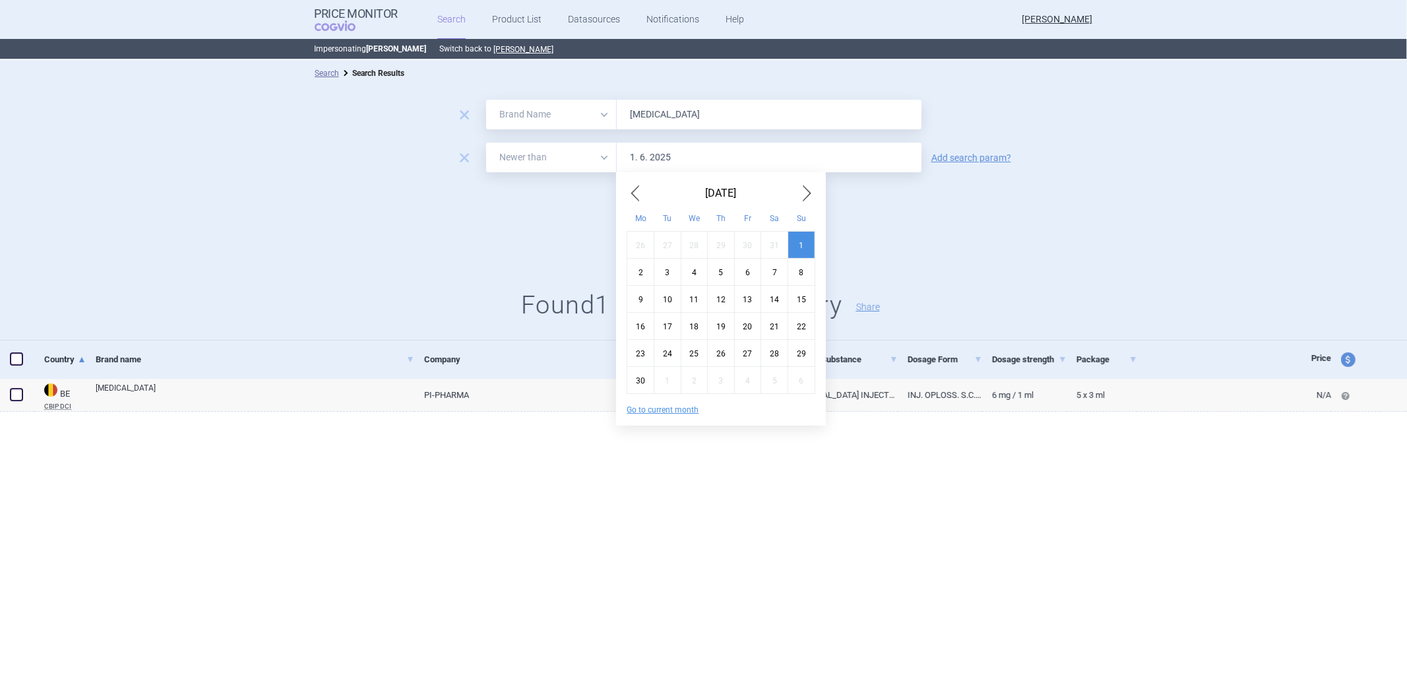
click at [647, 150] on input "1. 6. 2025" at bounding box center [769, 158] width 305 height 30
click at [643, 156] on input "1. 6. 2025" at bounding box center [769, 158] width 305 height 30
type input "1. 1. 2025"
click at [538, 212] on form "remove All Brand Name ATC Company Active Substance Country Newer than [MEDICAL_…" at bounding box center [703, 179] width 1407 height 158
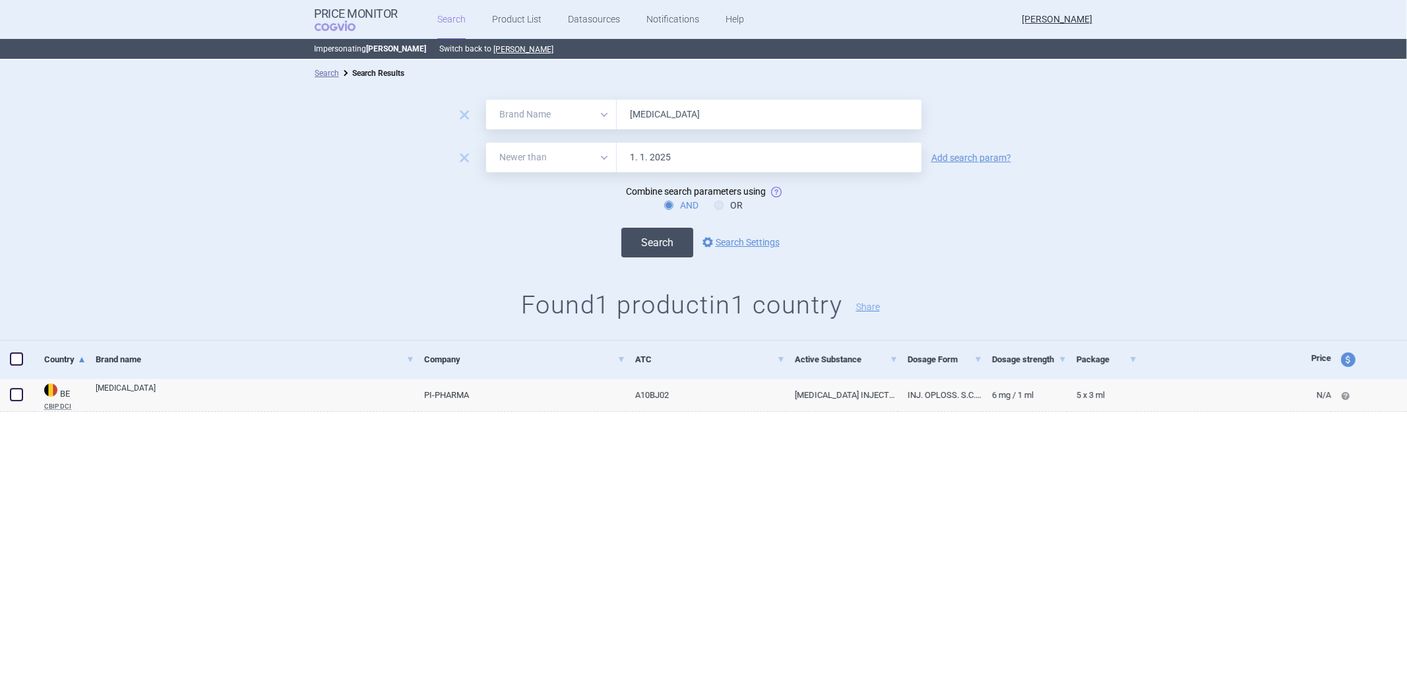
click at [629, 243] on button "Search" at bounding box center [657, 243] width 72 height 30
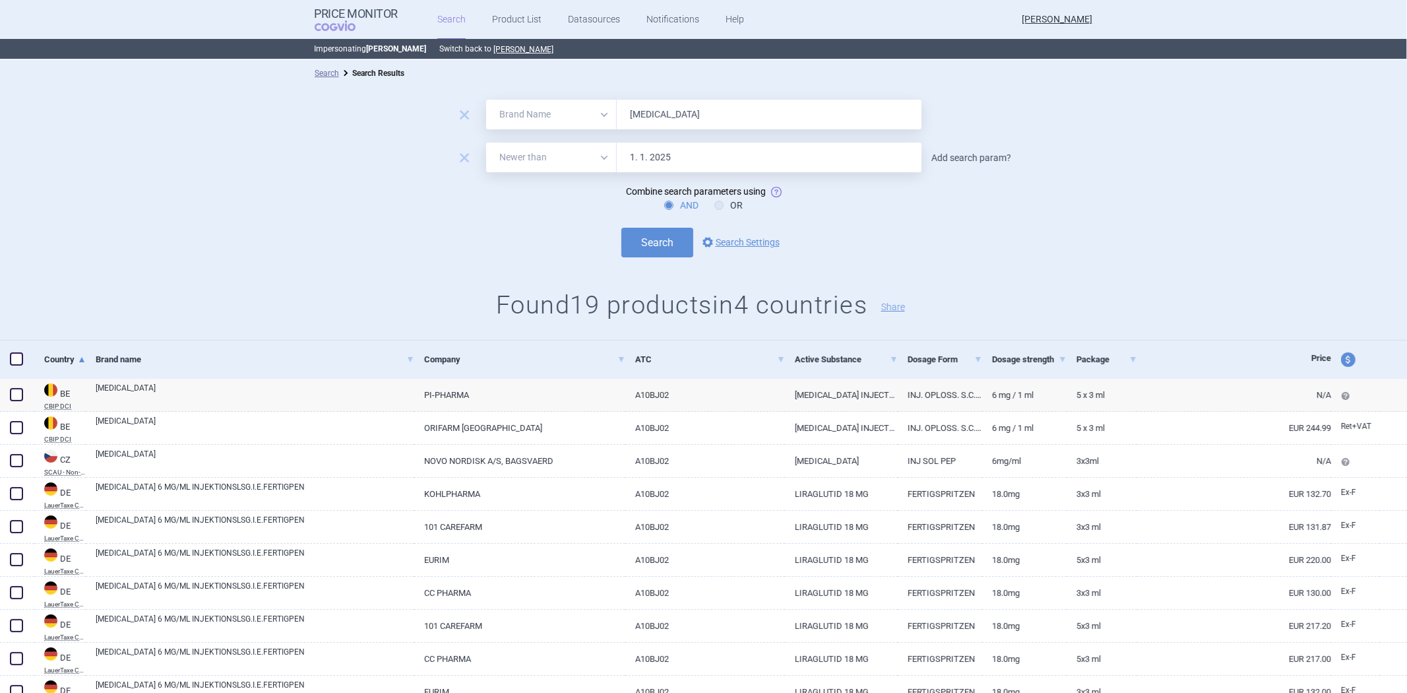
click at [959, 154] on link "Add search param?" at bounding box center [972, 157] width 80 height 9
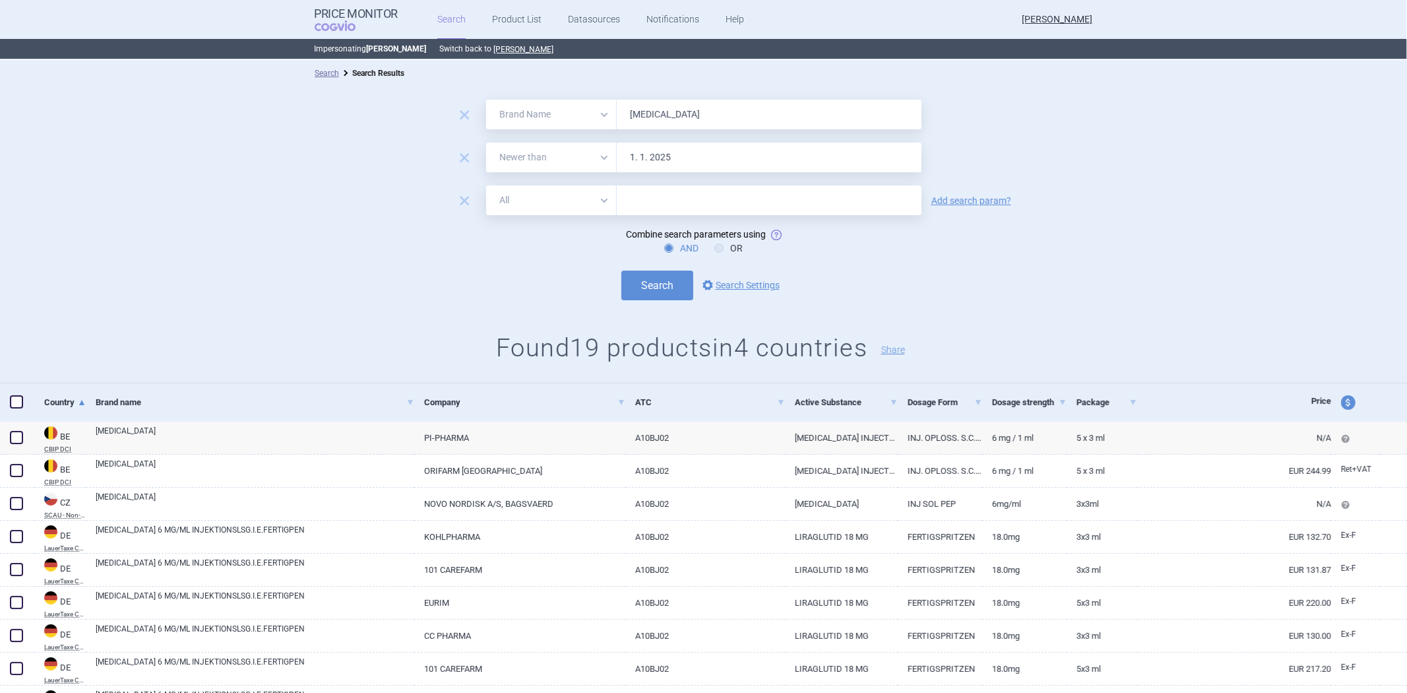
click at [557, 198] on select "All Brand Name ATC Company Active Substance Country Newer than" at bounding box center [551, 200] width 131 height 30
click at [486, 185] on select "All Brand Name ATC Company Active Substance Country Newer than" at bounding box center [551, 200] width 131 height 30
click at [642, 213] on input "text" at bounding box center [769, 200] width 305 height 30
click at [554, 201] on select "All Brand Name ATC Company Active Substance Country Newer than" at bounding box center [551, 200] width 131 height 30
select select "country"
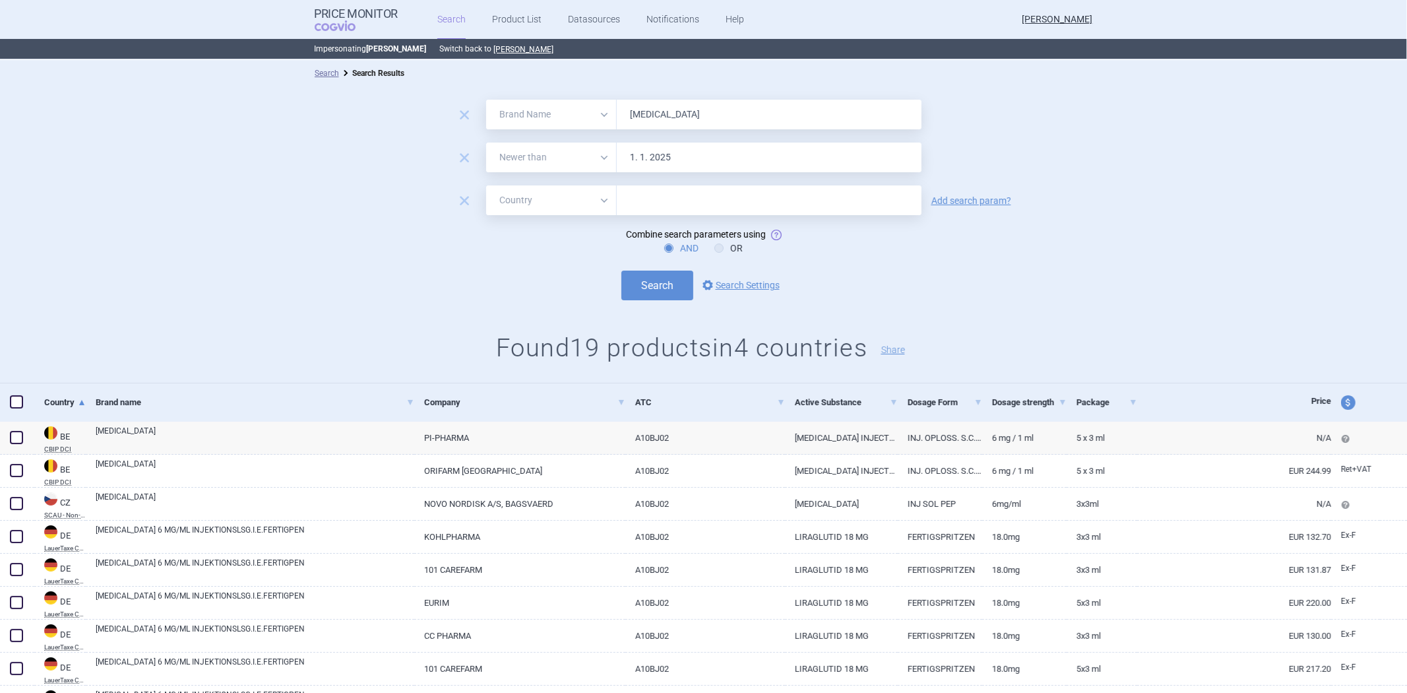
click at [486, 185] on select "All Brand Name ATC Company Active Substance Country Newer than" at bounding box center [551, 200] width 131 height 30
click at [627, 199] on input "text" at bounding box center [769, 200] width 292 height 17
type input "ger"
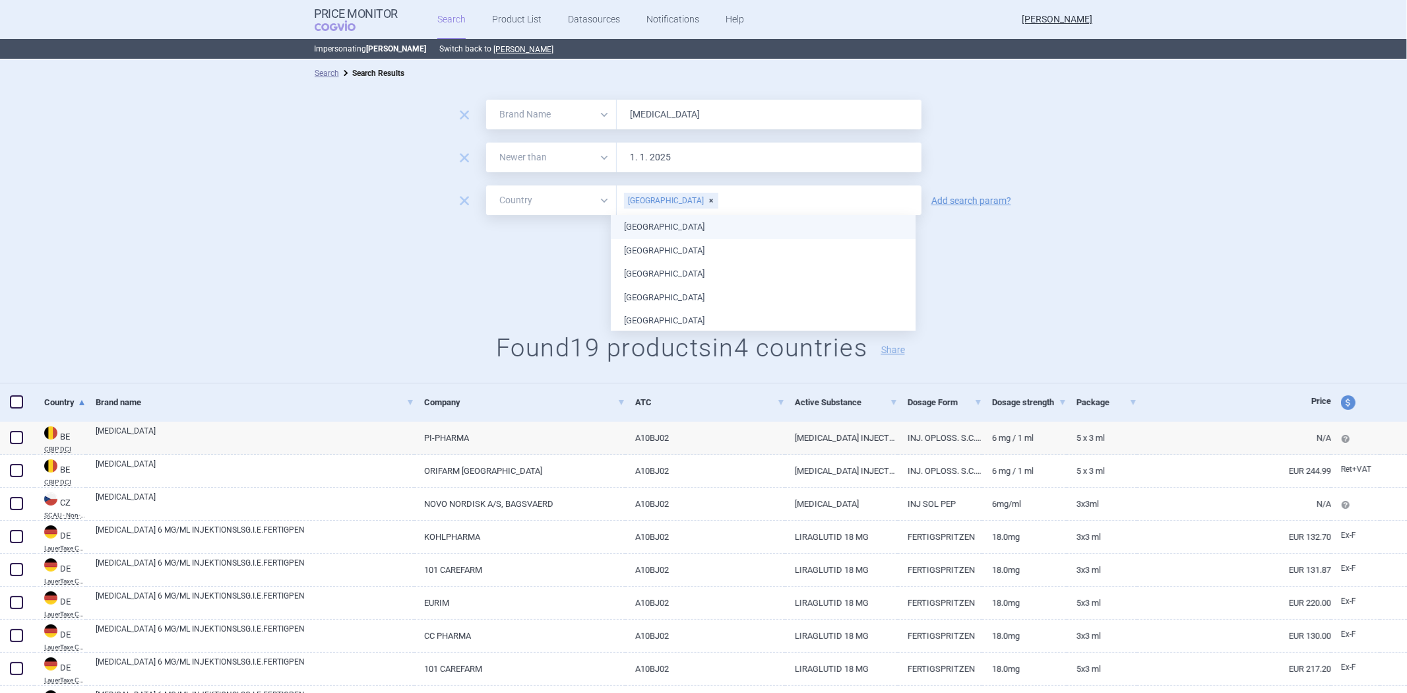
click at [673, 222] on ul "[GEOGRAPHIC_DATA] [GEOGRAPHIC_DATA] [GEOGRAPHIC_DATA] [GEOGRAPHIC_DATA] [GEOGRA…" at bounding box center [763, 590] width 305 height 751
click at [570, 276] on div "Search options Search Settings" at bounding box center [703, 285] width 1407 height 30
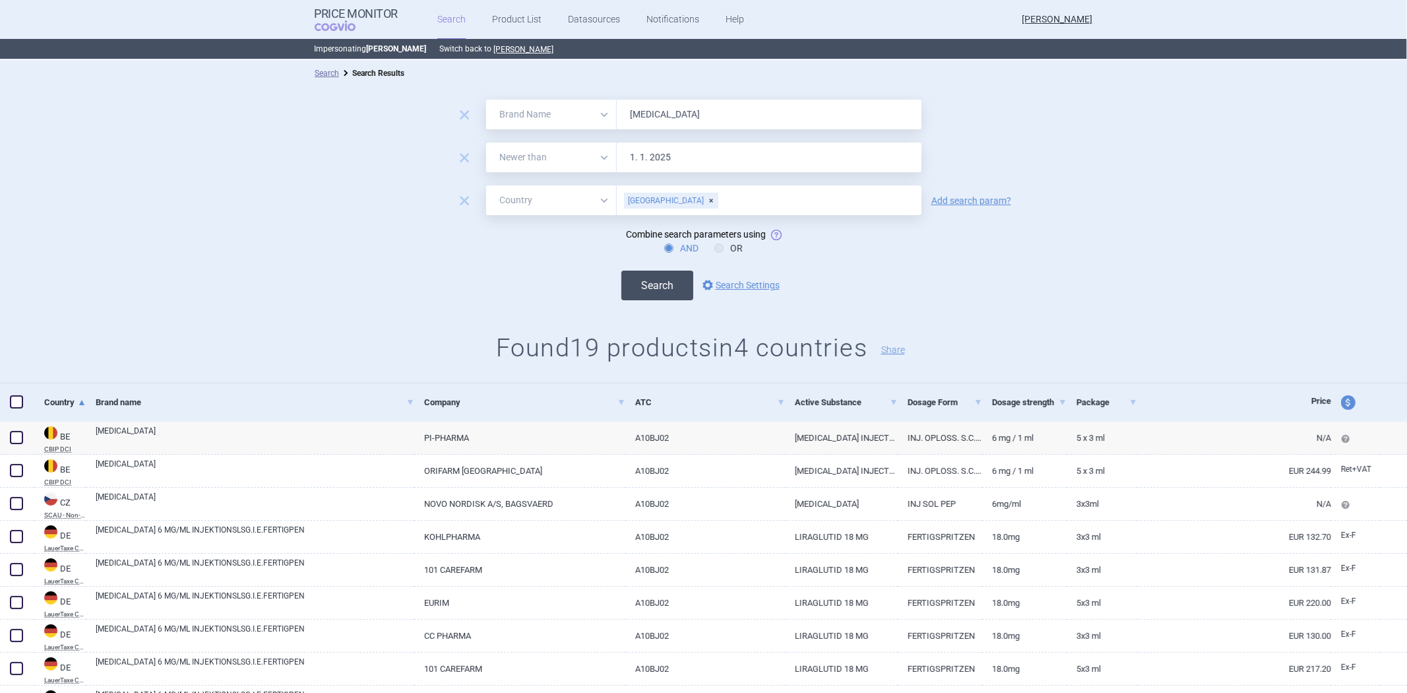
click at [633, 280] on button "Search" at bounding box center [657, 285] width 72 height 30
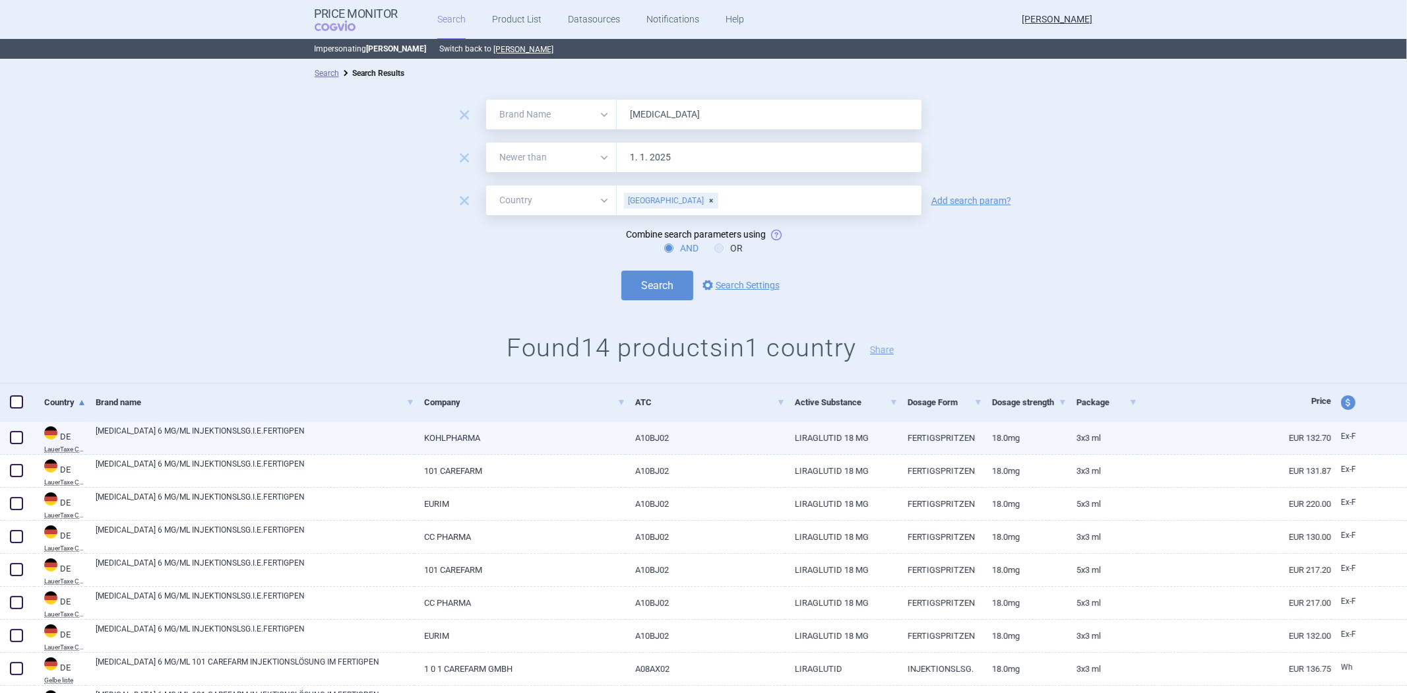
click at [690, 430] on link "A10BJ02" at bounding box center [705, 438] width 160 height 32
select select "EUR"
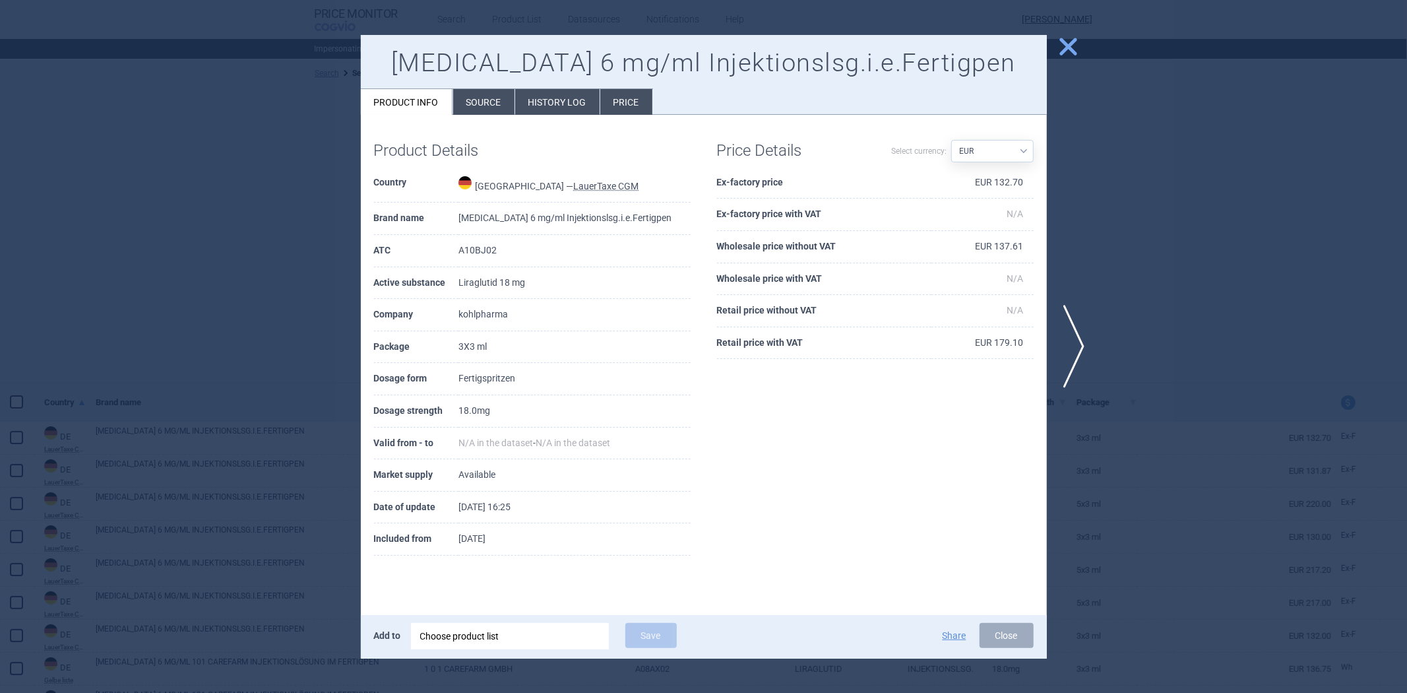
click at [561, 109] on li "History log" at bounding box center [557, 102] width 84 height 26
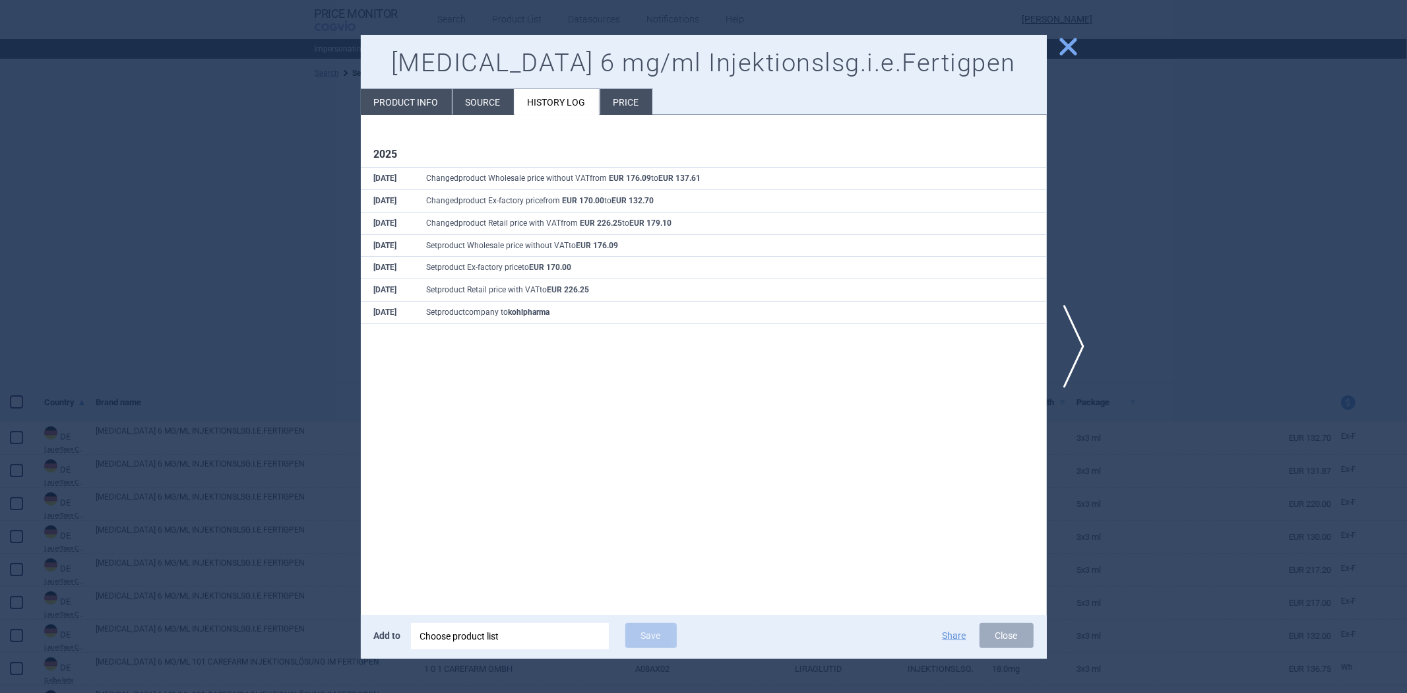
click at [319, 117] on div at bounding box center [703, 346] width 1407 height 693
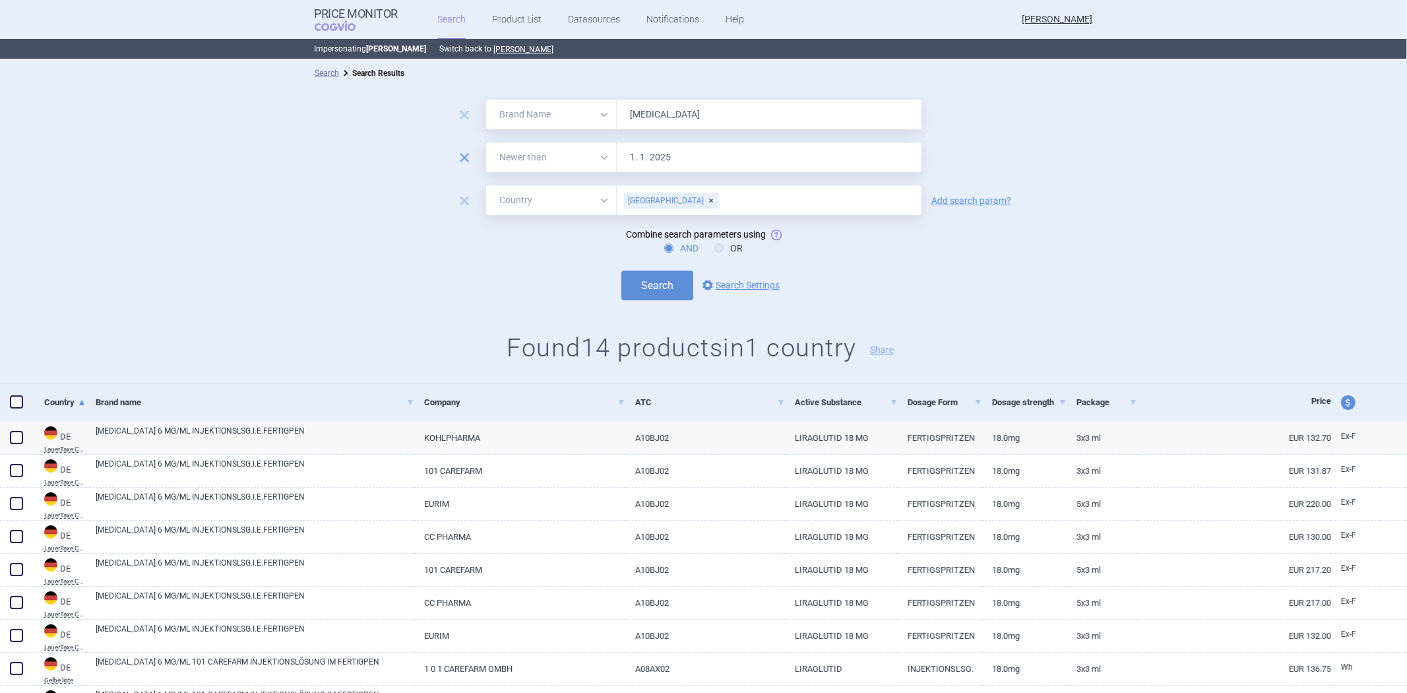
click at [463, 157] on span "remove" at bounding box center [464, 157] width 18 height 18
select select "country"
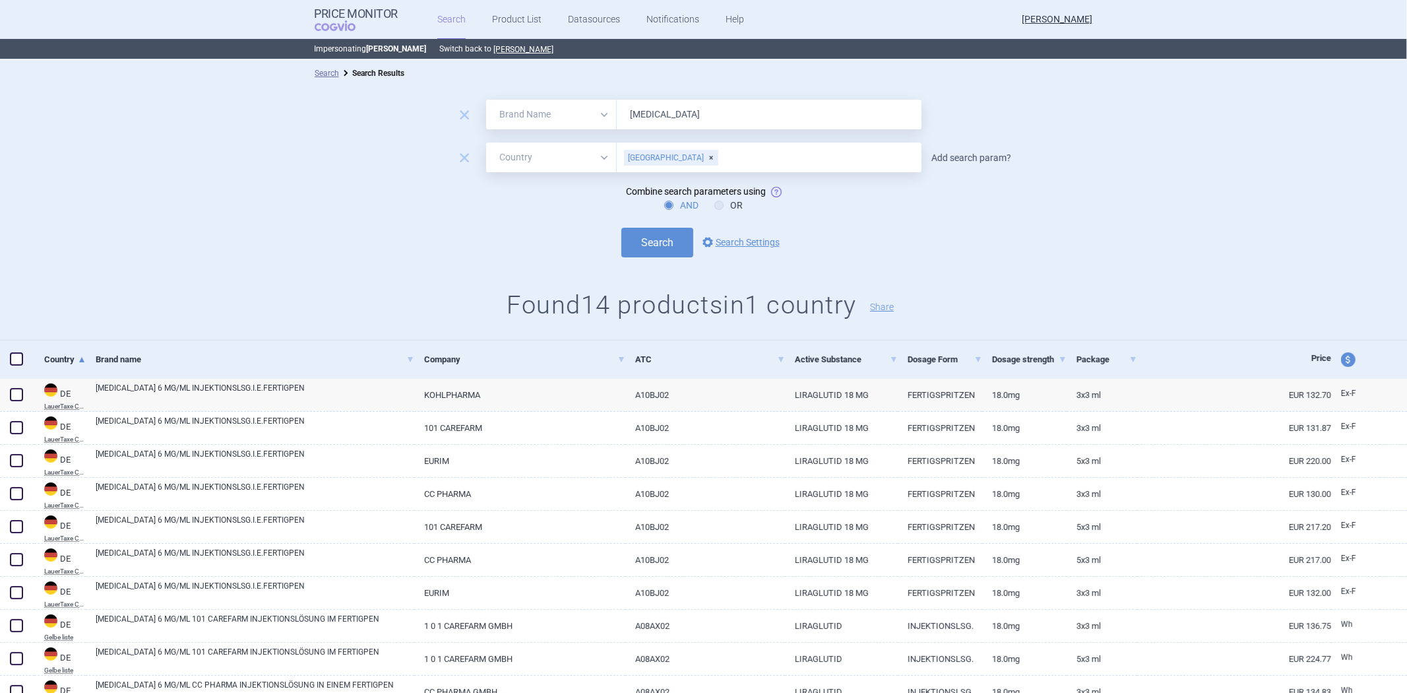
click at [957, 156] on link "Add search param?" at bounding box center [972, 157] width 80 height 9
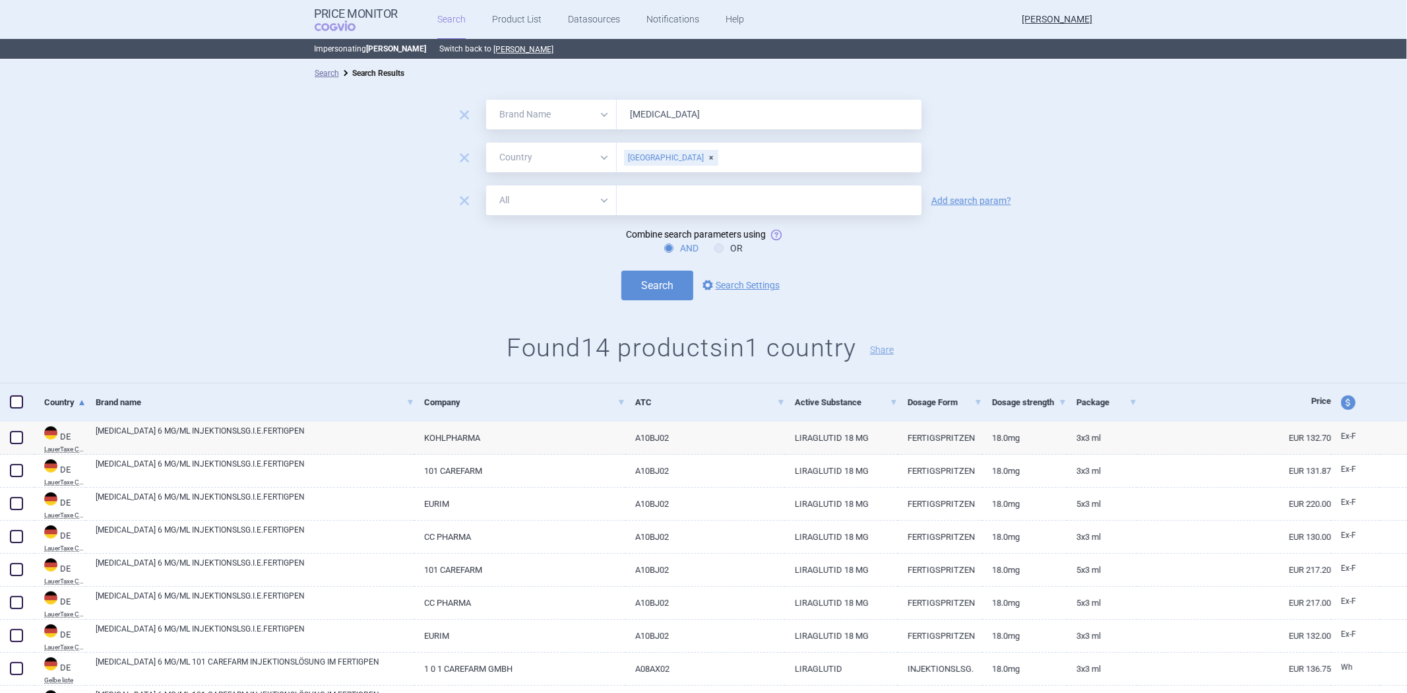
click at [536, 193] on select "All Brand Name ATC Company Active Substance Country Newer than" at bounding box center [551, 200] width 131 height 30
select select "newerThan"
click at [486, 185] on select "All Brand Name ATC Company Active Substance Country Newer than" at bounding box center [551, 200] width 131 height 30
click at [658, 197] on input "text" at bounding box center [769, 200] width 305 height 30
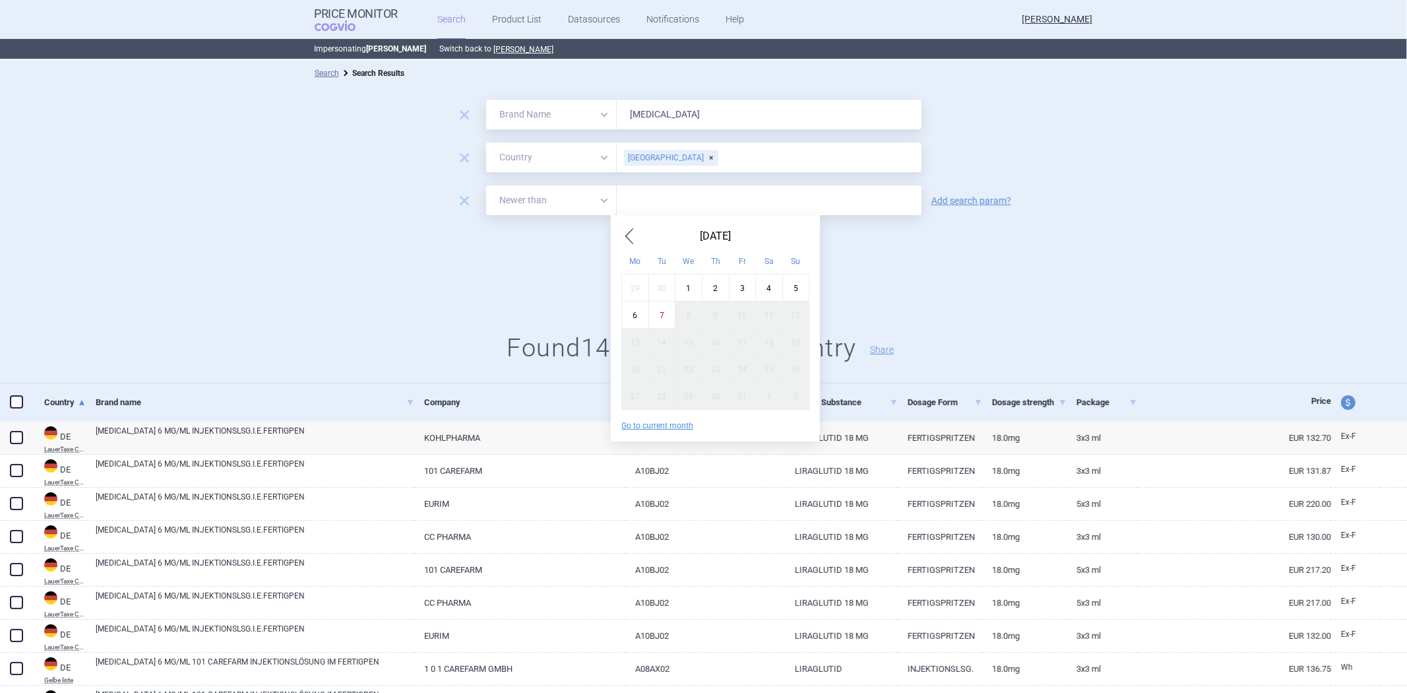
click at [631, 240] on span "Previous Month" at bounding box center [629, 236] width 16 height 21
click at [630, 238] on span "Previous Month" at bounding box center [629, 236] width 16 height 21
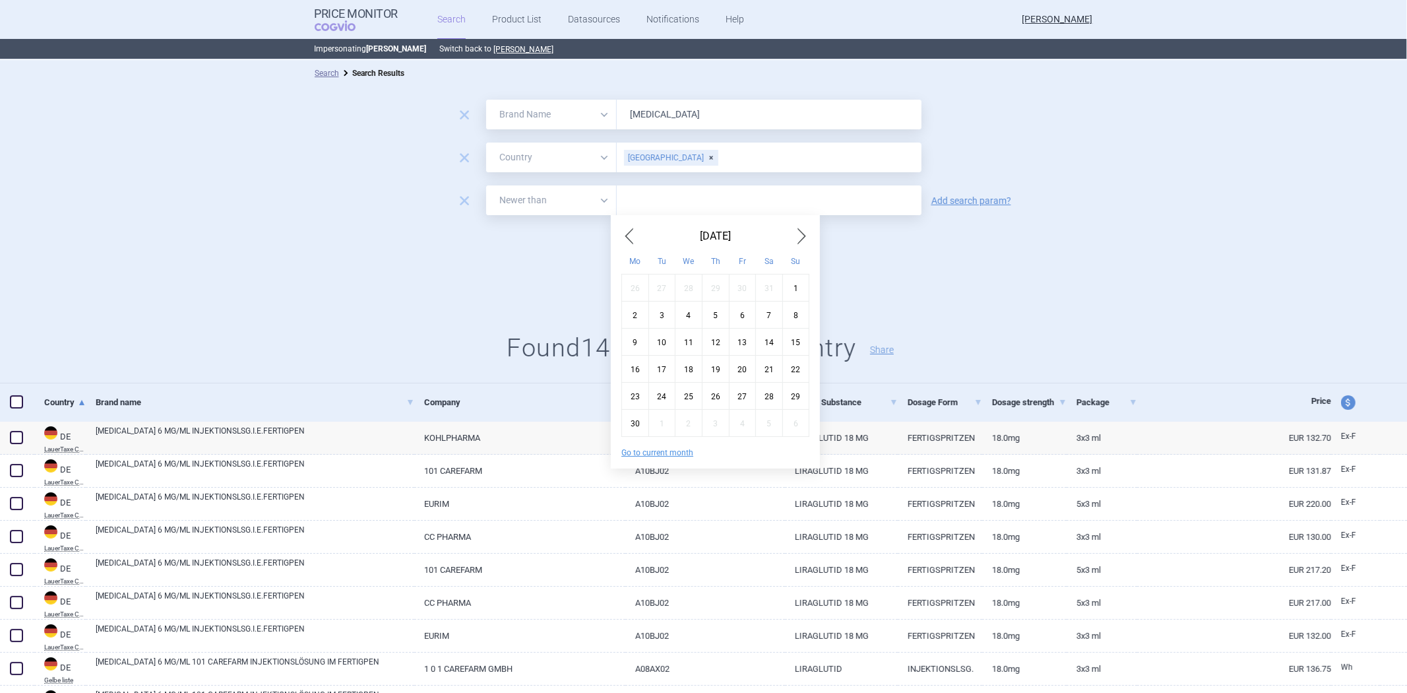
click at [630, 238] on span "Previous Month" at bounding box center [629, 236] width 16 height 21
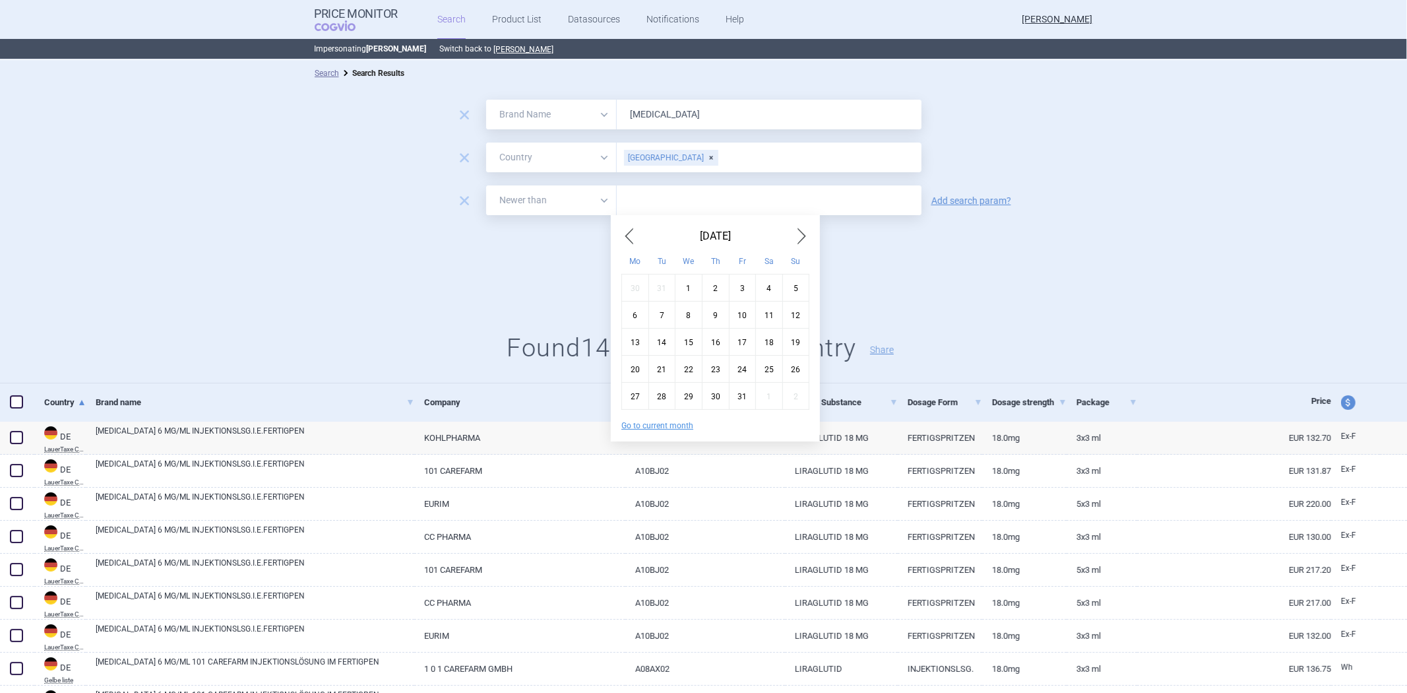
click at [683, 282] on div "1" at bounding box center [689, 287] width 27 height 27
type input "1. 1. 2025"
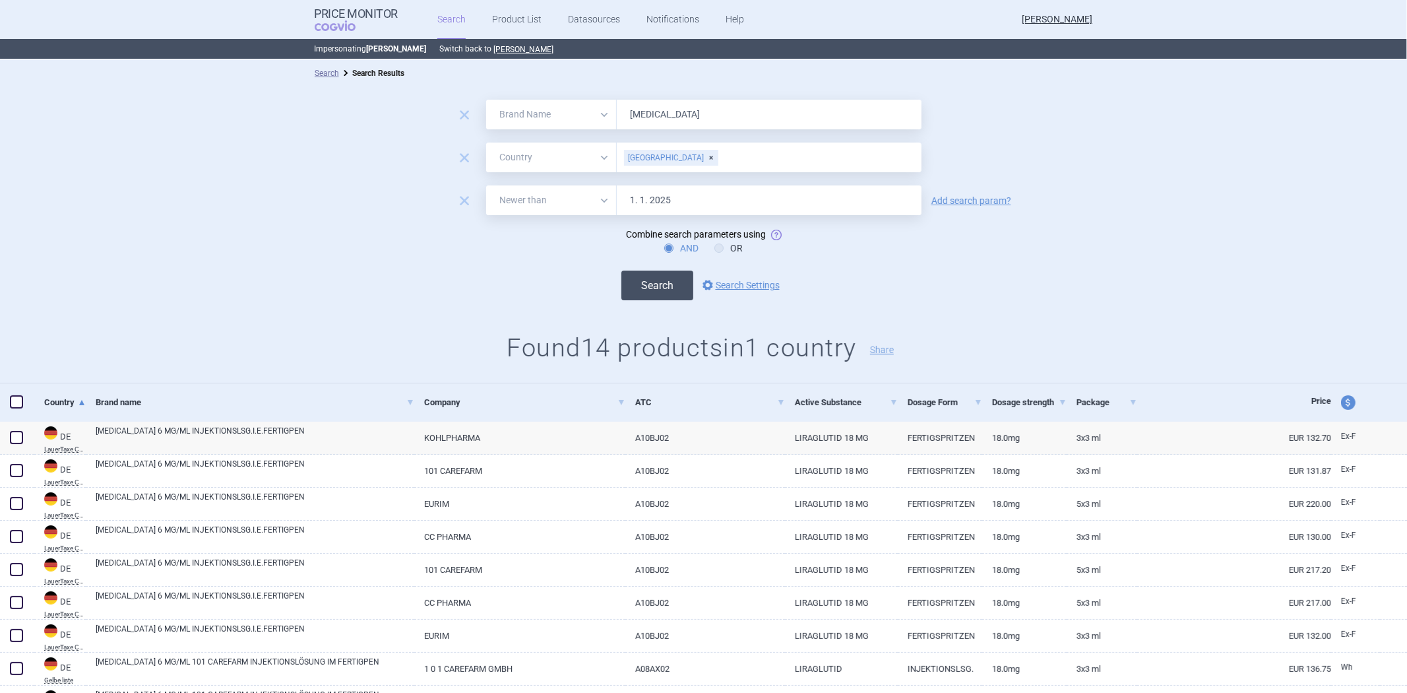
click at [668, 285] on button "Search" at bounding box center [657, 285] width 72 height 30
click at [1089, 280] on div "Search options Search Settings" at bounding box center [703, 285] width 1407 height 30
click at [494, 51] on button "[PERSON_NAME]" at bounding box center [524, 49] width 60 height 11
select select "brandName"
select select "country"
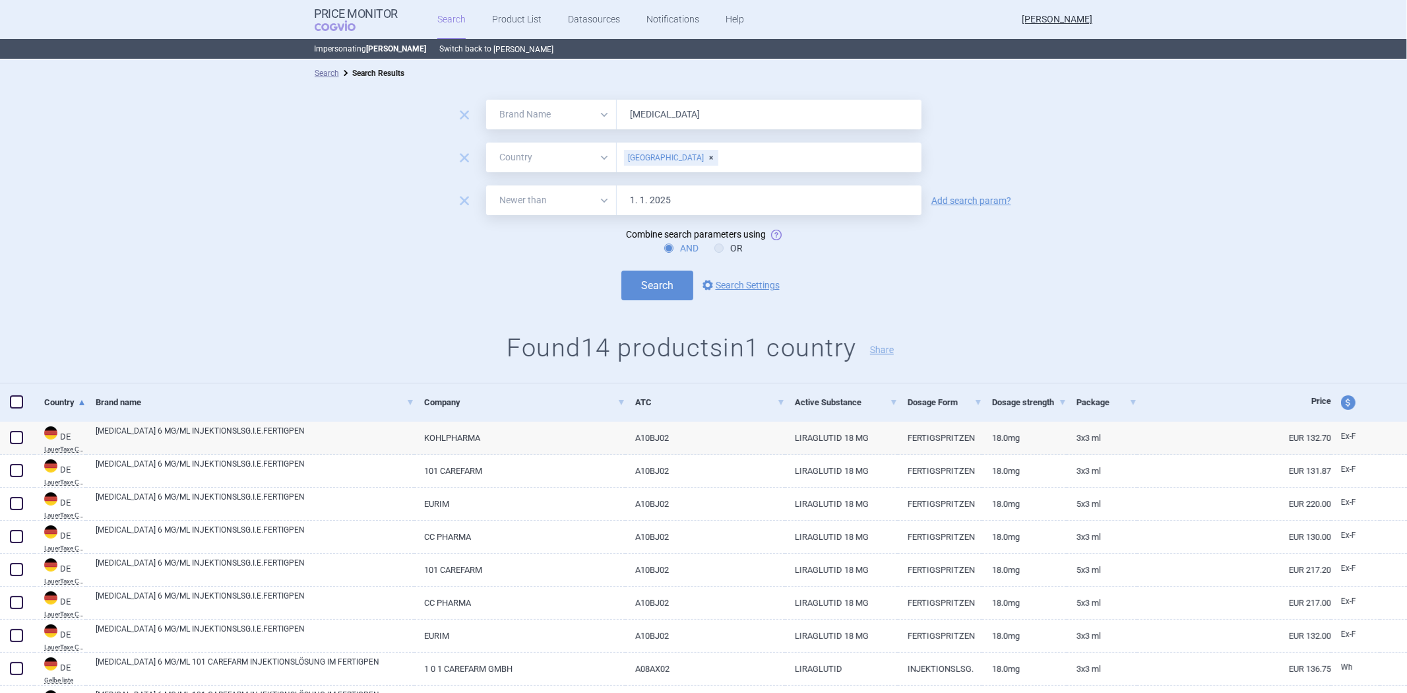
select select "newerThan"
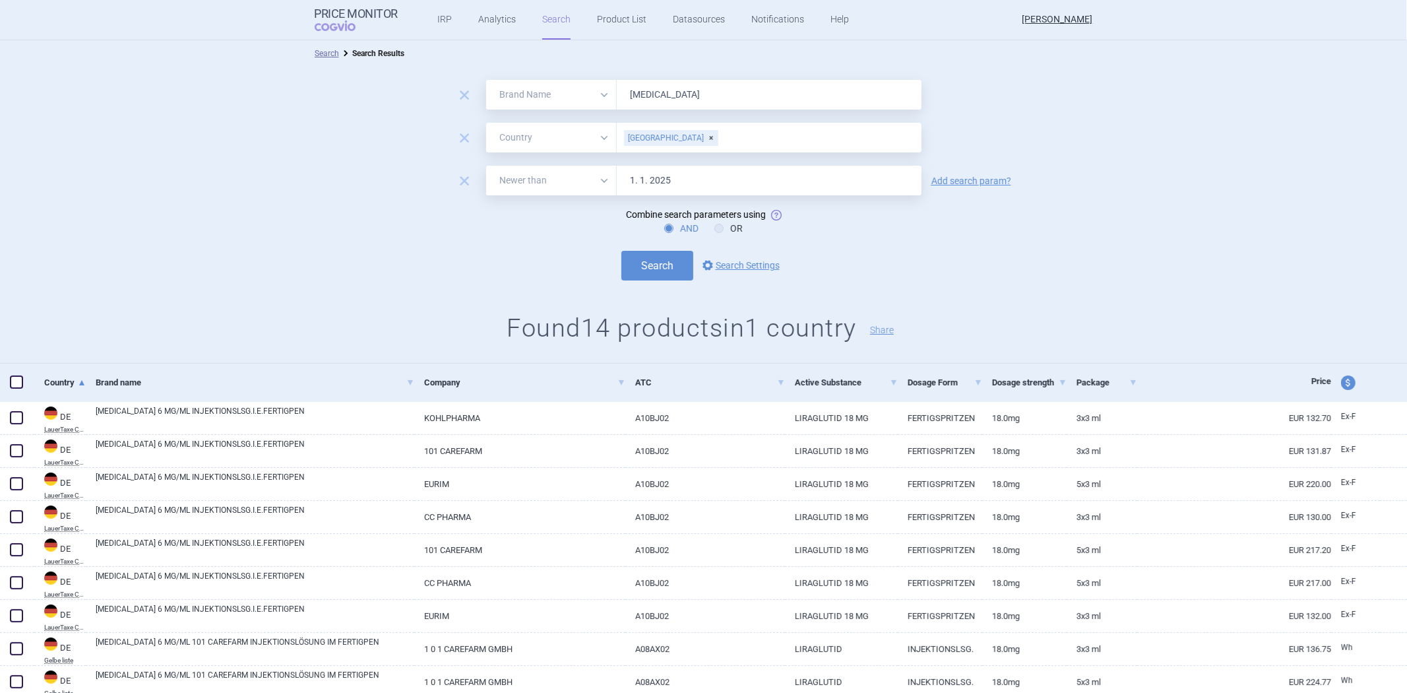
click at [465, 170] on div "remove All Brand Name ATC Company Active Substance Country Newer than 1. 1. 202…" at bounding box center [703, 181] width 1407 height 30
click at [459, 177] on span "remove" at bounding box center [464, 181] width 18 height 18
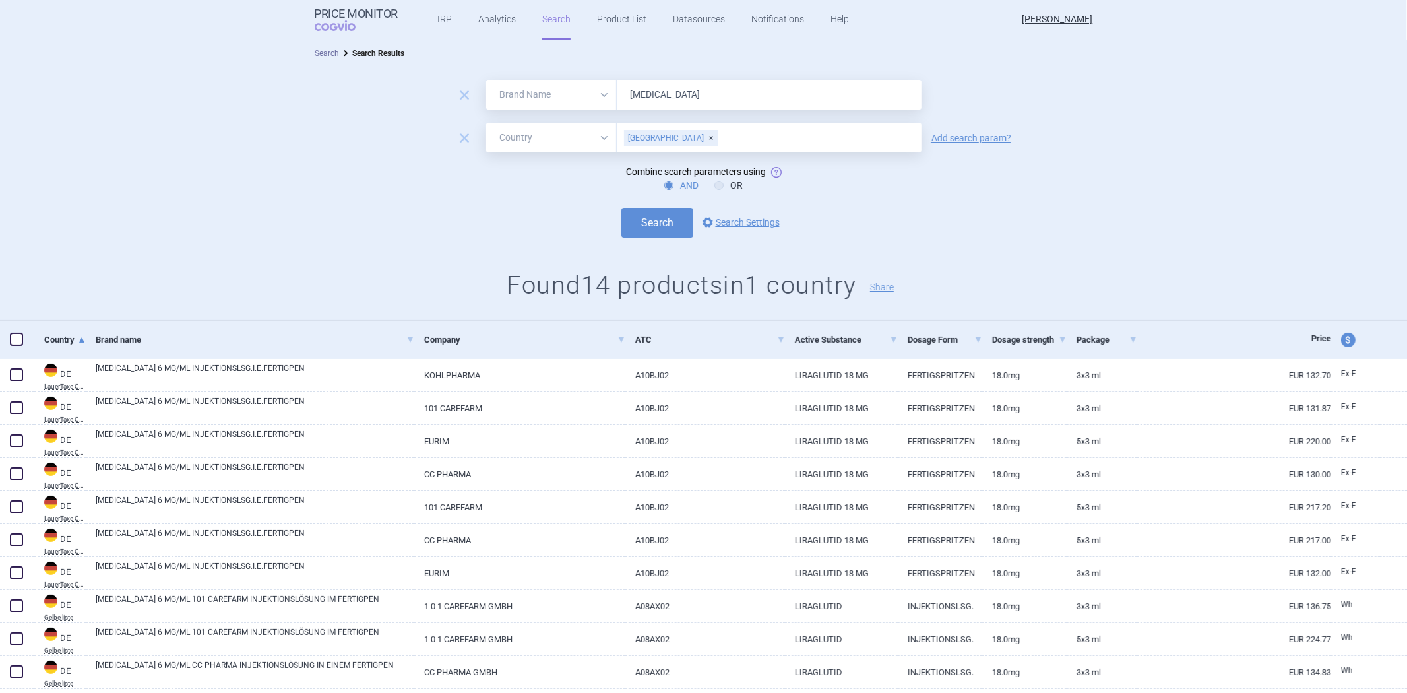
click at [461, 149] on div "remove All Brand Name ATC Company Active Substance Country Newer than [GEOGRAPH…" at bounding box center [703, 138] width 1407 height 30
click at [458, 146] on span "remove" at bounding box center [464, 138] width 18 height 18
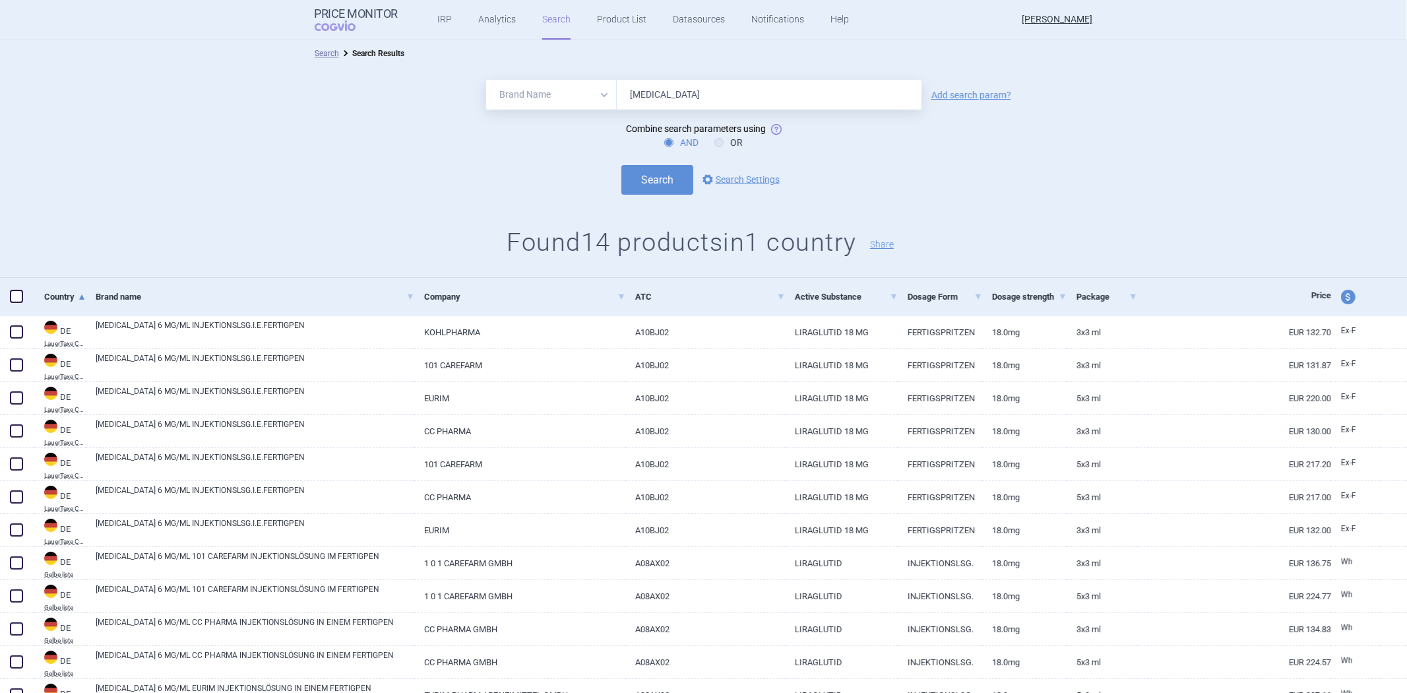
click at [523, 93] on select "All Brand Name ATC Company Active Substance Country Newer than" at bounding box center [551, 95] width 131 height 30
click at [486, 80] on select "All Brand Name ATC Company Active Substance Country Newer than" at bounding box center [551, 95] width 131 height 30
click at [660, 92] on input "[MEDICAL_DATA]" at bounding box center [769, 95] width 305 height 30
click at [548, 98] on select "All Brand Name ATC Company Active Substance Country Newer than" at bounding box center [551, 95] width 131 height 30
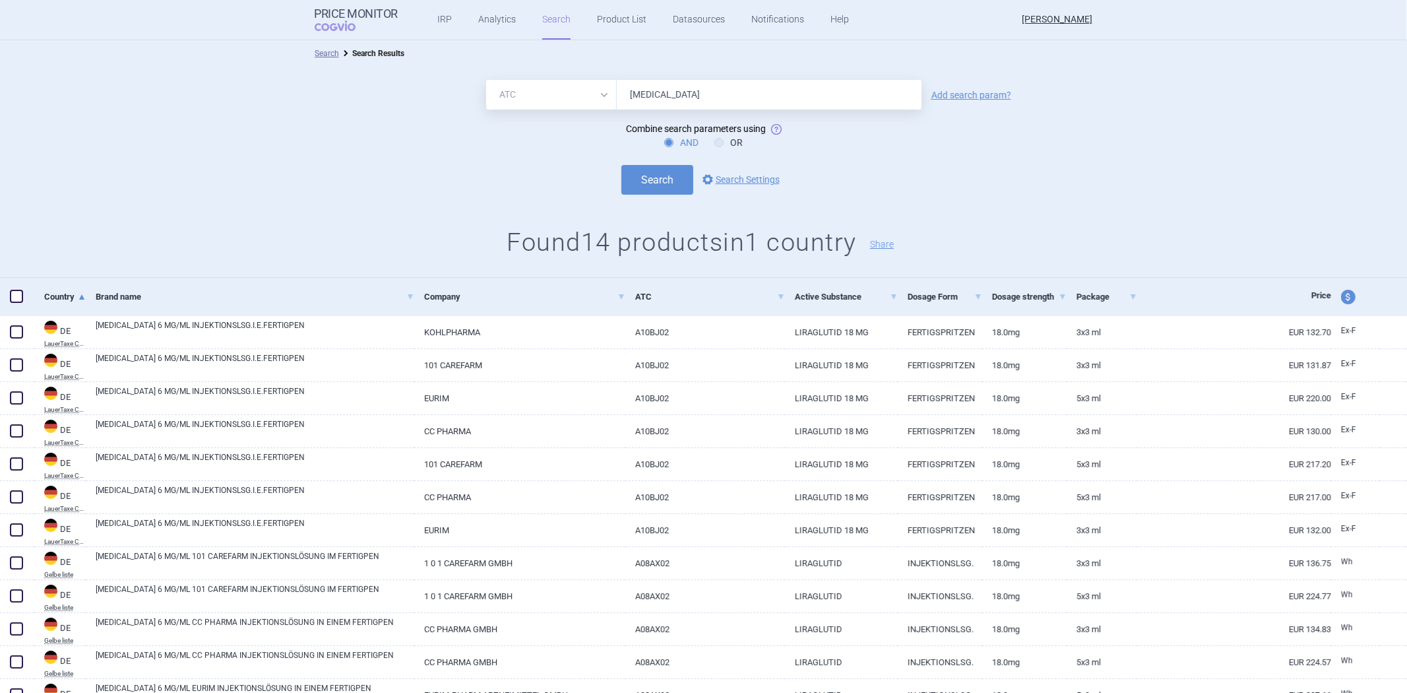
select select "brandName"
click at [486, 80] on select "All Brand Name ATC Company Active Substance Country Newer than" at bounding box center [551, 95] width 131 height 30
click at [939, 96] on link "Add search param?" at bounding box center [972, 94] width 80 height 9
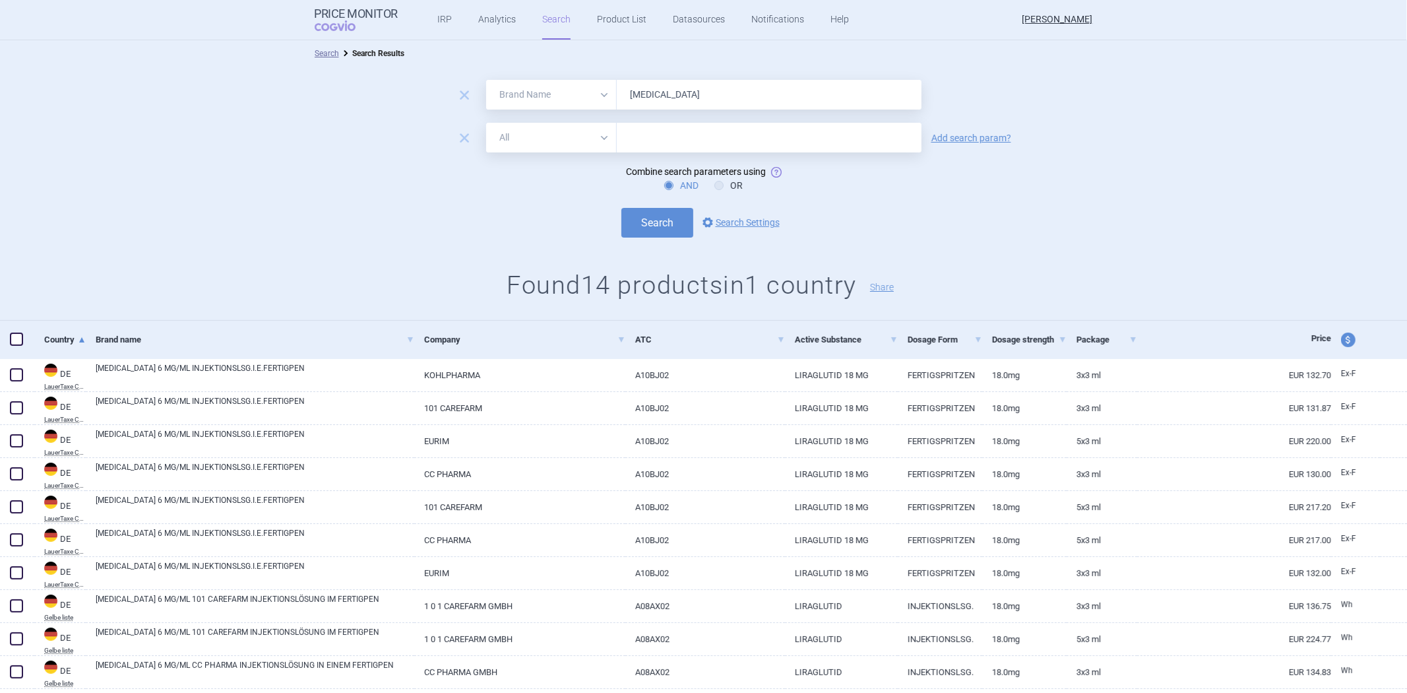
click at [578, 141] on select "All Brand Name ATC Company Active Substance Country Newer than" at bounding box center [551, 138] width 131 height 30
click at [897, 186] on div "AND OR" at bounding box center [703, 185] width 1407 height 13
click at [544, 140] on select "All Brand Name ATC Company Active Substance Country Newer than" at bounding box center [551, 138] width 131 height 30
select select "activeSubstance"
click at [486, 123] on select "All Brand Name ATC Company Active Substance Country Newer than" at bounding box center [551, 138] width 131 height 30
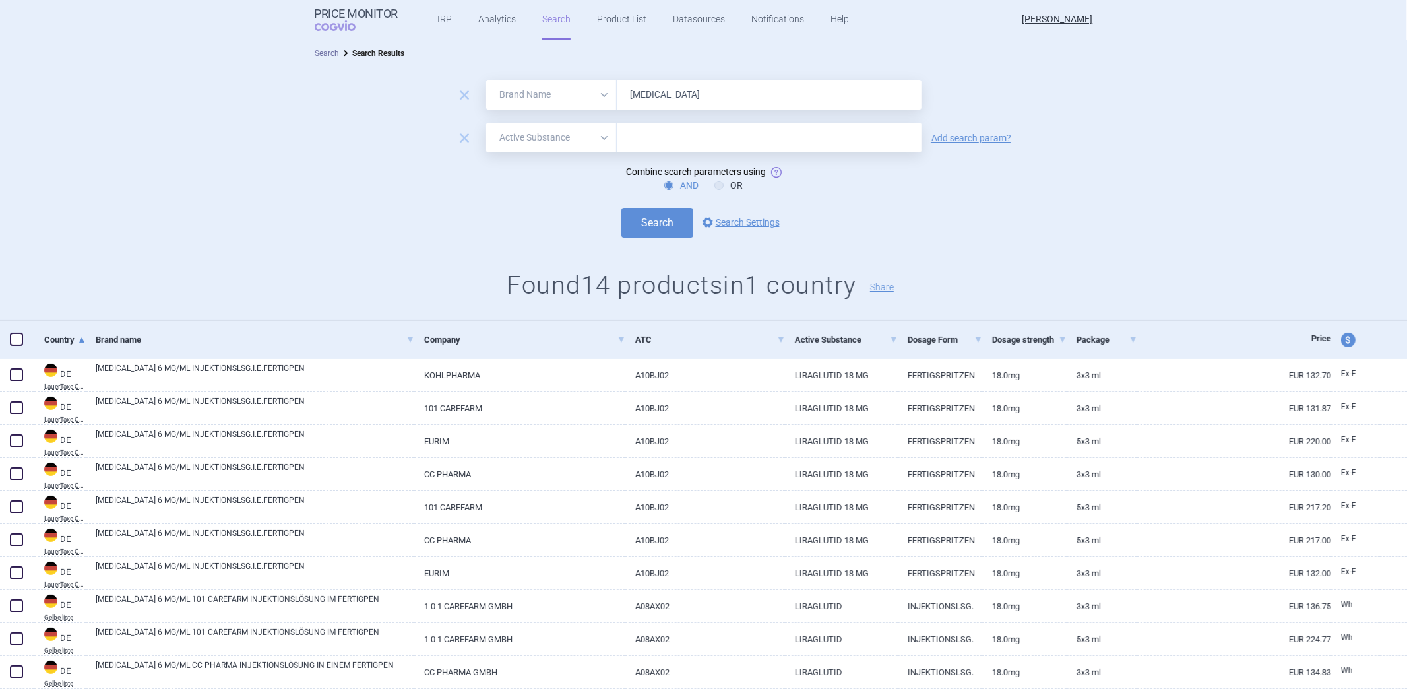
click at [673, 133] on input "text" at bounding box center [769, 138] width 305 height 30
paste input "A10BJ02"
type input "A10BJ02"
click at [957, 137] on link "Add search param?" at bounding box center [972, 137] width 80 height 9
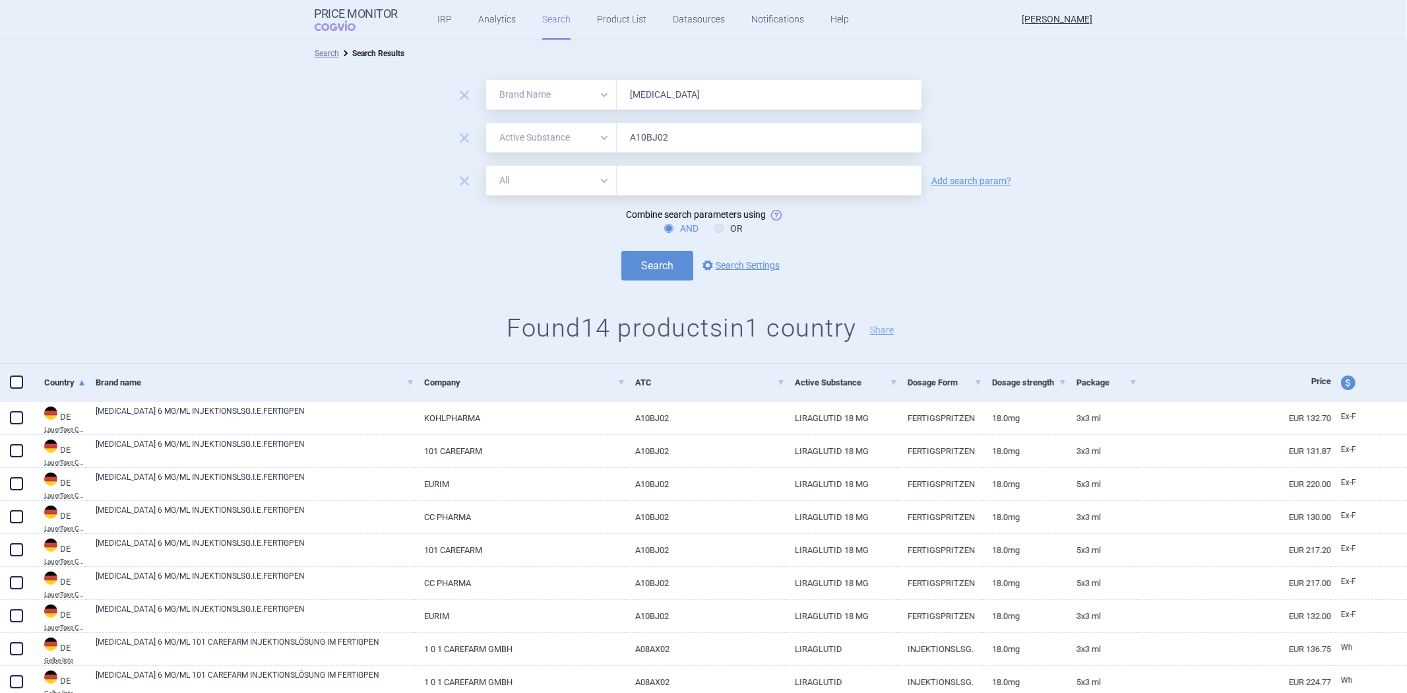
click at [569, 144] on select "All Brand Name ATC Company Active Substance Country Newer than" at bounding box center [551, 138] width 131 height 30
click at [486, 123] on select "All Brand Name ATC Company Active Substance Country Newer than" at bounding box center [551, 138] width 131 height 30
click at [585, 140] on select "All Brand Name ATC Company Active Substance Country Newer than" at bounding box center [551, 138] width 131 height 30
click at [710, 183] on input "text" at bounding box center [769, 181] width 305 height 30
paste input "A10BJ02"
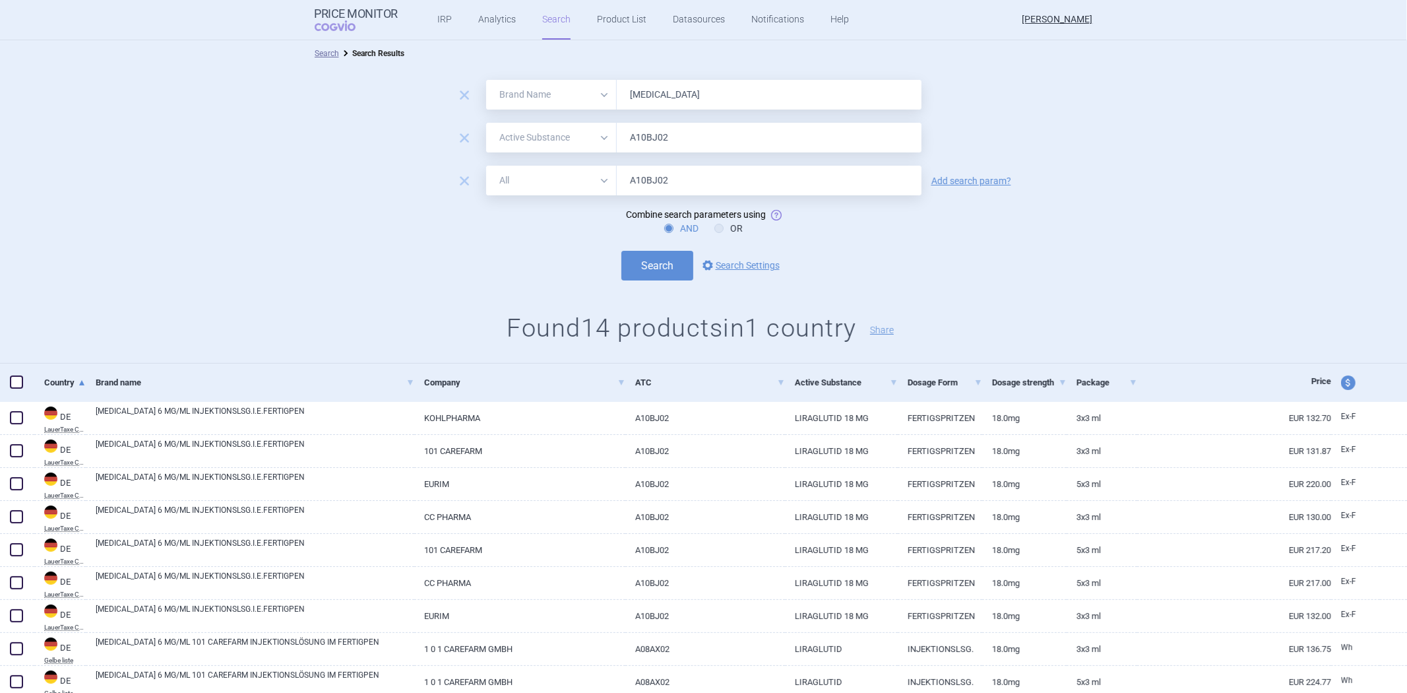
type input "A10BJ02"
click at [544, 170] on select "All Brand Name ATC Company Active Substance Country Newer than" at bounding box center [551, 181] width 131 height 30
select select "atc"
click at [486, 166] on select "All Brand Name ATC Company Active Substance Country Newer than" at bounding box center [551, 181] width 131 height 30
click at [770, 139] on input "A10BJ02" at bounding box center [769, 138] width 305 height 30
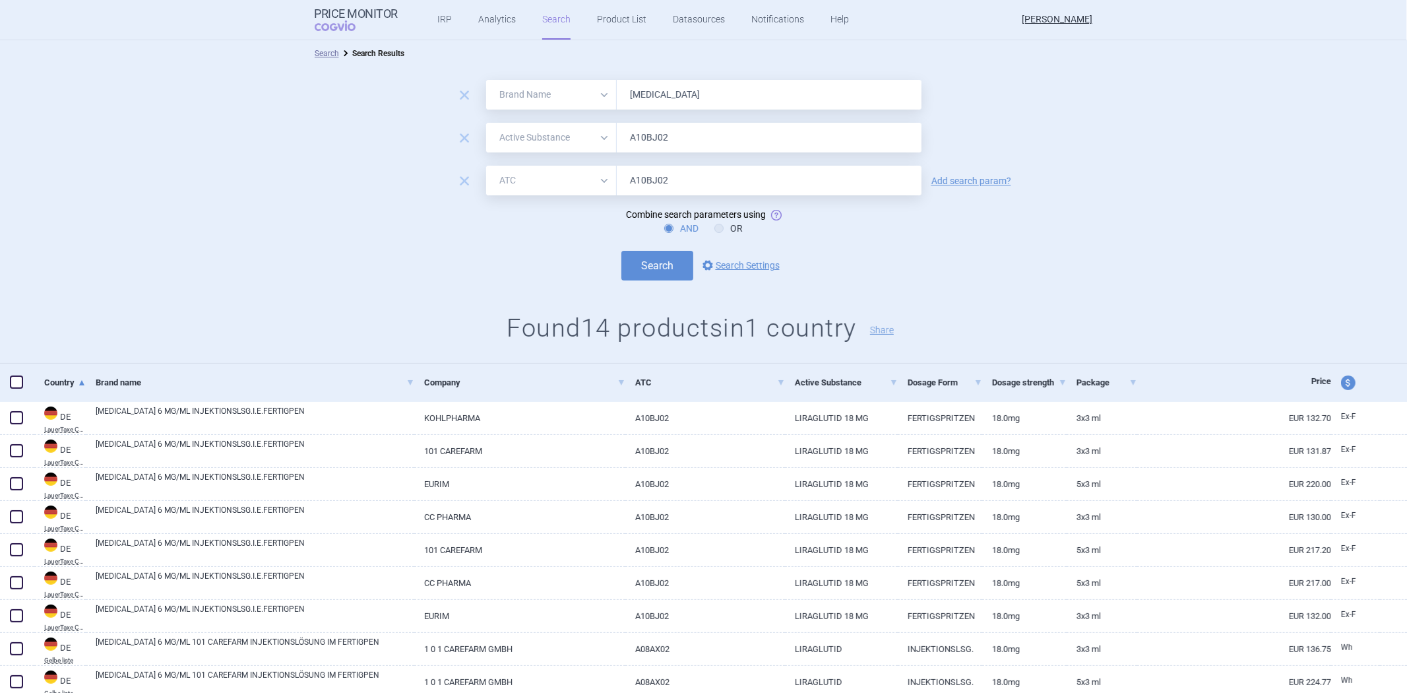
click at [770, 139] on input "A10BJ02" at bounding box center [769, 138] width 305 height 30
paste input "[MEDICAL_DATA]"
type input "[MEDICAL_DATA]"
click at [651, 258] on button "Search" at bounding box center [657, 266] width 72 height 30
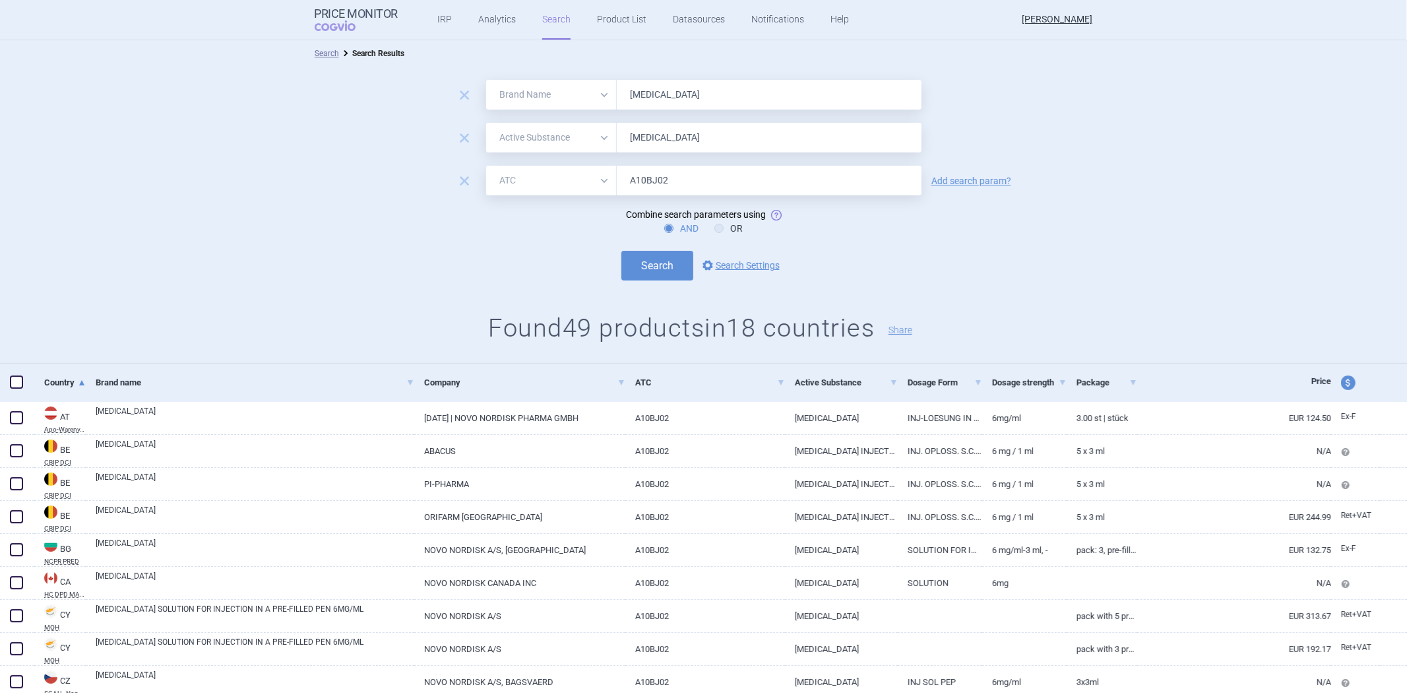
click at [566, 97] on select "All Brand Name ATC Company Active Substance Country Newer than" at bounding box center [551, 95] width 131 height 30
click at [566, 102] on select "All Brand Name ATC Company Active Substance Country Newer than" at bounding box center [551, 95] width 131 height 30
click at [842, 242] on form "remove All Brand Name ATC Company Active Substance Country Newer than [MEDICAL_…" at bounding box center [703, 180] width 1407 height 201
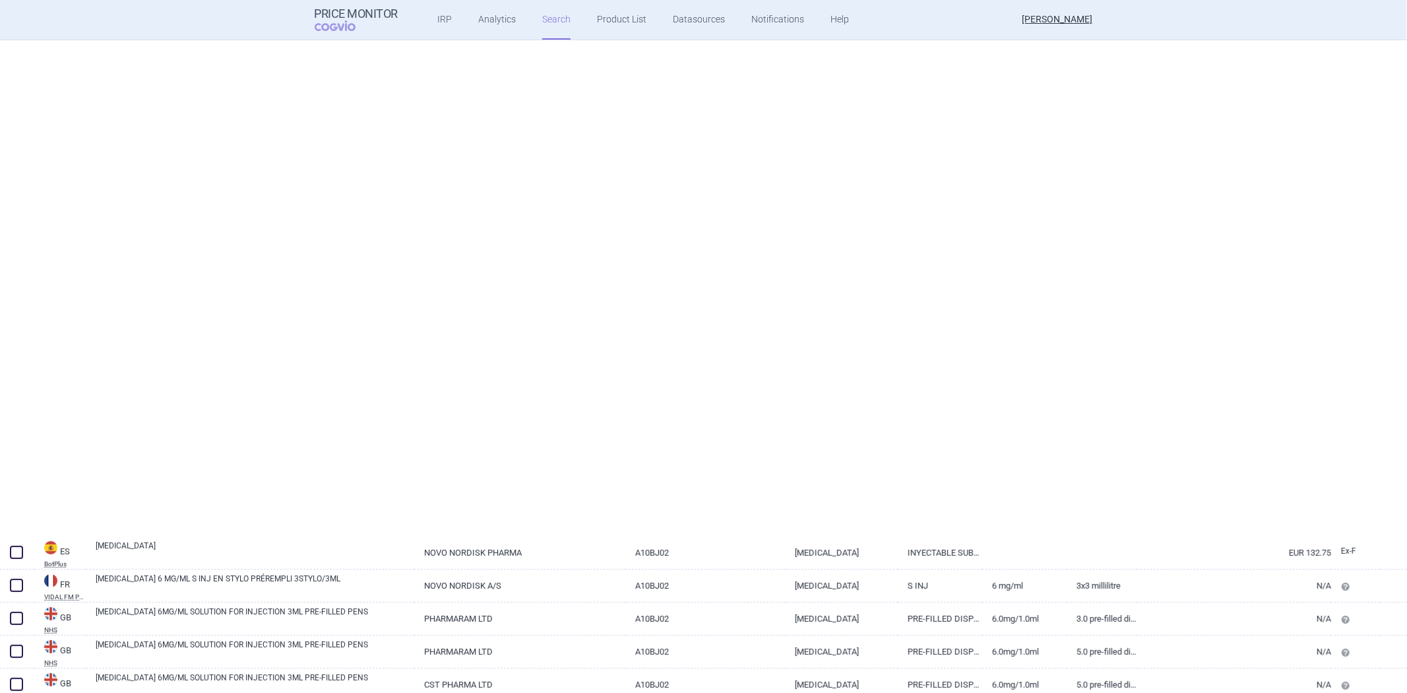
select select "brandName"
select select "activeSubstance"
select select "atc"
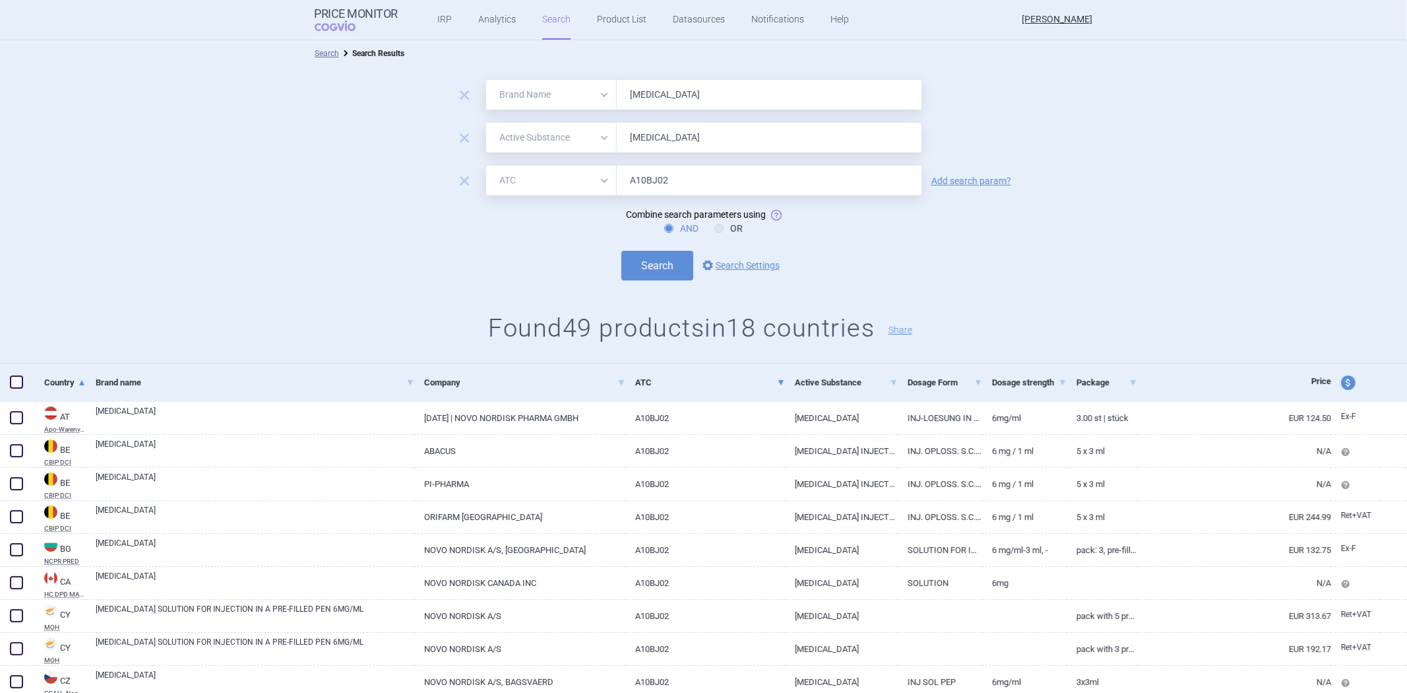
click at [647, 384] on link "ATC" at bounding box center [710, 382] width 150 height 32
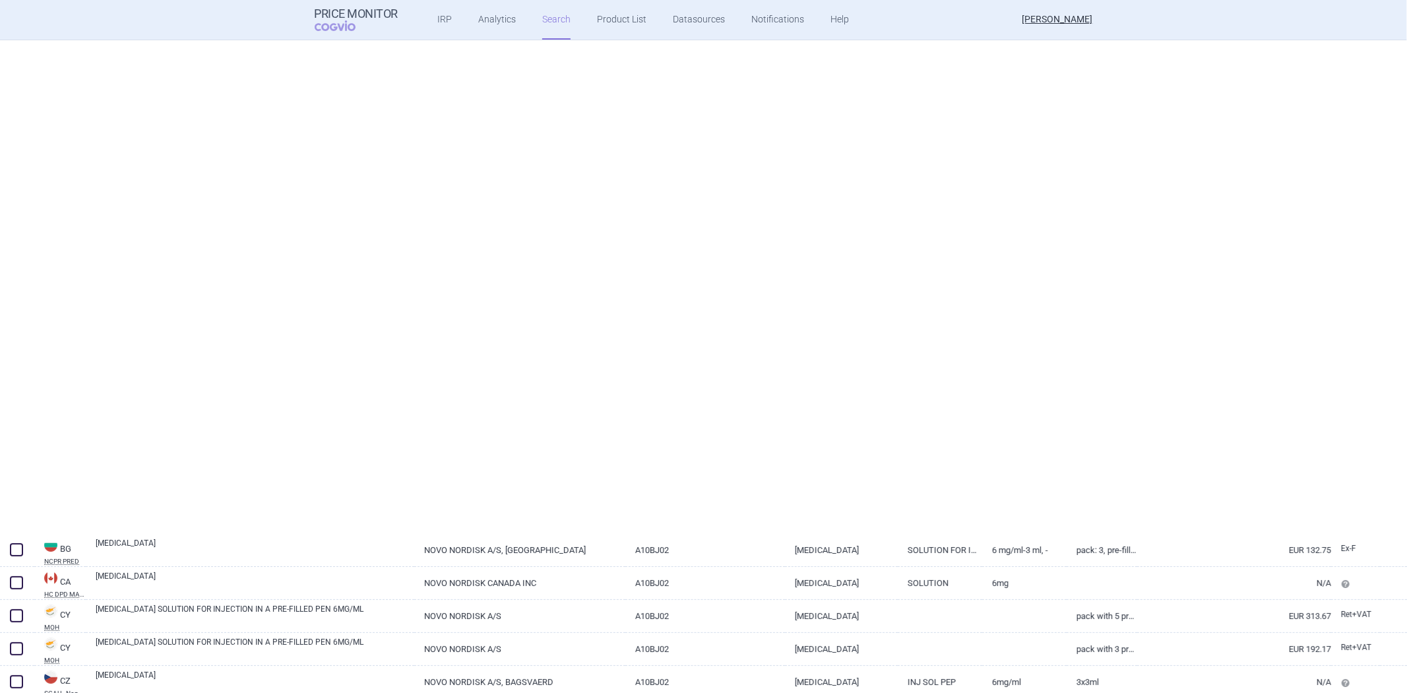
select select "brandName"
select select "activeSubstance"
select select "atc"
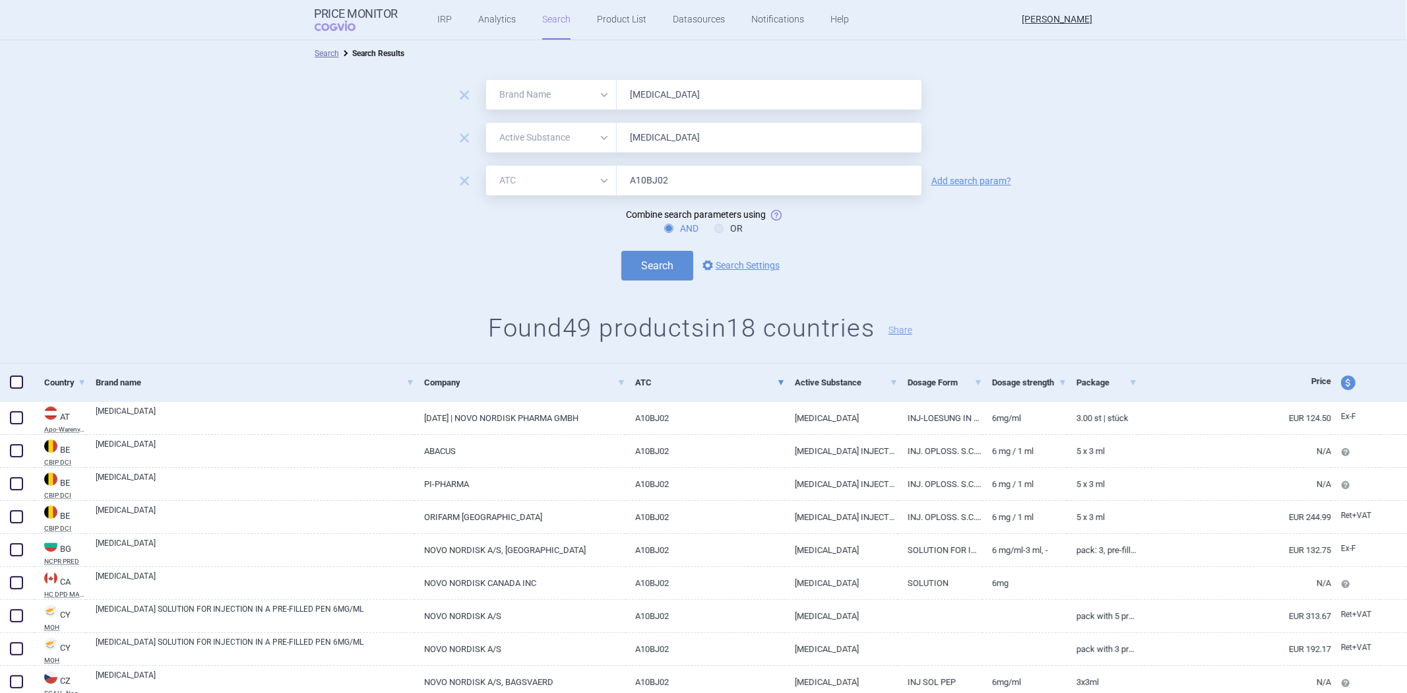
click at [459, 173] on span "remove" at bounding box center [464, 181] width 18 height 18
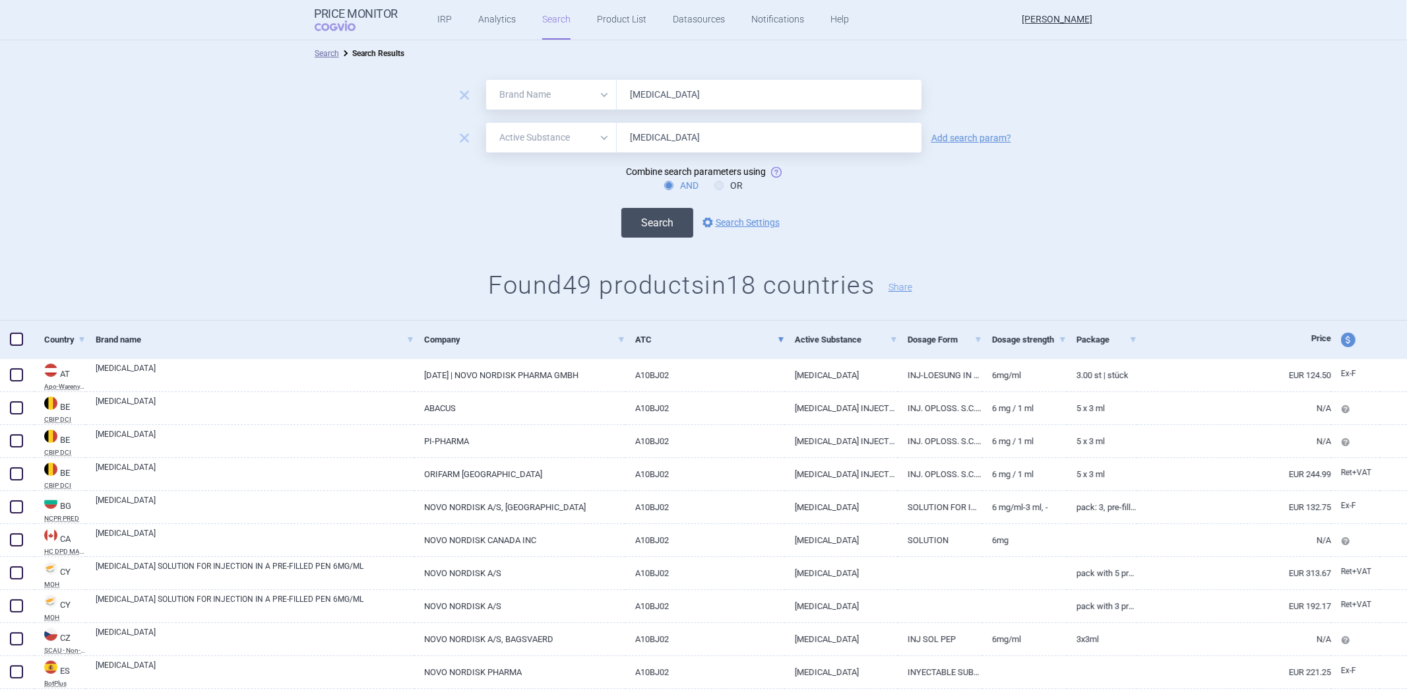
click at [649, 218] on button "Search" at bounding box center [657, 223] width 72 height 30
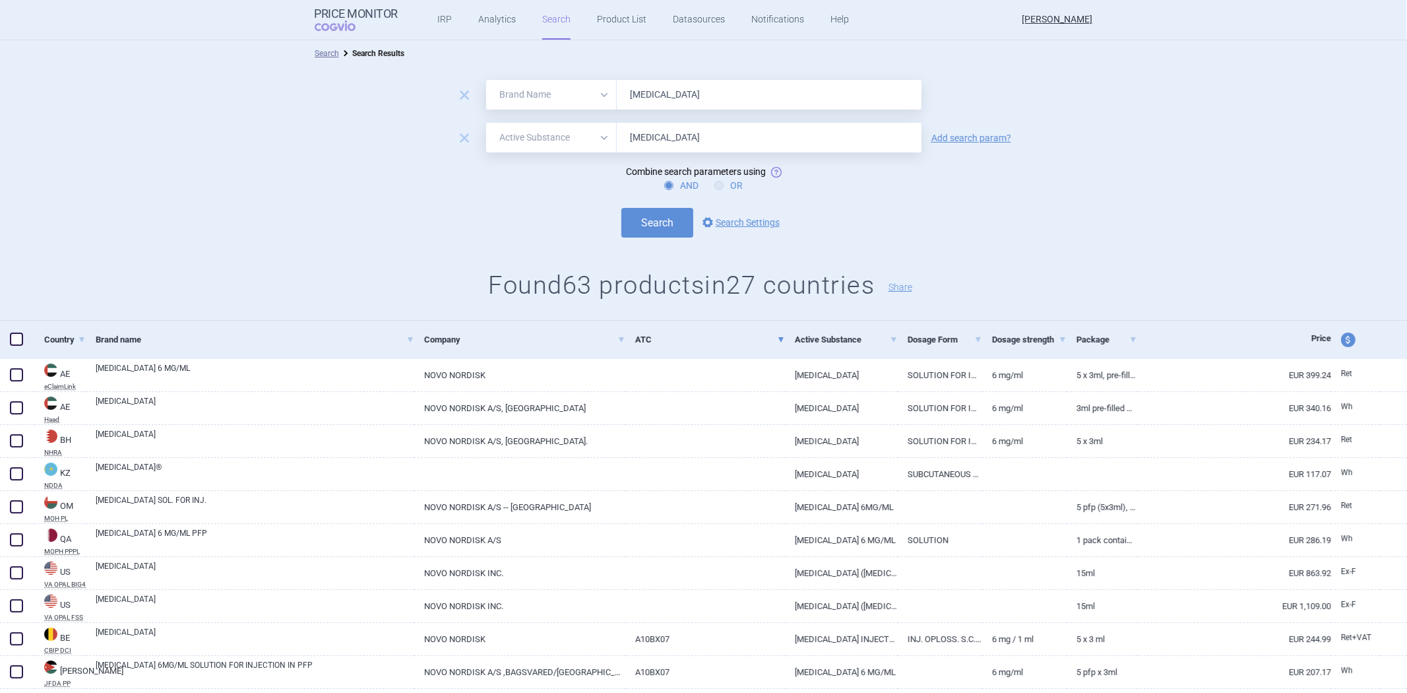
click at [715, 185] on icon at bounding box center [719, 185] width 9 height 9
click at [715, 185] on input "OR" at bounding box center [721, 185] width 13 height 13
radio input "true"
click at [662, 220] on button "Search" at bounding box center [657, 223] width 72 height 30
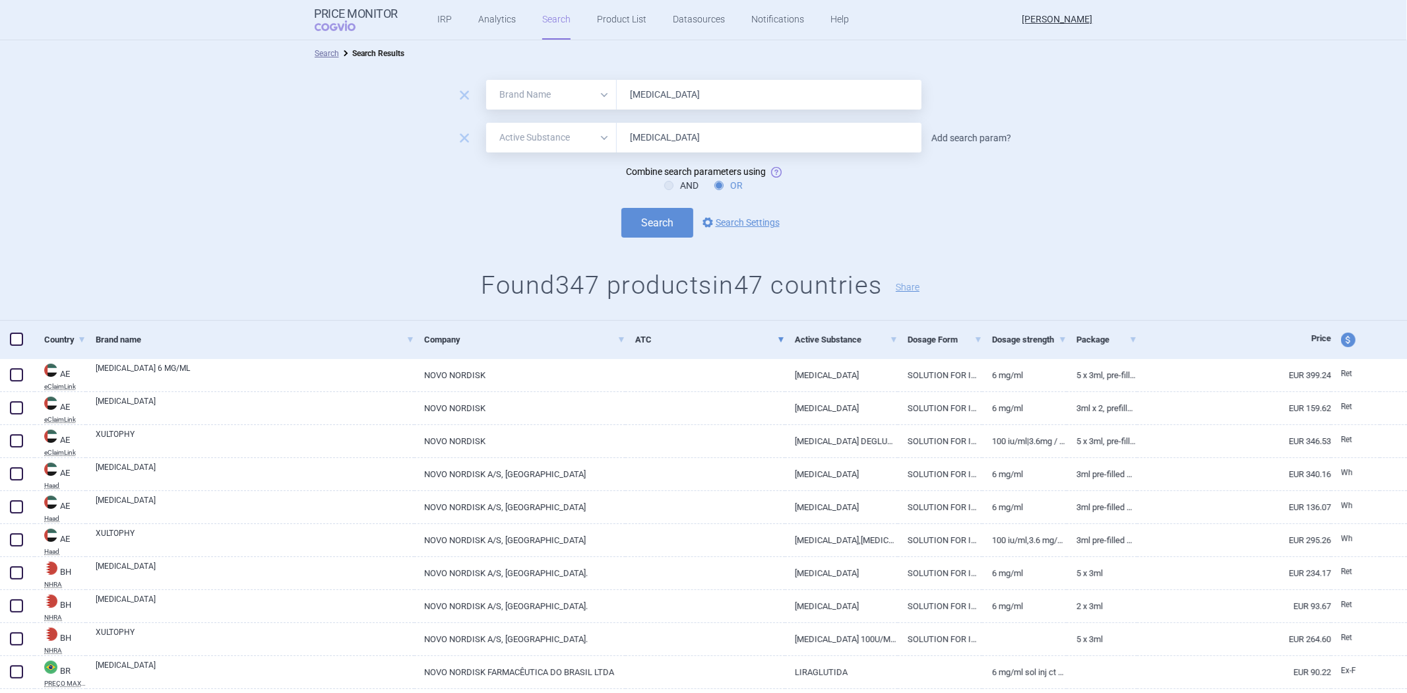
click at [979, 136] on link "Add search param?" at bounding box center [972, 137] width 80 height 9
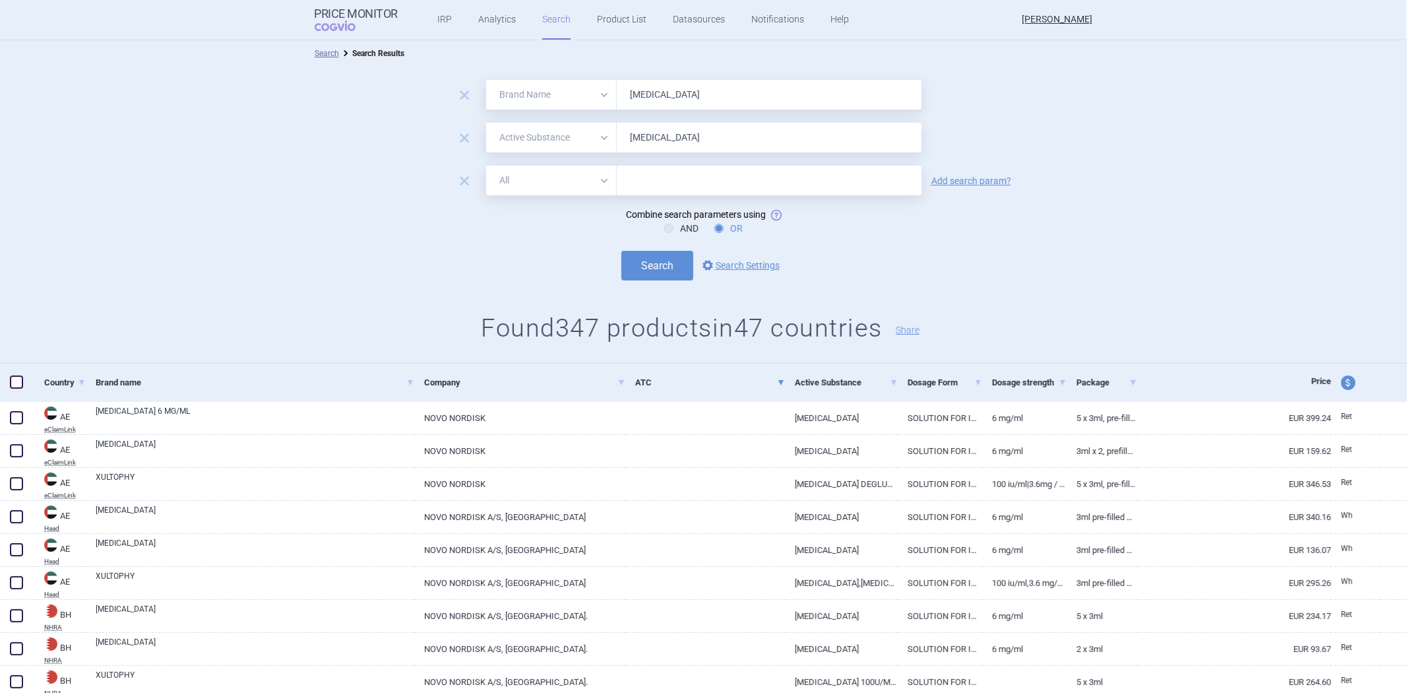
click at [656, 187] on input "text" at bounding box center [769, 181] width 305 height 30
paste input "[MEDICAL_DATA]"
click at [728, 185] on input "[MEDICAL_DATA]" at bounding box center [769, 181] width 305 height 30
paste input "A10BJ02"
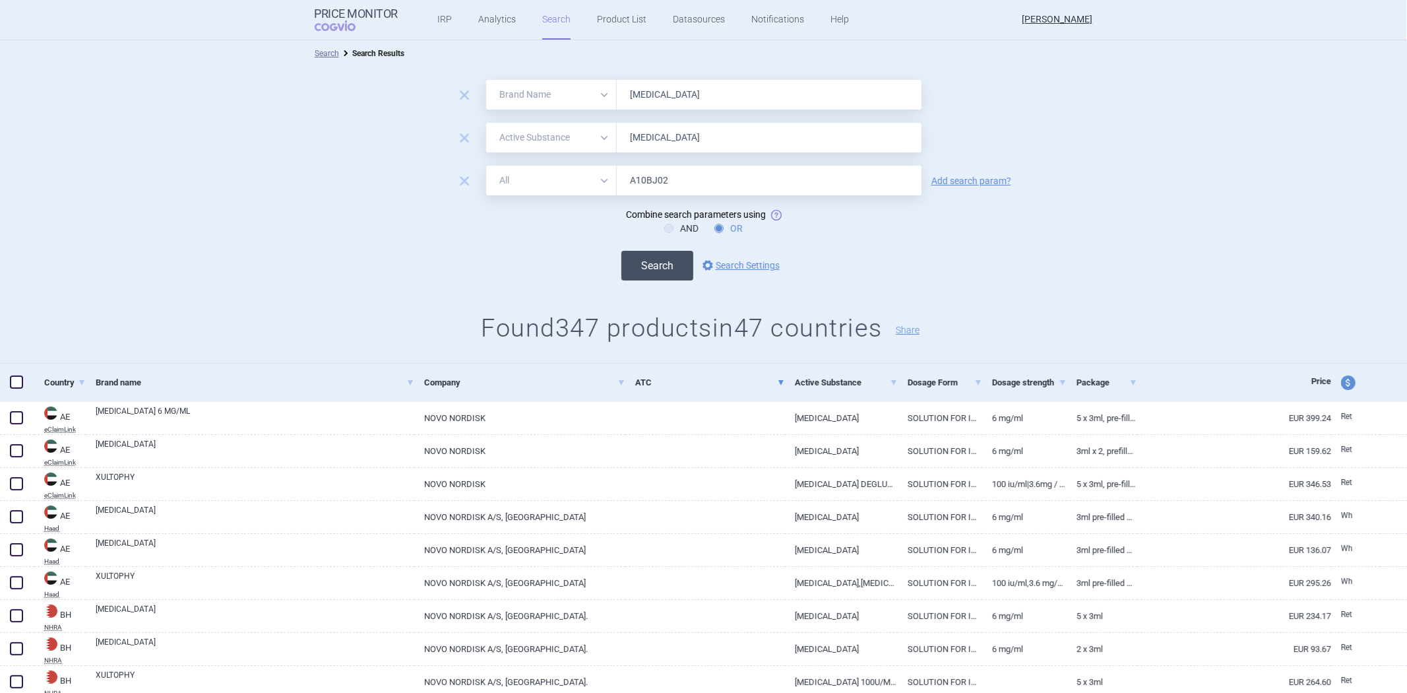
type input "A10BJ02"
click at [649, 270] on button "Search" at bounding box center [657, 266] width 72 height 30
click at [761, 95] on input "[MEDICAL_DATA]" at bounding box center [769, 95] width 305 height 30
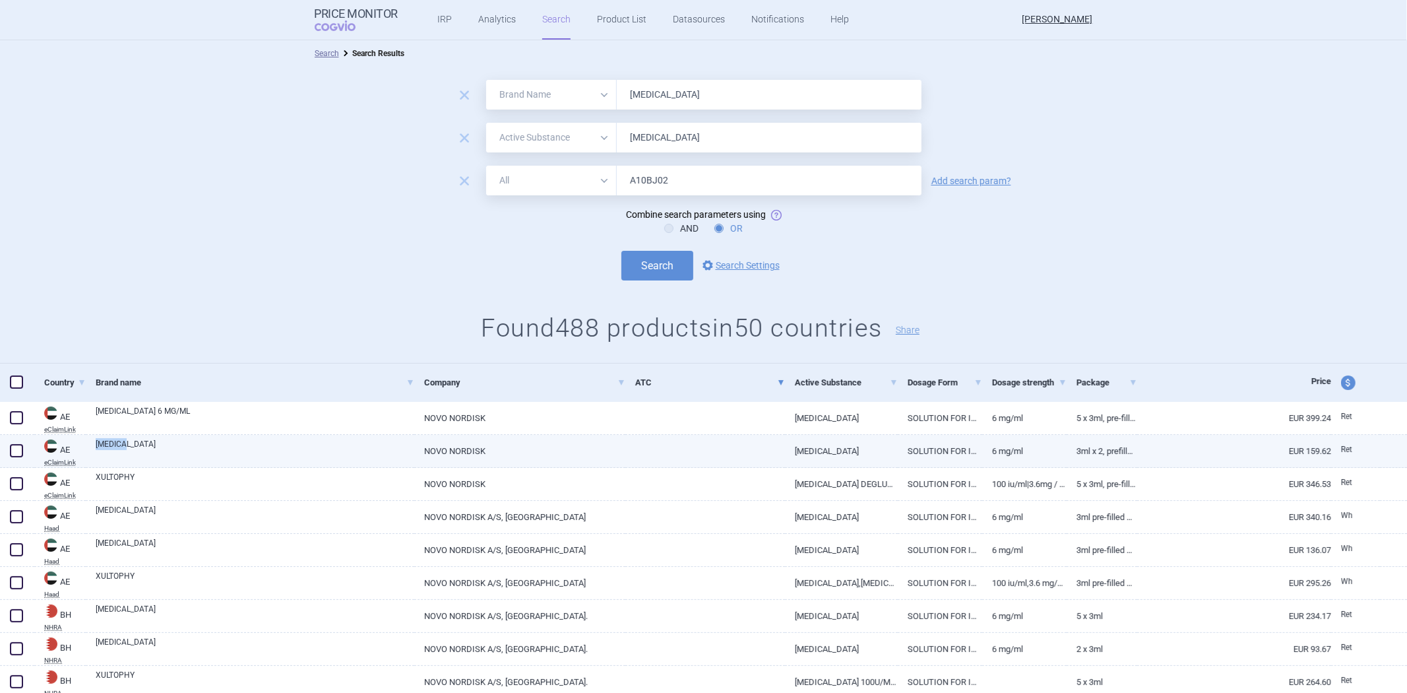
drag, startPoint x: 91, startPoint y: 443, endPoint x: 134, endPoint y: 445, distance: 43.0
click at [134, 445] on div "[MEDICAL_DATA]" at bounding box center [250, 451] width 329 height 33
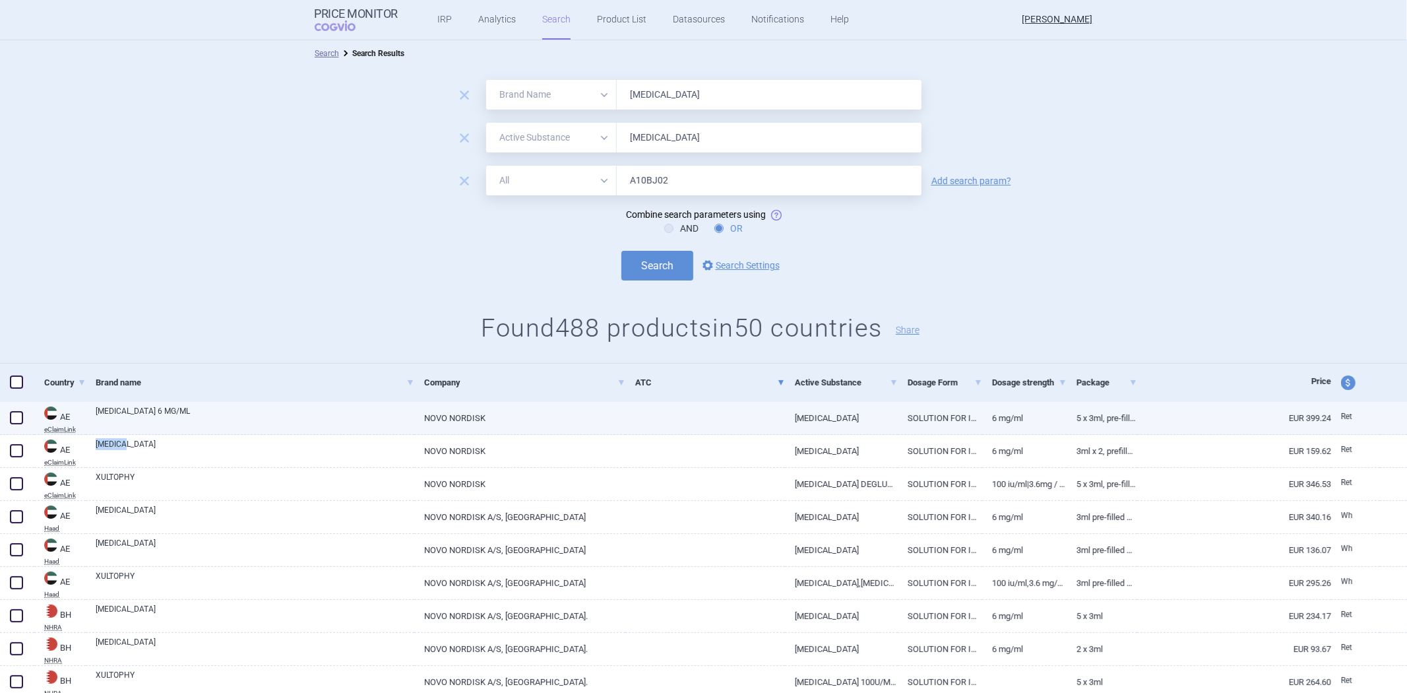
copy link "[MEDICAL_DATA]"
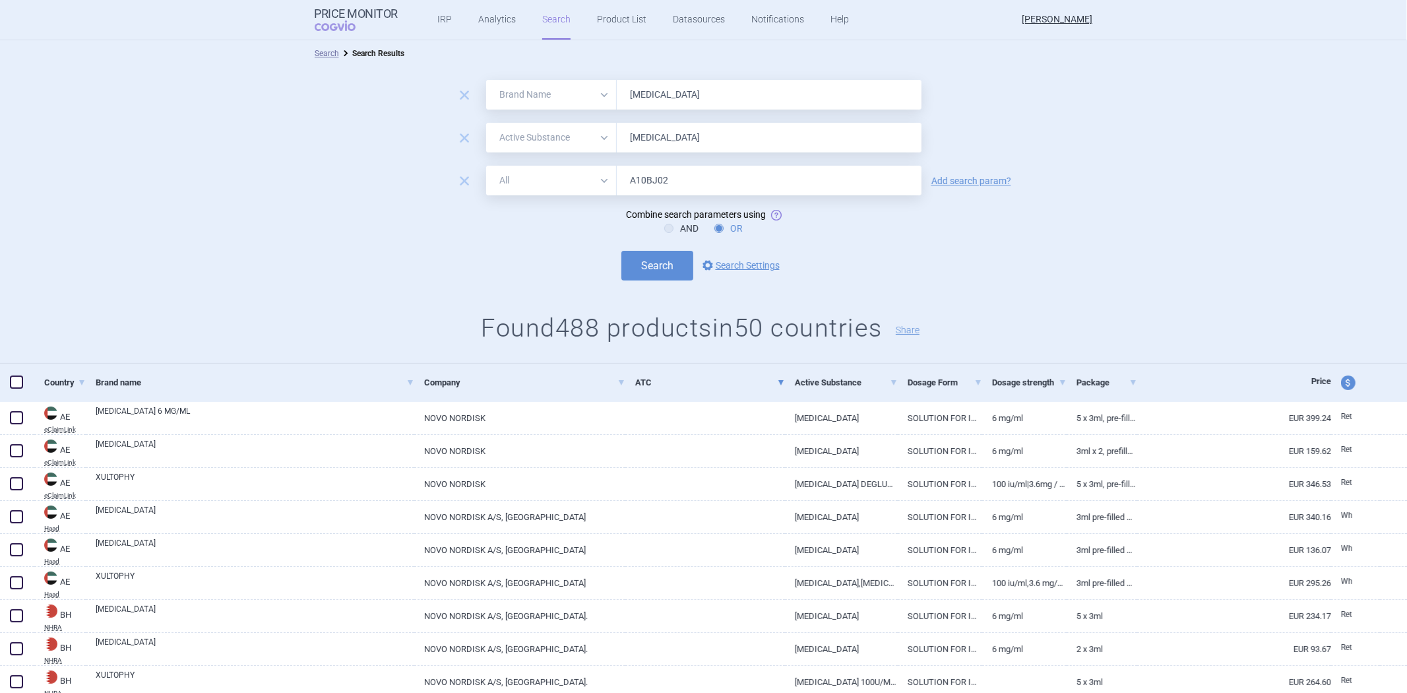
click at [751, 91] on input "[MEDICAL_DATA]" at bounding box center [769, 95] width 305 height 30
paste input "[MEDICAL_DATA]"
click at [631, 272] on button "Search" at bounding box center [657, 266] width 72 height 30
click at [661, 98] on input "[MEDICAL_DATA]; [MEDICAL_DATA]" at bounding box center [769, 95] width 305 height 30
type input "[MEDICAL_DATA], [MEDICAL_DATA]"
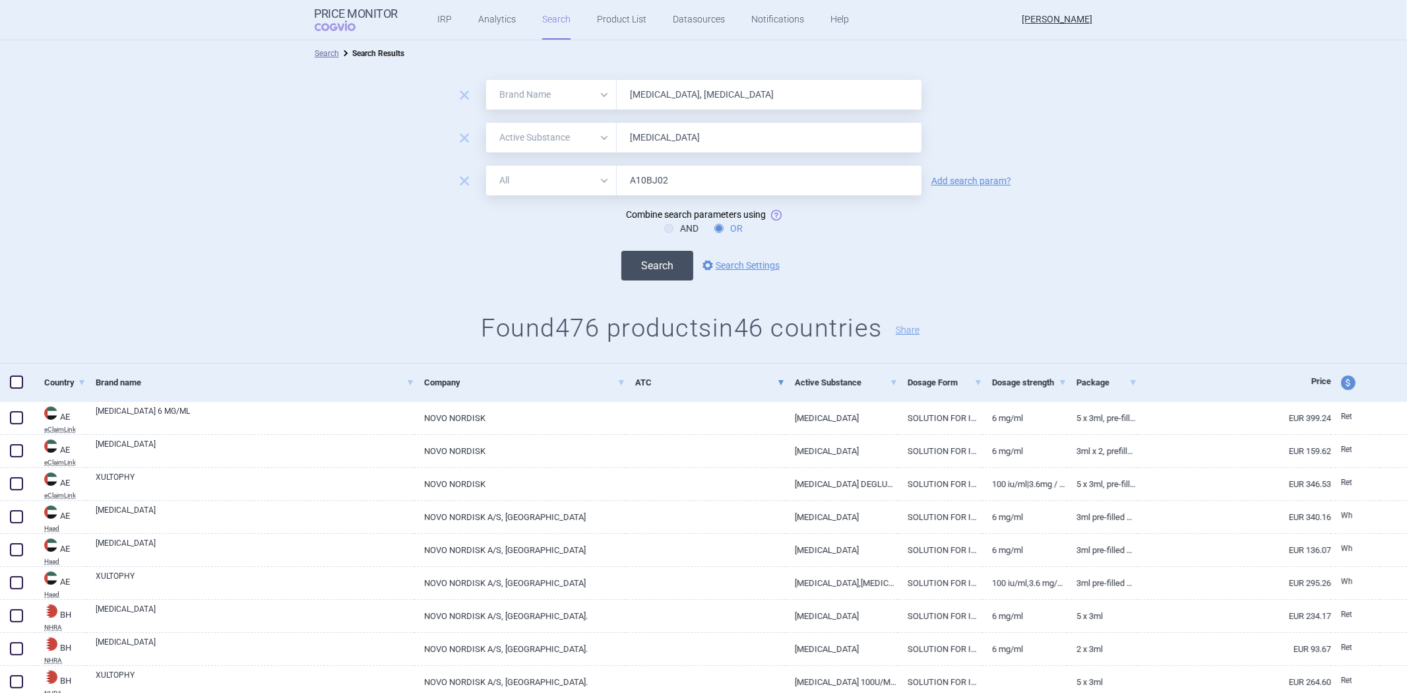
click at [651, 270] on button "Search" at bounding box center [657, 266] width 72 height 30
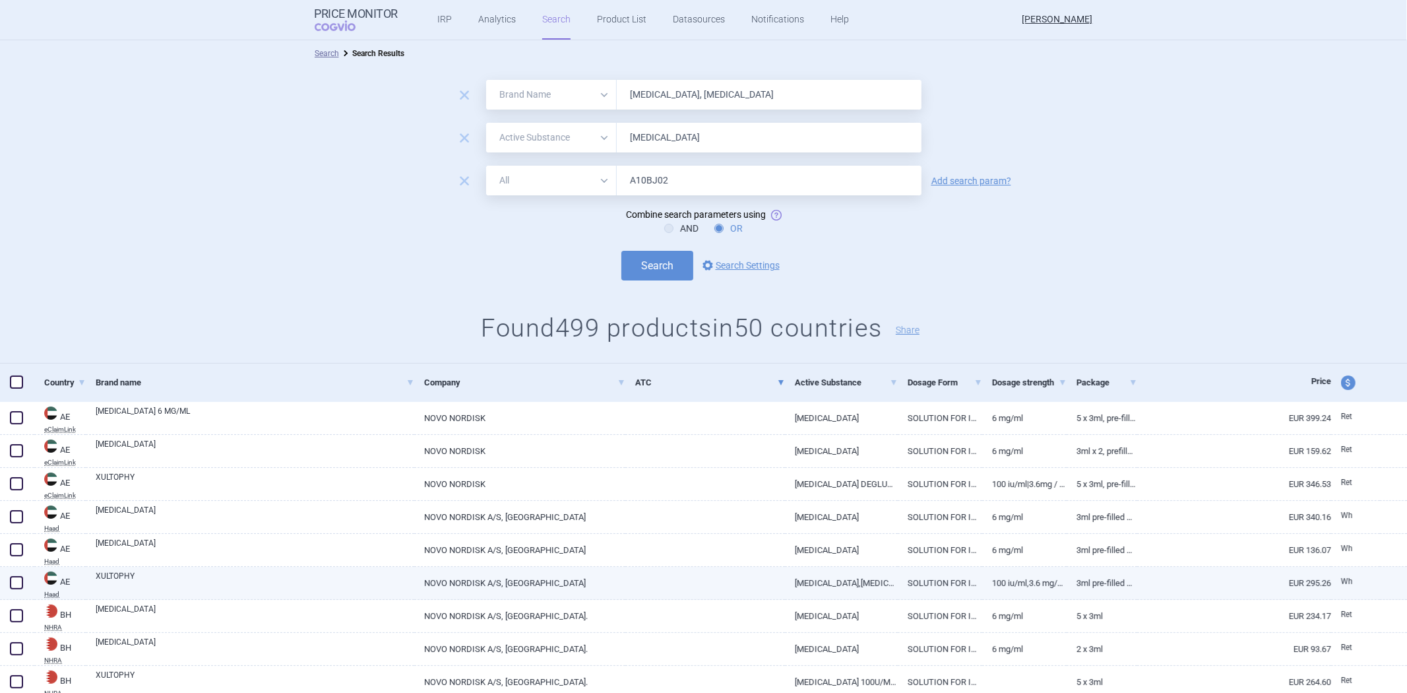
click at [127, 577] on link "XULTOPHY" at bounding box center [255, 582] width 319 height 24
select select "EUR"
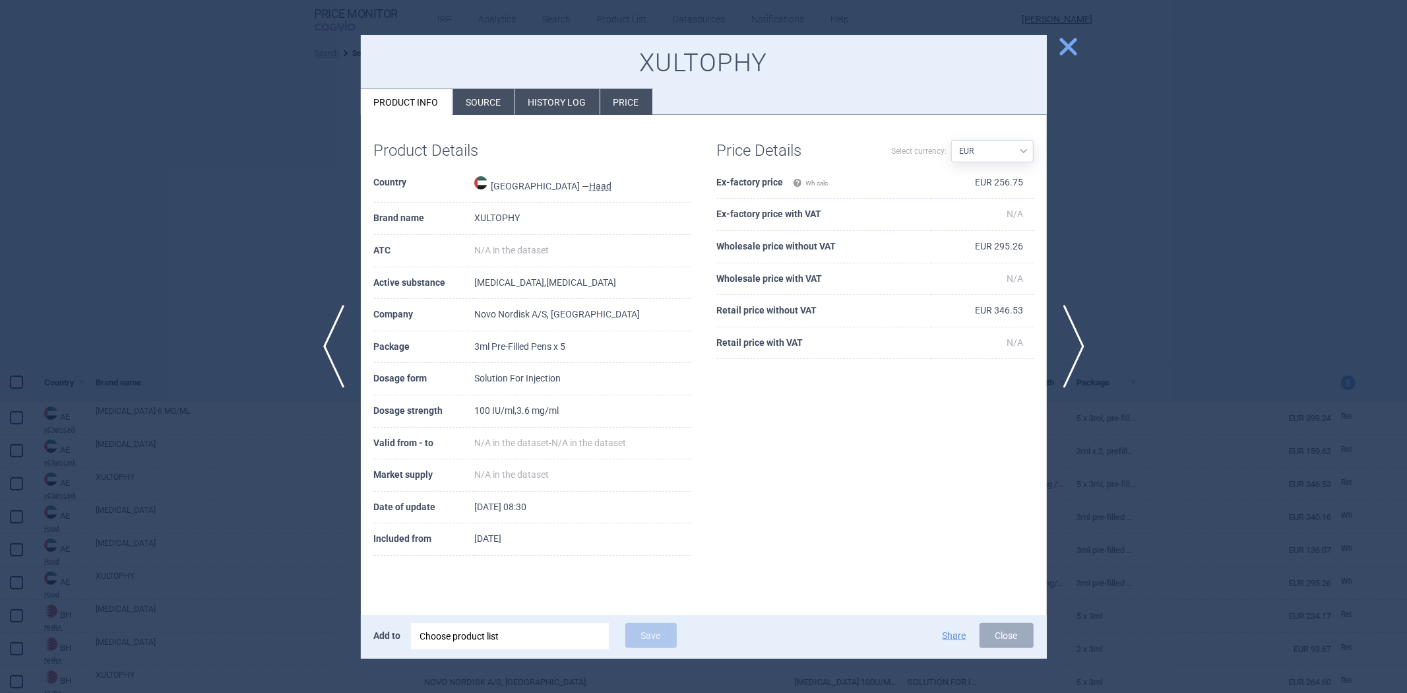
click at [495, 224] on td "XULTOPHY" at bounding box center [582, 219] width 216 height 32
click at [495, 213] on td "XULTOPHY" at bounding box center [582, 219] width 216 height 32
copy td "XULTOPHY"
click at [1071, 44] on span "close" at bounding box center [1068, 46] width 23 height 23
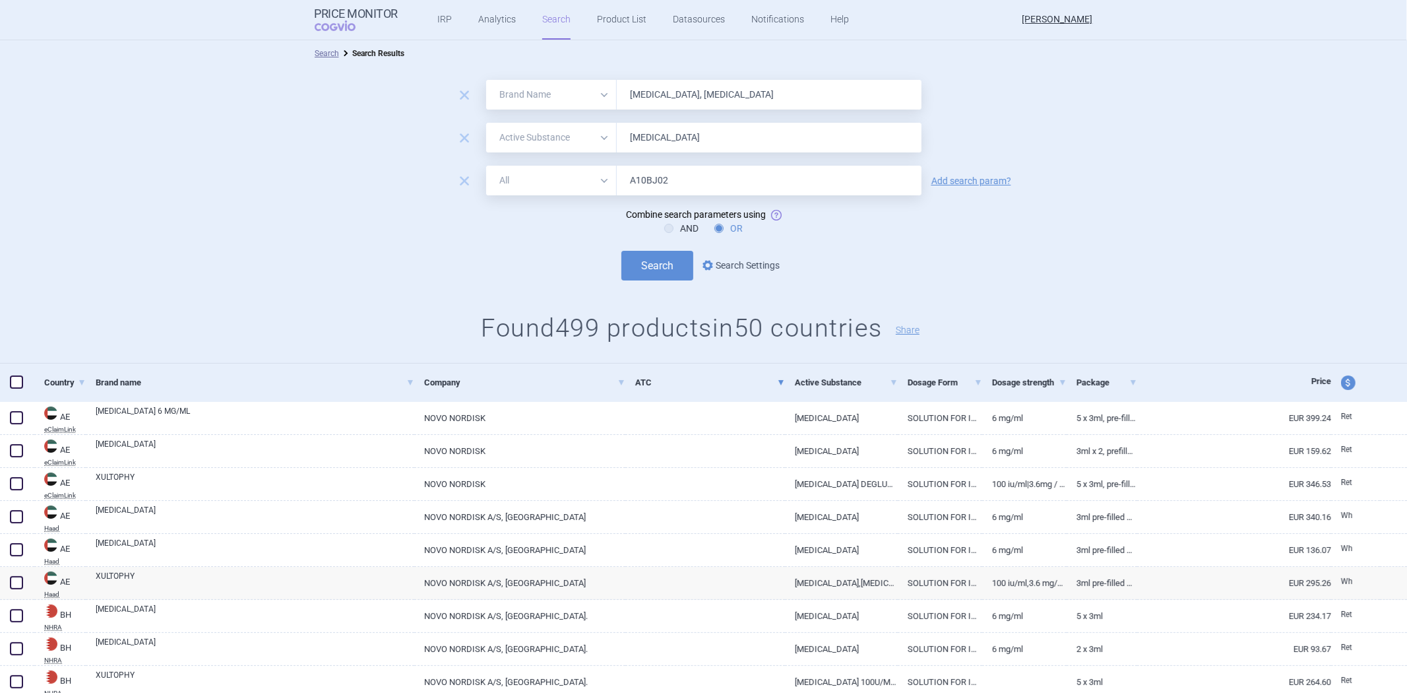
click at [731, 269] on link "options Search Settings" at bounding box center [740, 265] width 80 height 16
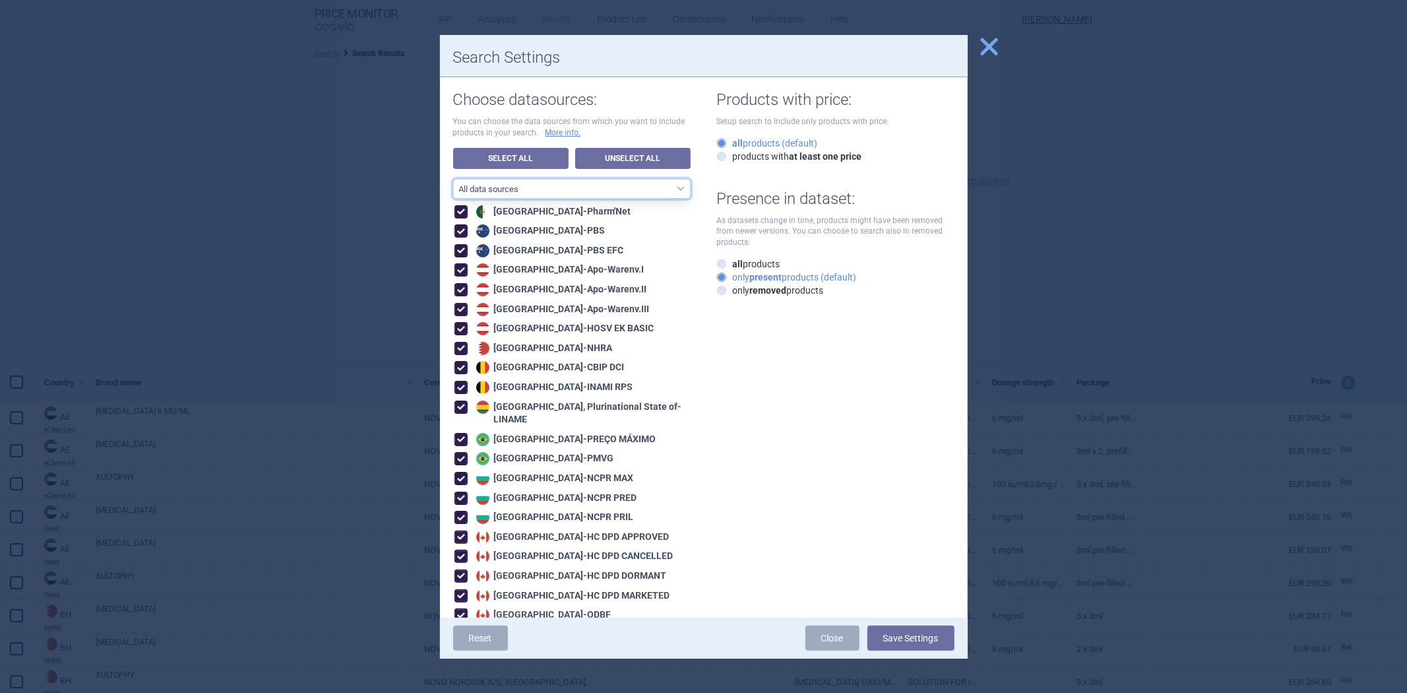
click at [548, 190] on select "All data sources CZ reference sources - Reimbursement SK reference sources - Of…" at bounding box center [572, 189] width 238 height 20
select select "df38670d-62bb-4aa9-aeea-790e65b9b508"
click at [453, 179] on select "All data sources CZ reference sources - Reimbursement SK reference sources - Of…" at bounding box center [572, 189] width 238 height 20
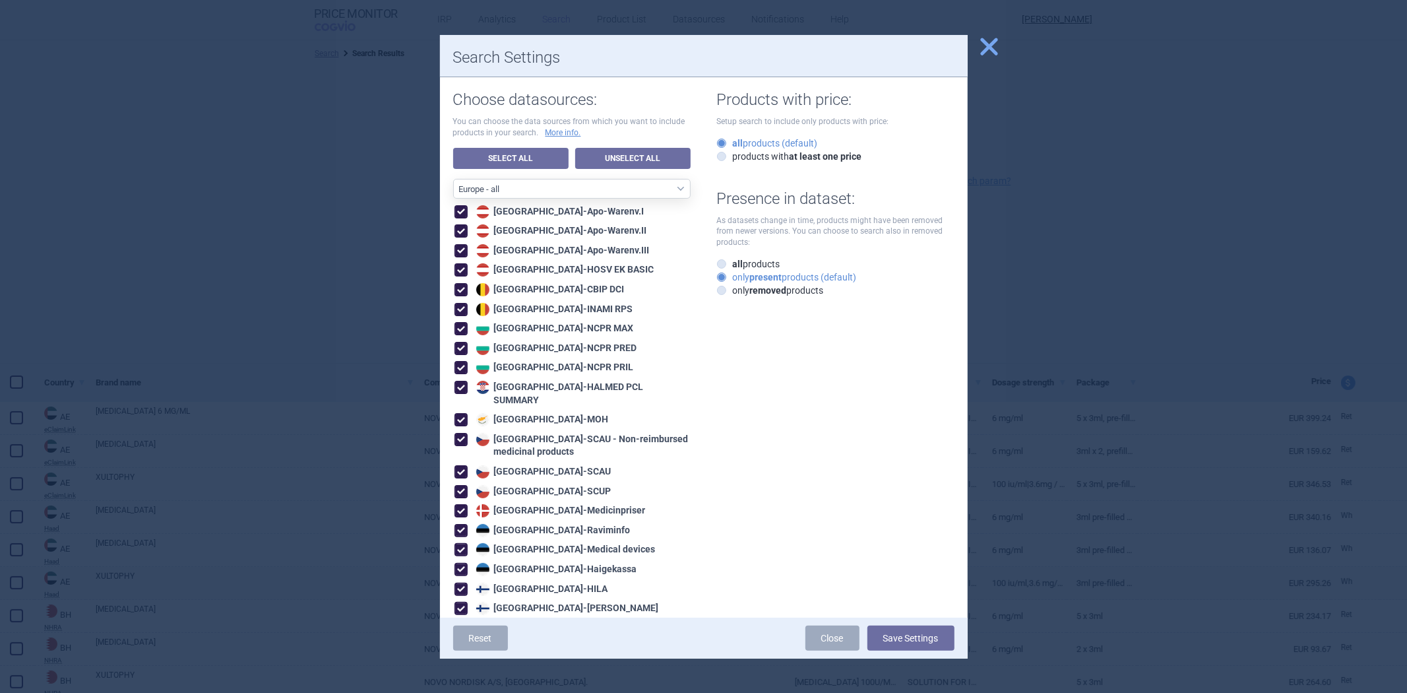
click at [899, 637] on button "Save Settings" at bounding box center [911, 637] width 87 height 25
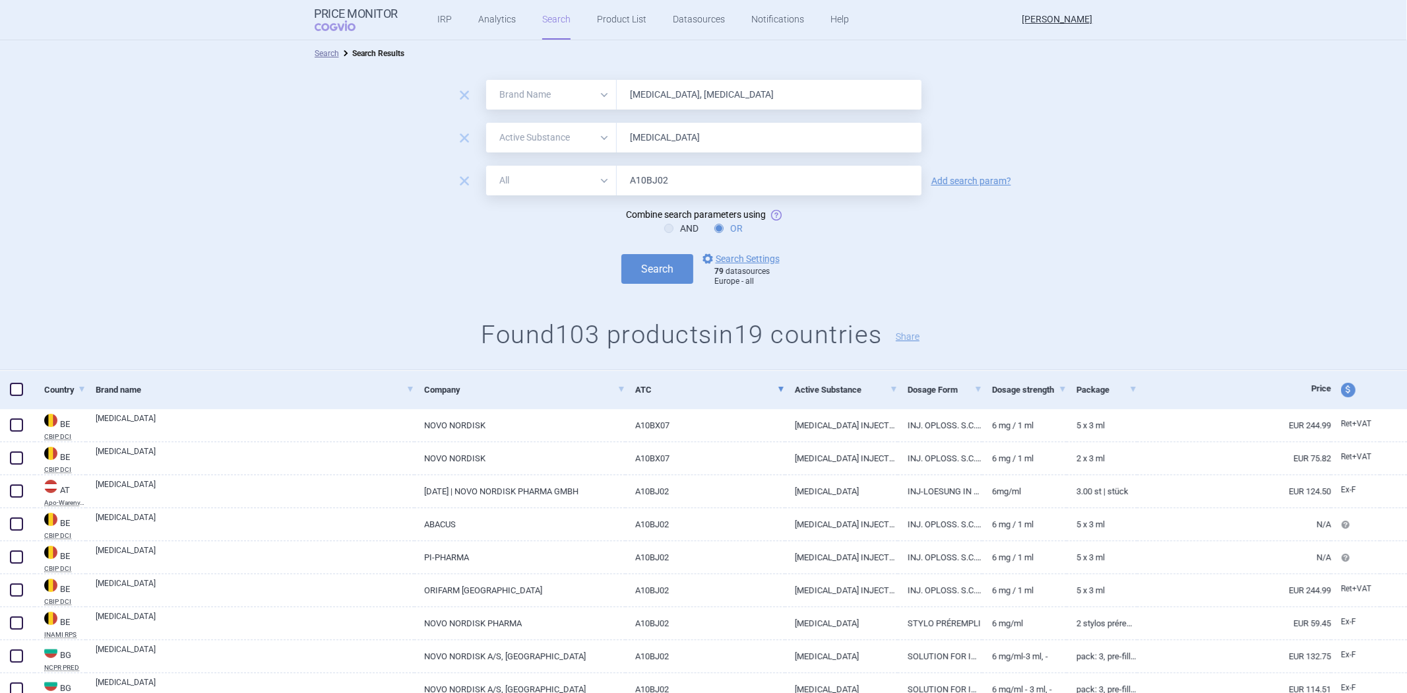
click at [744, 95] on input "[MEDICAL_DATA], [MEDICAL_DATA]" at bounding box center [769, 95] width 305 height 30
paste input "XULTOPHY"
drag, startPoint x: 726, startPoint y: 97, endPoint x: 670, endPoint y: 98, distance: 56.1
click at [670, 98] on input "[MEDICAL_DATA], XULTOPHY" at bounding box center [769, 95] width 305 height 30
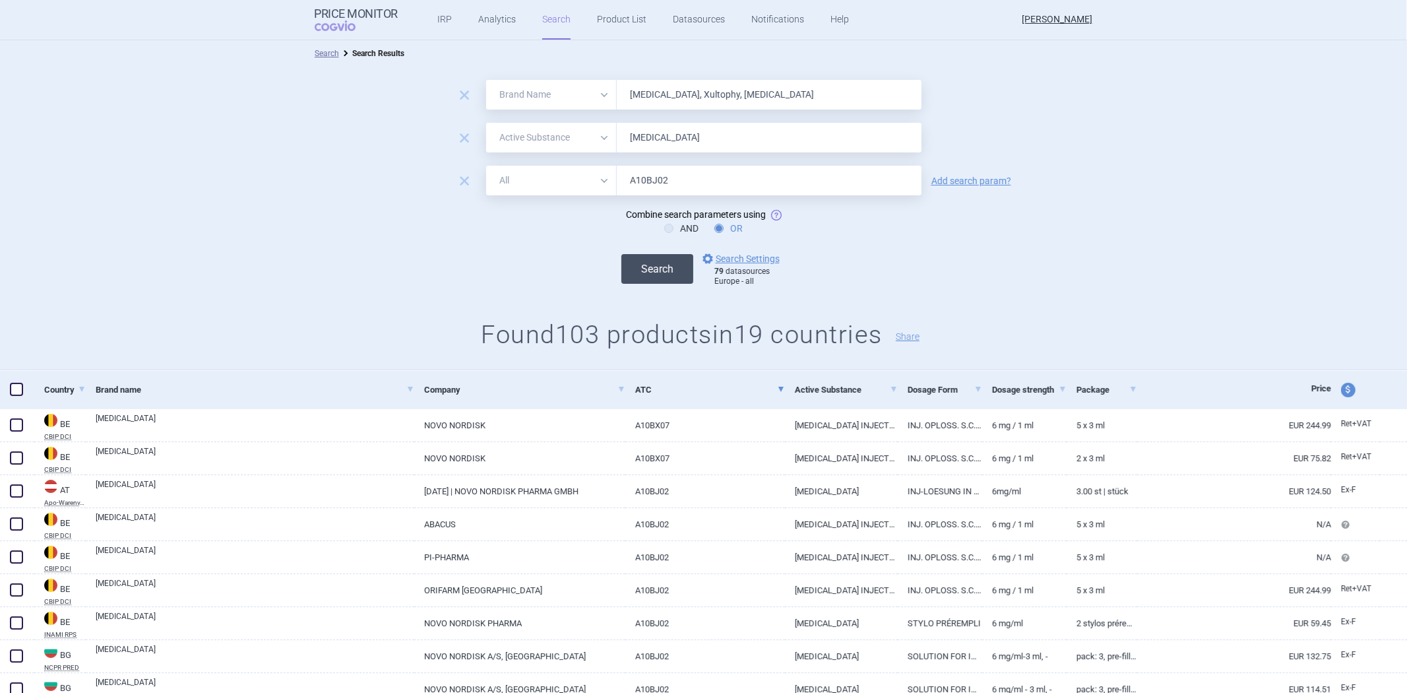
type input "[MEDICAL_DATA], Xultophy, [MEDICAL_DATA]"
click at [658, 272] on button "Search" at bounding box center [657, 269] width 72 height 30
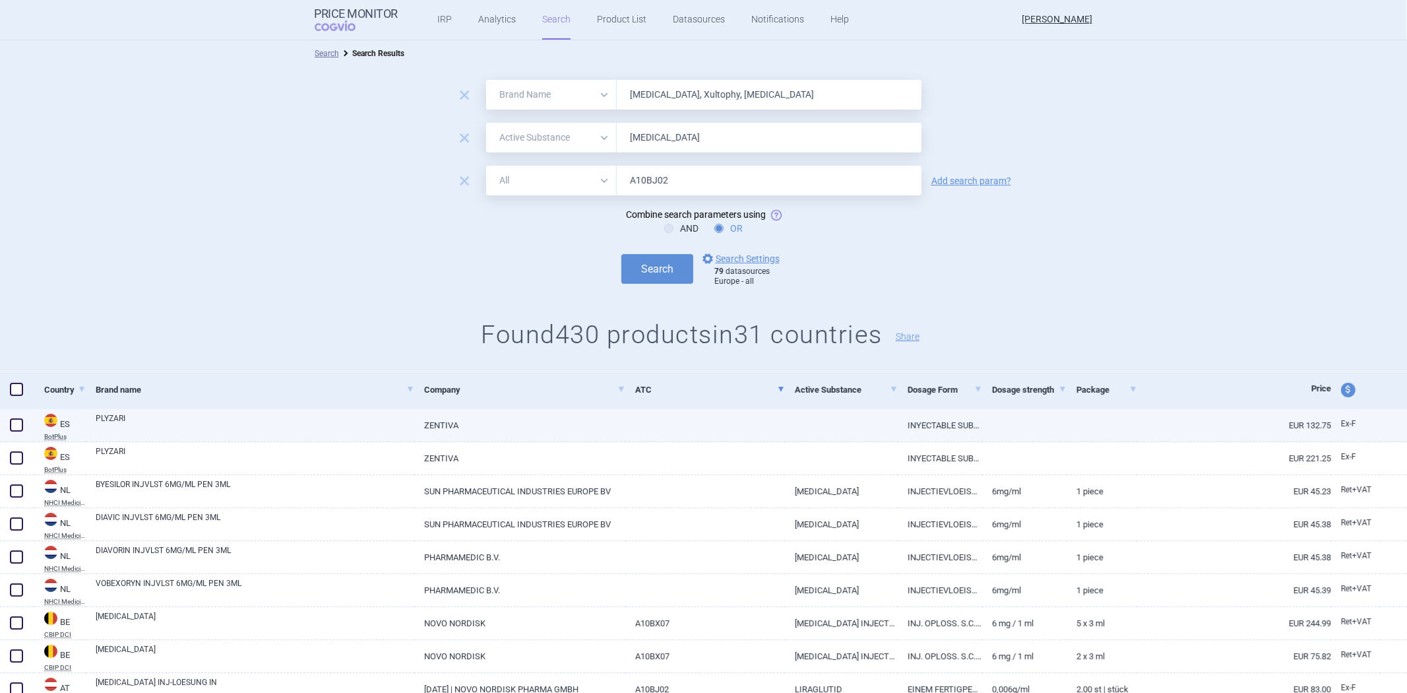
click at [288, 433] on link "PLYZARI" at bounding box center [255, 424] width 319 height 24
select select "EUR"
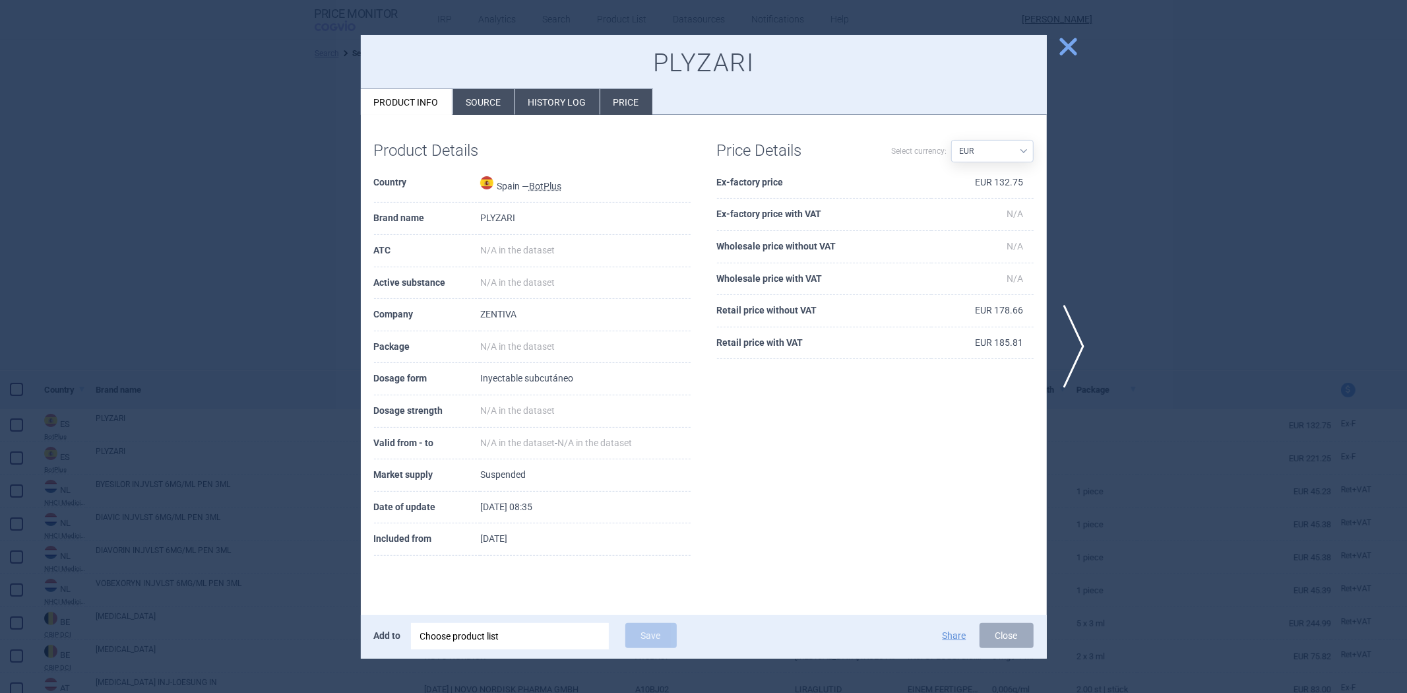
click at [495, 212] on td "PLYZARI" at bounding box center [585, 219] width 210 height 32
click at [1056, 53] on button "close" at bounding box center [1063, 47] width 33 height 25
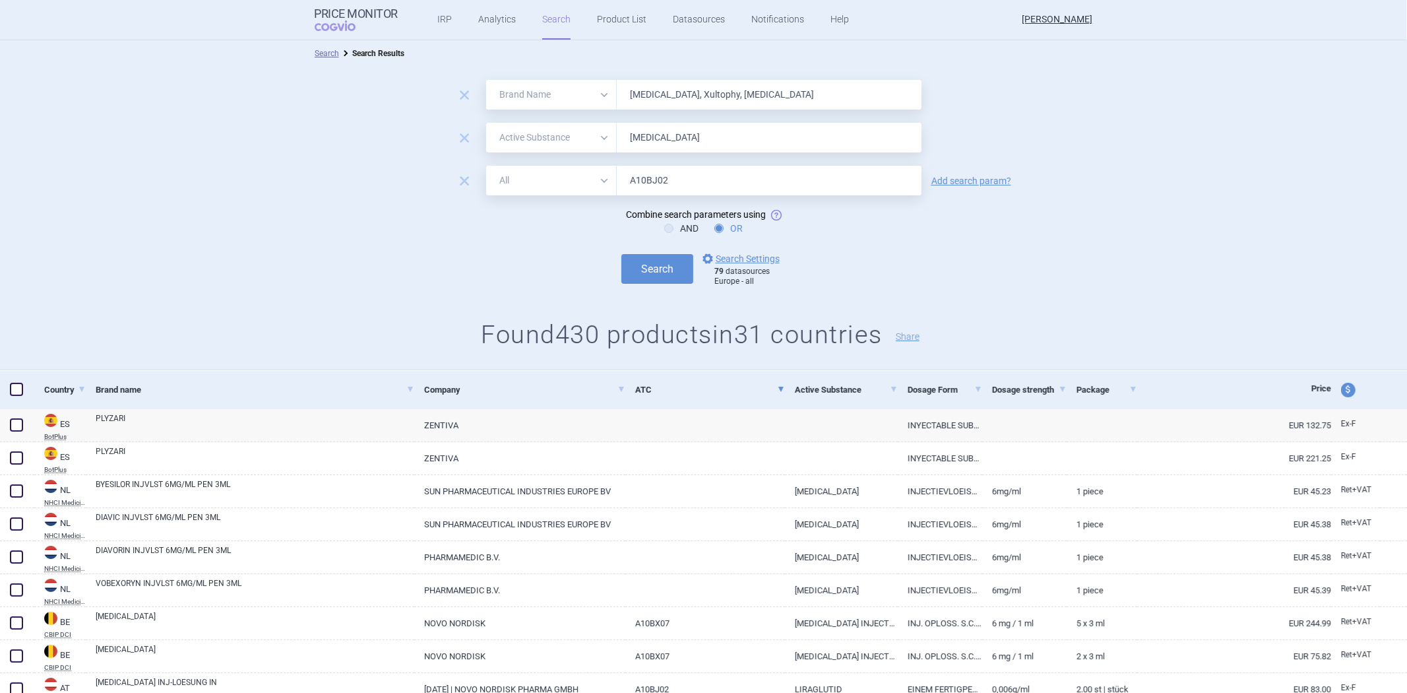
click at [721, 101] on input "[MEDICAL_DATA], Xultophy, [MEDICAL_DATA]" at bounding box center [769, 95] width 305 height 30
type input "[MEDICAL_DATA], Xultophy"
click at [621, 254] on button "Search" at bounding box center [657, 269] width 72 height 30
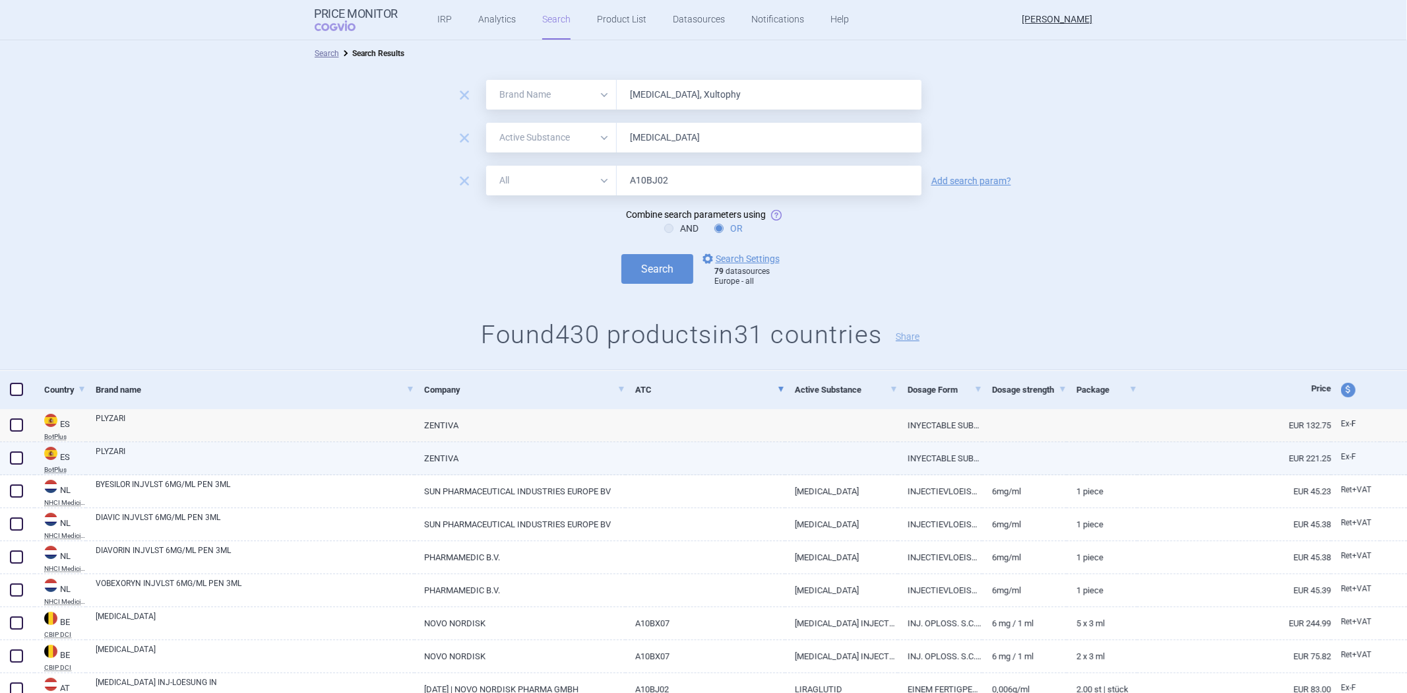
click at [353, 459] on link "PLYZARI" at bounding box center [255, 457] width 319 height 24
select select "EUR"
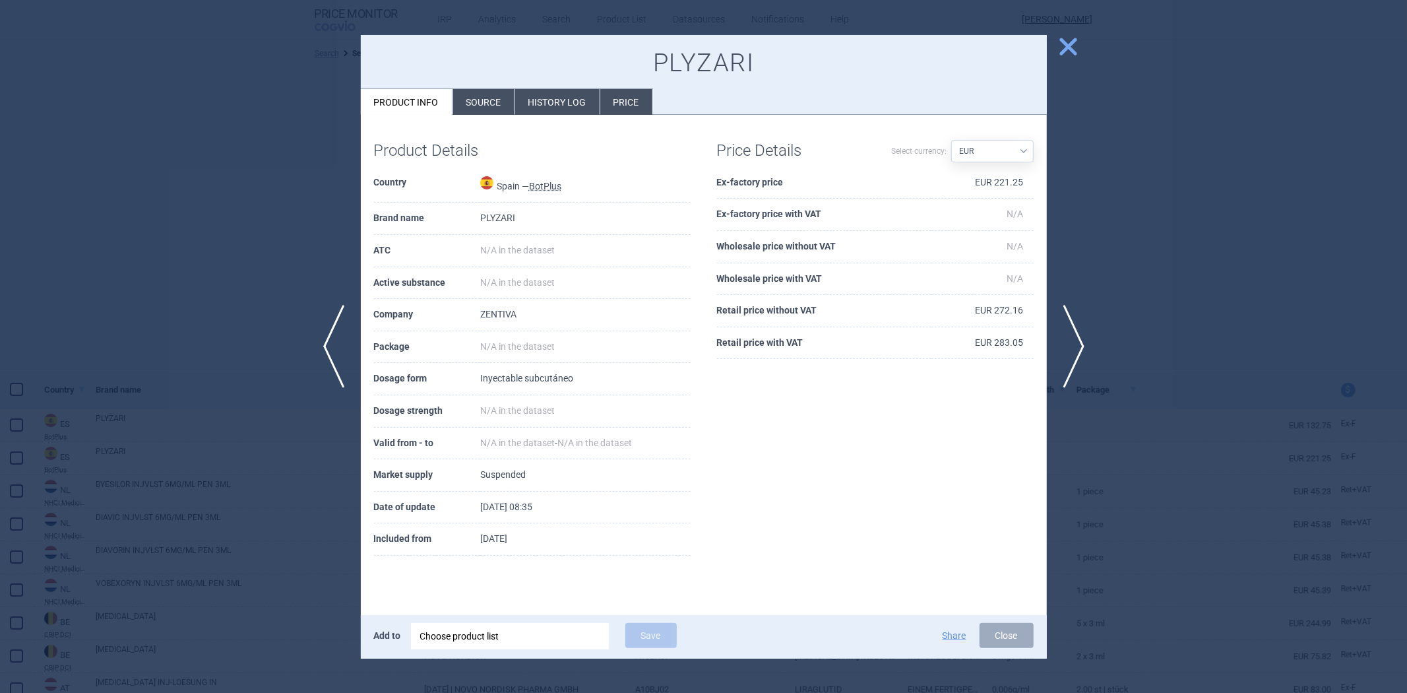
click at [504, 218] on td "PLYZARI" at bounding box center [585, 219] width 210 height 32
copy td "PLYZARI"
click at [267, 228] on div at bounding box center [703, 346] width 1407 height 693
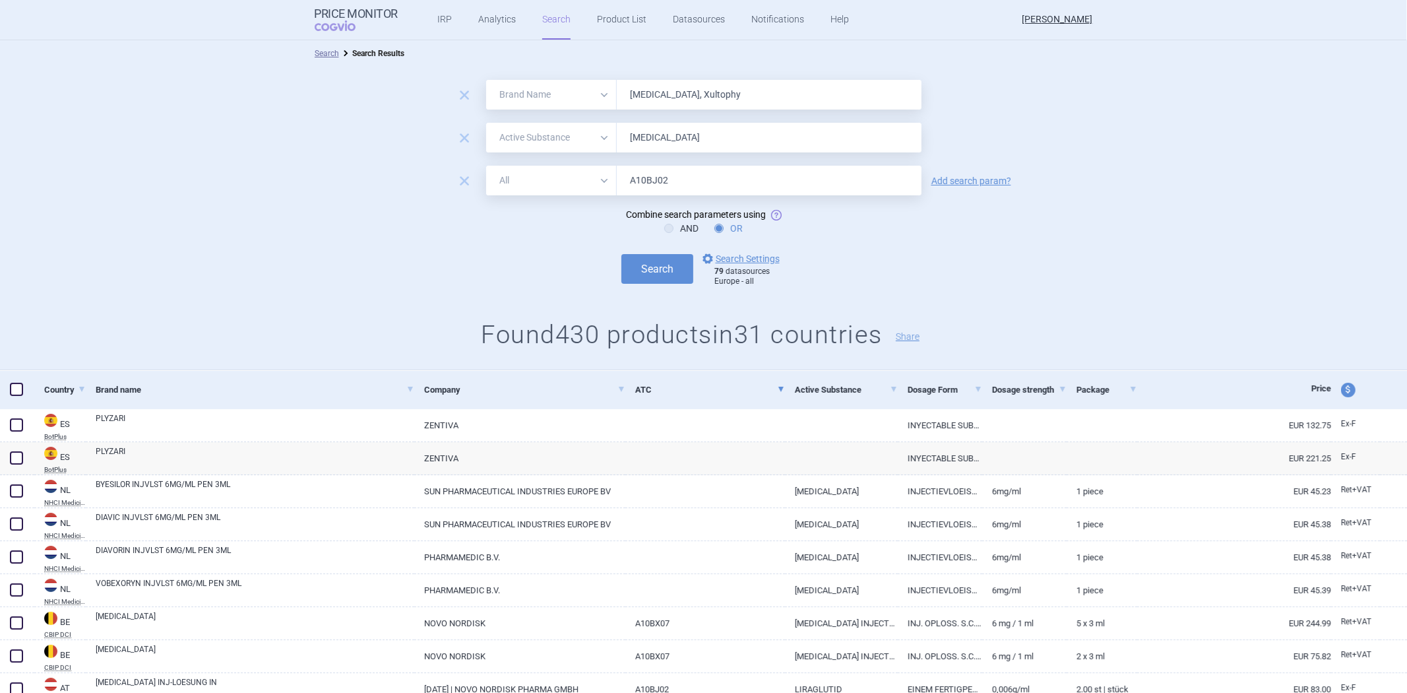
click at [704, 99] on input "[MEDICAL_DATA], Xultophy" at bounding box center [769, 95] width 305 height 30
click at [641, 265] on button "Search" at bounding box center [657, 269] width 72 height 30
click at [754, 94] on input "[MEDICAL_DATA]" at bounding box center [769, 95] width 305 height 30
paste input "Xultophy"
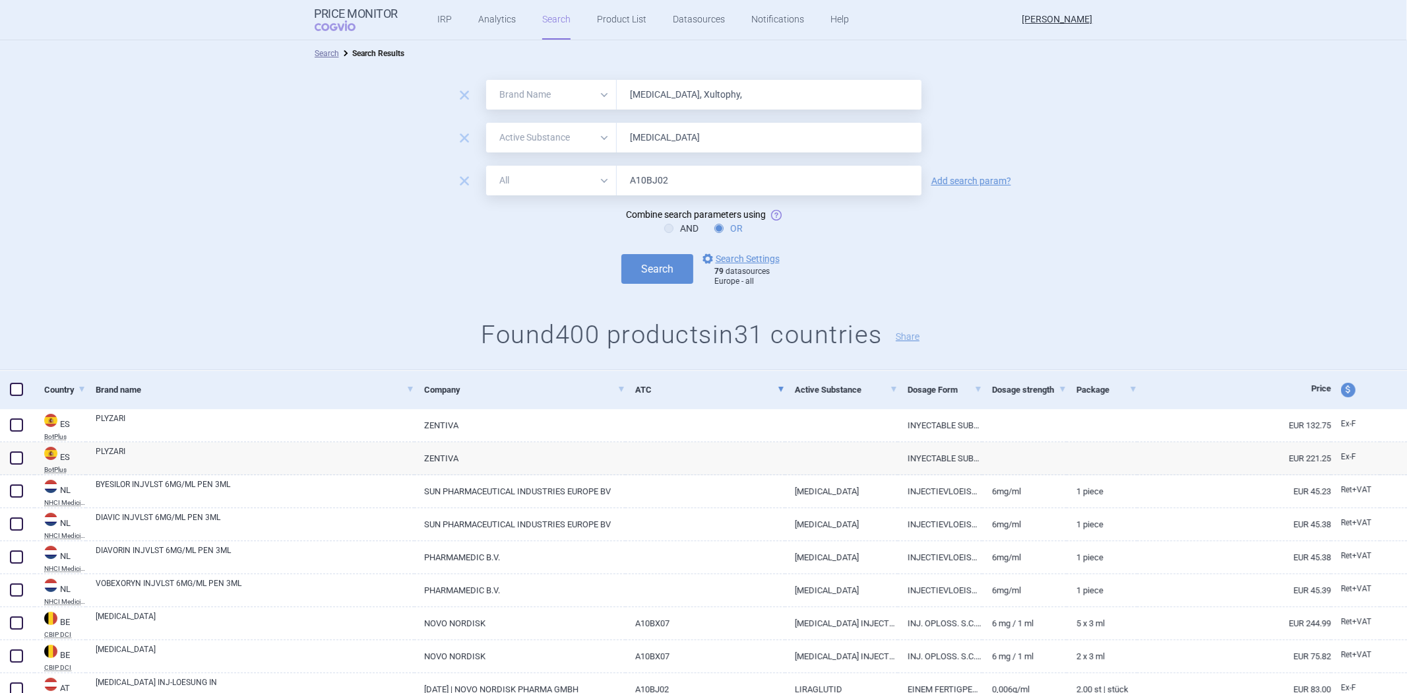
type input "[MEDICAL_DATA], Xultophy, [MEDICAL_DATA]"
click at [649, 268] on button "Search" at bounding box center [657, 269] width 72 height 30
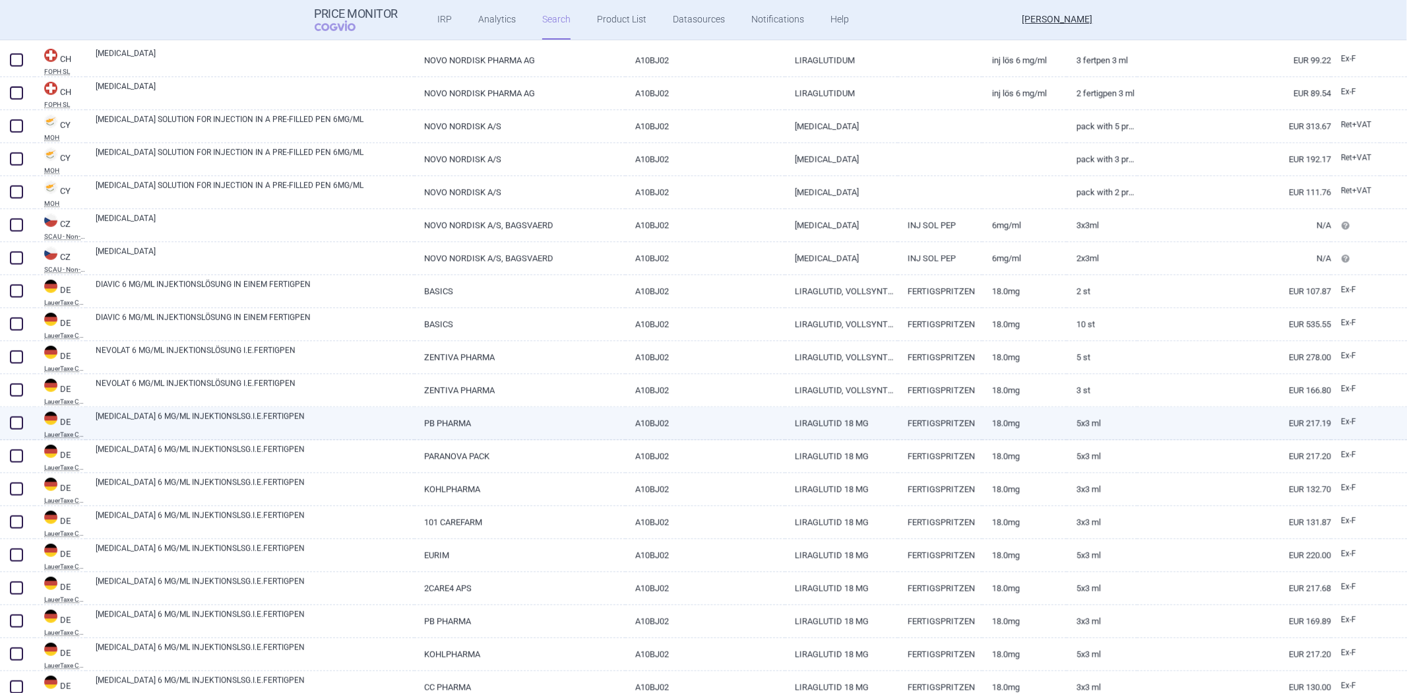
scroll to position [953, 0]
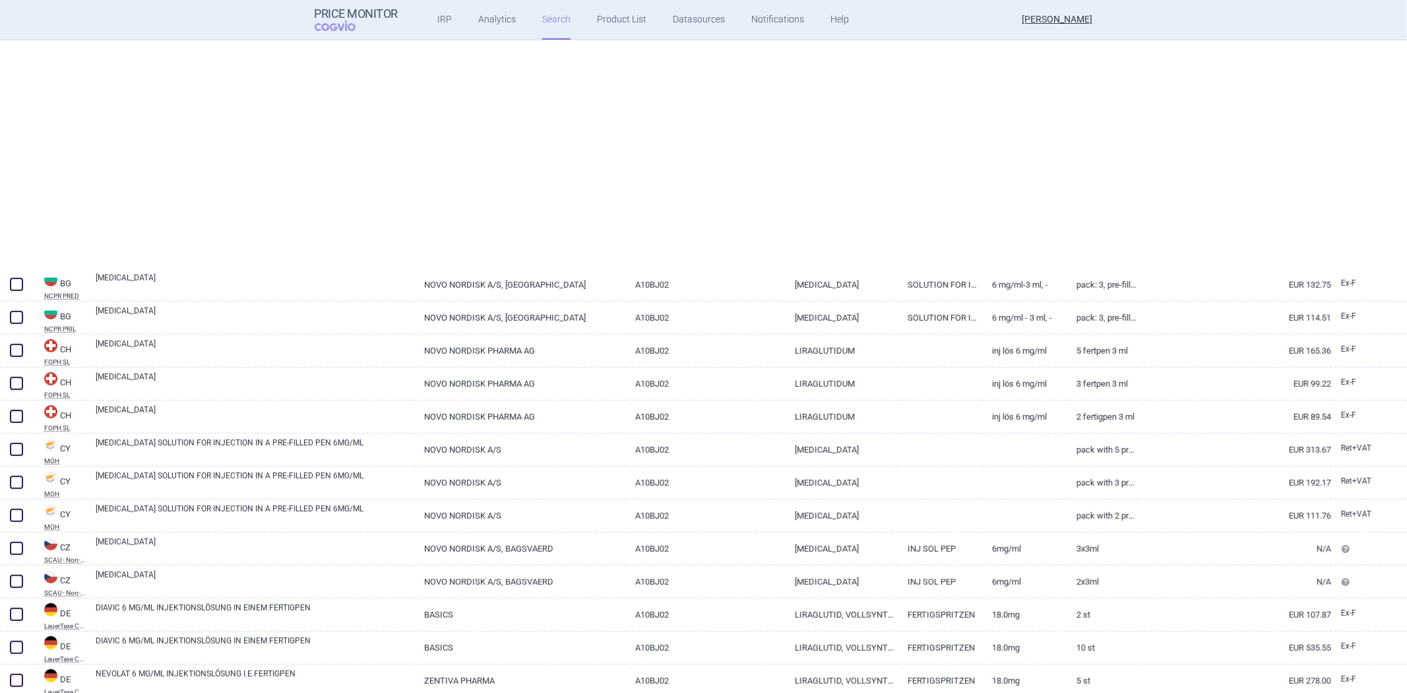
select select "brandName"
select select "activeSubstance"
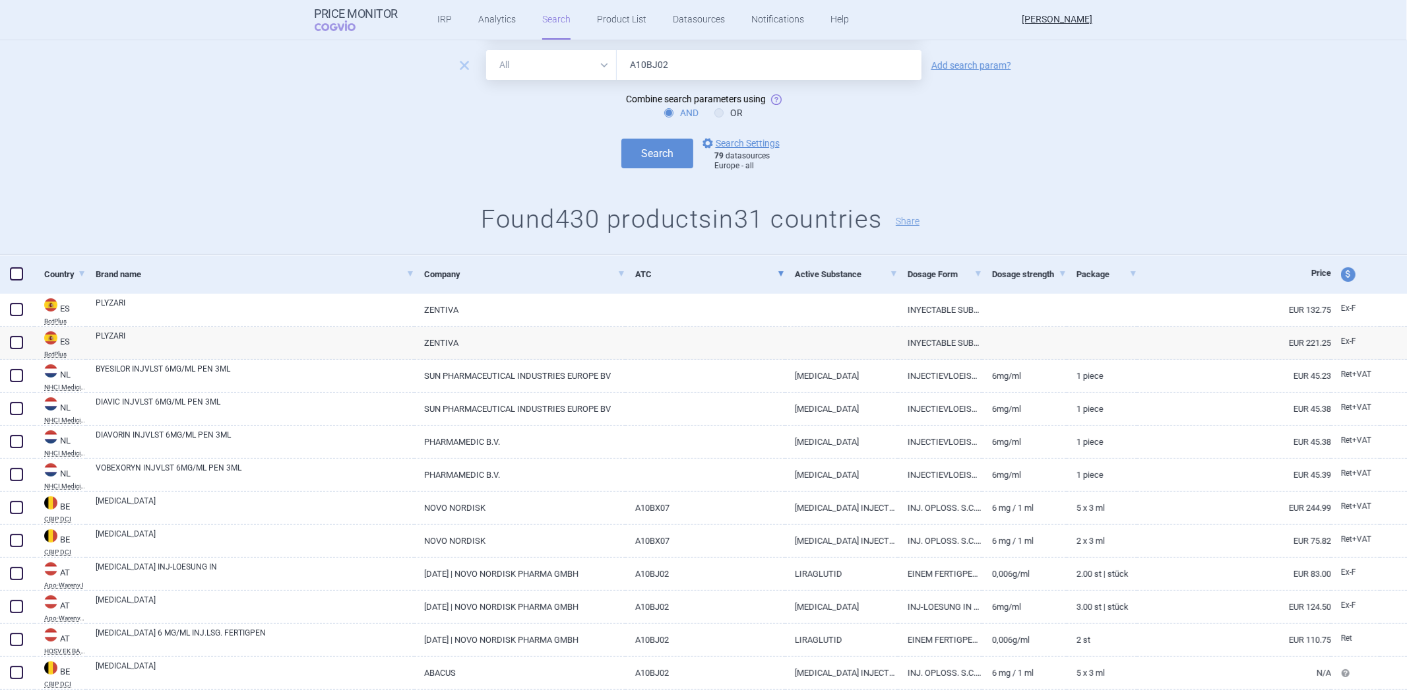
scroll to position [0, 0]
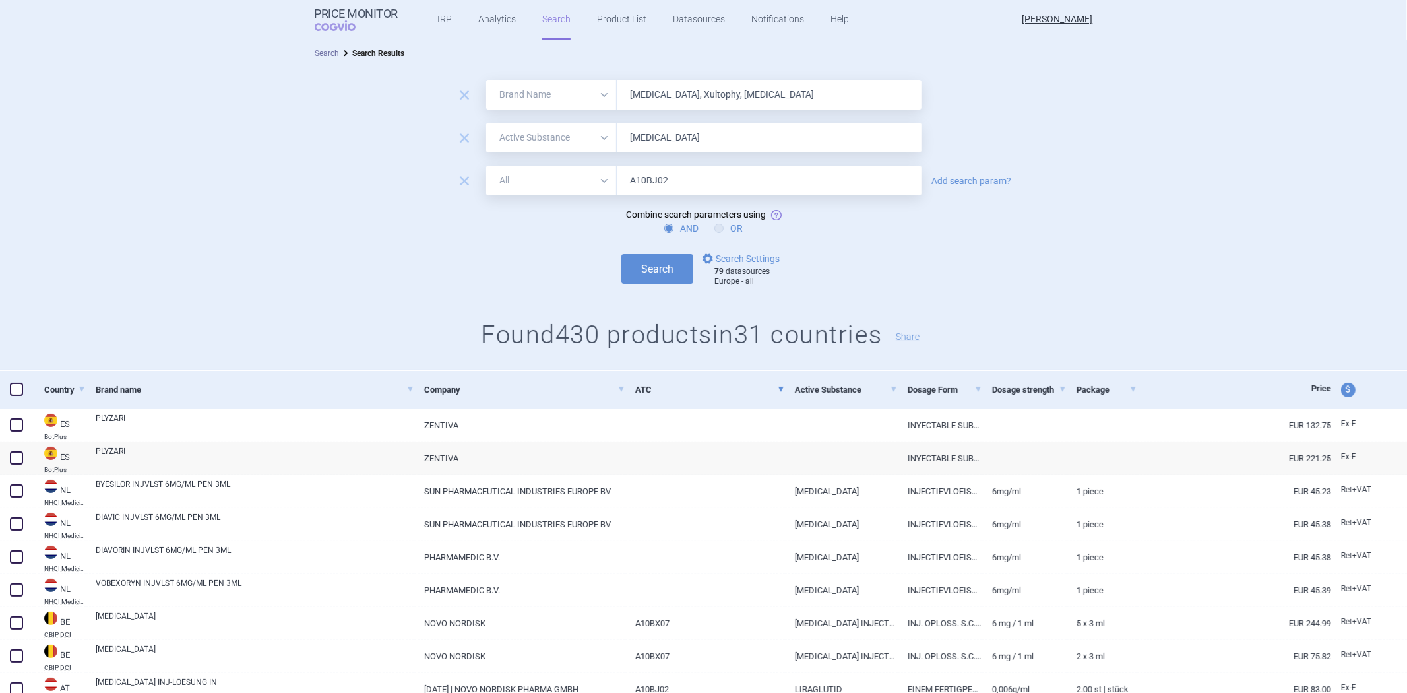
click at [727, 228] on label "OR" at bounding box center [729, 228] width 28 height 13
click at [727, 228] on input "OR" at bounding box center [721, 228] width 13 height 13
radio input "true"
click at [660, 269] on button "Search" at bounding box center [657, 269] width 72 height 30
click at [654, 274] on button "Search" at bounding box center [657, 269] width 72 height 30
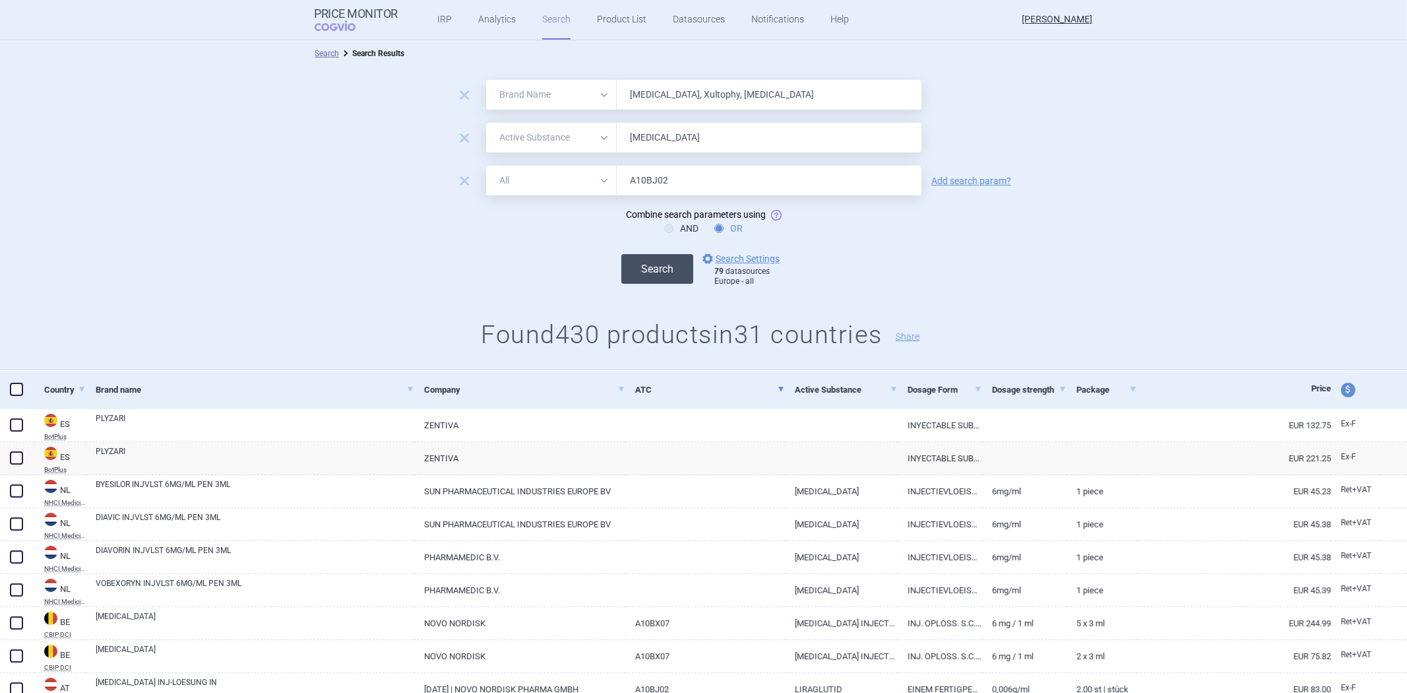
click at [648, 266] on button "Search" at bounding box center [657, 269] width 72 height 30
click at [687, 234] on label "AND" at bounding box center [681, 228] width 34 height 13
click at [678, 234] on input "AND" at bounding box center [671, 228] width 13 height 13
radio input "true"
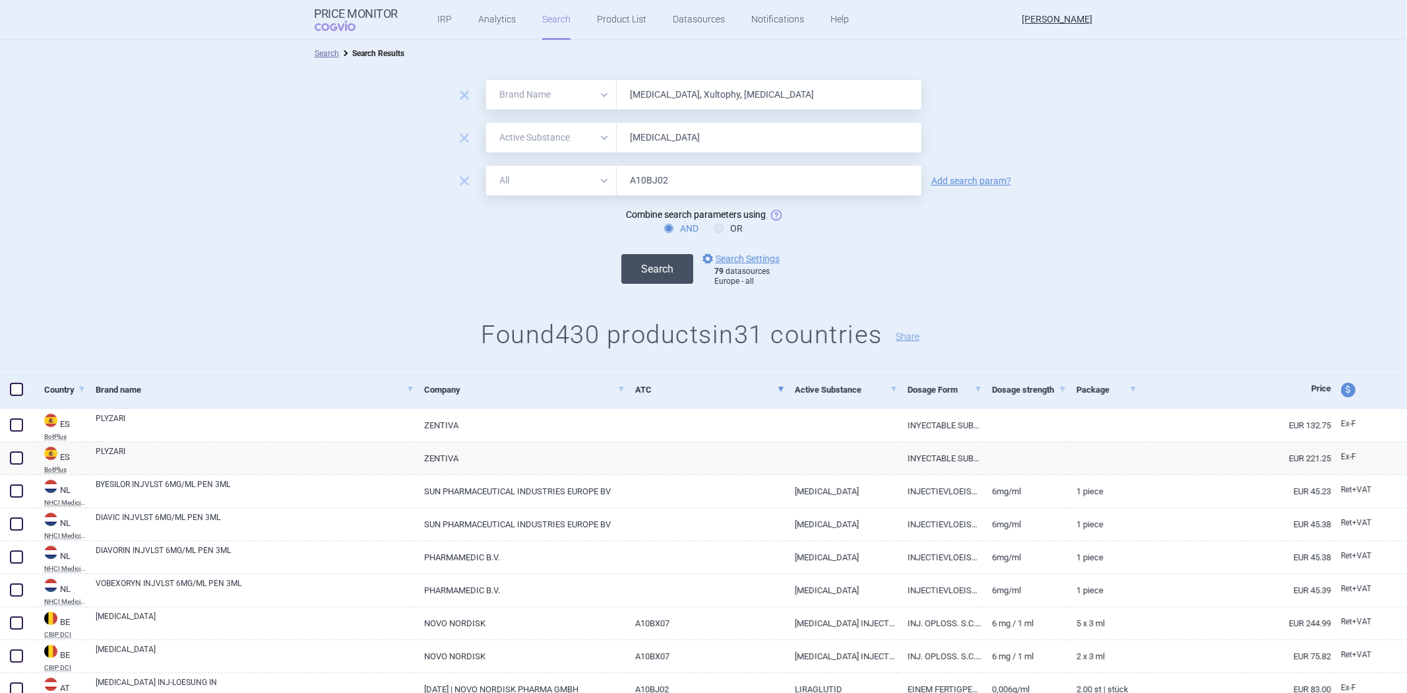
click at [657, 259] on button "Search" at bounding box center [657, 269] width 72 height 30
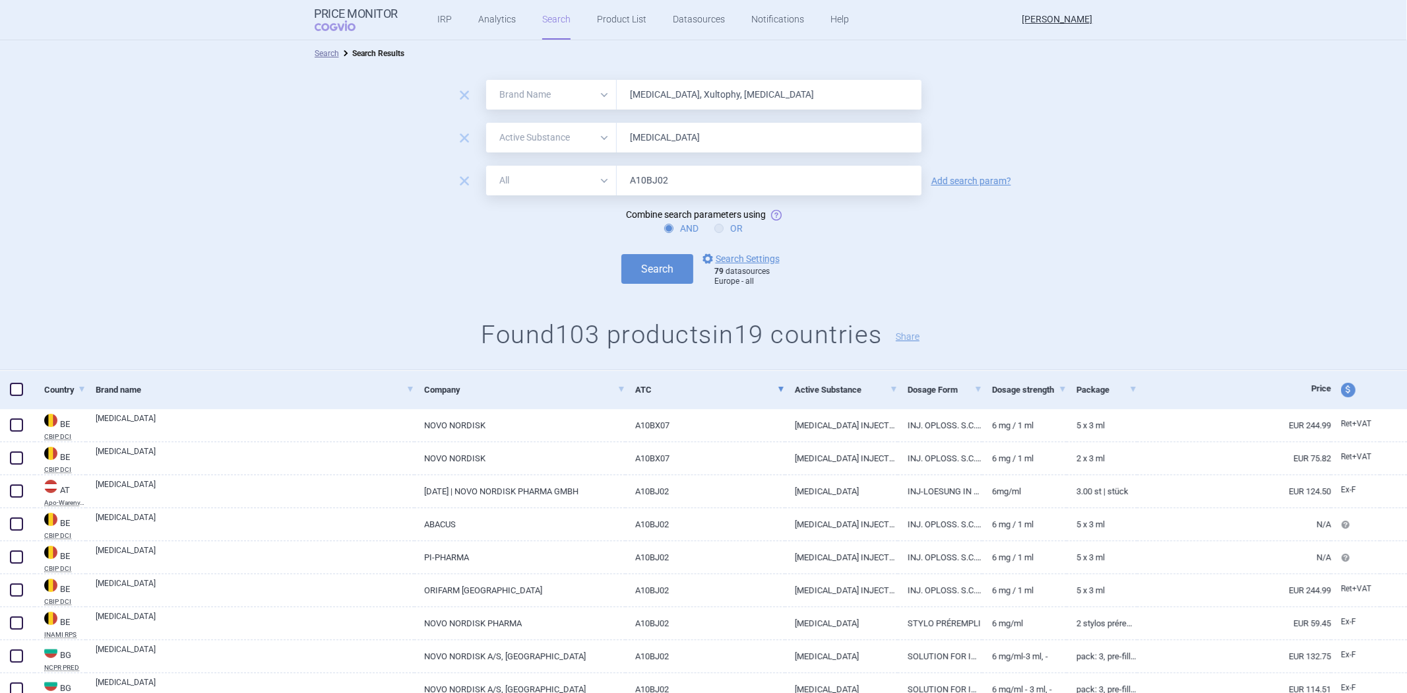
click at [726, 229] on label "OR" at bounding box center [729, 228] width 28 height 13
click at [726, 229] on input "OR" at bounding box center [721, 228] width 13 height 13
radio input "true"
click at [667, 267] on button "Search" at bounding box center [657, 269] width 72 height 30
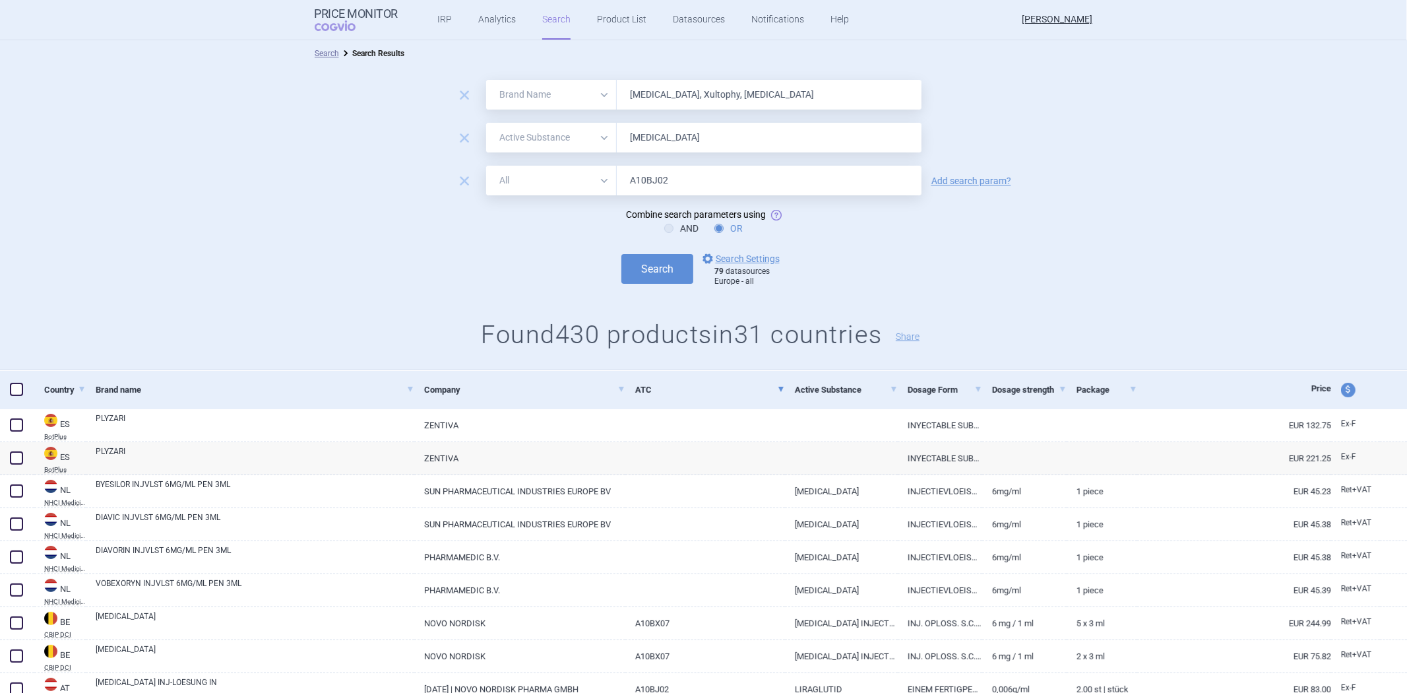
click at [853, 277] on div "Search options Search Settings 79 datasources [GEOGRAPHIC_DATA] - all" at bounding box center [703, 269] width 1407 height 36
click at [456, 180] on span "remove" at bounding box center [464, 181] width 18 height 18
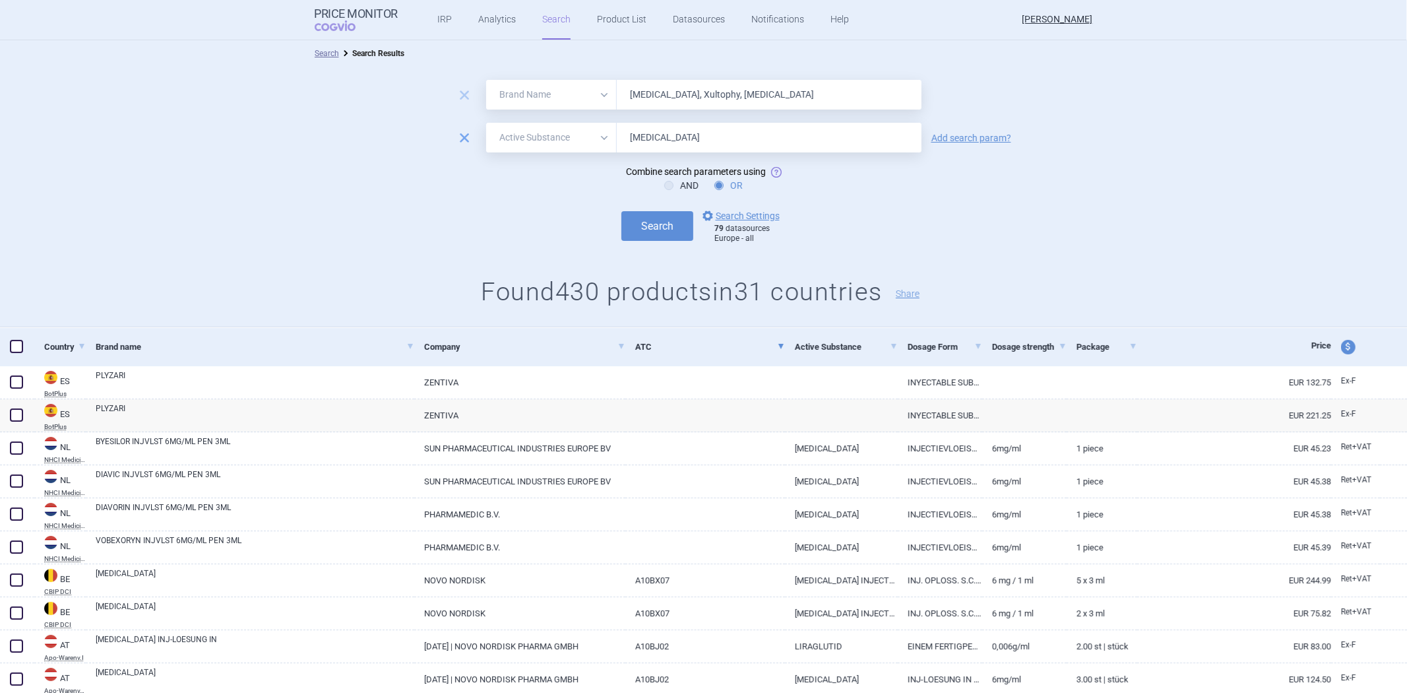
click at [455, 129] on span "remove" at bounding box center [464, 138] width 18 height 18
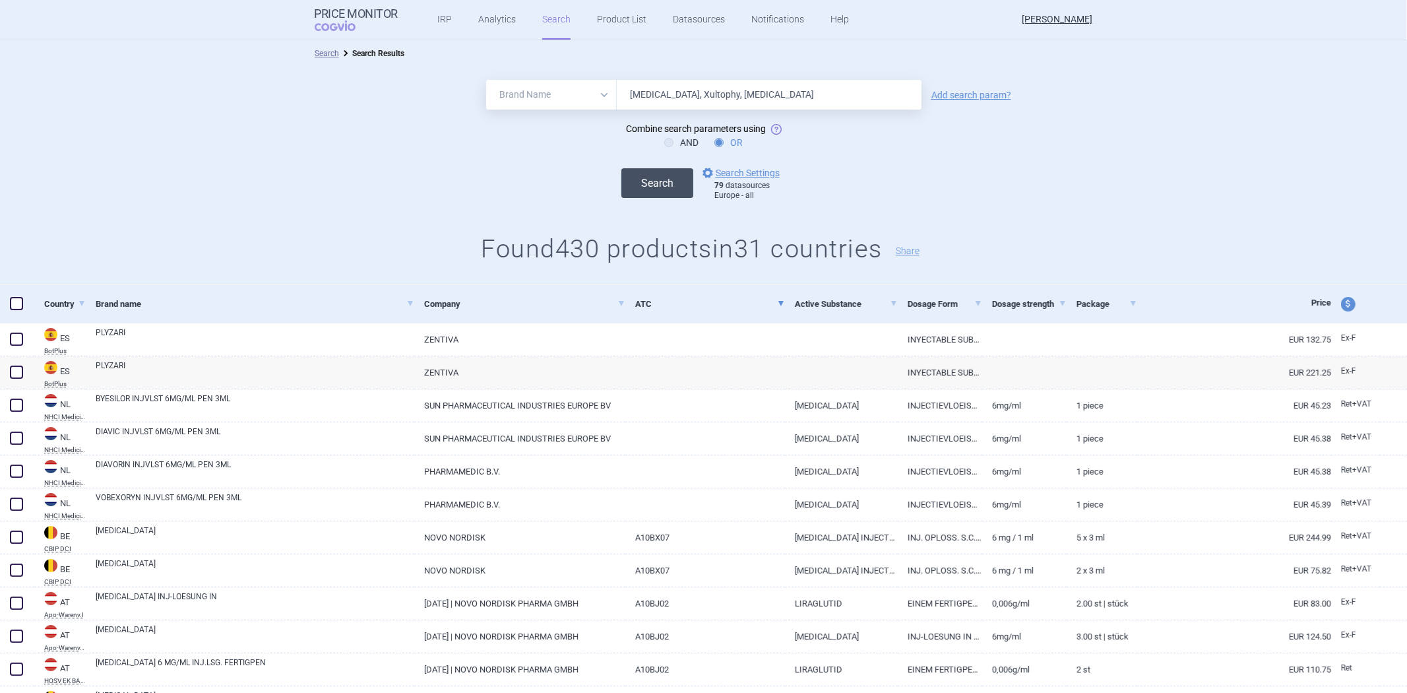
click at [651, 182] on button "Search" at bounding box center [657, 183] width 72 height 30
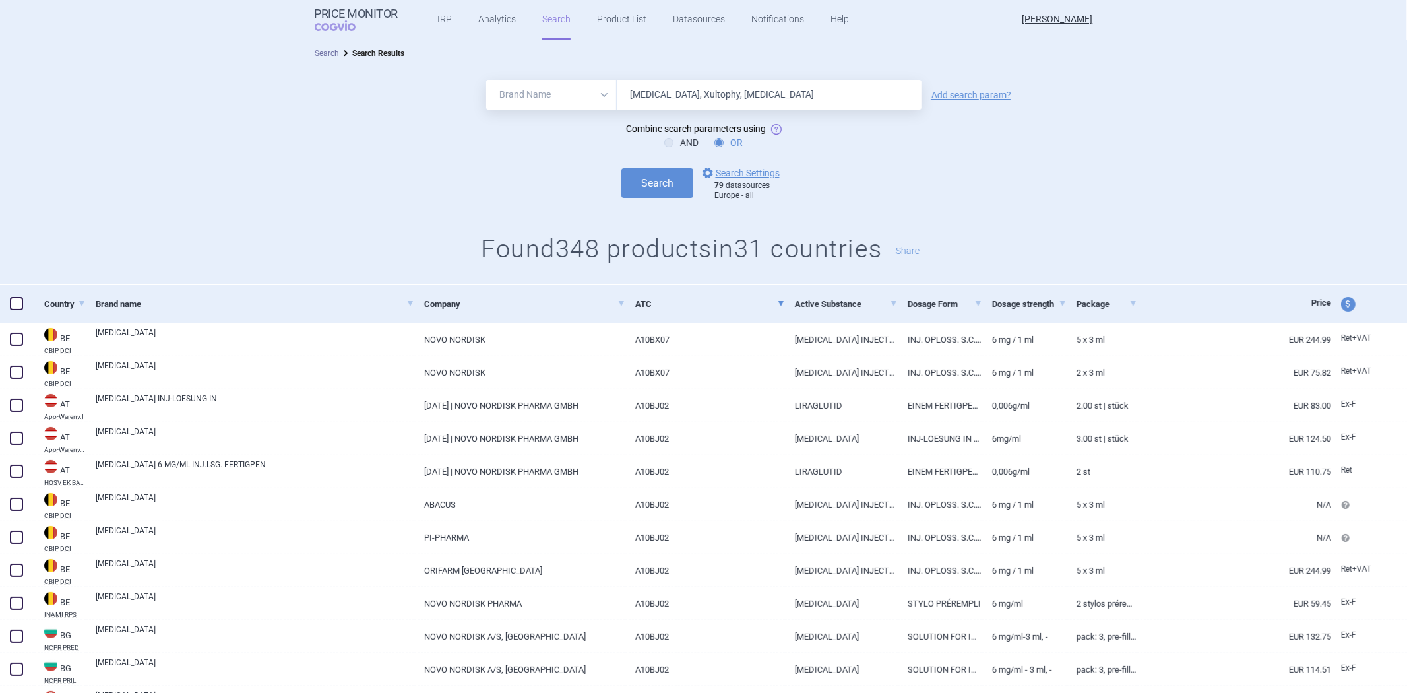
click at [717, 93] on input "[MEDICAL_DATA], Xultophy, [MEDICAL_DATA]" at bounding box center [769, 95] width 305 height 30
type input "[MEDICAL_DATA], Xultophy"
click at [621, 168] on button "Search" at bounding box center [657, 183] width 72 height 30
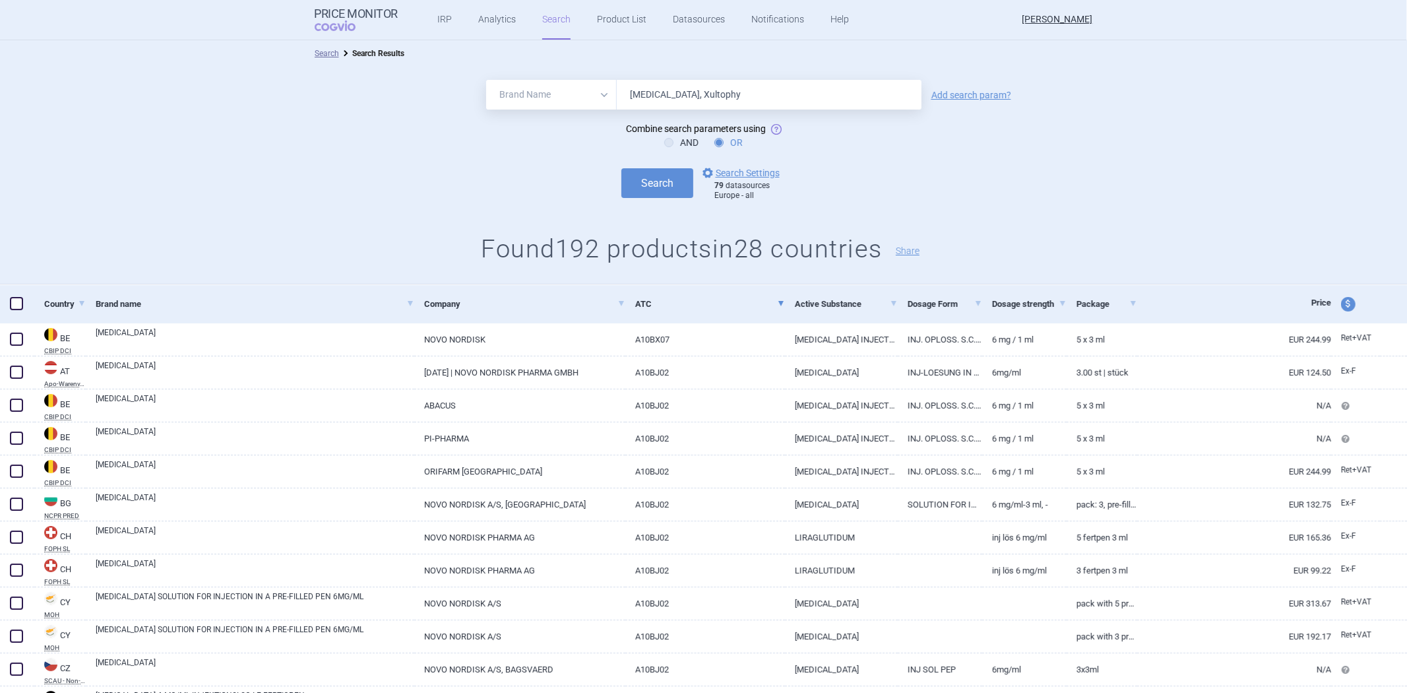
click at [874, 156] on form "All Brand Name ATC Company Active Substance Country Newer than [MEDICAL_DATA], …" at bounding box center [703, 140] width 1407 height 121
